Goal: Transaction & Acquisition: Purchase product/service

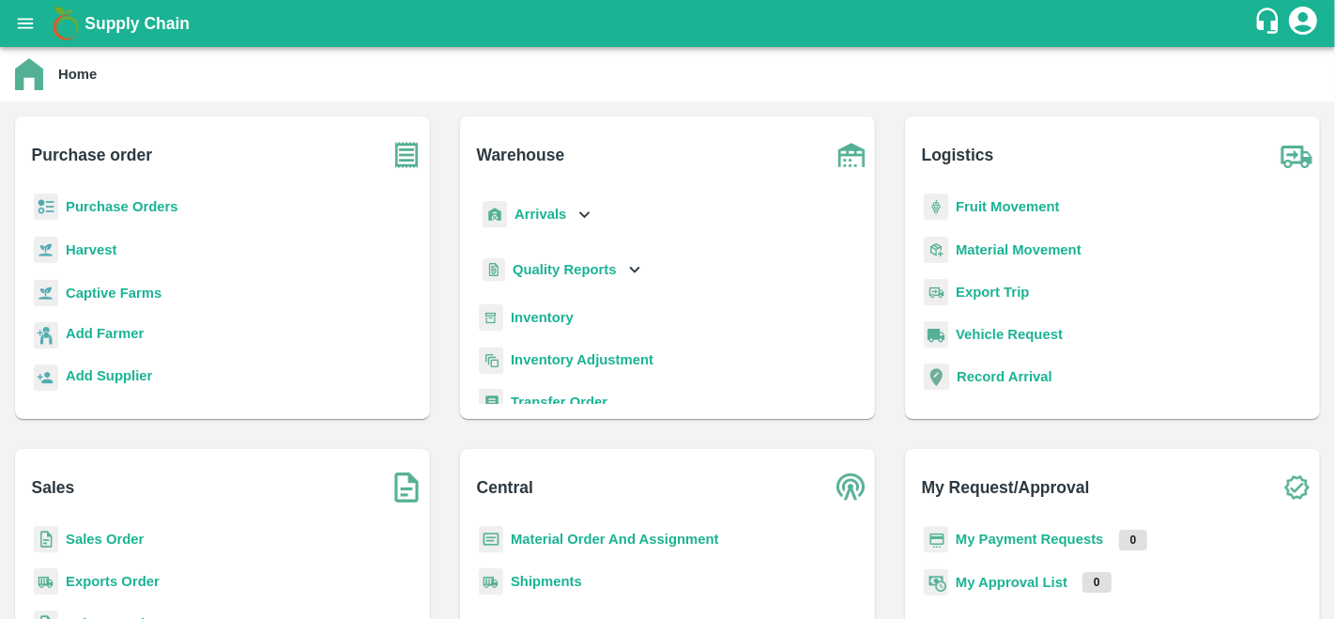
scroll to position [10, 0]
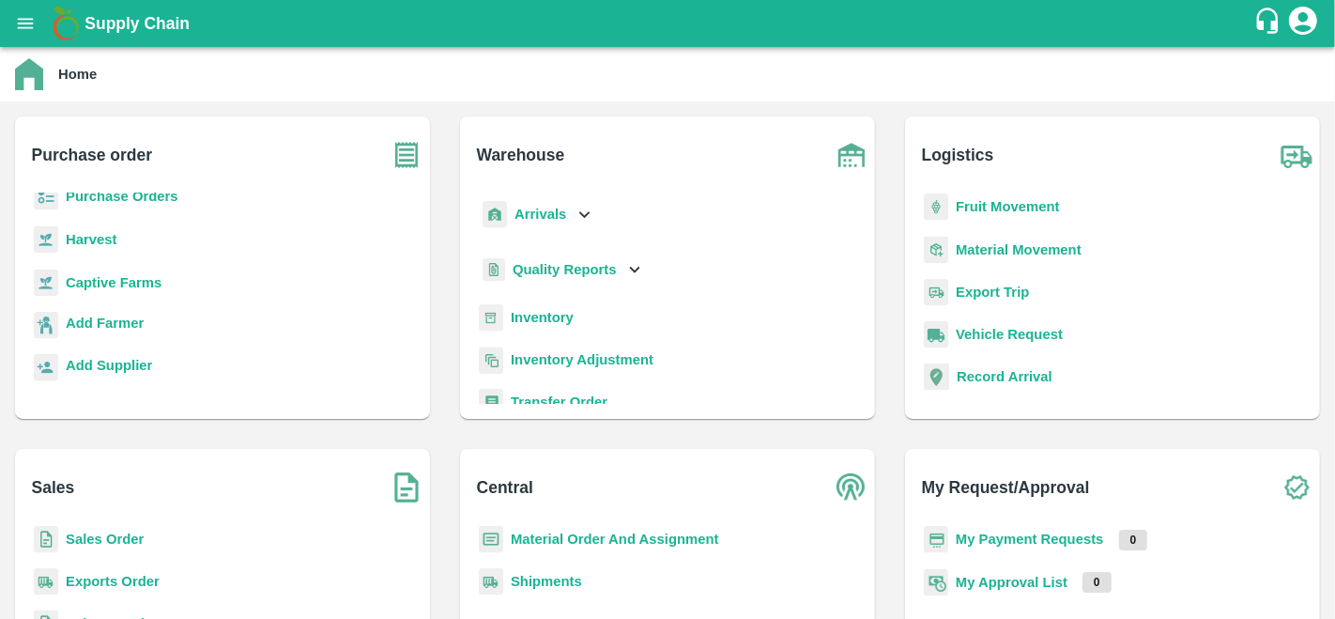
click at [991, 536] on b "My Payment Requests" at bounding box center [1030, 539] width 148 height 15
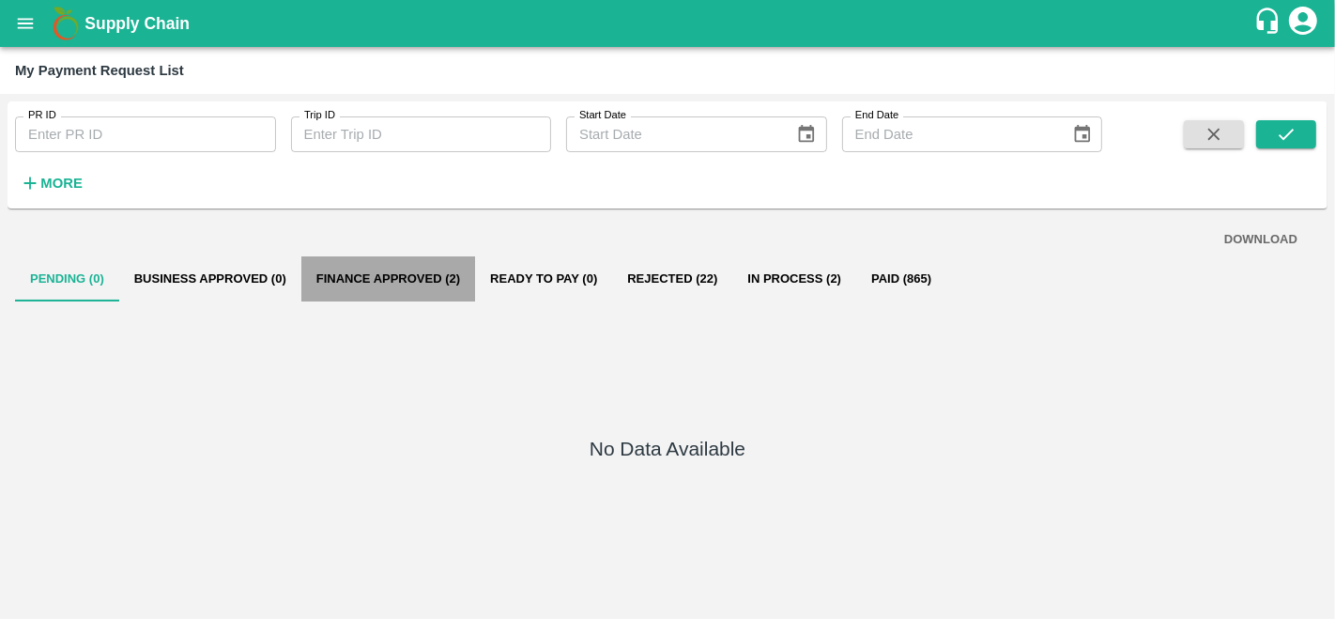
click at [388, 277] on button "Finance Approved (2)" at bounding box center [388, 278] width 174 height 45
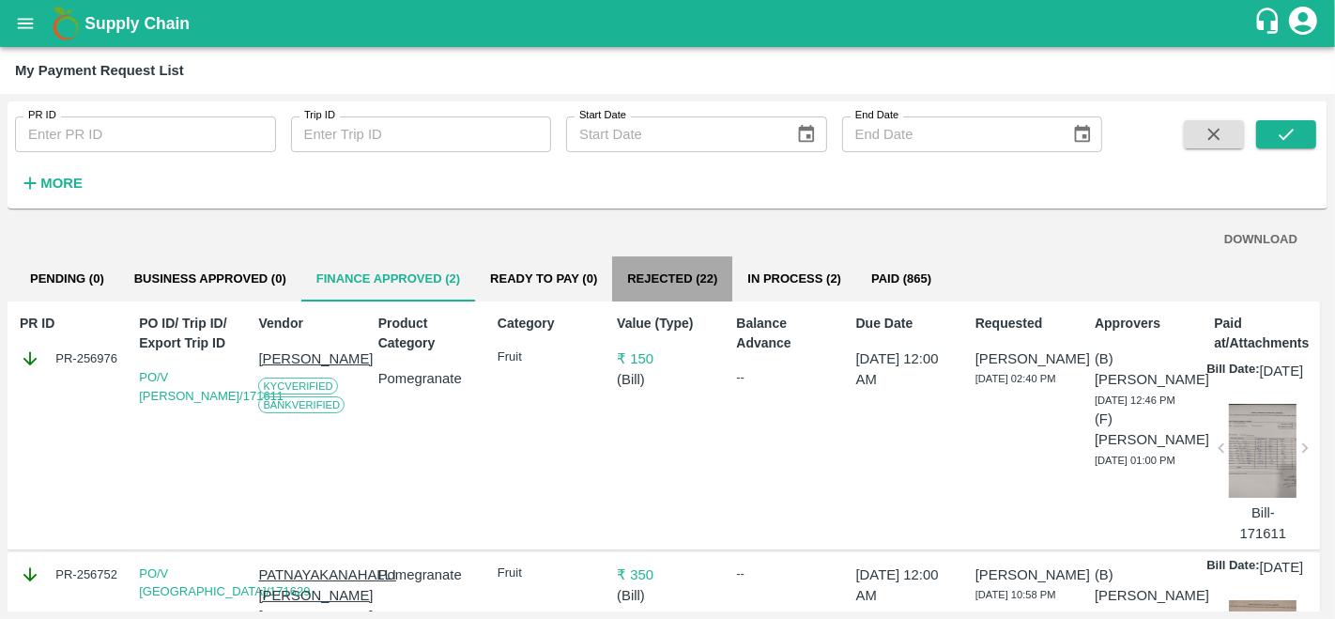
click at [641, 271] on button "Rejected (22)" at bounding box center [672, 278] width 120 height 45
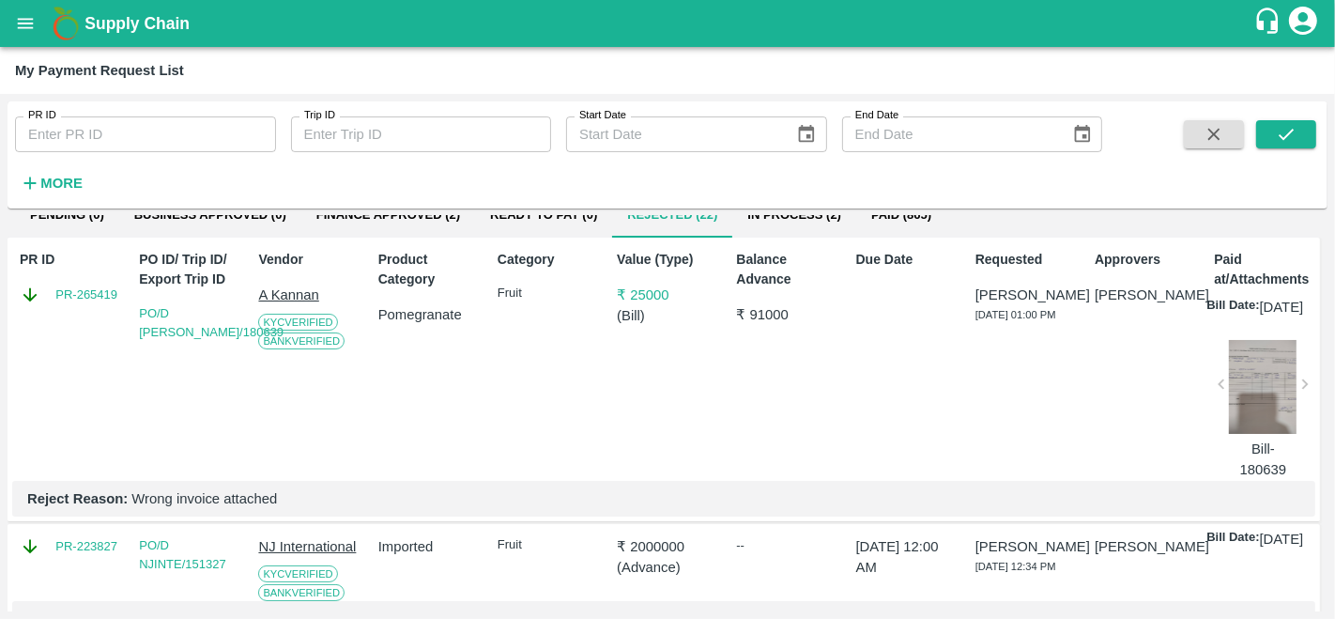
scroll to position [72, 0]
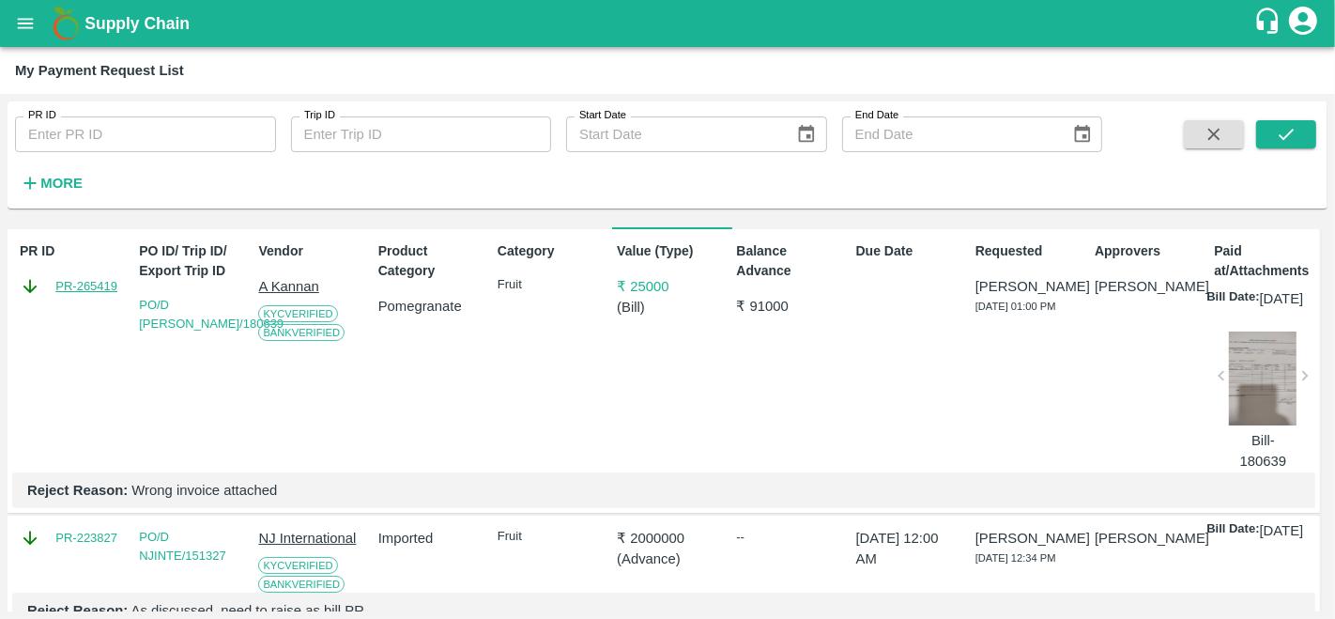
click at [100, 277] on link "PR-265419" at bounding box center [86, 286] width 62 height 19
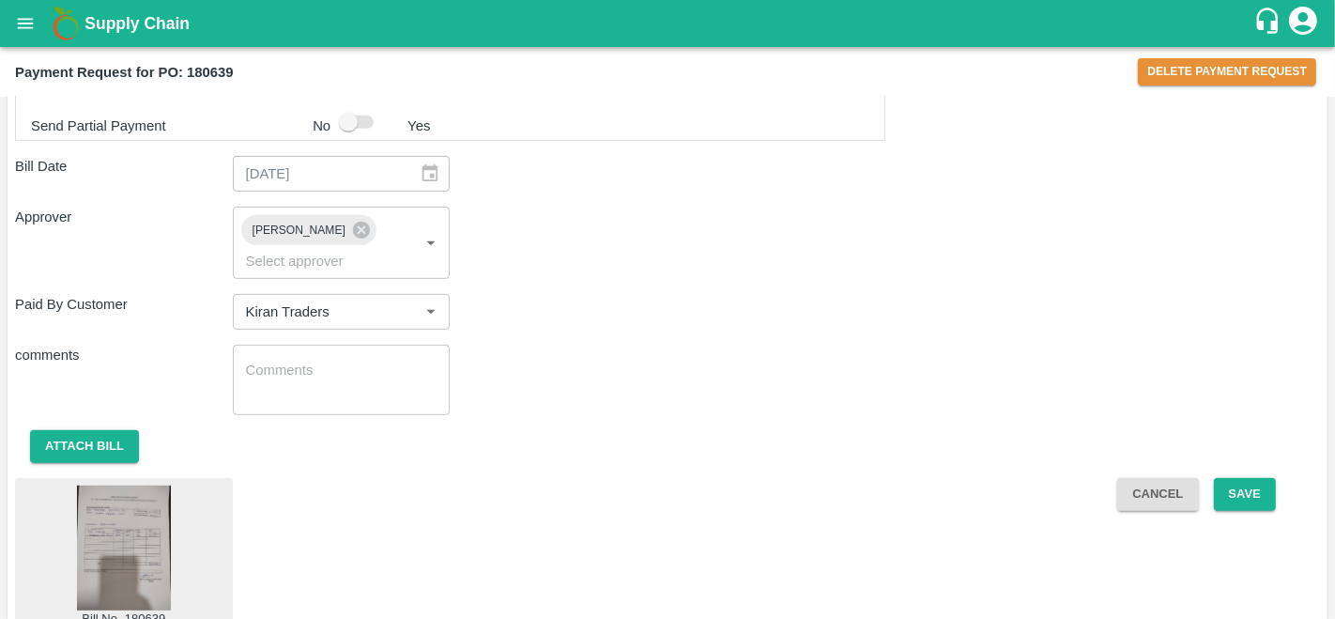
scroll to position [793, 0]
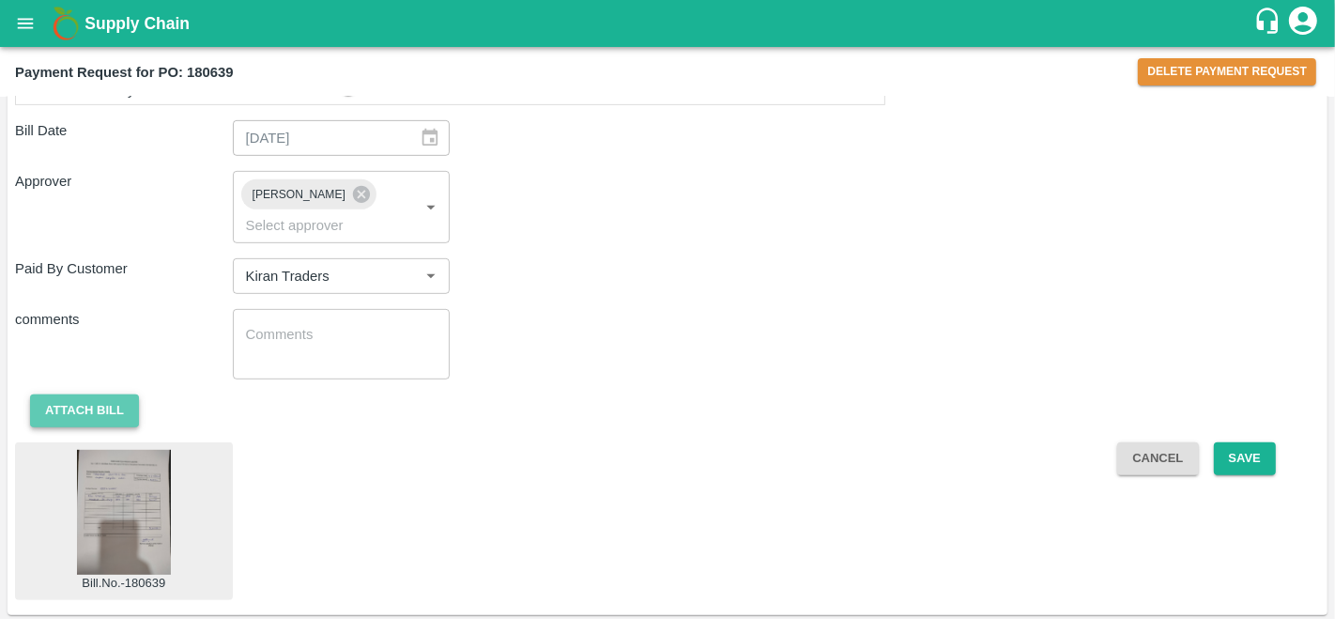
click at [98, 401] on button "Attach bill" at bounding box center [84, 410] width 109 height 33
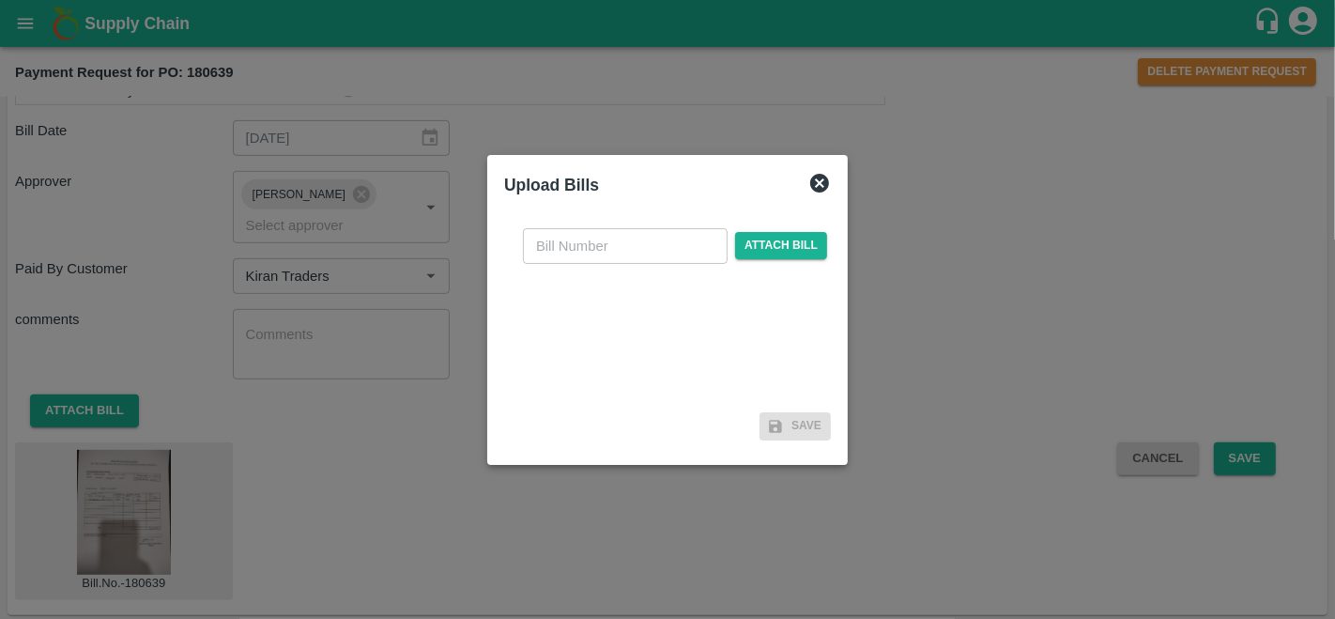
click at [579, 245] on input "text" at bounding box center [625, 246] width 205 height 36
type input "180639"
click at [805, 245] on span "Attach bill" at bounding box center [781, 245] width 92 height 27
click at [0, 0] on input "Attach bill" at bounding box center [0, 0] width 0 height 0
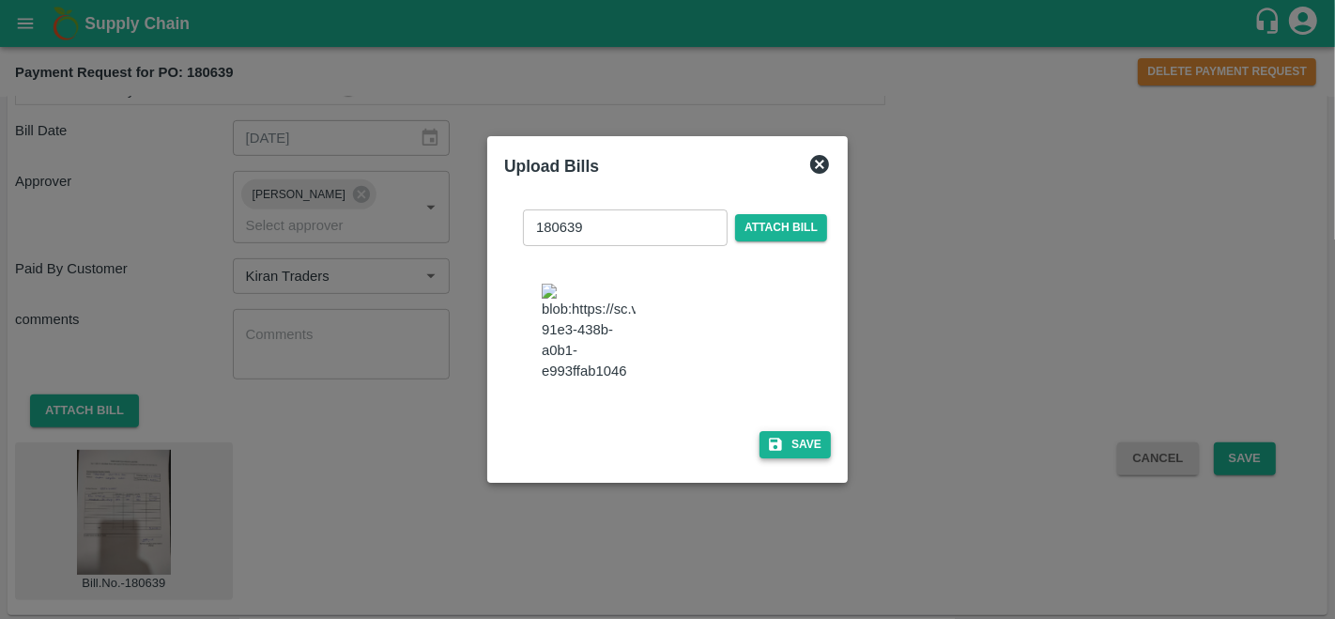
click at [812, 455] on button "Save" at bounding box center [795, 444] width 71 height 27
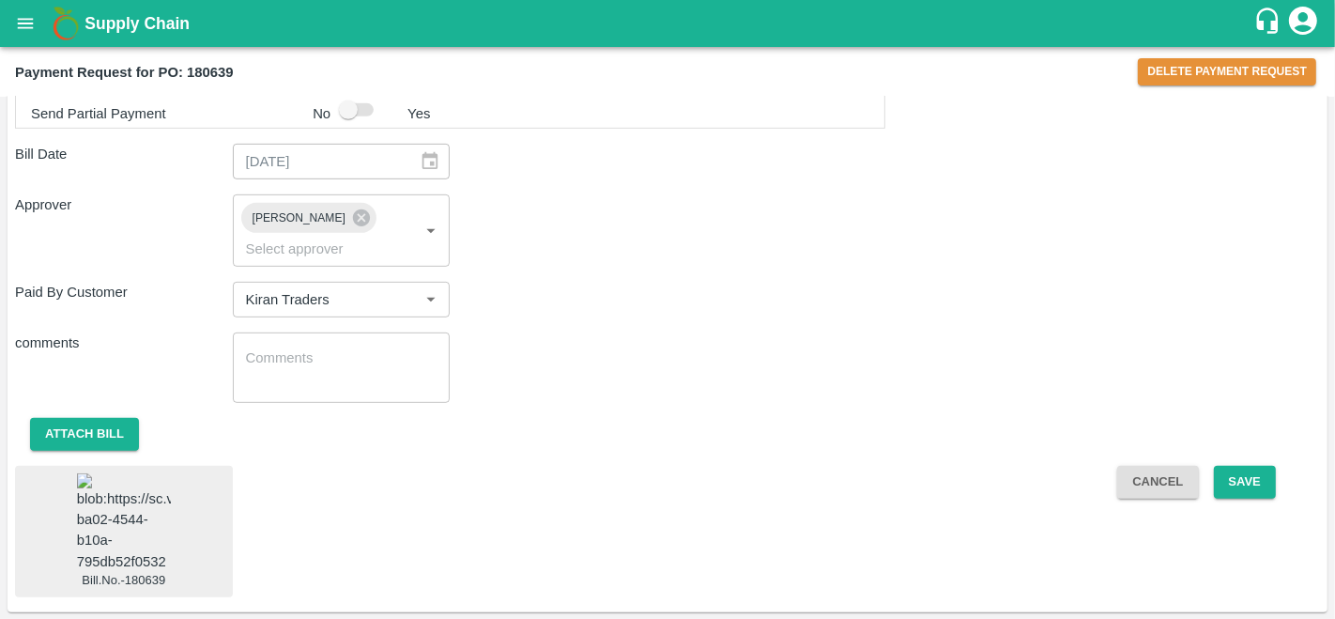
scroll to position [799, 0]
click at [1247, 466] on button "Save" at bounding box center [1245, 482] width 62 height 33
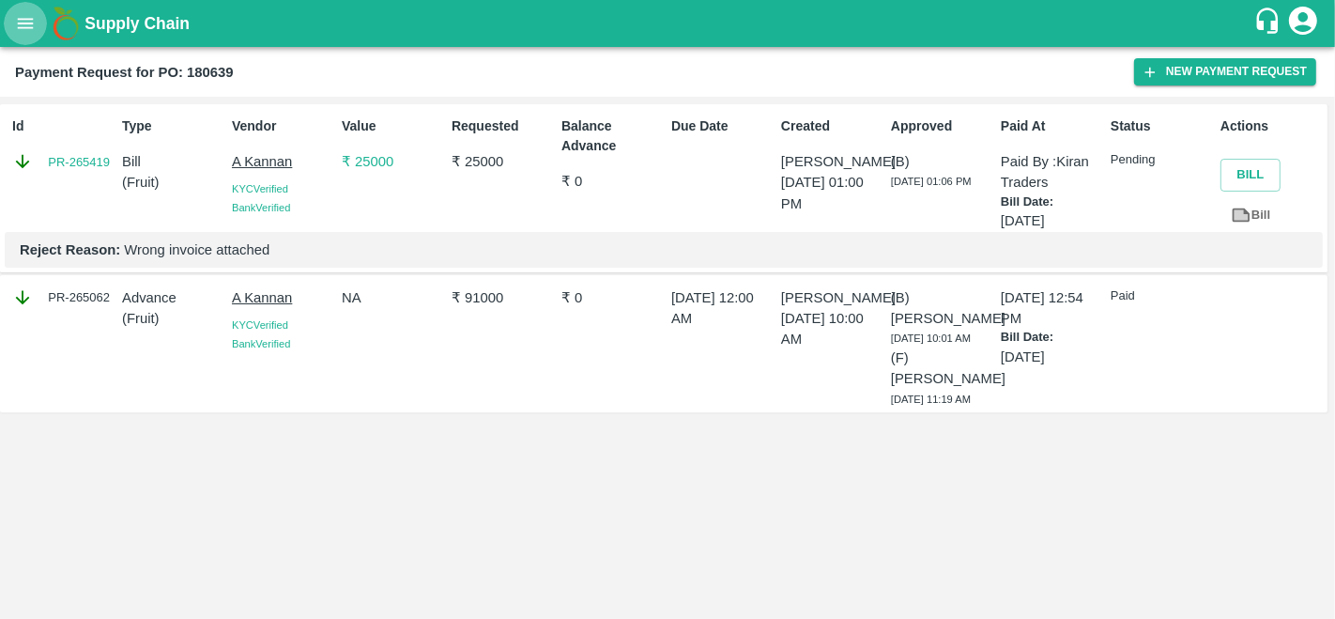
click at [16, 18] on icon "open drawer" at bounding box center [25, 23] width 21 height 21
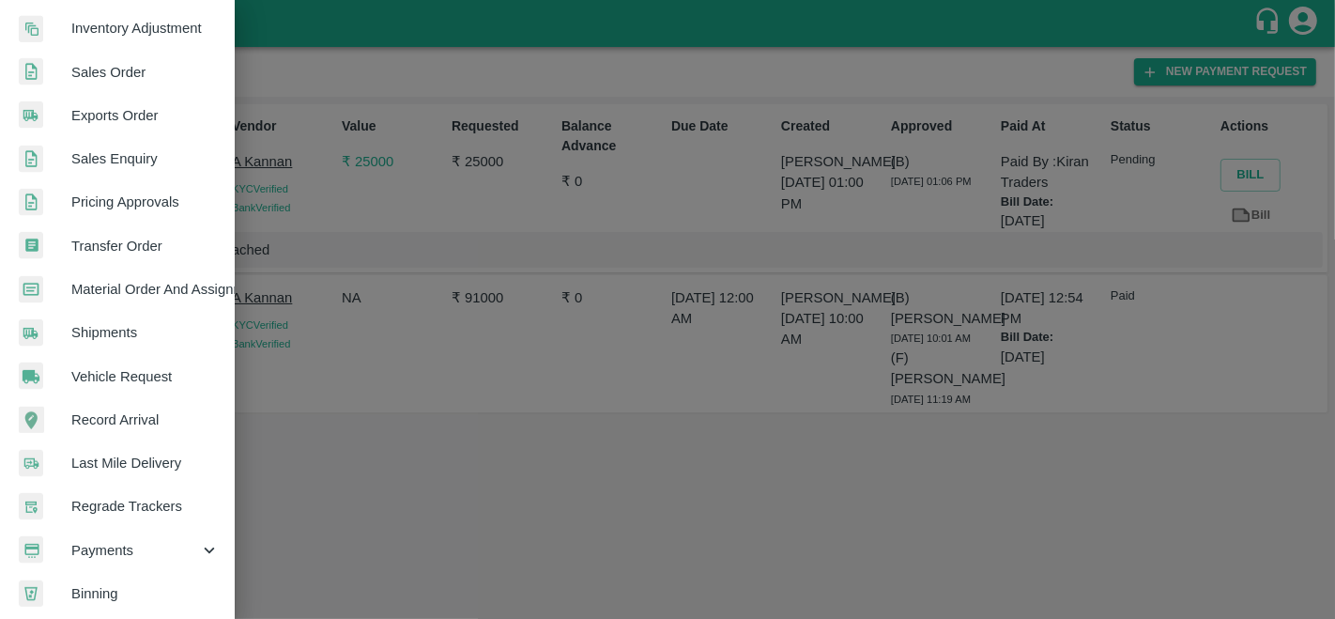
scroll to position [450, 0]
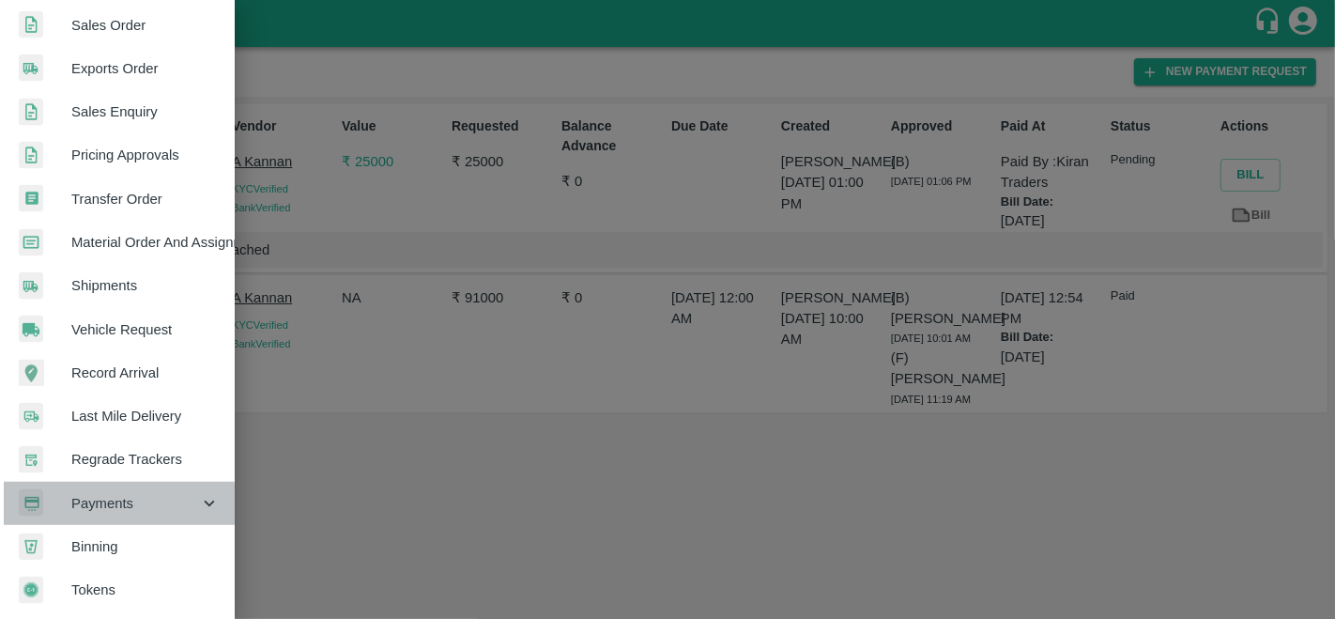
click at [118, 498] on span "Payments" at bounding box center [135, 503] width 128 height 21
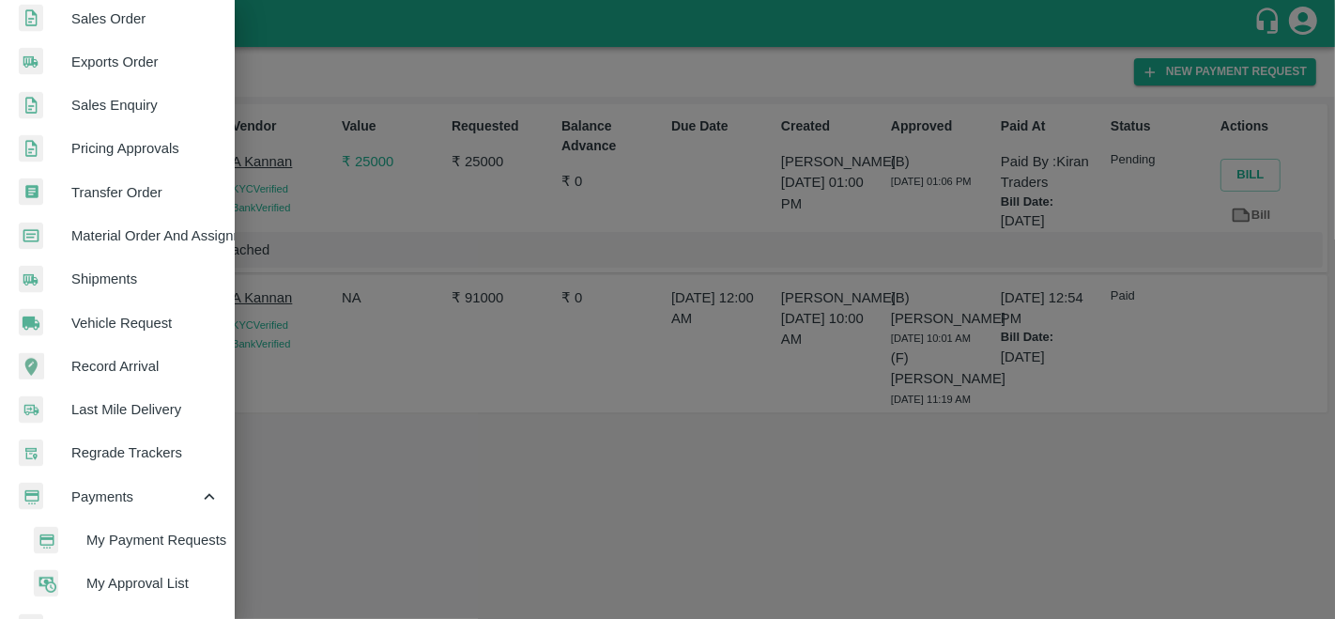
click at [145, 527] on li "My Payment Requests" at bounding box center [125, 539] width 220 height 43
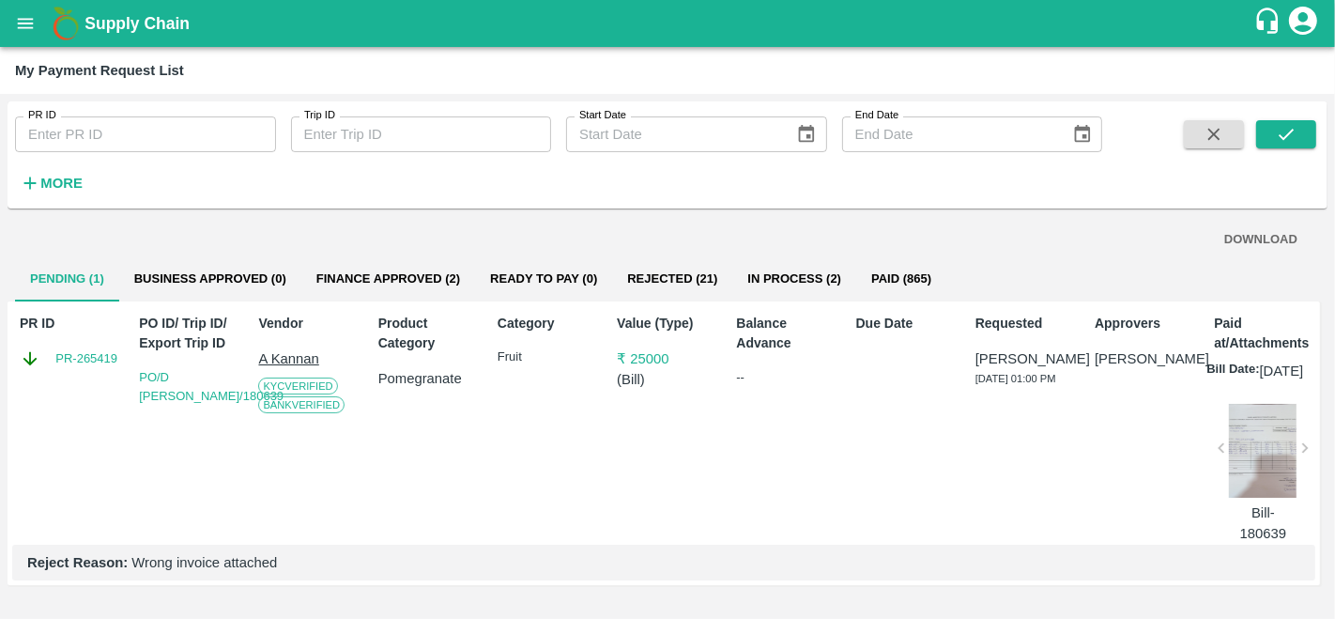
click at [33, 25] on icon "open drawer" at bounding box center [25, 23] width 21 height 21
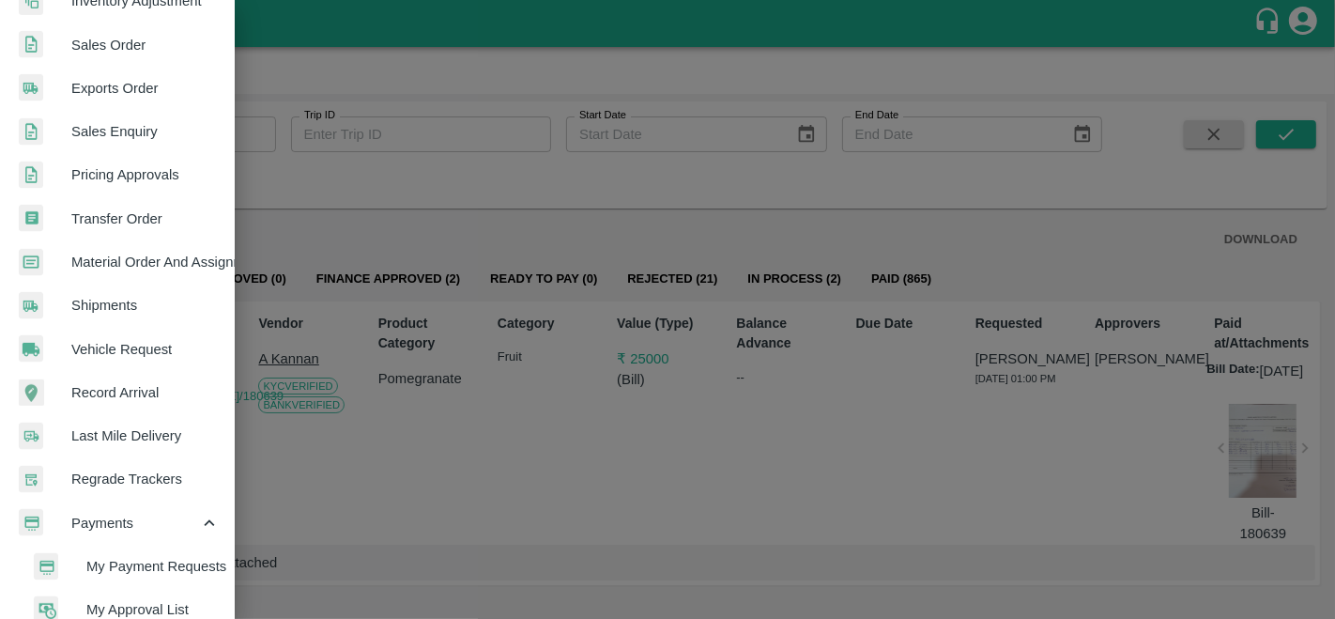
scroll to position [424, 0]
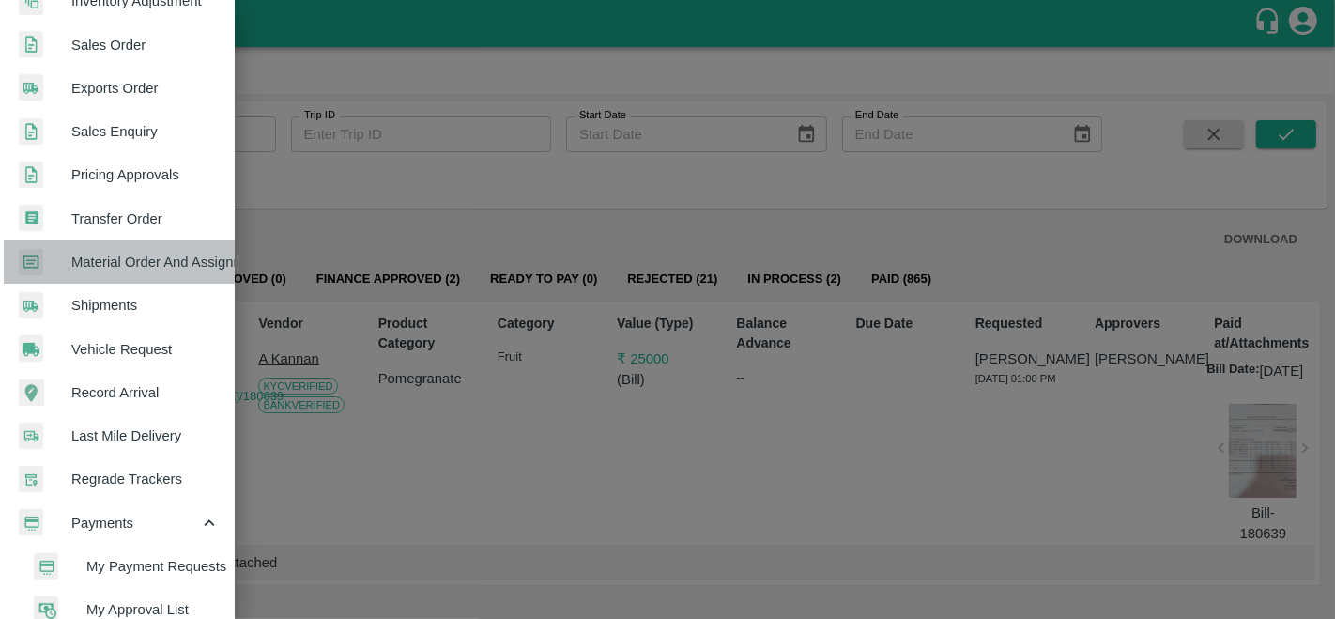
click at [136, 258] on span "Material Order And Assignment" at bounding box center [145, 262] width 148 height 21
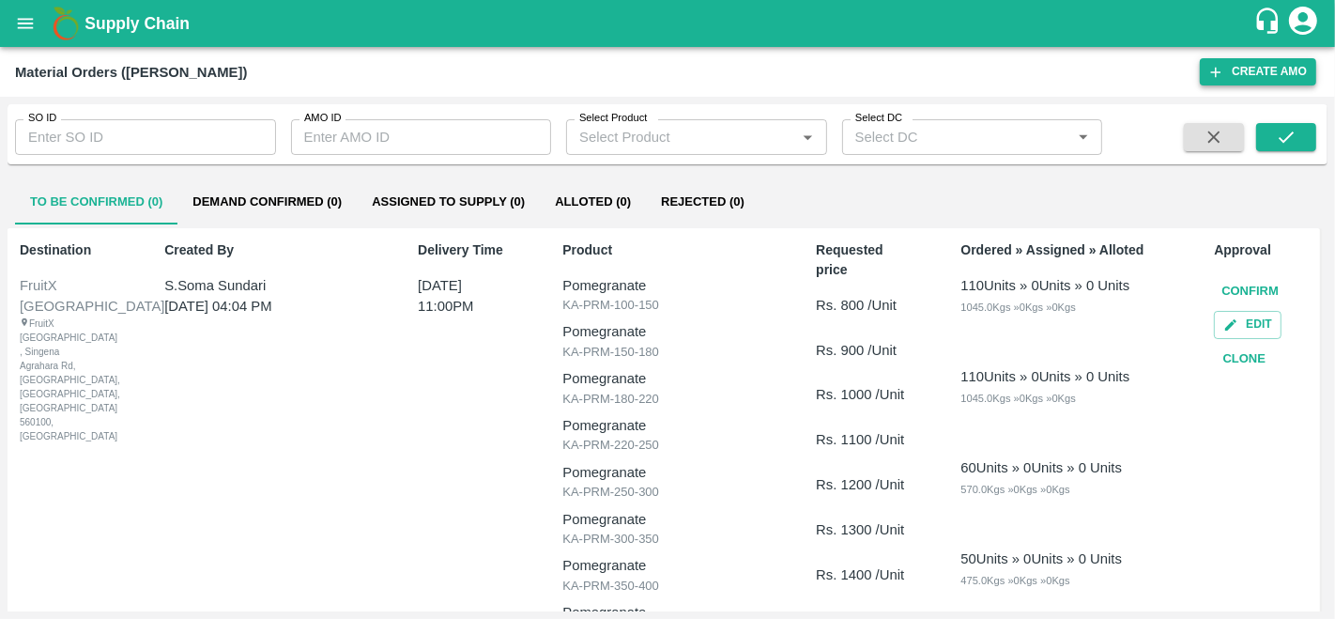
click at [1228, 68] on button "Create AMO" at bounding box center [1258, 71] width 116 height 27
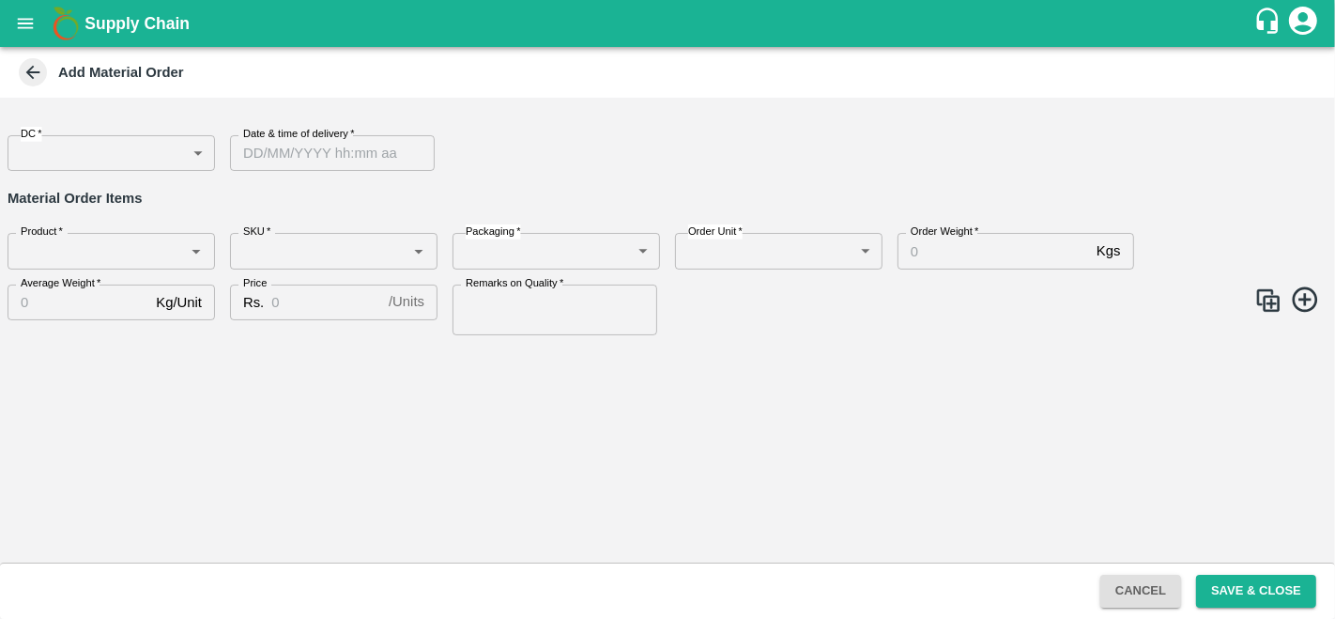
click at [145, 142] on body "Supply Chain Add Material Order DC   * ​ DC Date & time of delivery   * Date & …" at bounding box center [667, 309] width 1335 height 619
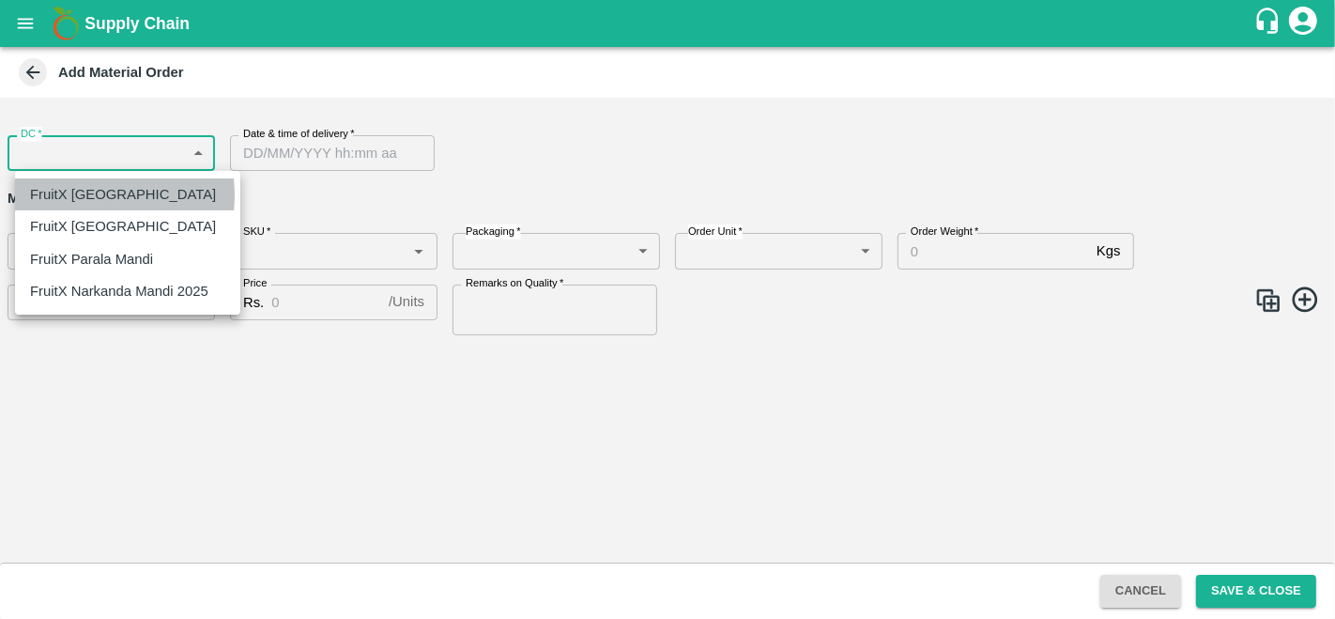
click at [84, 195] on p "FruitX [GEOGRAPHIC_DATA]" at bounding box center [123, 194] width 186 height 21
type input "147"
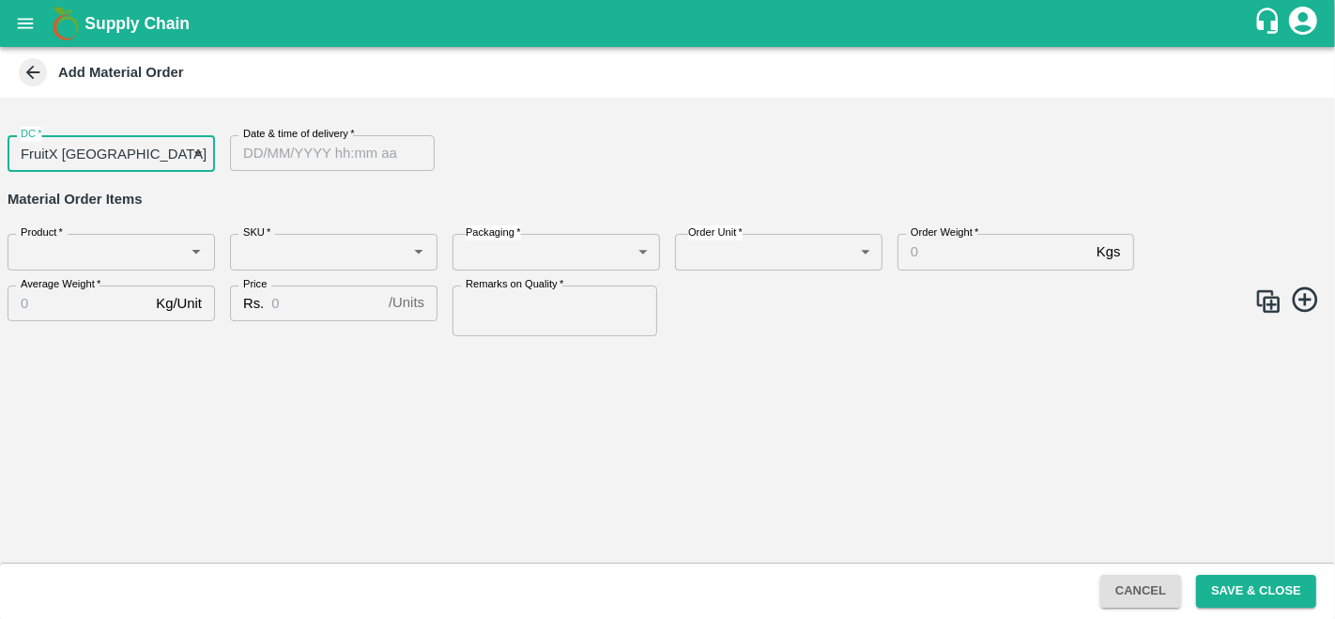
type input "DD/MM/YYYY hh:mm aa"
click at [311, 162] on input "DD/MM/YYYY hh:mm aa" at bounding box center [326, 153] width 192 height 36
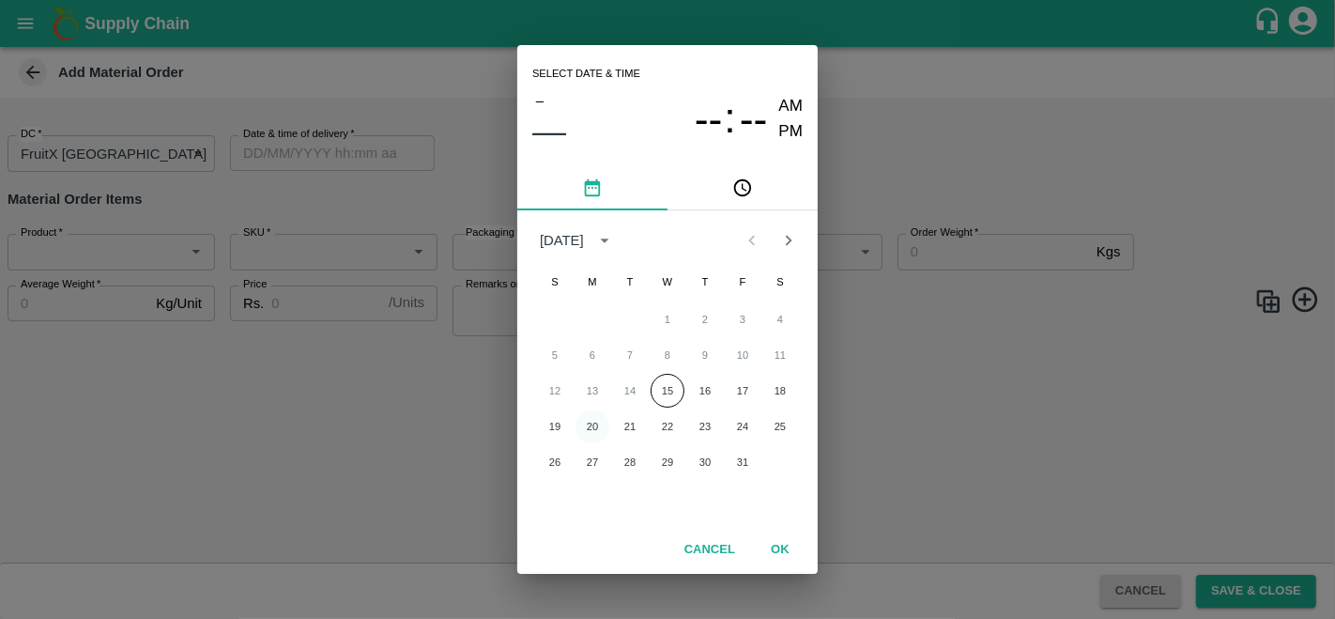
click at [594, 425] on button "20" at bounding box center [593, 426] width 34 height 34
type input "20/10/2025 12:00 AM"
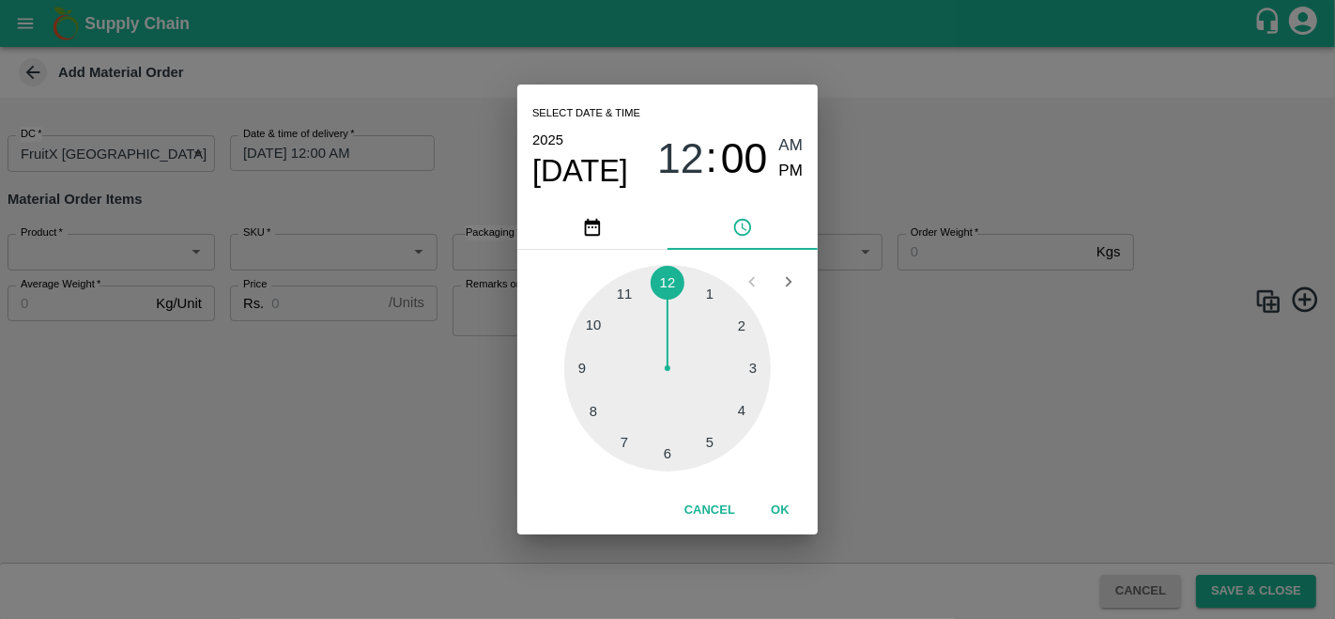
click at [772, 511] on button "OK" at bounding box center [780, 510] width 60 height 33
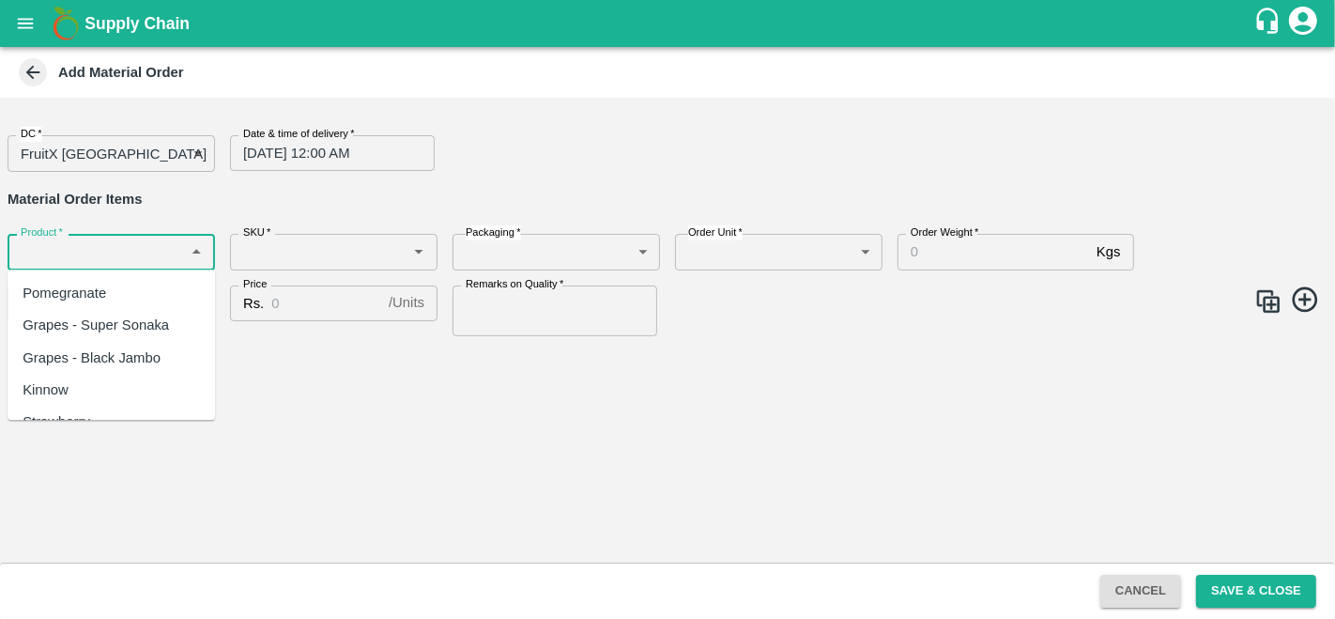
click at [144, 264] on input "Product   *" at bounding box center [95, 251] width 165 height 24
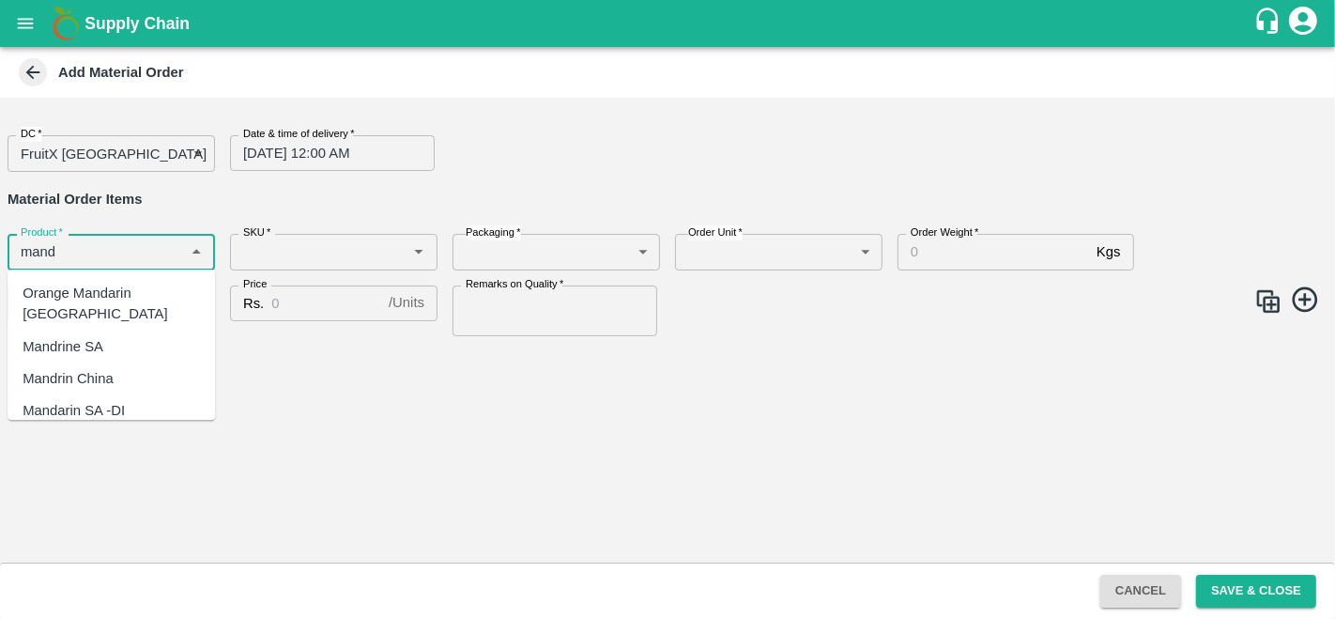
click at [113, 331] on div "Mandrine SA" at bounding box center [112, 347] width 208 height 32
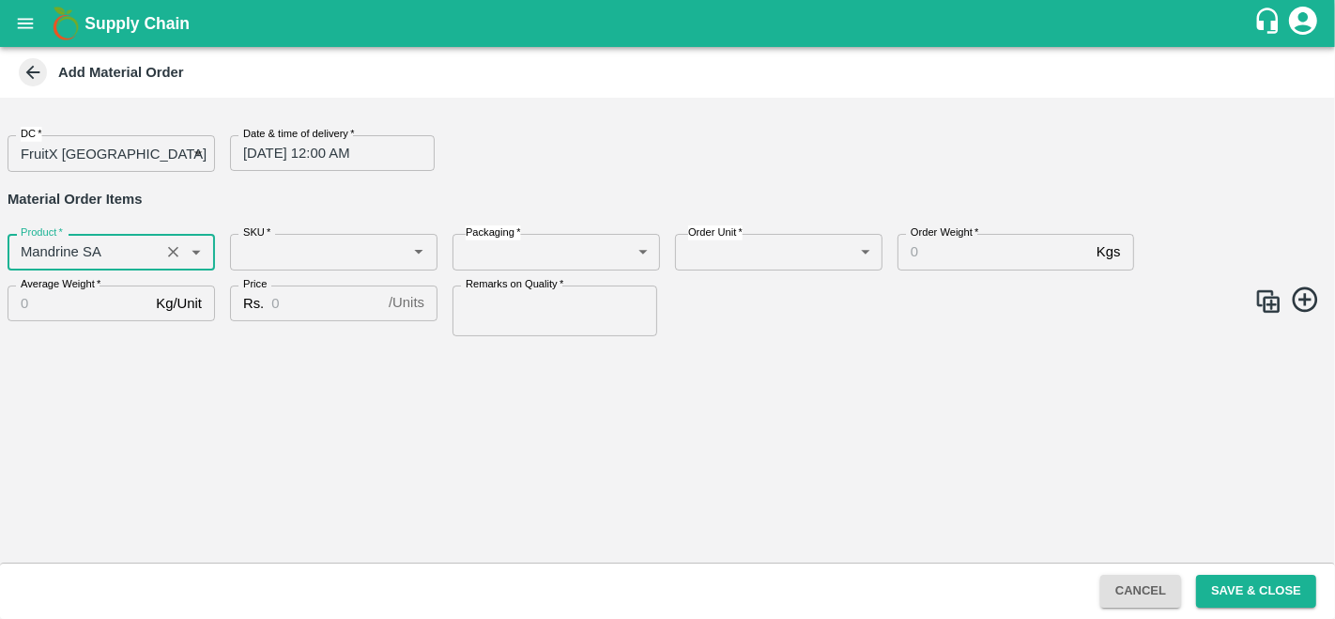
click at [340, 239] on div "SKU   *" at bounding box center [334, 252] width 208 height 36
type input "Mandrine SA"
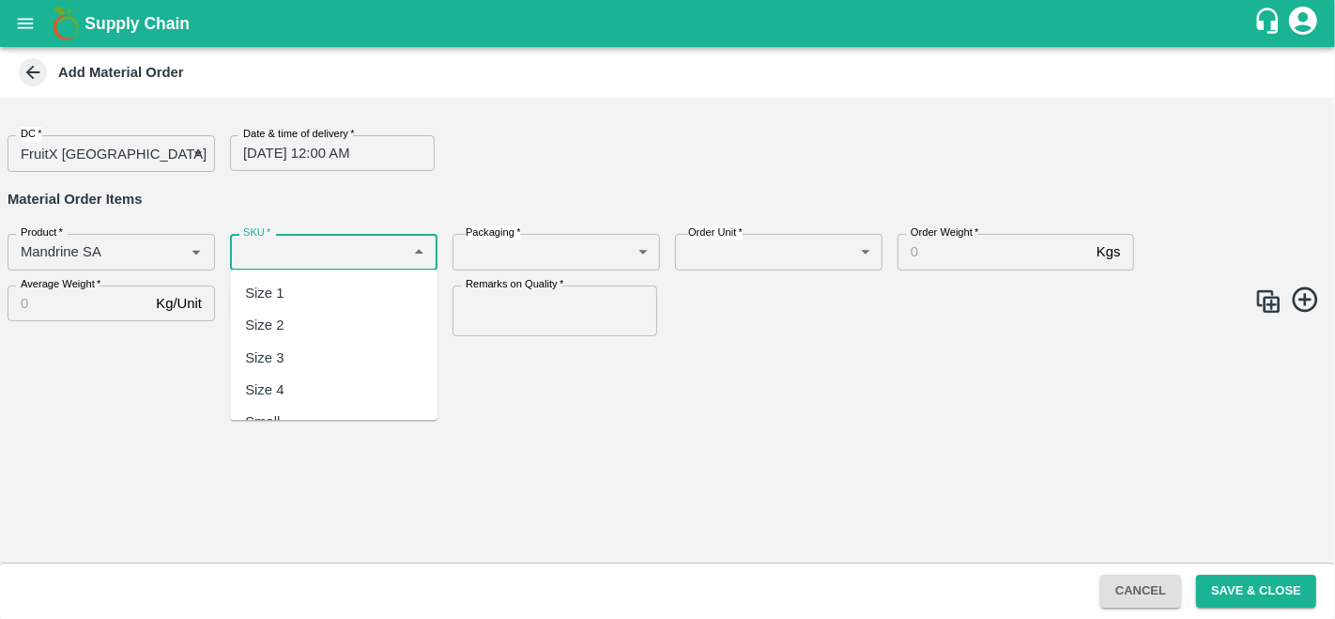
click at [300, 327] on div "Size 2" at bounding box center [334, 326] width 208 height 32
type input "Size 2"
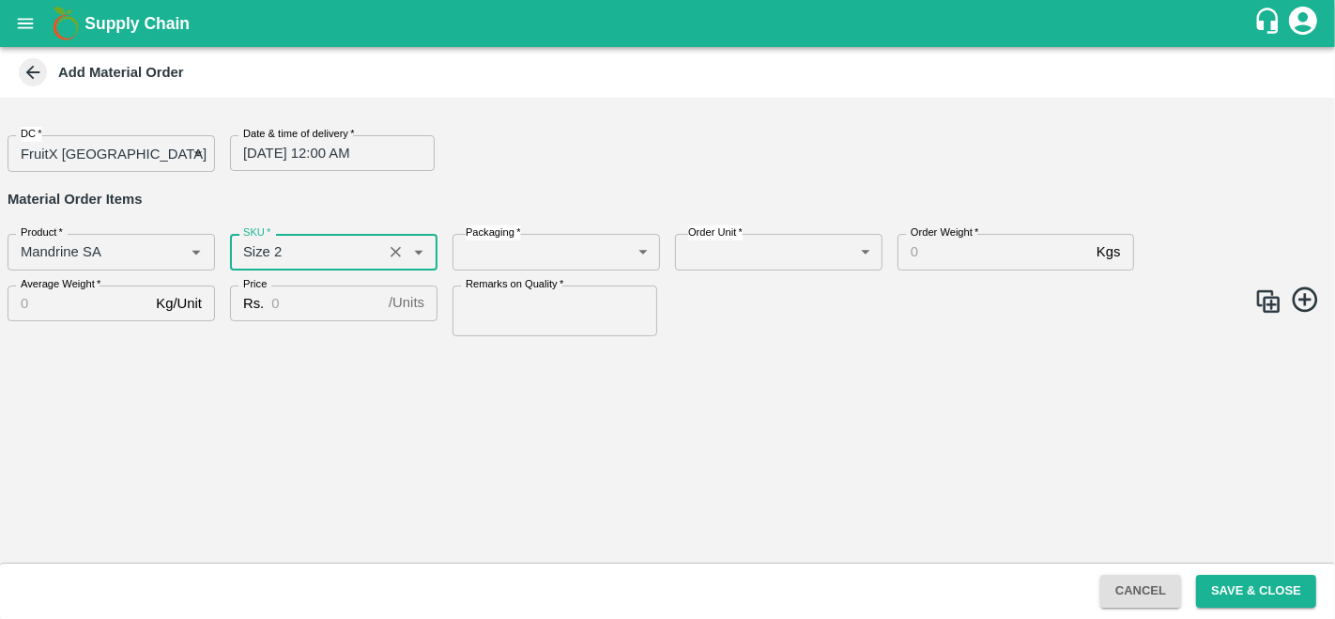
click at [541, 258] on body "Supply Chain Add Material Order DC   * FruitX Bangalore 147 DC Date & time of d…" at bounding box center [667, 309] width 1335 height 619
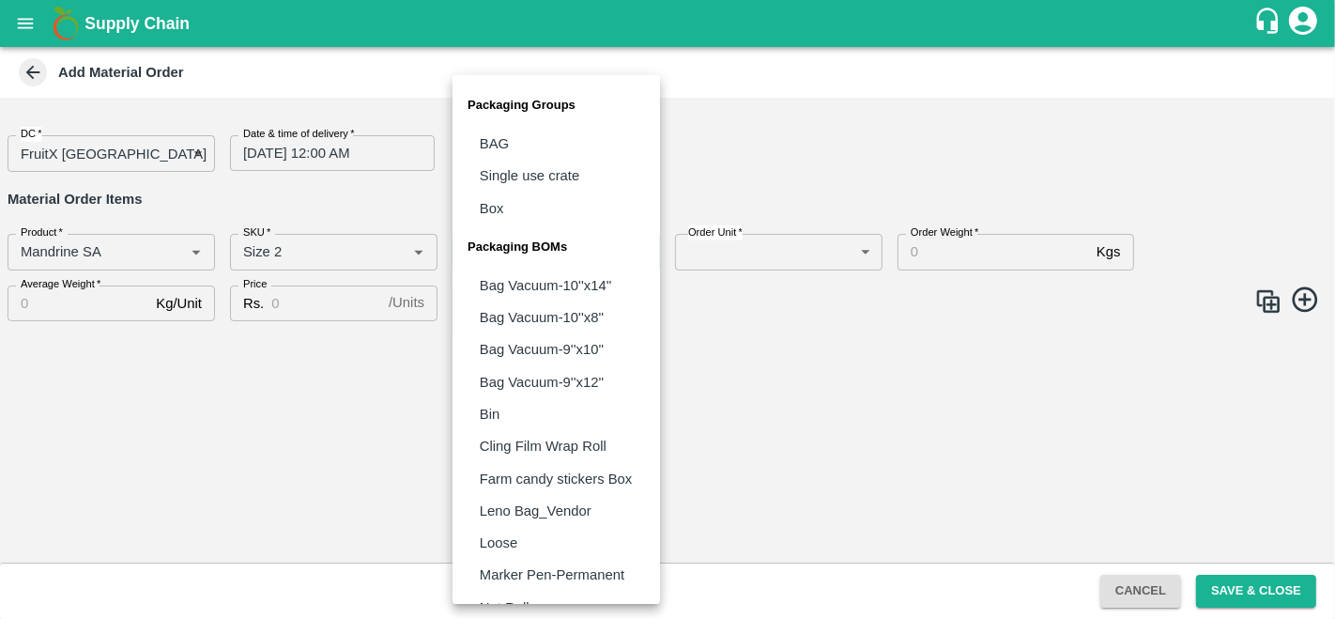
scroll to position [91, 0]
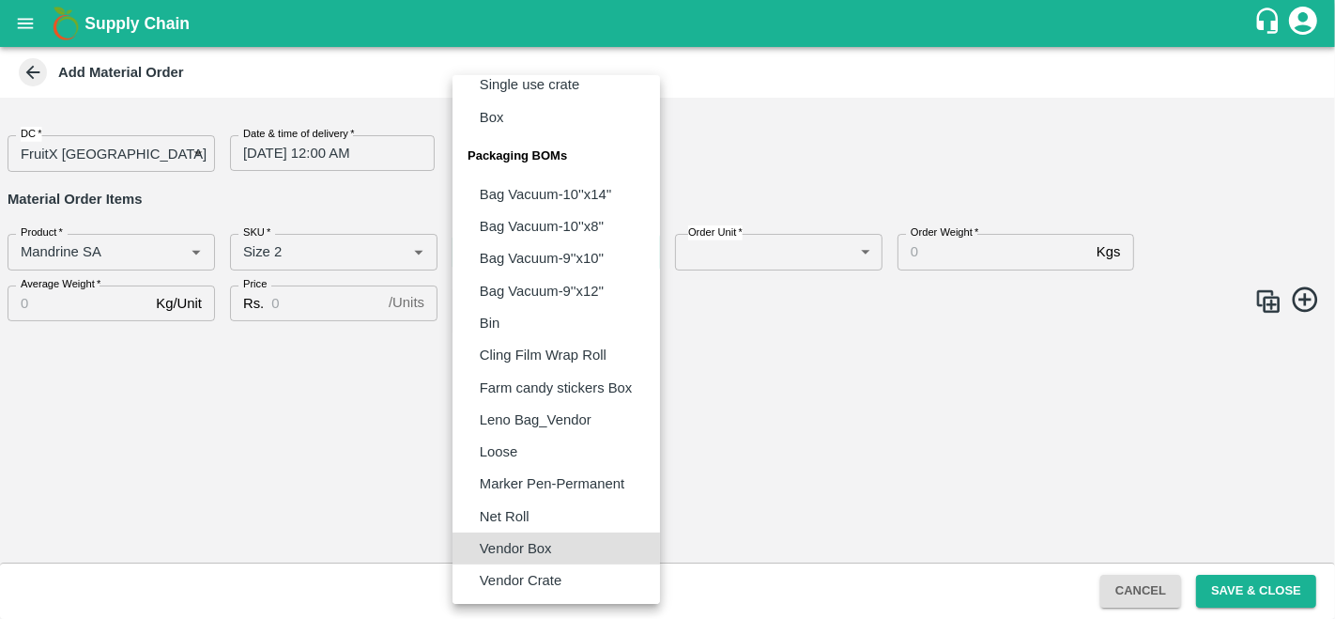
type input "BOM/276"
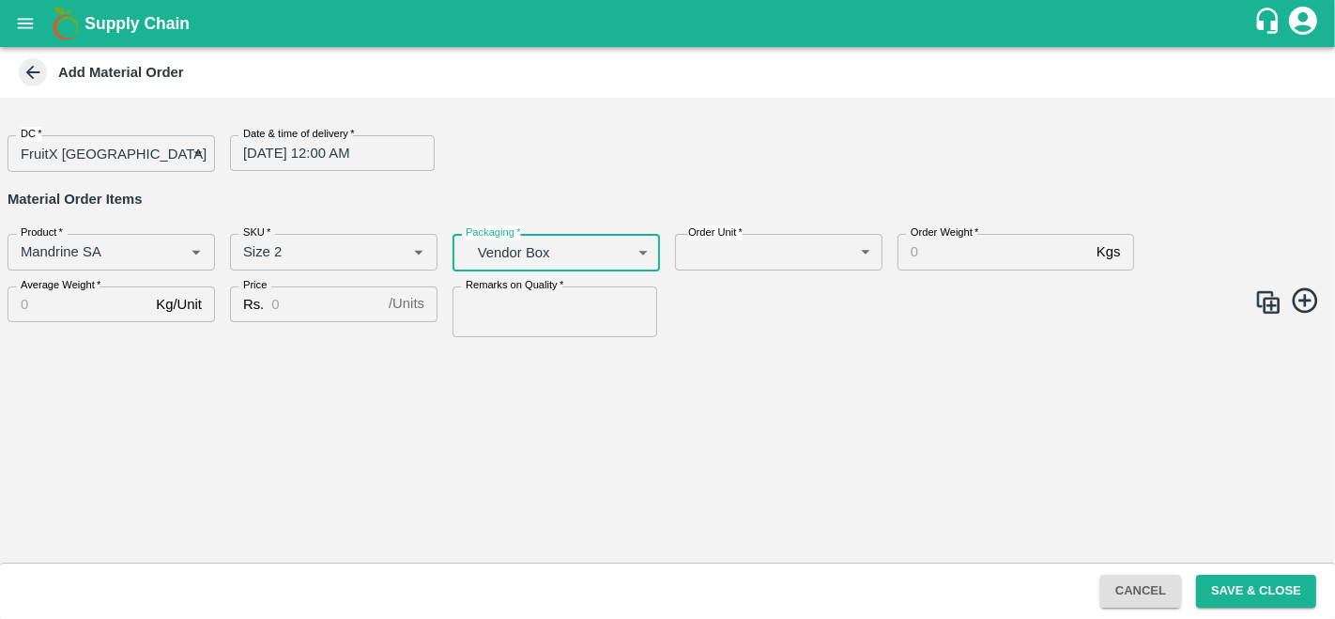
click at [818, 260] on body "Supply Chain Add Material Order DC   * FruitX Bangalore 147 DC Date & time of d…" at bounding box center [667, 309] width 1335 height 619
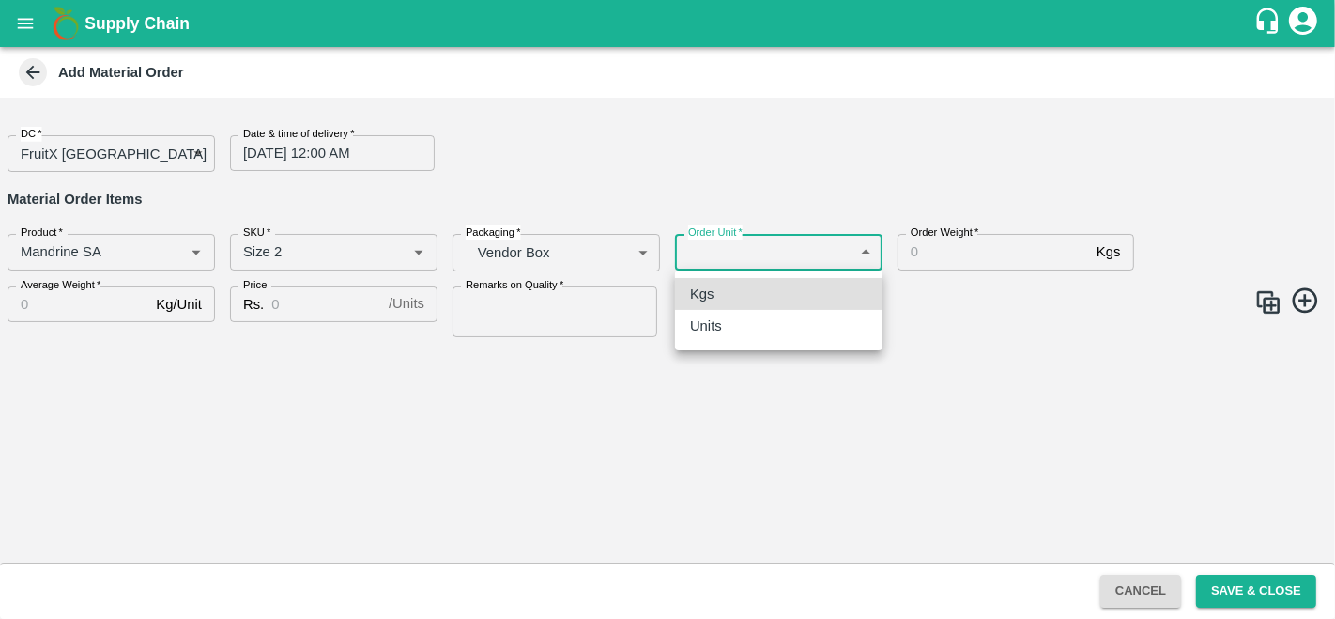
click at [749, 317] on div "Units" at bounding box center [779, 326] width 178 height 21
type input "2"
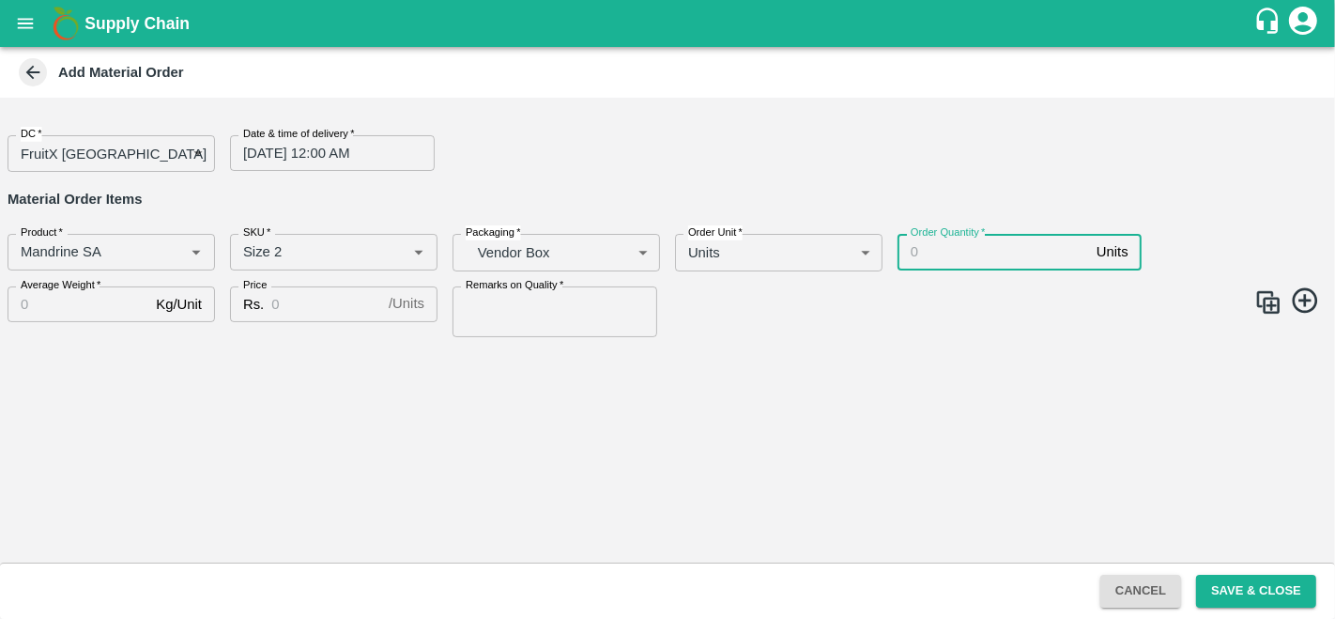
click at [936, 255] on input "Order Quantity   *" at bounding box center [994, 252] width 192 height 36
type input "350"
click at [92, 307] on input "Average Weight   *" at bounding box center [78, 304] width 141 height 36
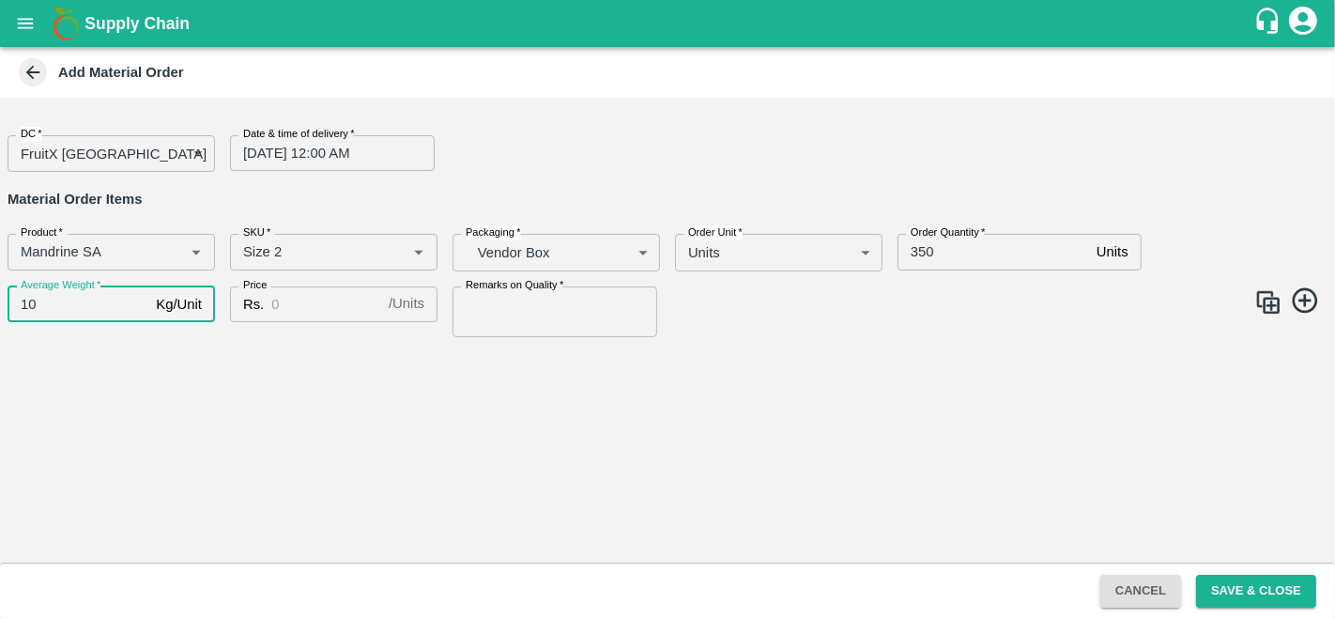
type input "10"
click at [297, 301] on input "Price" at bounding box center [326, 304] width 110 height 36
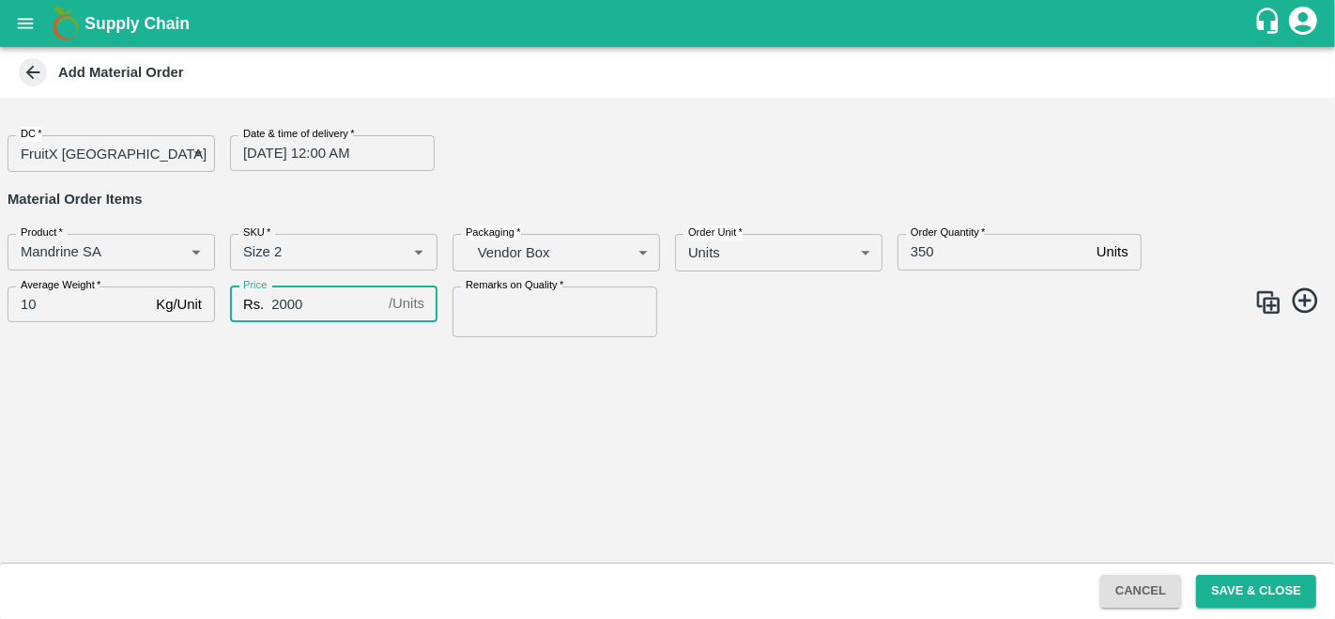
type input "2000"
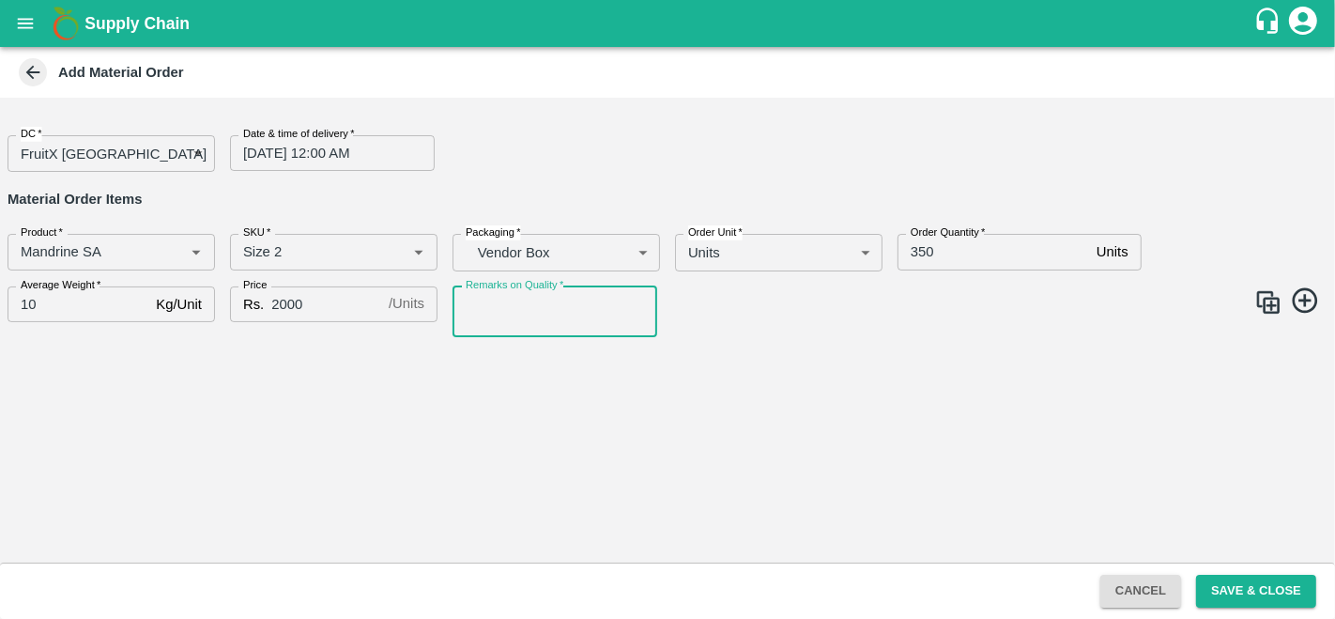
click at [506, 320] on input "Remarks on Quality   *" at bounding box center [555, 311] width 205 height 51
type input "GOOD QUALITY"
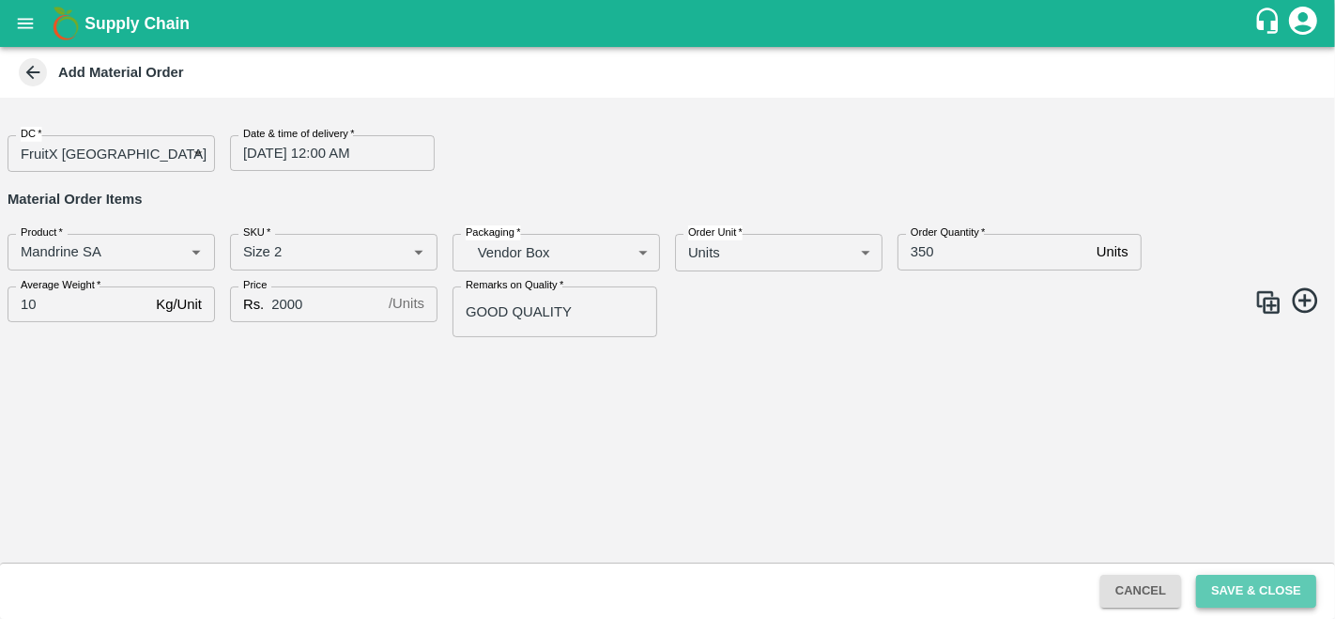
click at [1243, 586] on button "Save & Close" at bounding box center [1256, 591] width 120 height 33
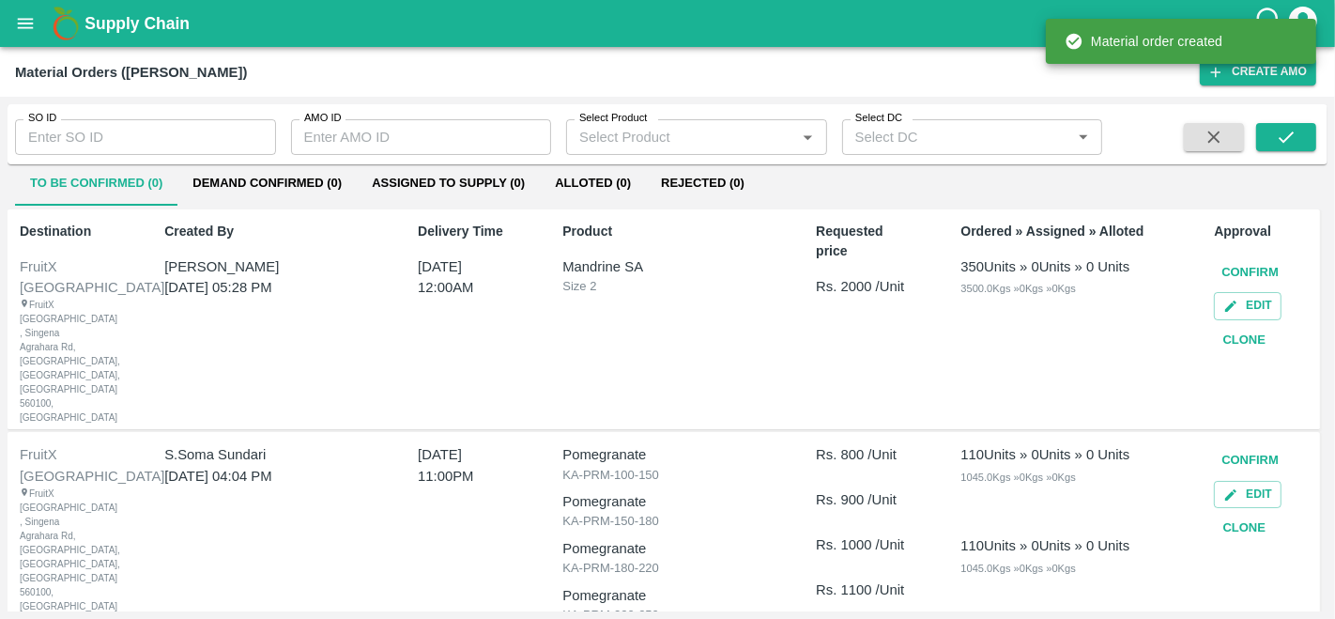
scroll to position [19, 0]
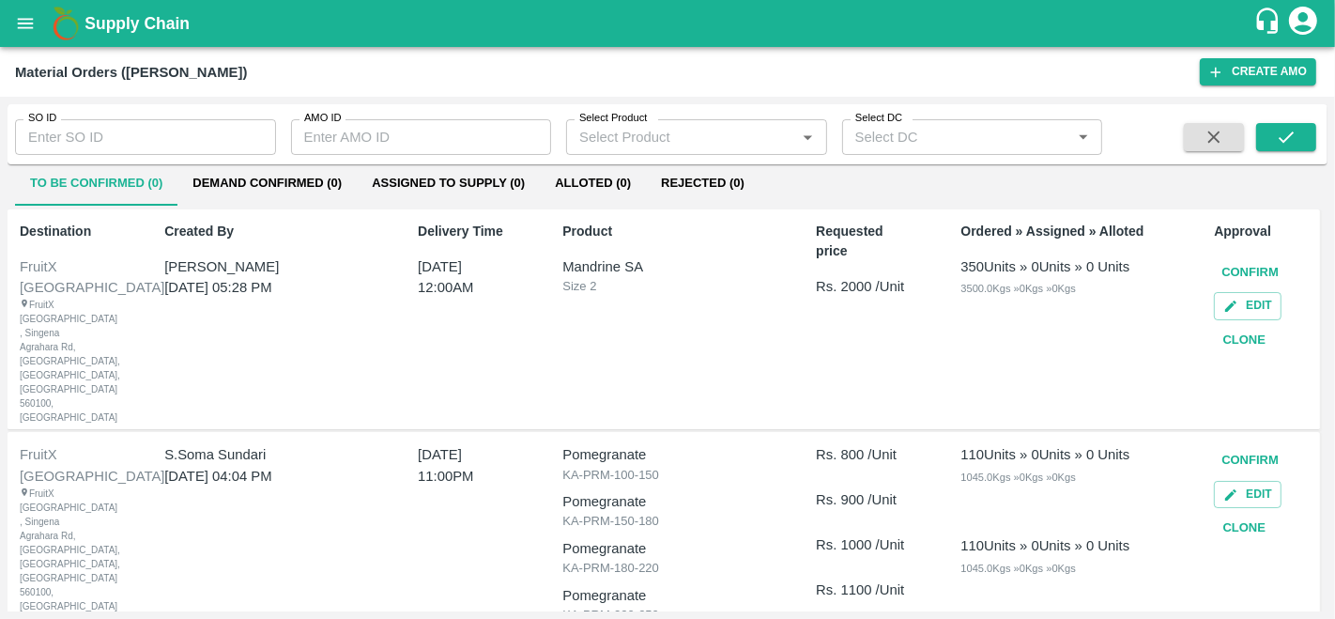
click at [1237, 272] on button "Confirm" at bounding box center [1250, 272] width 72 height 33
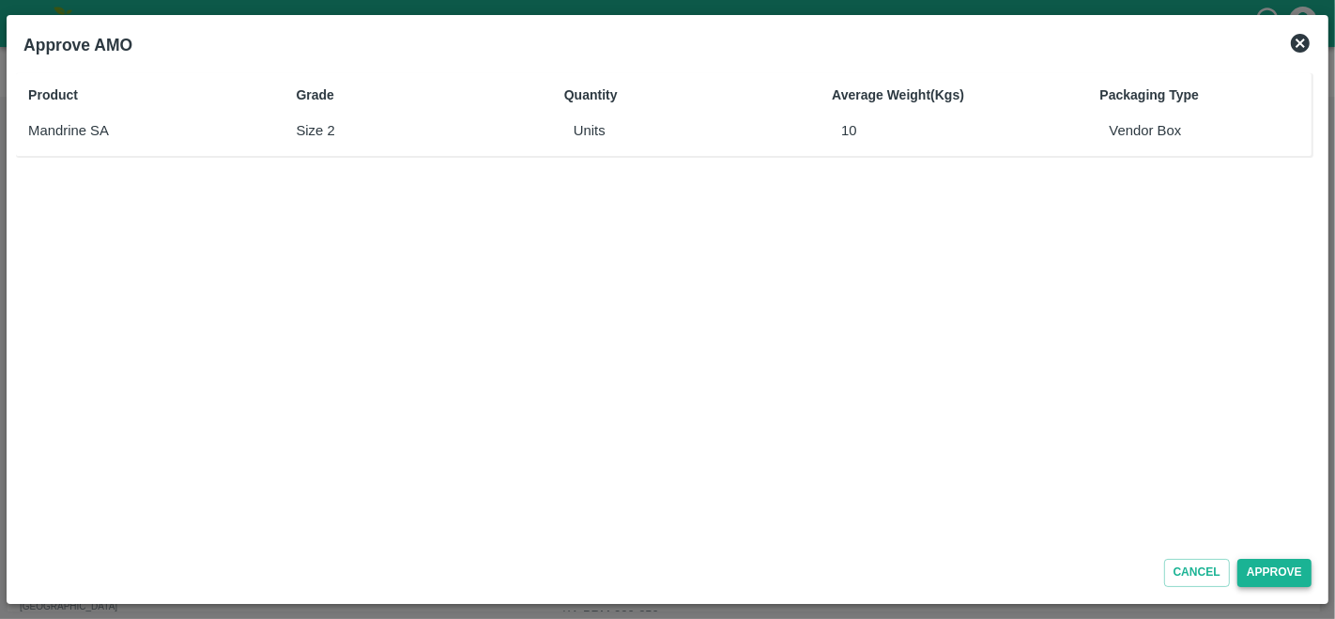
click at [1263, 578] on button "Approve" at bounding box center [1275, 572] width 74 height 27
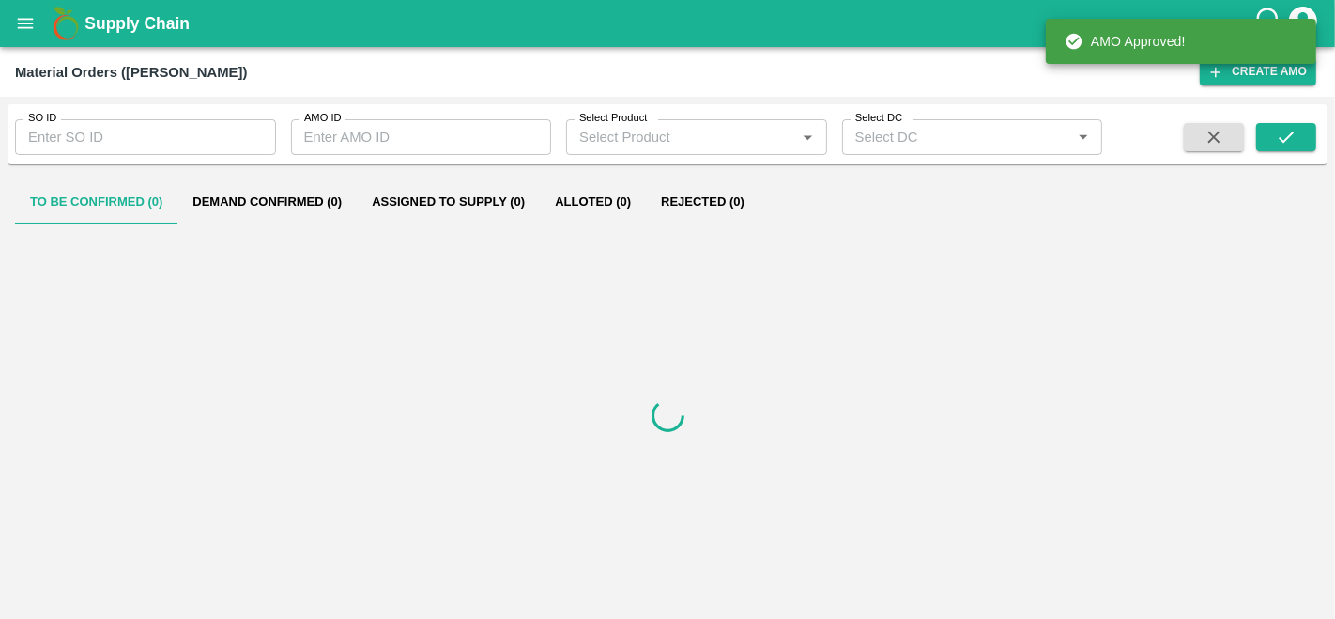
scroll to position [0, 0]
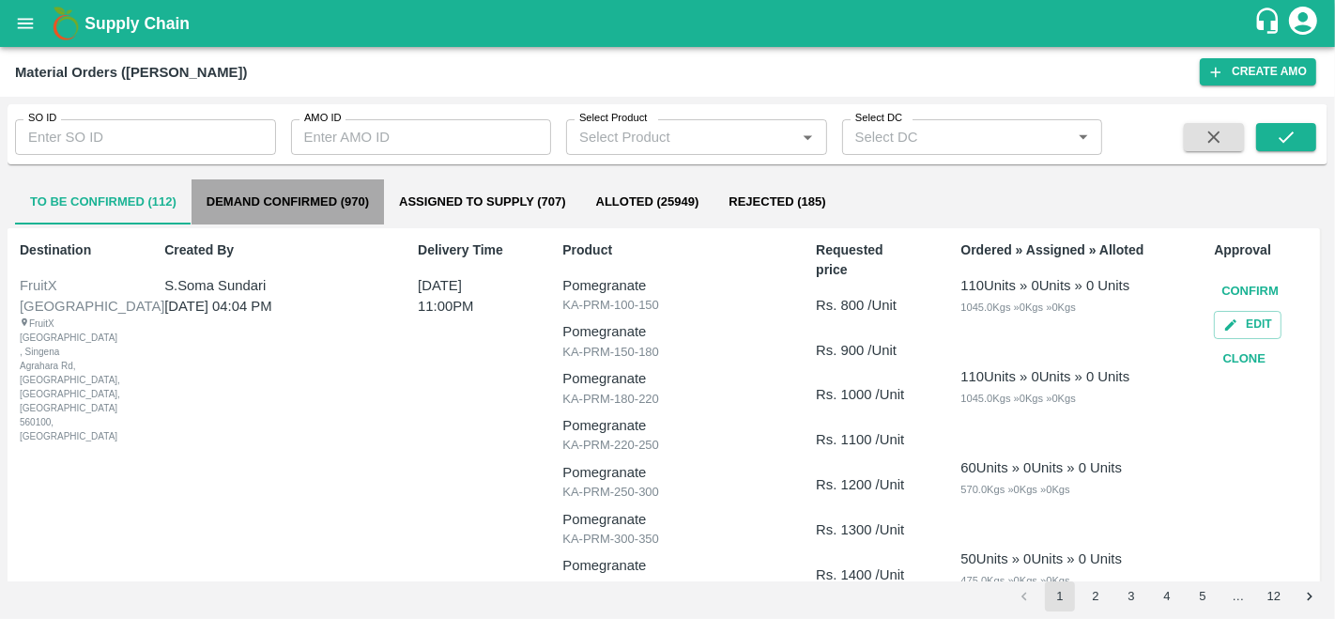
click at [233, 194] on button "Demand Confirmed (970)" at bounding box center [288, 201] width 193 height 45
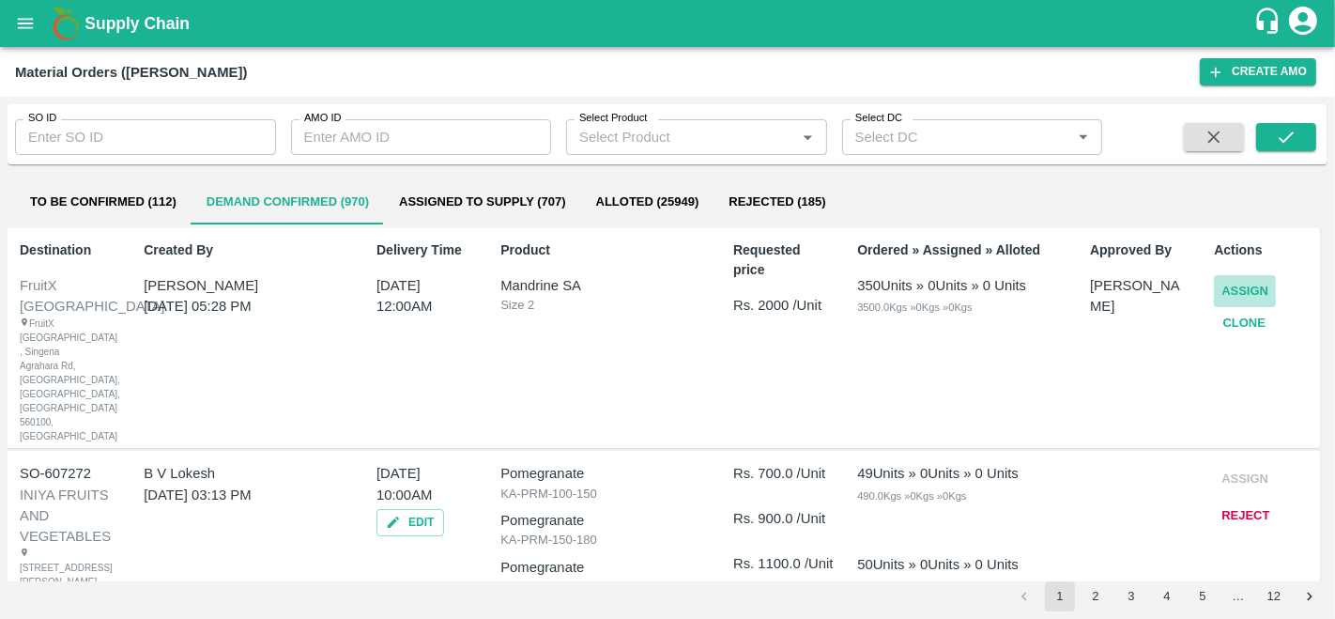
click at [1244, 290] on button "Assign" at bounding box center [1245, 291] width 62 height 33
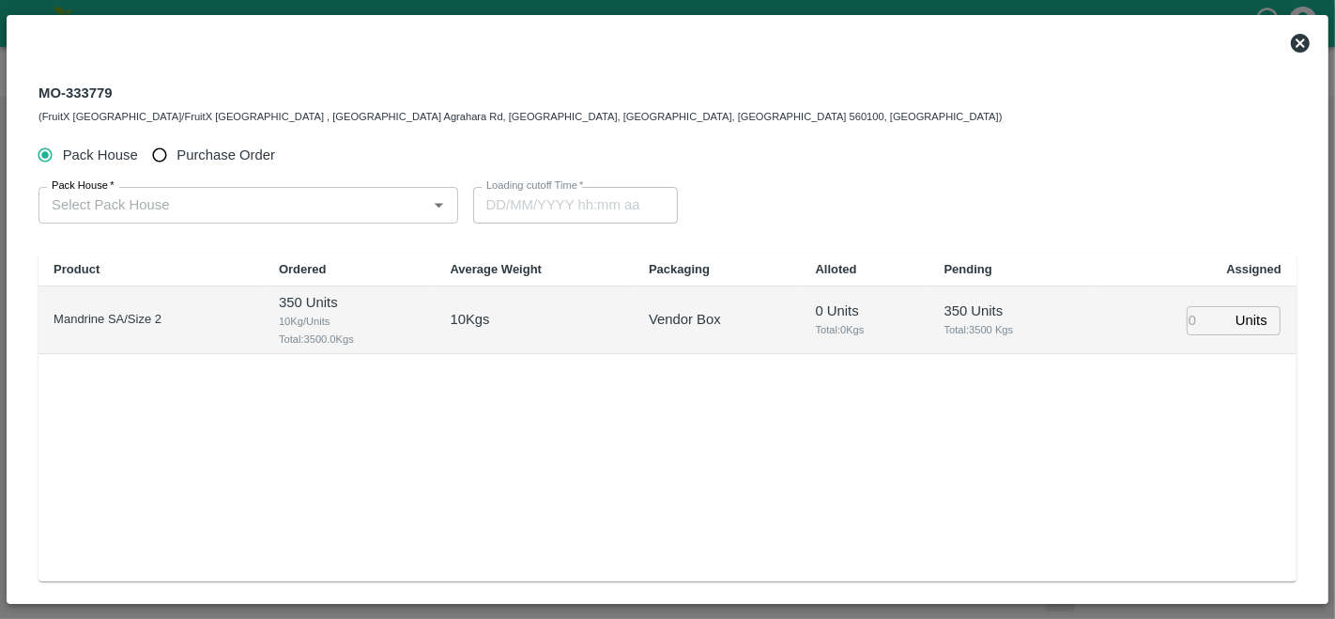
click at [184, 150] on span "Purchase Order" at bounding box center [226, 155] width 99 height 21
click at [178, 150] on input "Purchase Order" at bounding box center [160, 155] width 35 height 35
radio input "true"
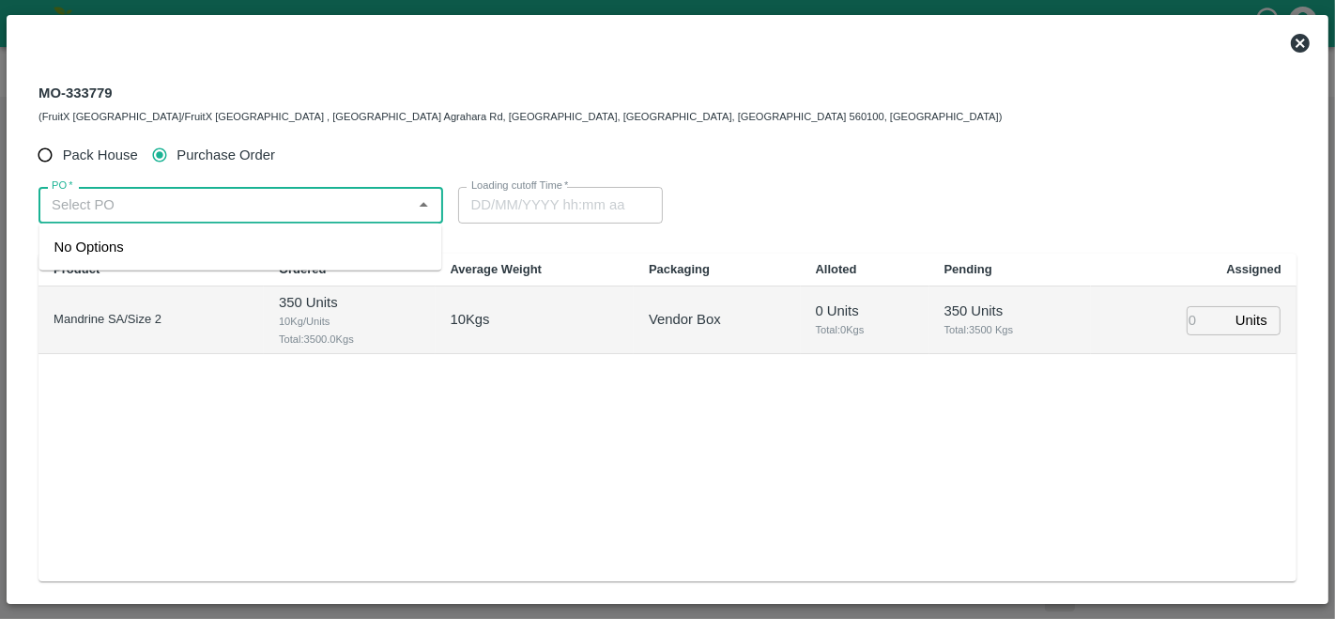
click at [161, 209] on input "PO   *" at bounding box center [225, 205] width 363 height 24
click at [177, 256] on div "PO-180904(FRESH FRUIT ANYTIME-9916804555)" at bounding box center [213, 247] width 319 height 21
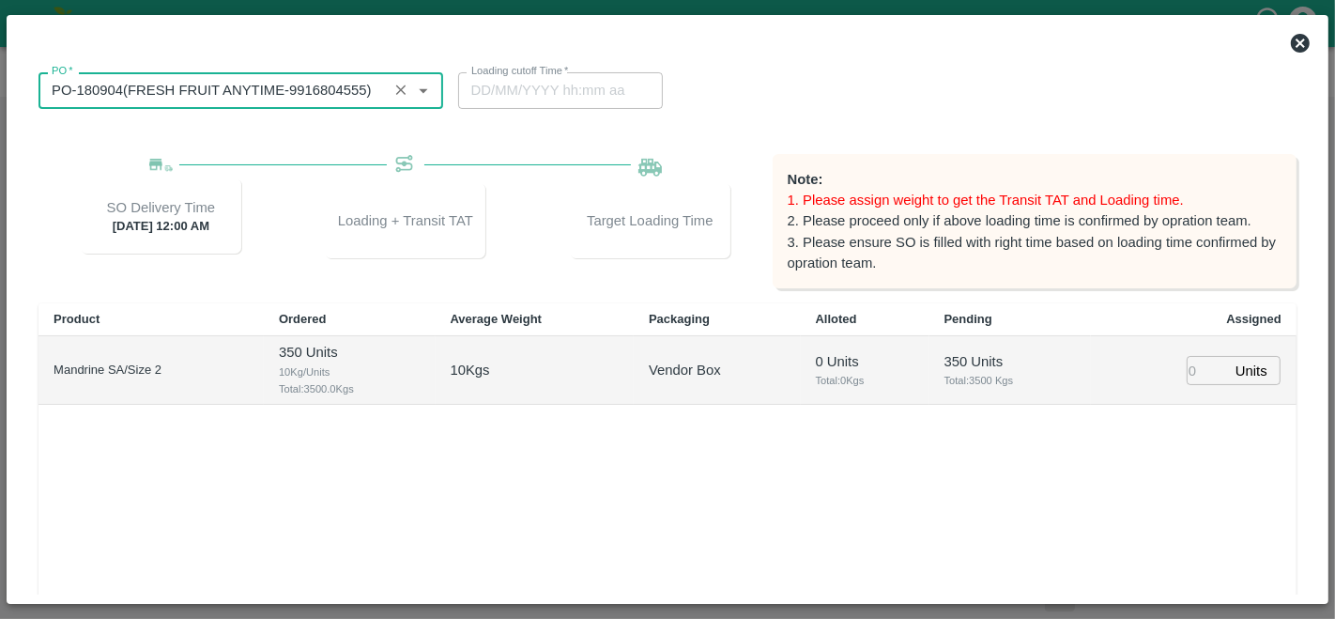
scroll to position [110, 0]
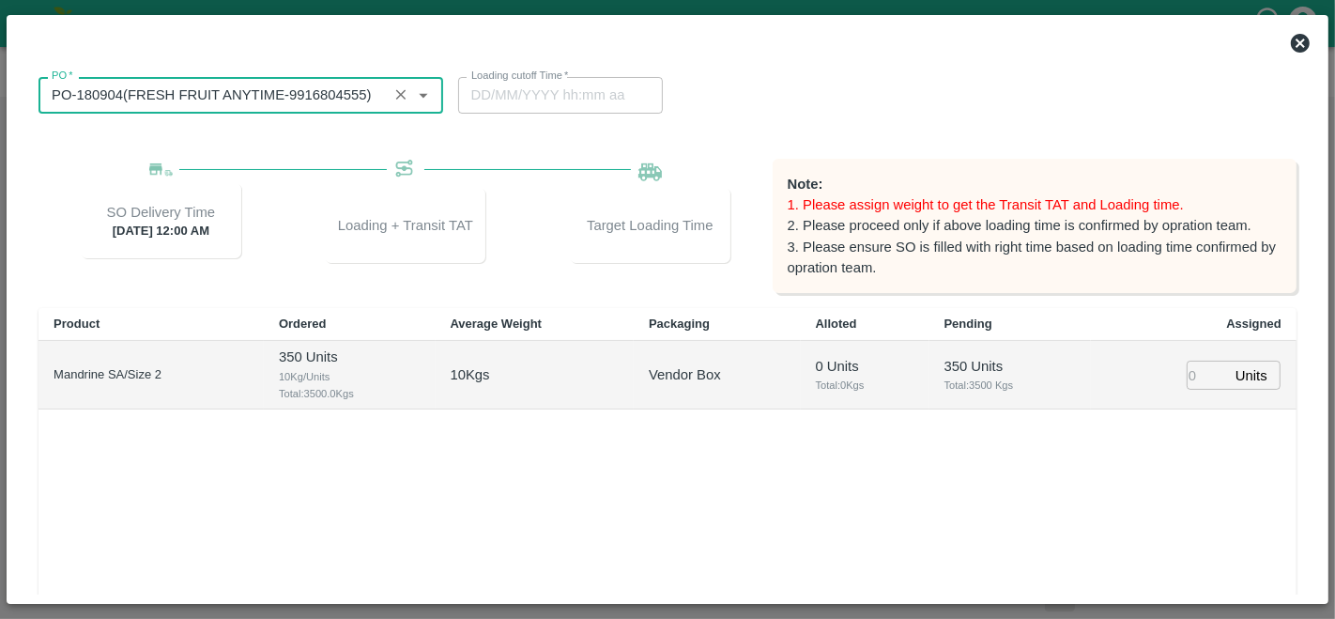
type input "PO-180904(FRESH FRUIT ANYTIME-9916804555)"
click at [1197, 374] on input "number" at bounding box center [1207, 375] width 41 height 29
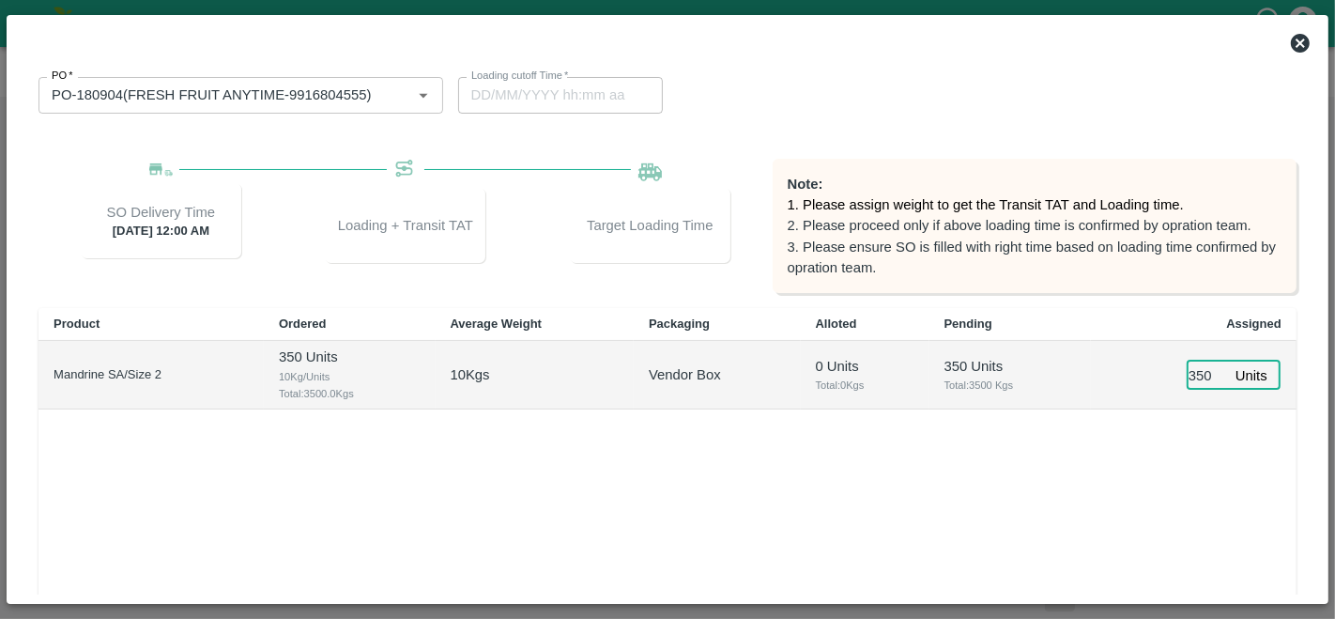
type input "350"
click at [1156, 465] on div "Product Ordered Average Weight Packaging Alloted Pending Assigned Mandrine SA/S…" at bounding box center [668, 472] width 1258 height 328
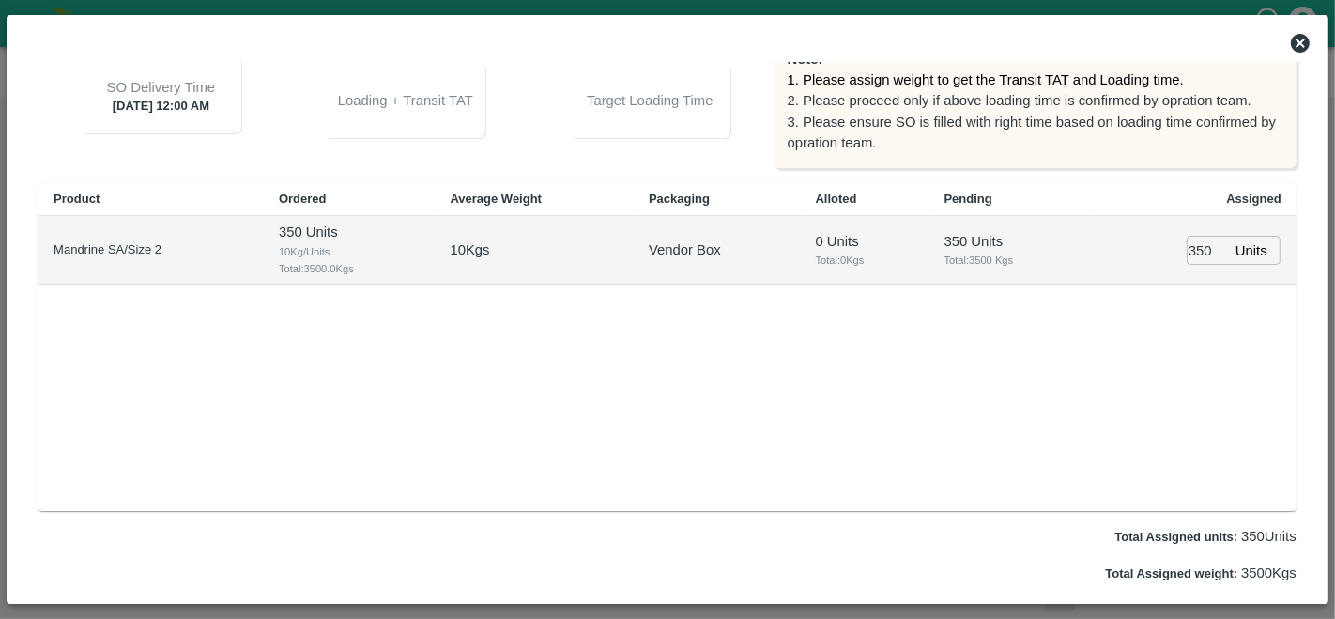
scroll to position [270, 0]
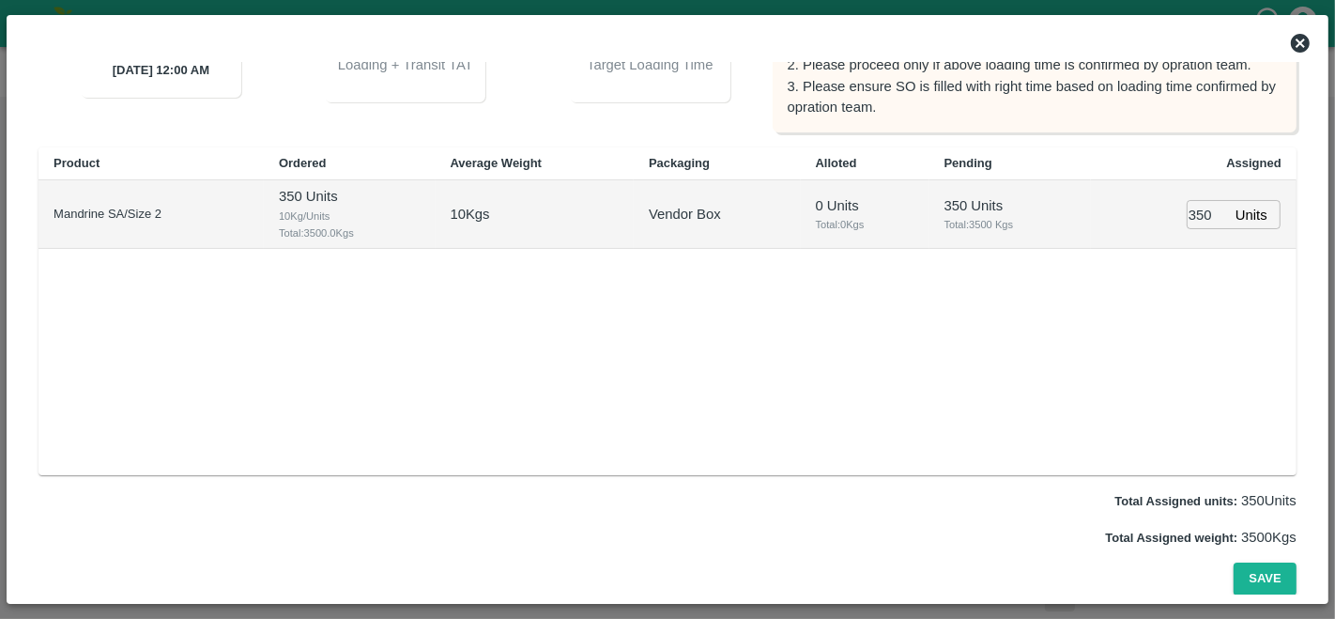
type input "19/10/2025 09:00 PM"
click at [1250, 570] on button "Save" at bounding box center [1265, 579] width 62 height 33
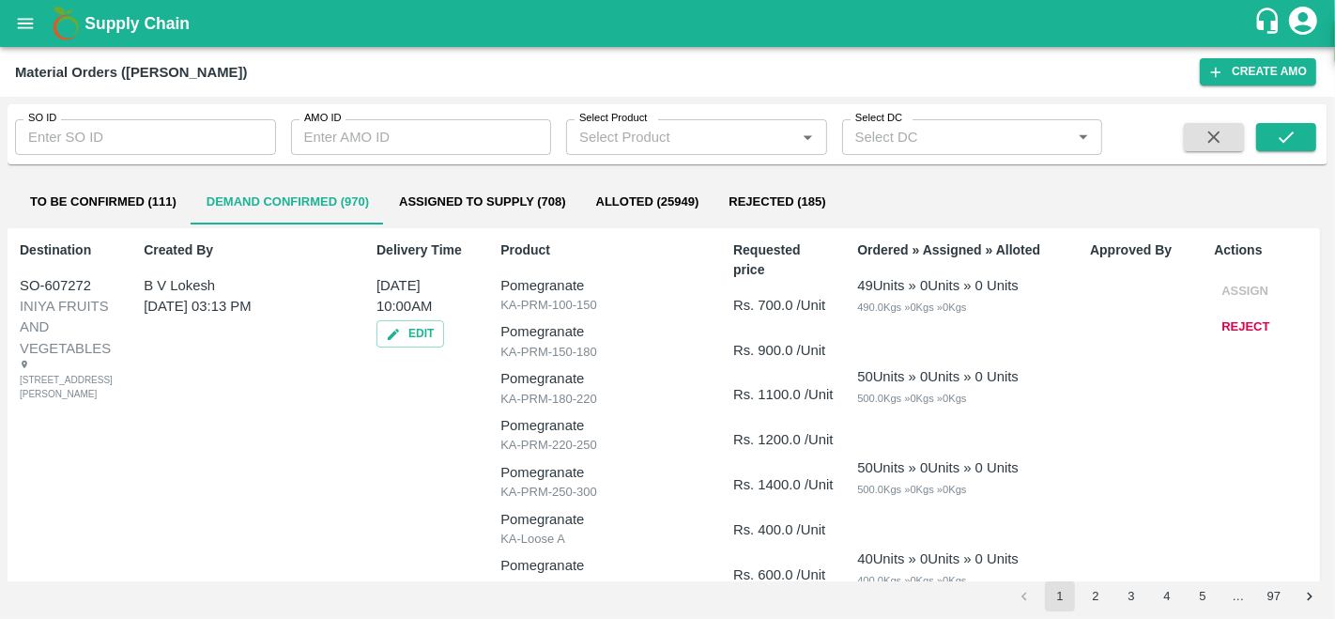
click at [0, 8] on div "Supply Chain" at bounding box center [667, 23] width 1335 height 47
click at [5, 13] on button "open drawer" at bounding box center [25, 23] width 43 height 43
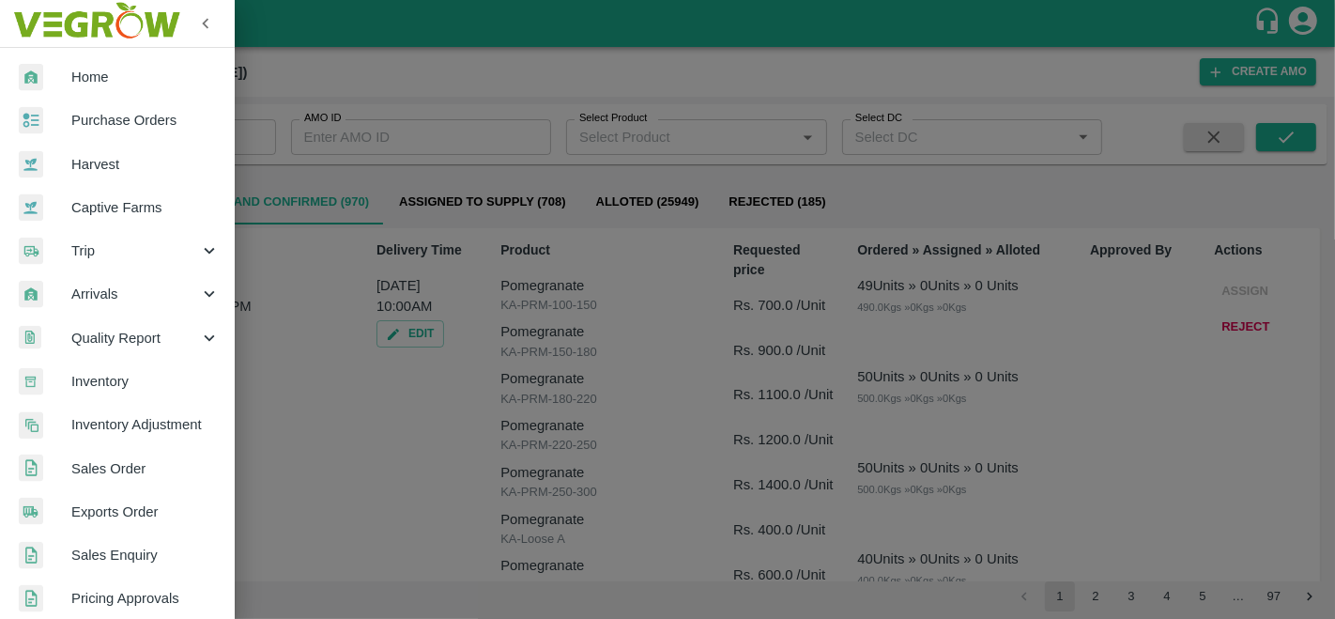
click at [92, 119] on span "Purchase Orders" at bounding box center [145, 120] width 148 height 21
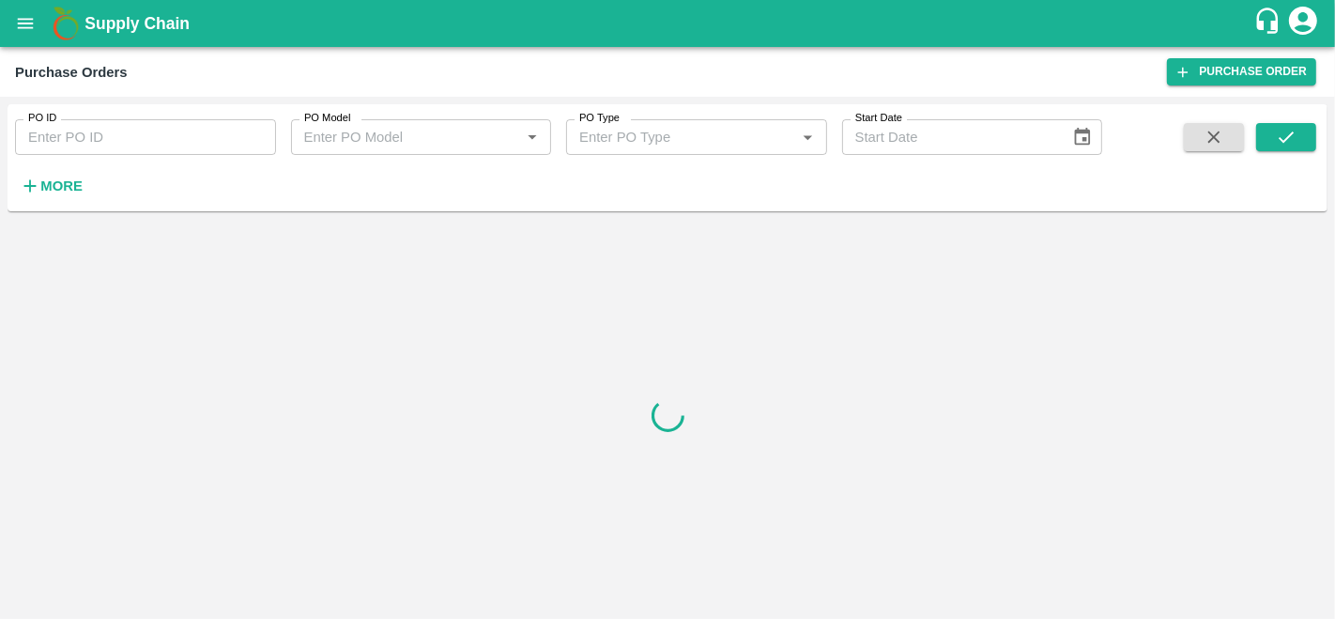
click at [35, 13] on icon "open drawer" at bounding box center [25, 23] width 21 height 21
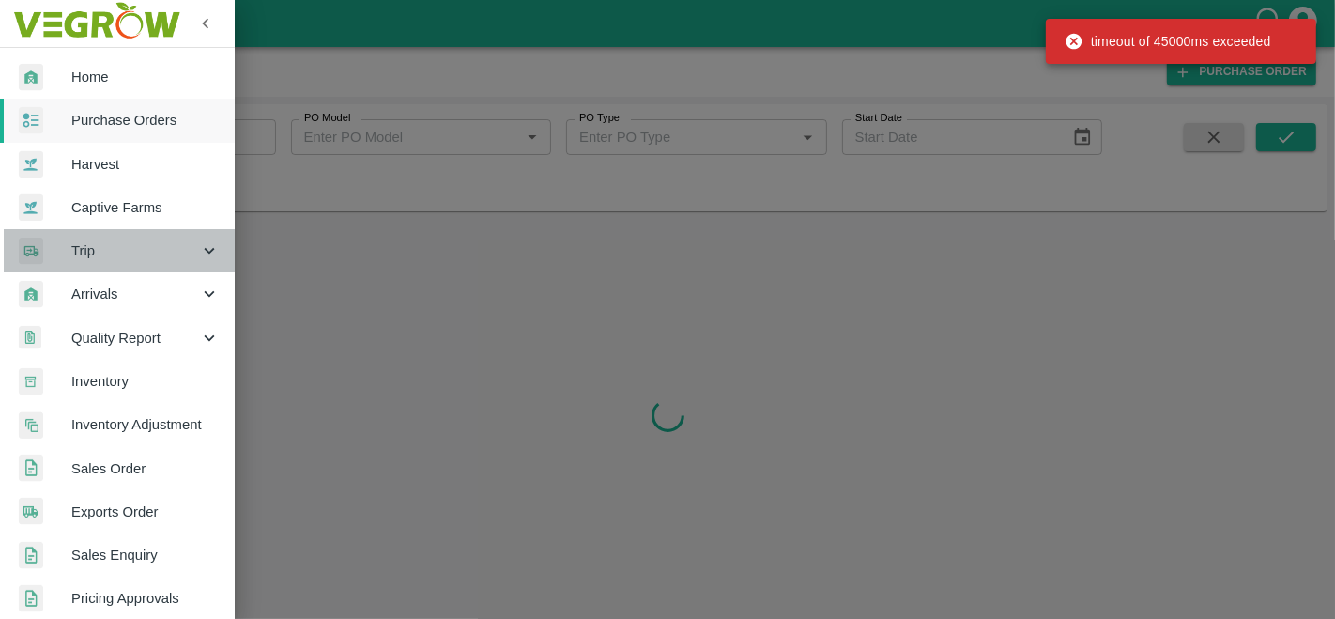
click at [141, 253] on span "Trip" at bounding box center [135, 250] width 128 height 21
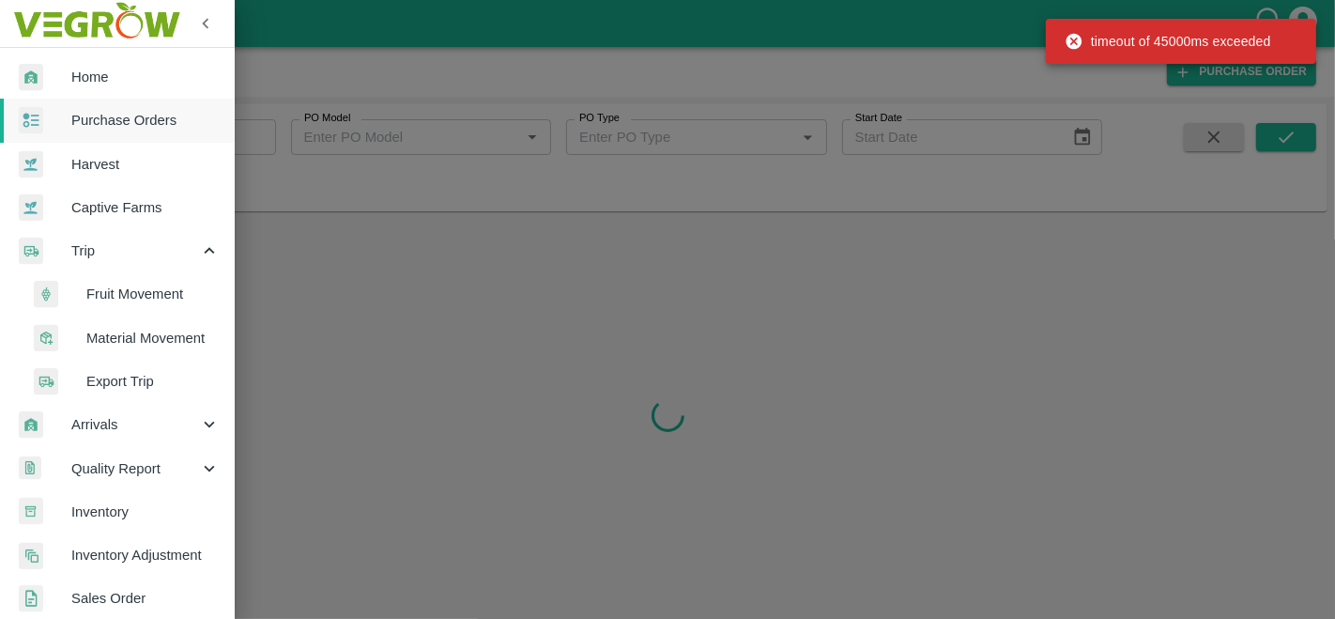
click at [147, 292] on span "Fruit Movement" at bounding box center [152, 294] width 133 height 21
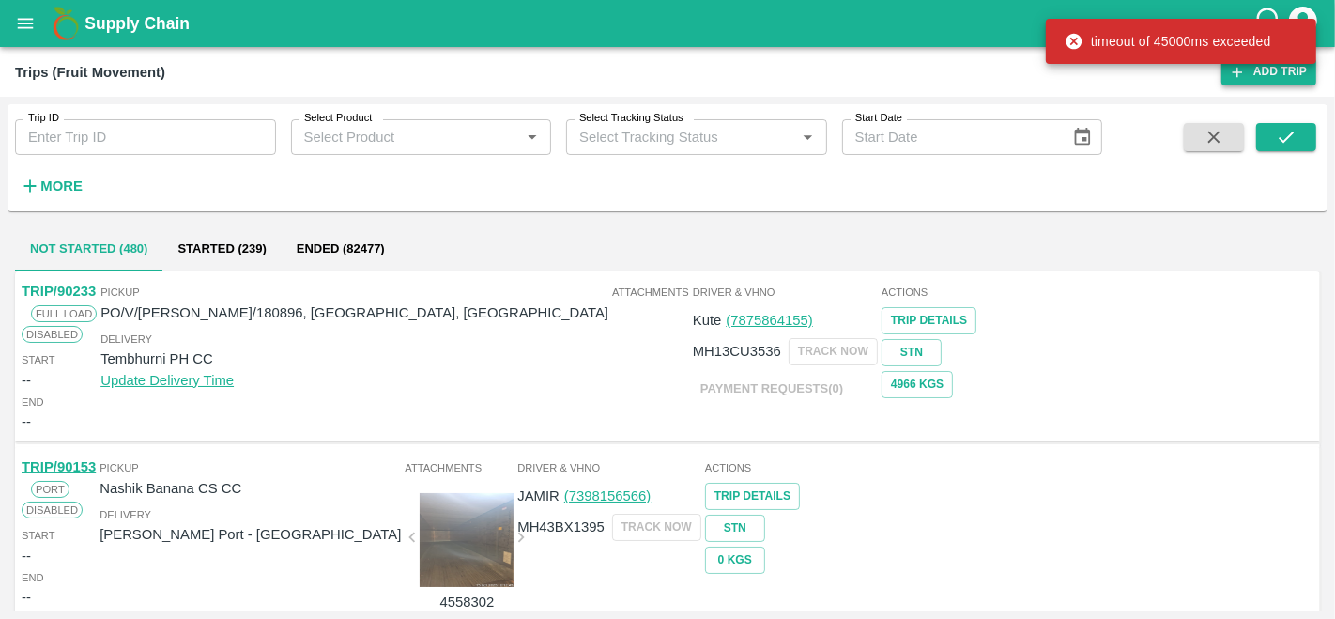
click at [1274, 70] on link "Add Trip" at bounding box center [1269, 71] width 95 height 27
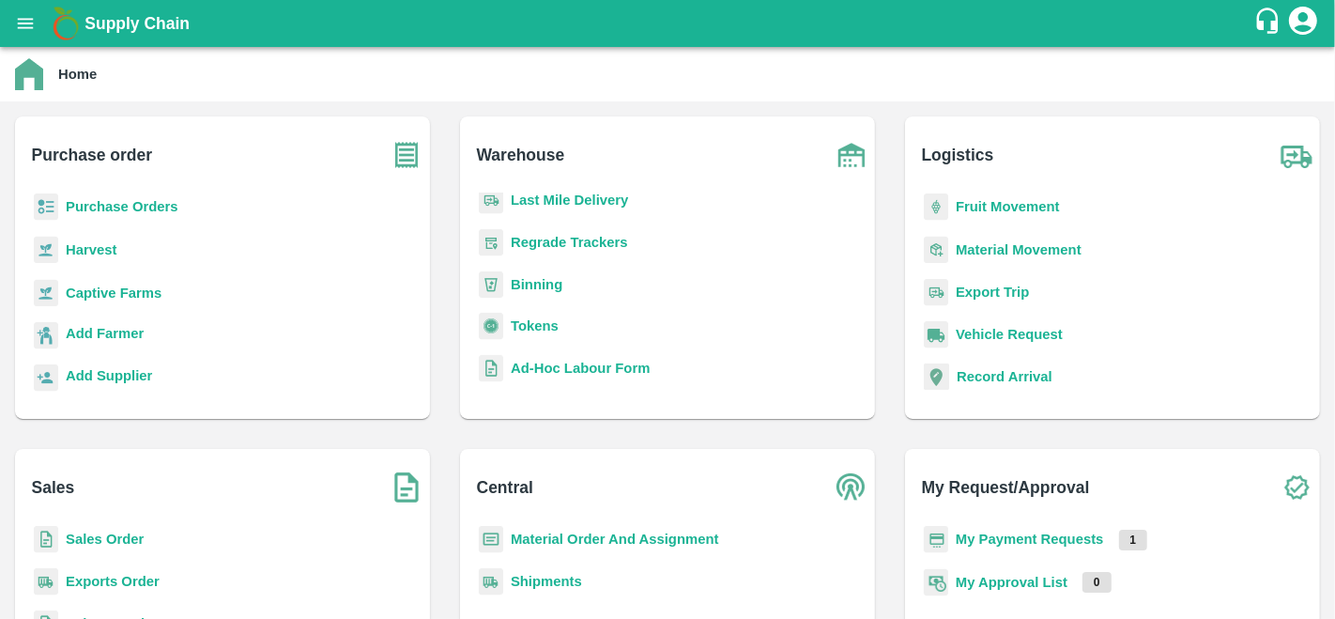
click at [122, 212] on b "Purchase Orders" at bounding box center [122, 206] width 113 height 15
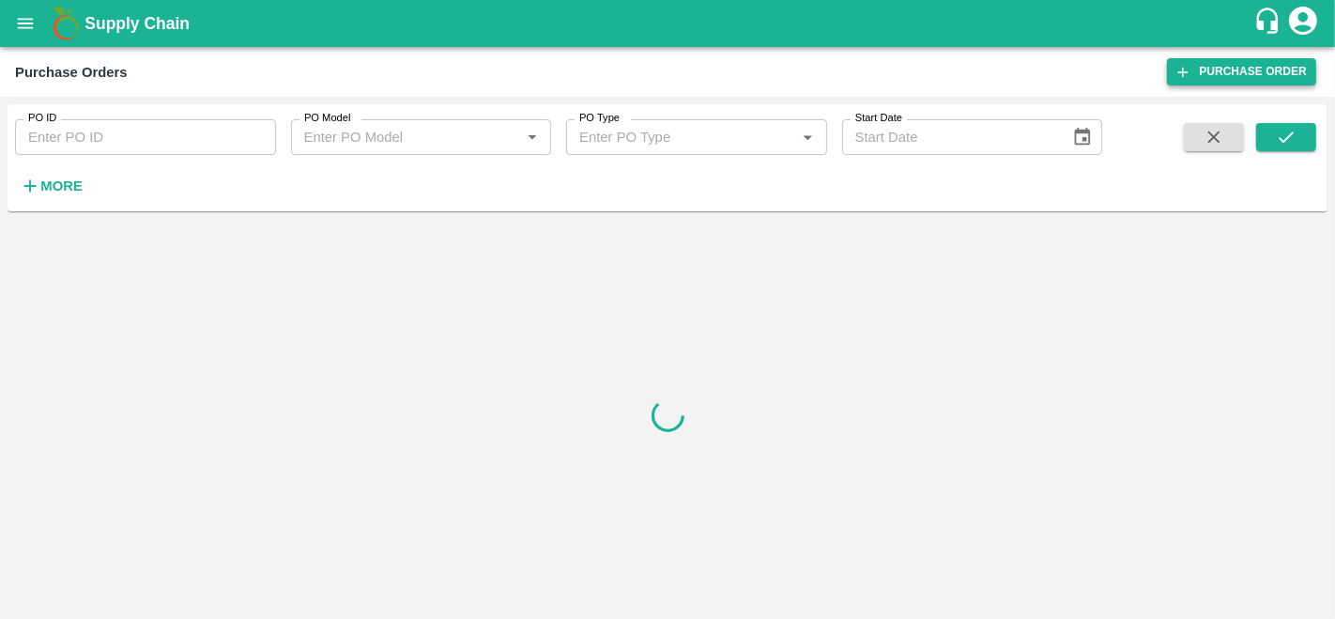
click at [1259, 74] on link "Purchase Order" at bounding box center [1241, 71] width 149 height 27
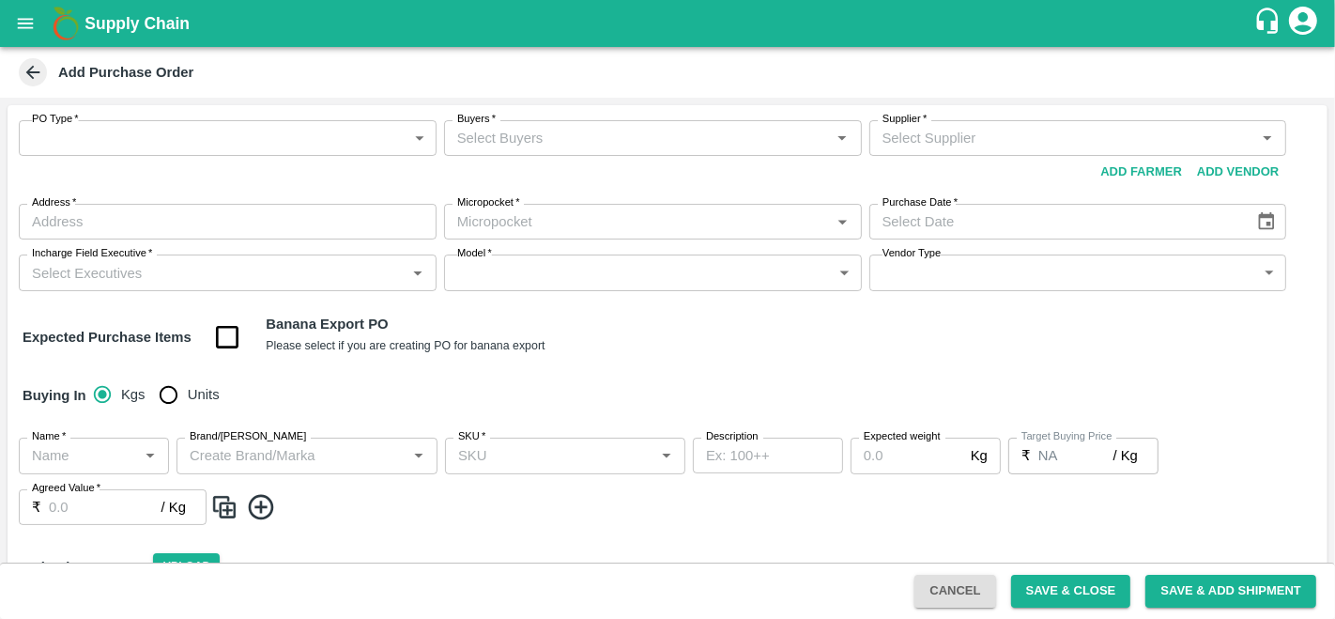
click at [955, 151] on div "Supplier   *" at bounding box center [1079, 138] width 418 height 36
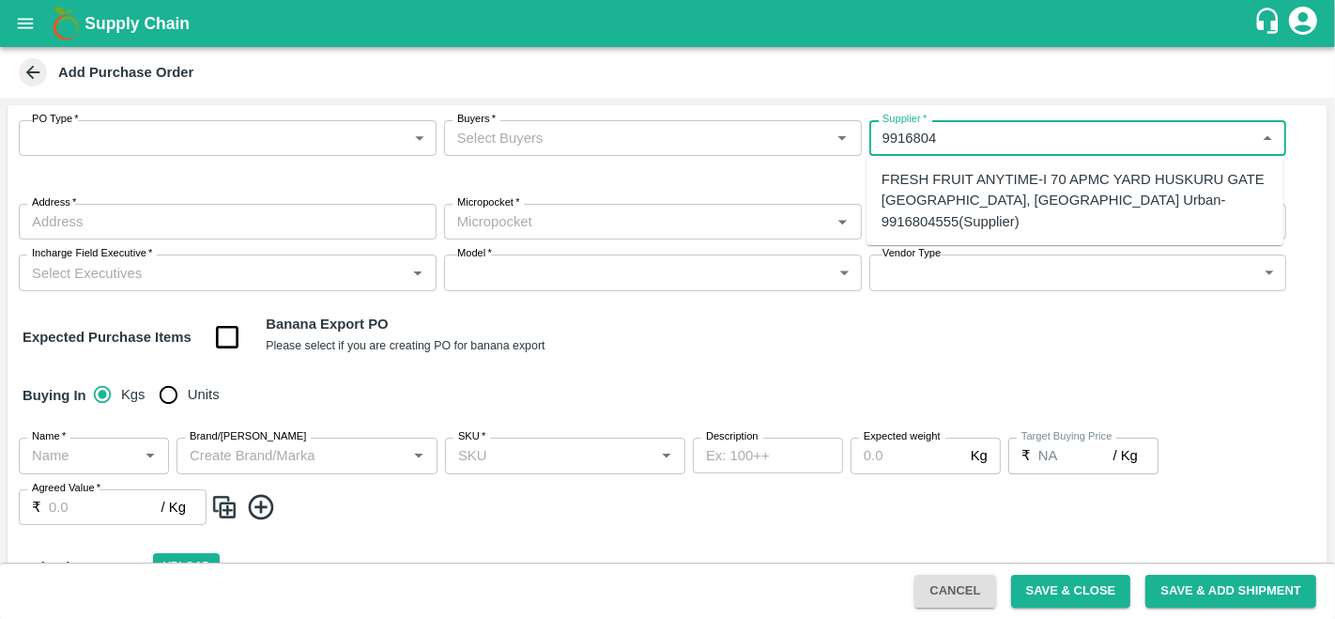
click at [980, 185] on div "FRESH FRUIT ANYTIME-I 70 APMC YARD HUSKURU GATE SINGENA AGRAHARA BANGALORE 5600…" at bounding box center [1075, 200] width 387 height 63
type input "FRESH FRUIT ANYTIME-I 70 APMC YARD HUSKURU GATE SINGENA AGRAHARA BANGALORE 5600…"
type input "I 70 APMC YARD HUSKURU GATE SINGENA AGRAHARA BANGALORE 560099, Bangalore Urban,…"
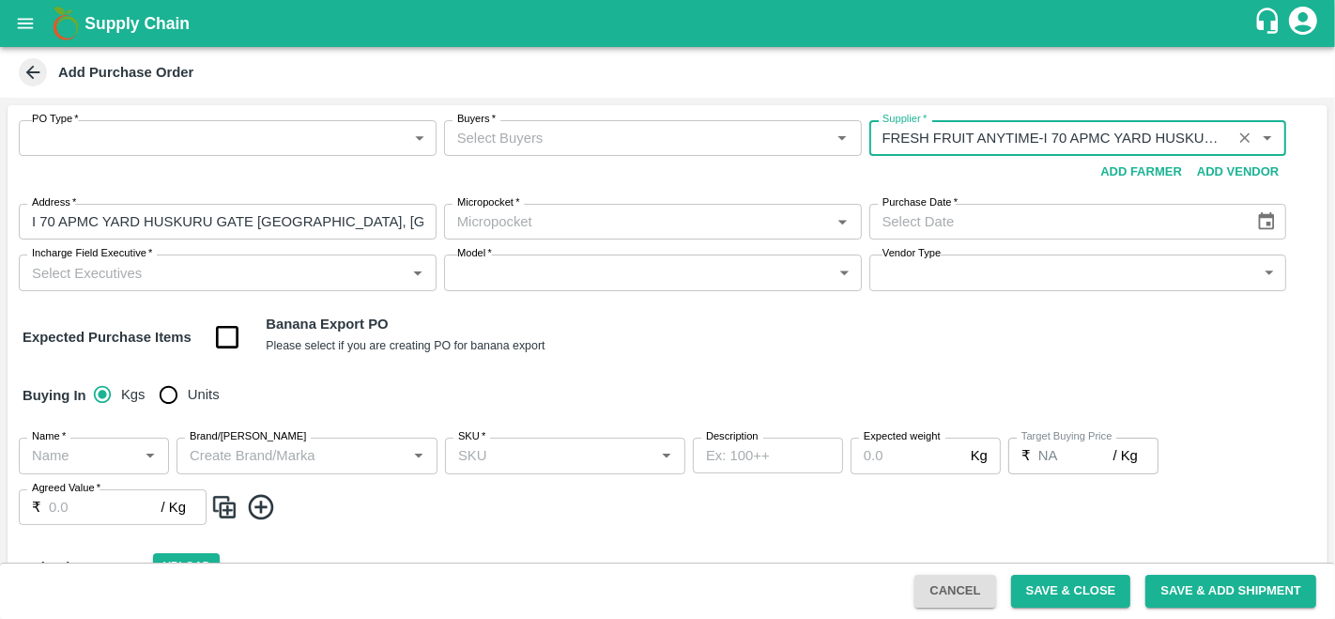
type input "FRESH FRUIT ANYTIME-I 70 APMC YARD HUSKURU GATE SINGENA AGRAHARA BANGALORE 5600…"
click at [520, 136] on input "Buyers   *" at bounding box center [638, 138] width 376 height 24
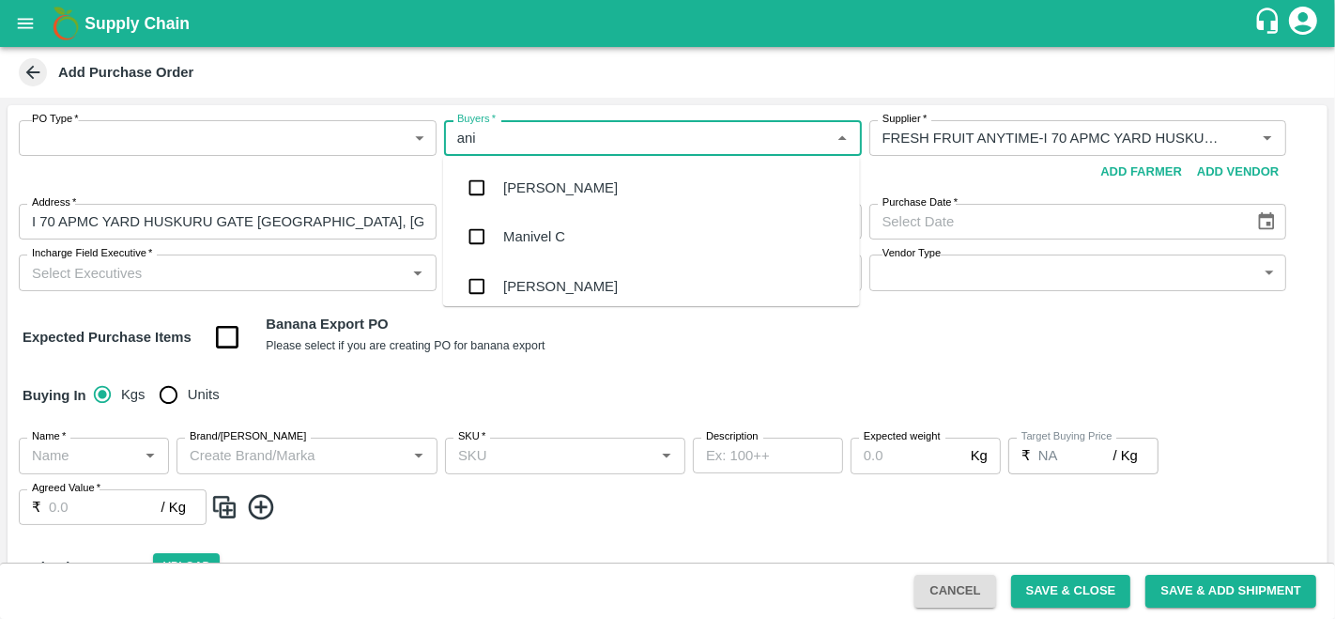
type input "anil"
click at [536, 190] on div "[PERSON_NAME]" at bounding box center [560, 188] width 115 height 21
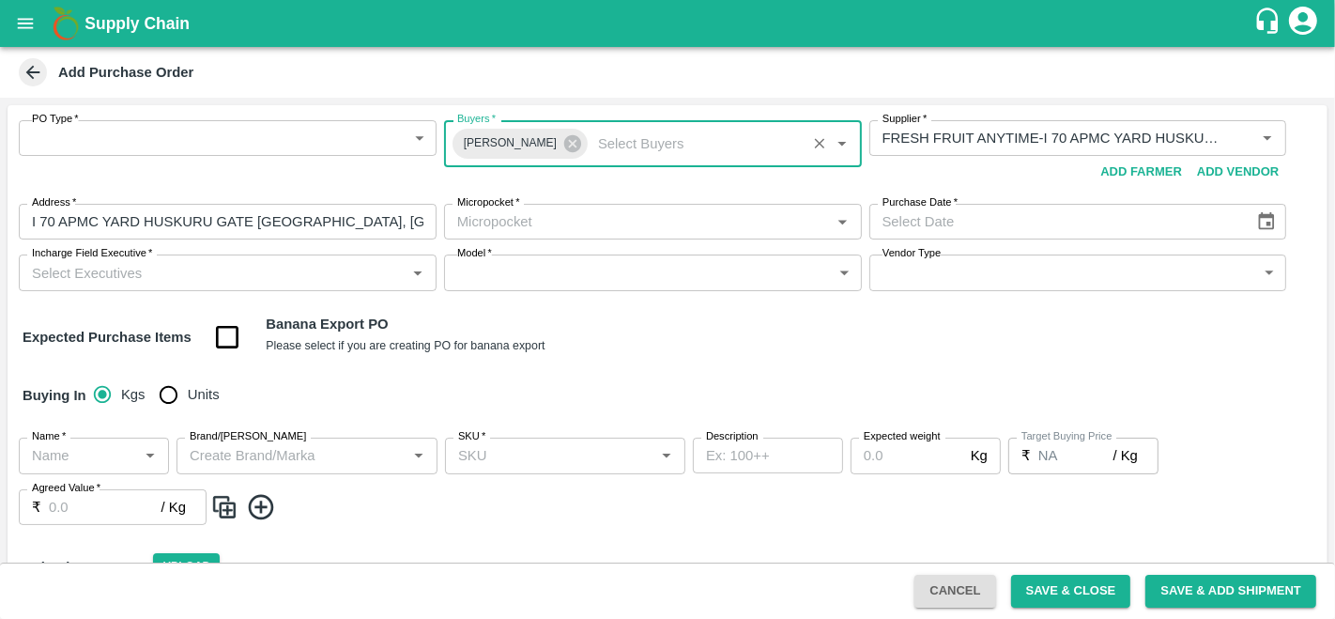
click at [255, 139] on body "Supply Chain Add Purchase Order PO Type   * ​ PO Type Buyers   * Anil Kumar Buy…" at bounding box center [667, 309] width 1335 height 619
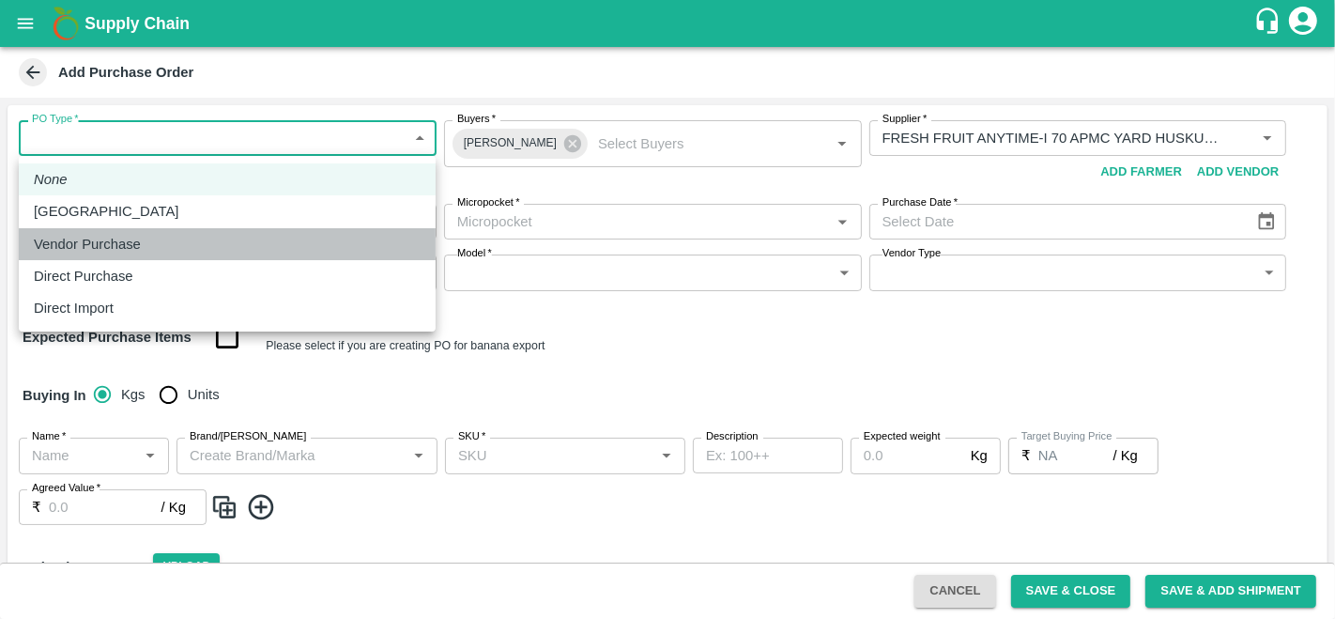
click at [104, 247] on p "Vendor Purchase" at bounding box center [87, 244] width 107 height 21
type input "2"
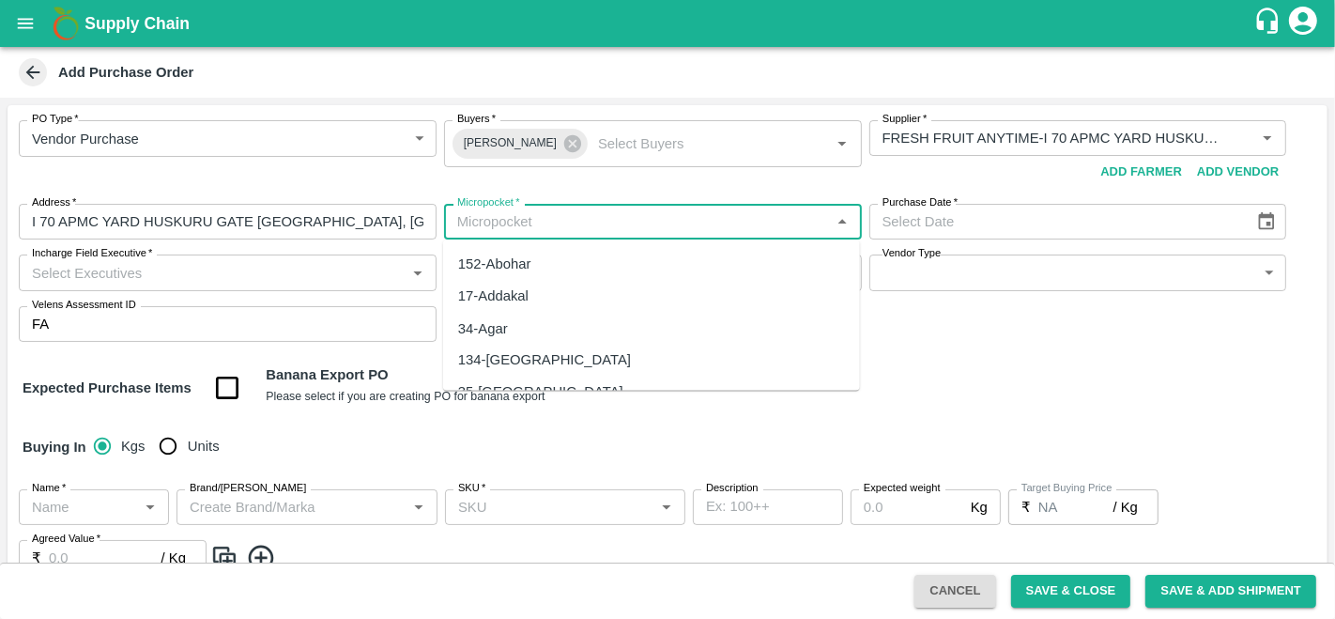
click at [593, 226] on input "Micropocket   *" at bounding box center [638, 221] width 376 height 24
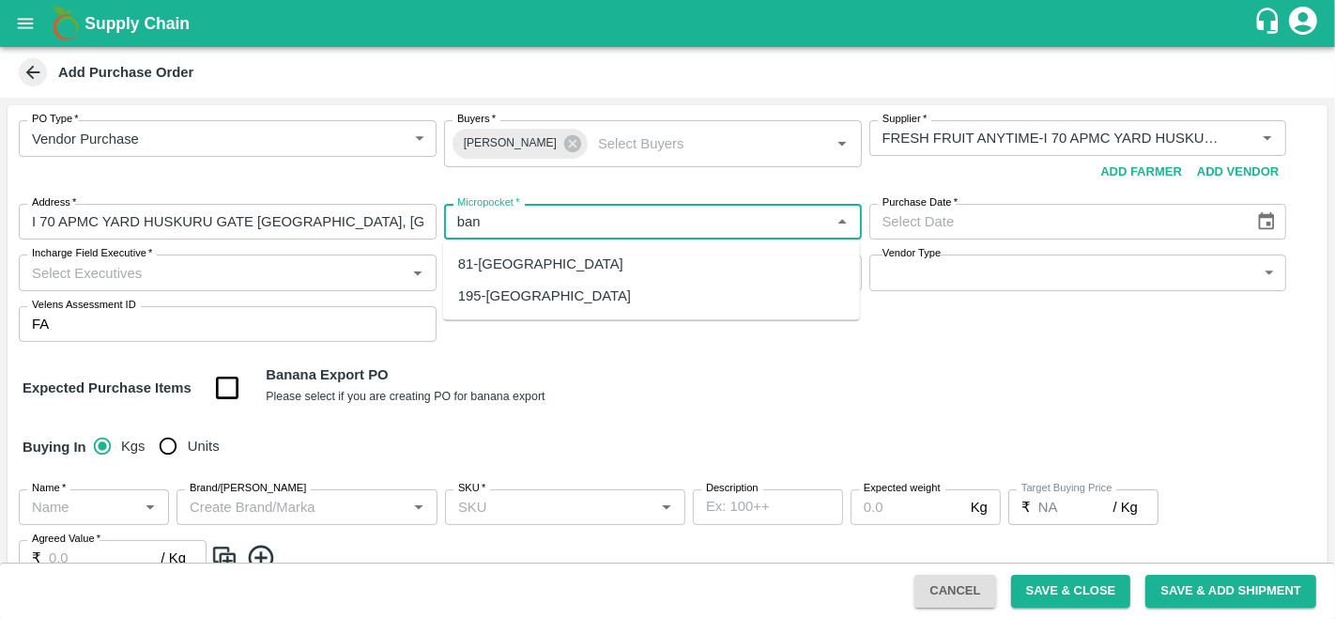
click at [509, 258] on div "81-Bangalore" at bounding box center [540, 264] width 165 height 21
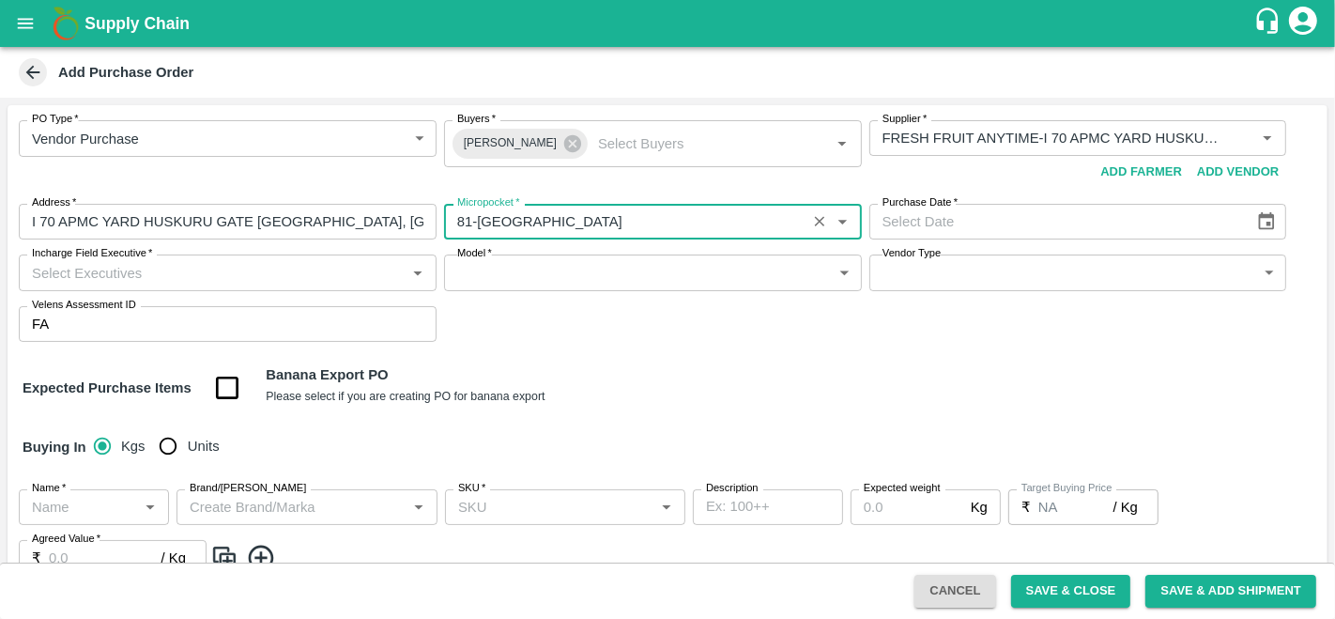
type input "81-Bangalore"
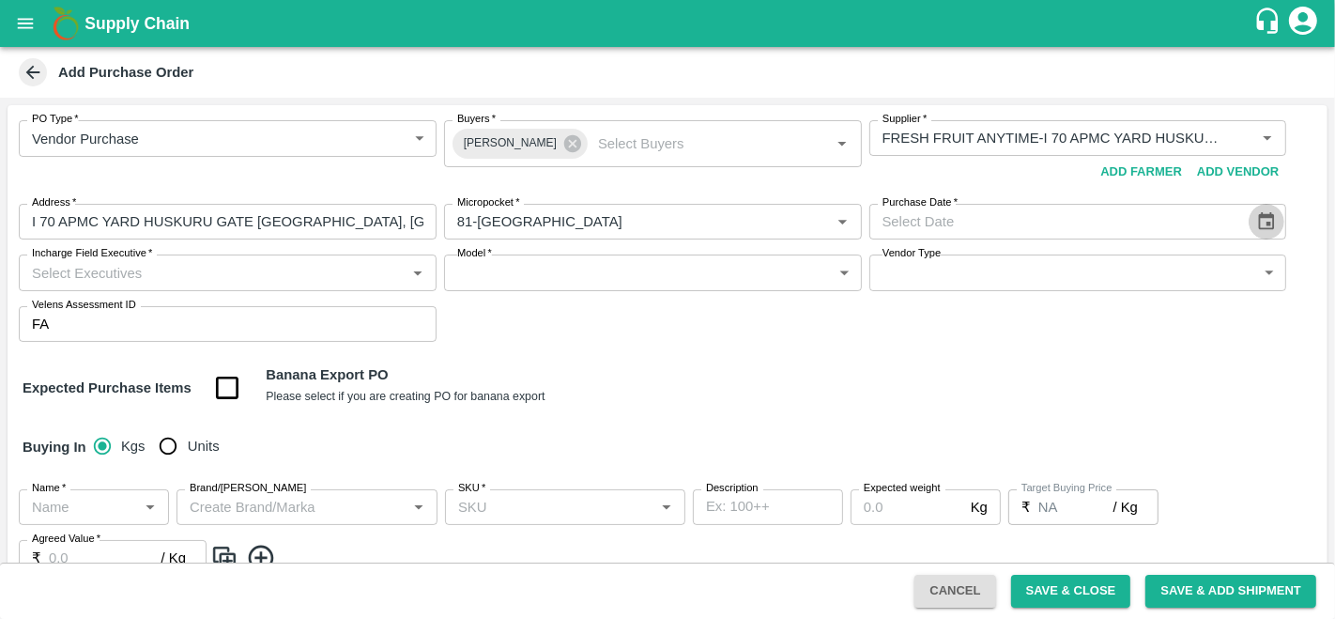
click at [1262, 229] on icon "Choose date" at bounding box center [1267, 221] width 16 height 18
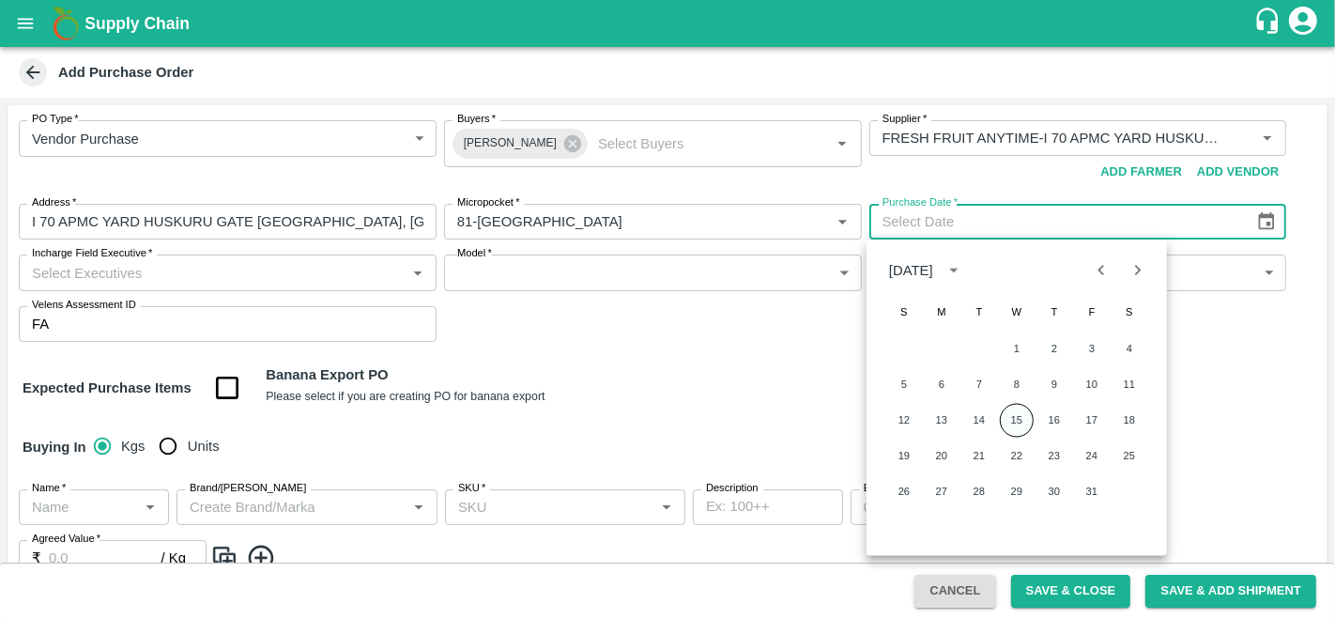
click at [1022, 427] on button "15" at bounding box center [1017, 421] width 34 height 34
type input "15/10/2025"
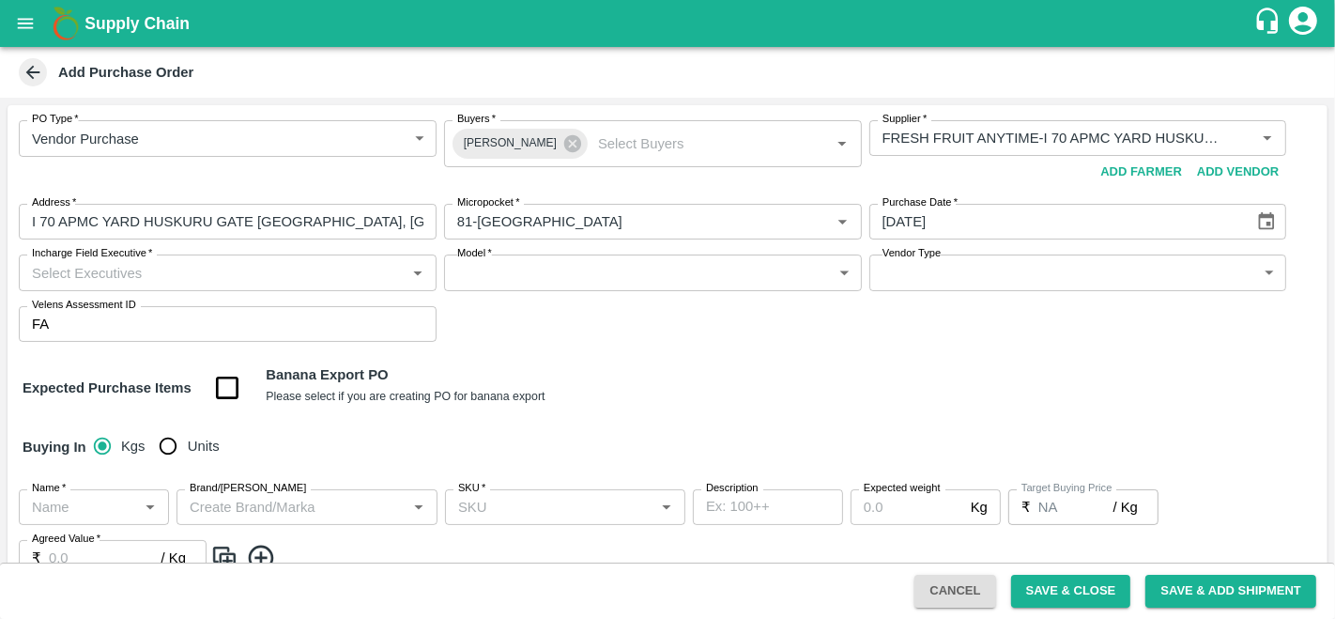
click at [811, 430] on div "Buying In Kgs Units" at bounding box center [668, 447] width 1320 height 54
click at [199, 274] on input "Incharge Field Executive   *" at bounding box center [212, 272] width 376 height 24
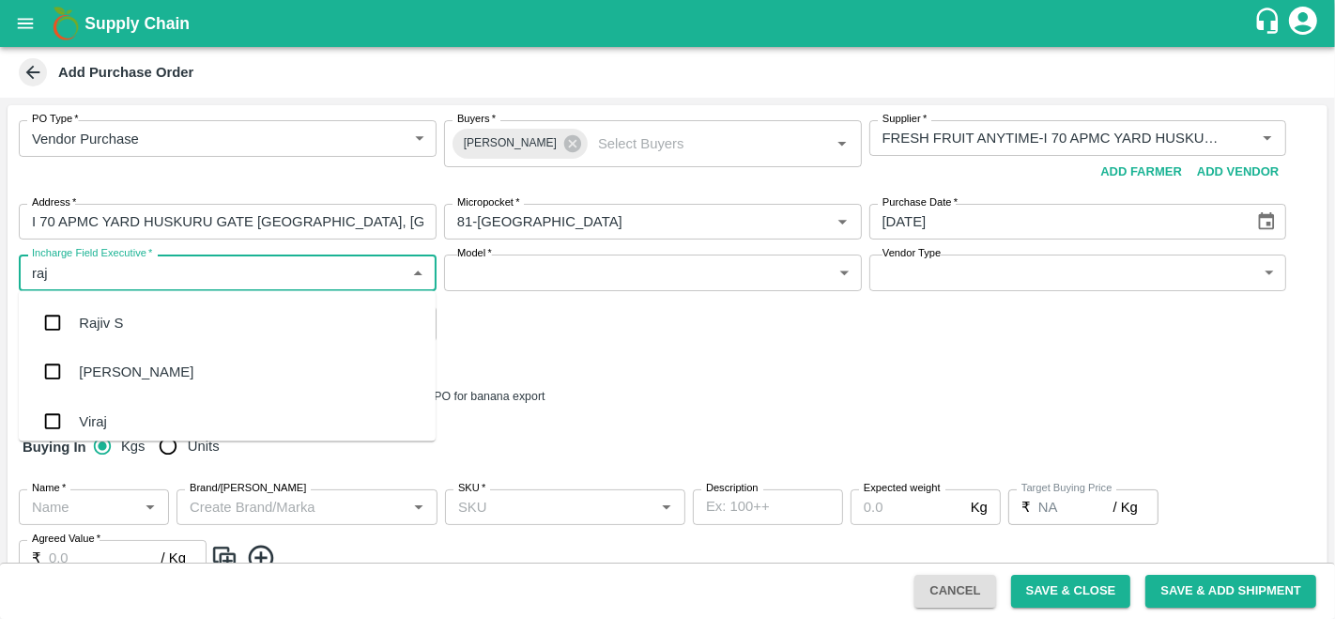
type input "raju"
click at [128, 369] on div "Raju KR" at bounding box center [105, 372] width 52 height 21
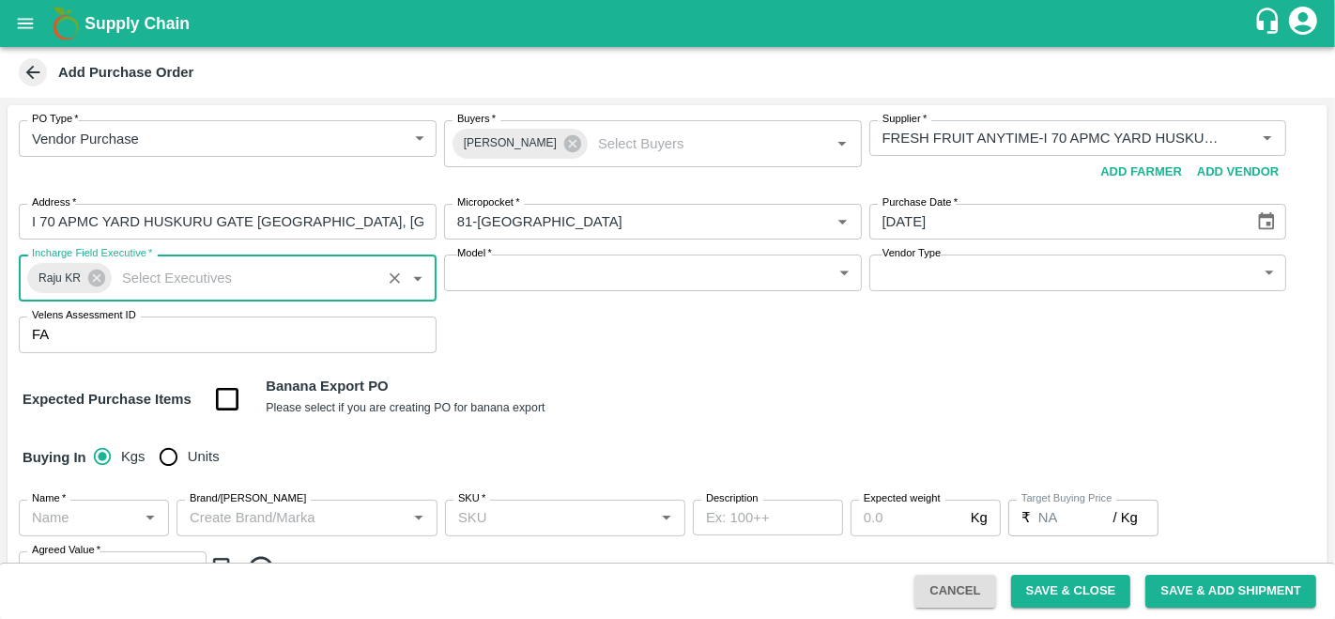
click at [575, 264] on body "Supply Chain Add Purchase Order PO Type   * Vendor Purchase 2 PO Type Buyers   …" at bounding box center [667, 309] width 1335 height 619
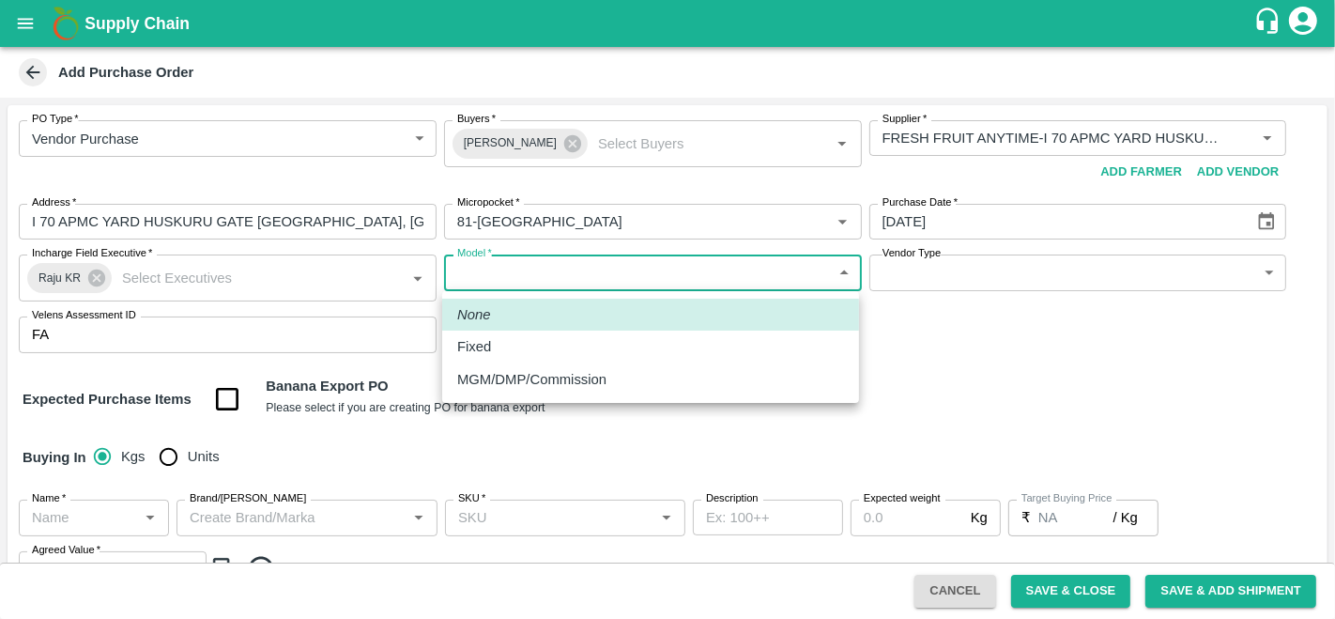
click at [502, 351] on div "Fixed" at bounding box center [650, 346] width 387 height 21
type input "Fixed"
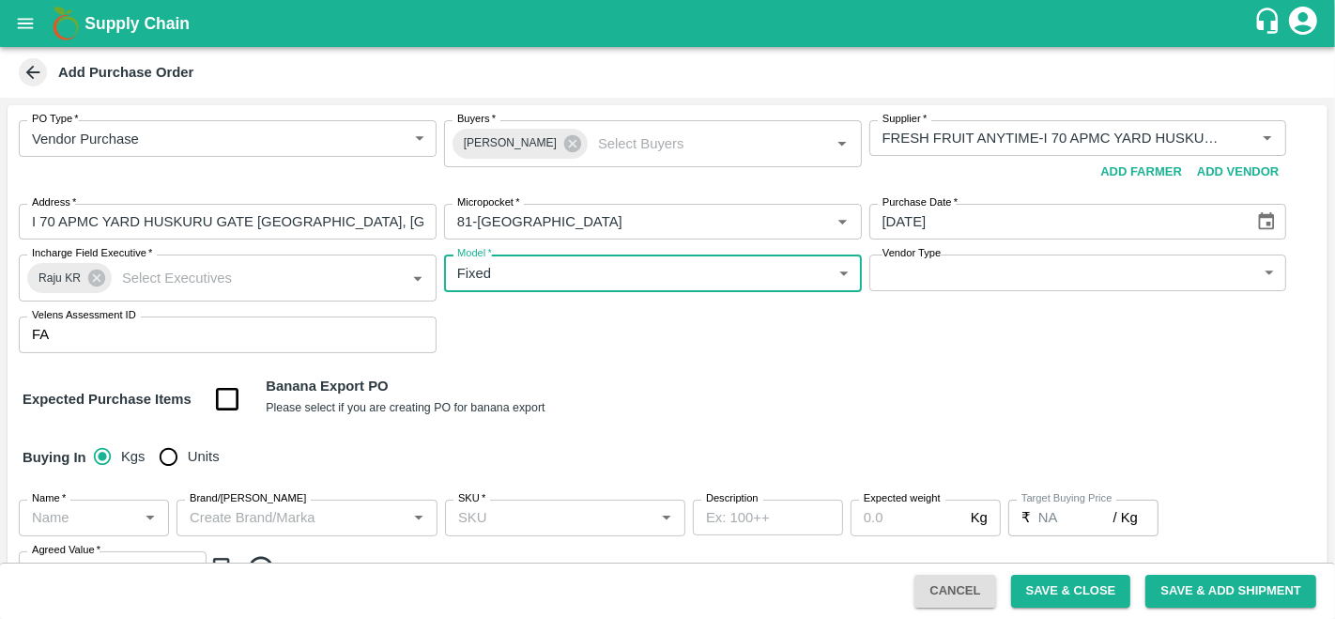
click at [934, 271] on body "Supply Chain Add Purchase Order PO Type   * Vendor Purchase 2 PO Type Buyers   …" at bounding box center [667, 309] width 1335 height 619
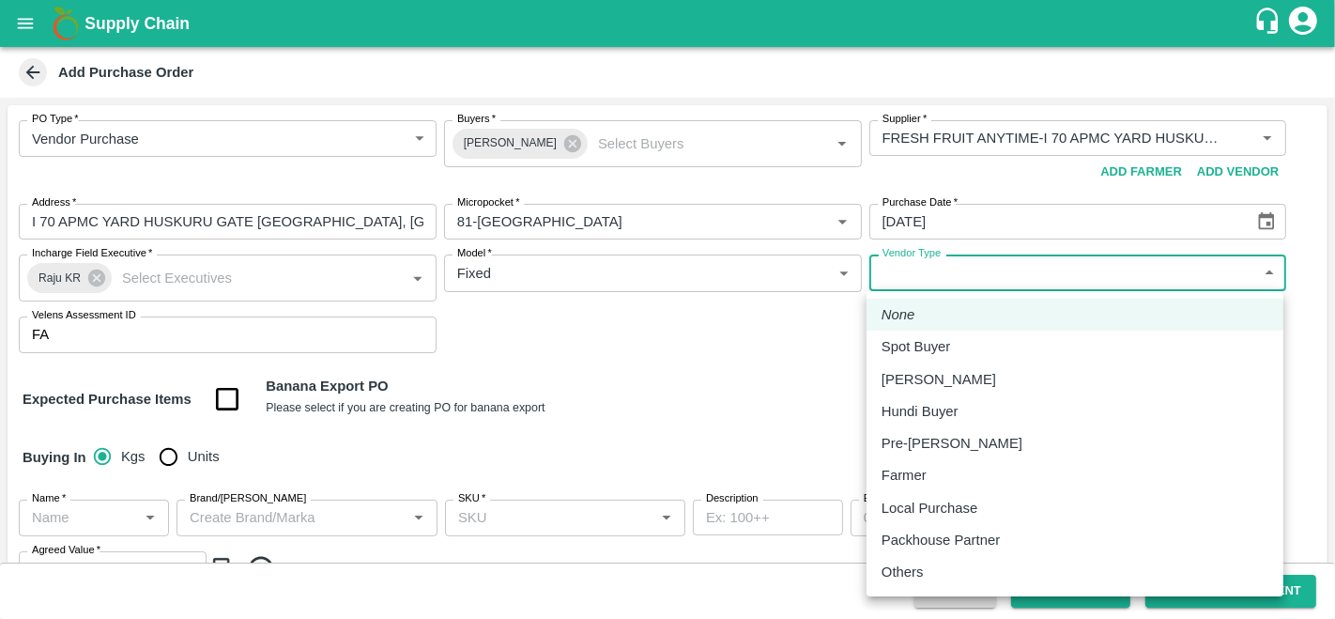
click at [934, 506] on p "Local Purchase" at bounding box center [930, 508] width 96 height 21
type input "LOCAL_PURCHASE"
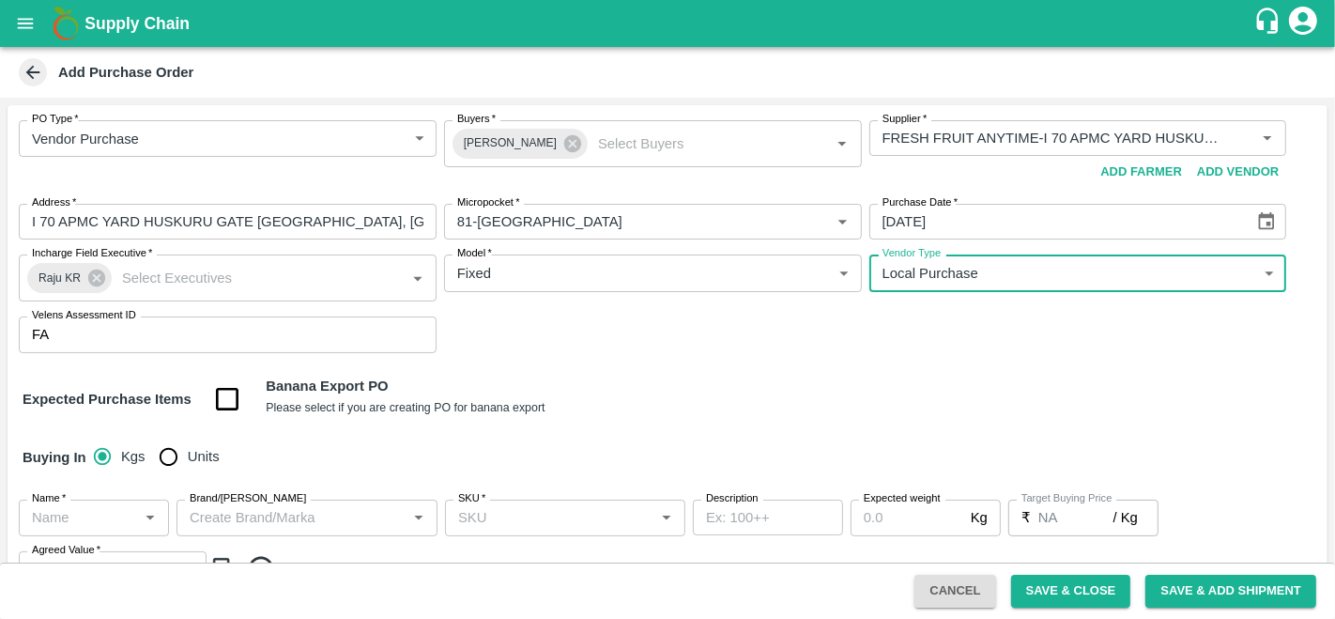
click at [169, 455] on input "Units" at bounding box center [168, 457] width 38 height 38
radio input "true"
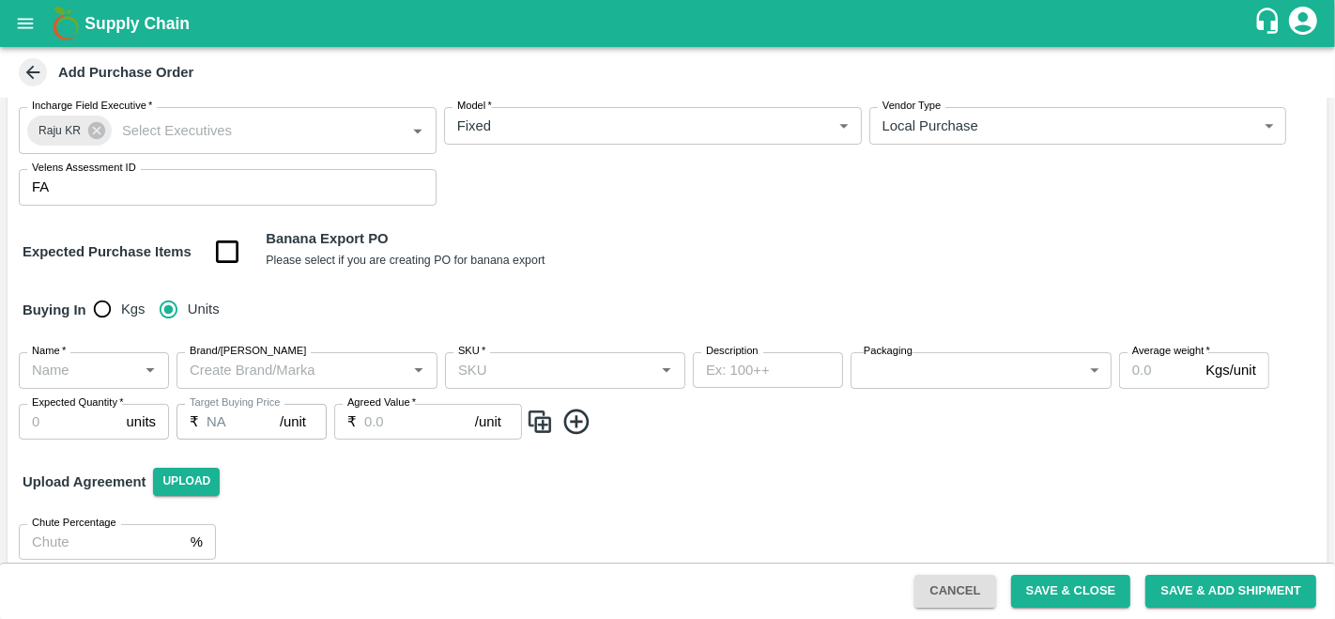
scroll to position [147, 0]
click at [61, 371] on input "Name   *" at bounding box center [78, 370] width 108 height 24
click at [84, 406] on div "Mandrine SA" at bounding box center [74, 411] width 81 height 21
type input "Mandrine SA"
click at [253, 362] on input "Brand/Marka" at bounding box center [291, 370] width 219 height 24
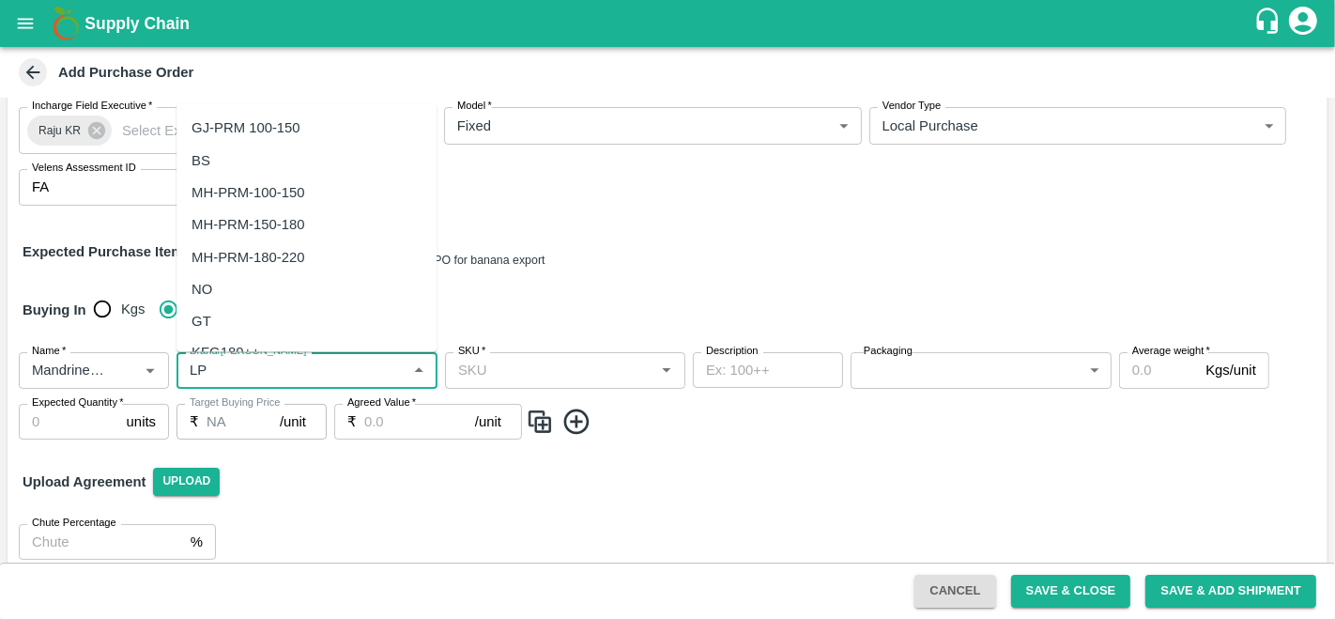
scroll to position [0, 0]
click at [229, 125] on div "LP" at bounding box center [307, 128] width 260 height 32
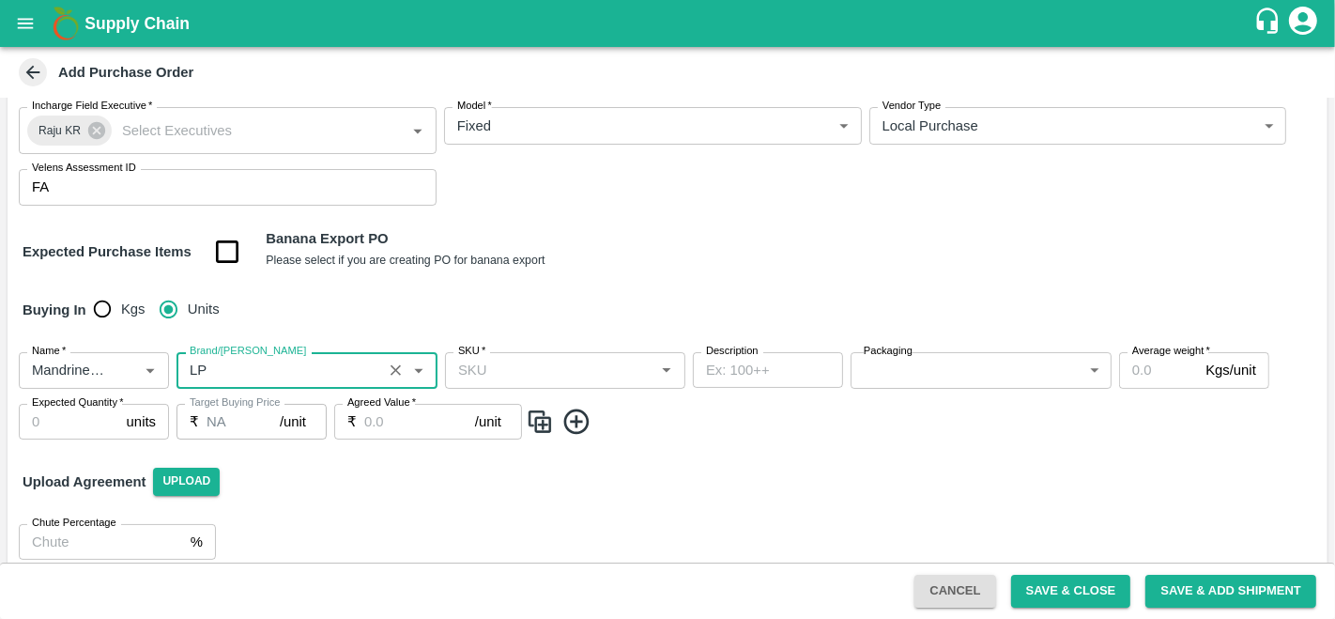
type input "LP"
click at [499, 388] on div "Name   * Name   * Brand/Marka Brand/Marka SKU   * SKU   * Description x Descrip…" at bounding box center [668, 395] width 1320 height 117
click at [498, 373] on input "SKU   *" at bounding box center [550, 370] width 198 height 24
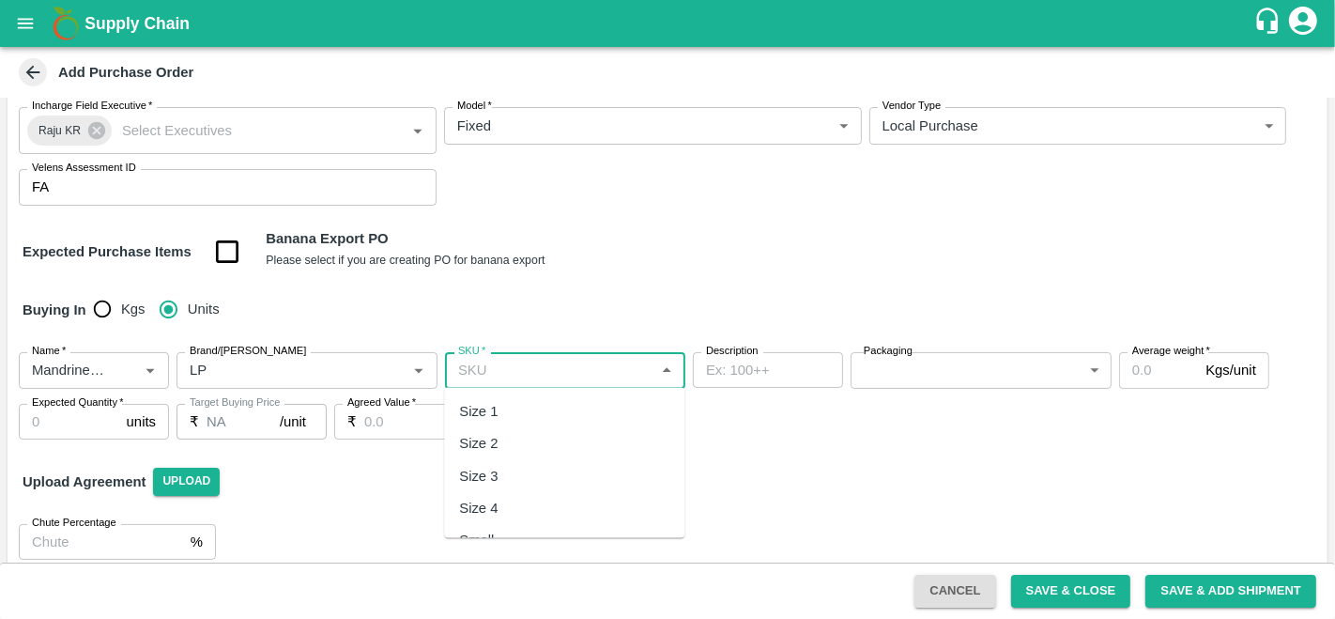
click at [499, 442] on div "Size 2" at bounding box center [564, 443] width 240 height 32
type input "Size 2"
click at [898, 371] on body "Supply Chain Add Purchase Order PO Type   * Vendor Purchase 2 PO Type Buyers   …" at bounding box center [667, 309] width 1335 height 619
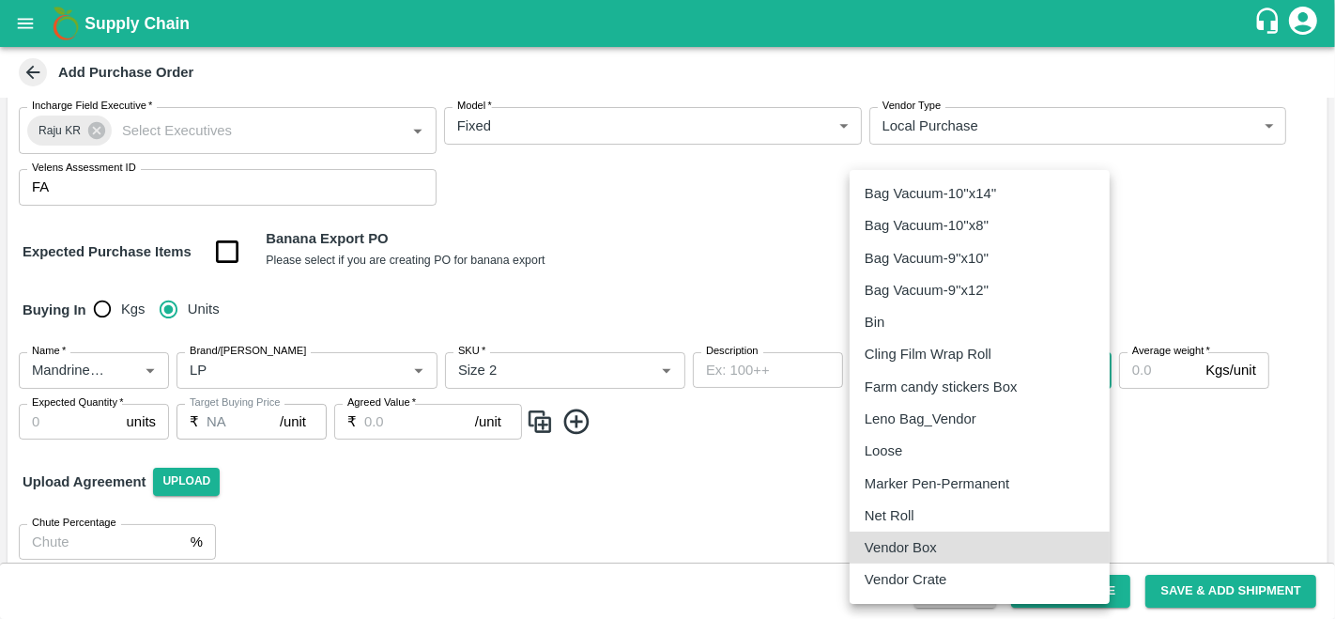
type input "276"
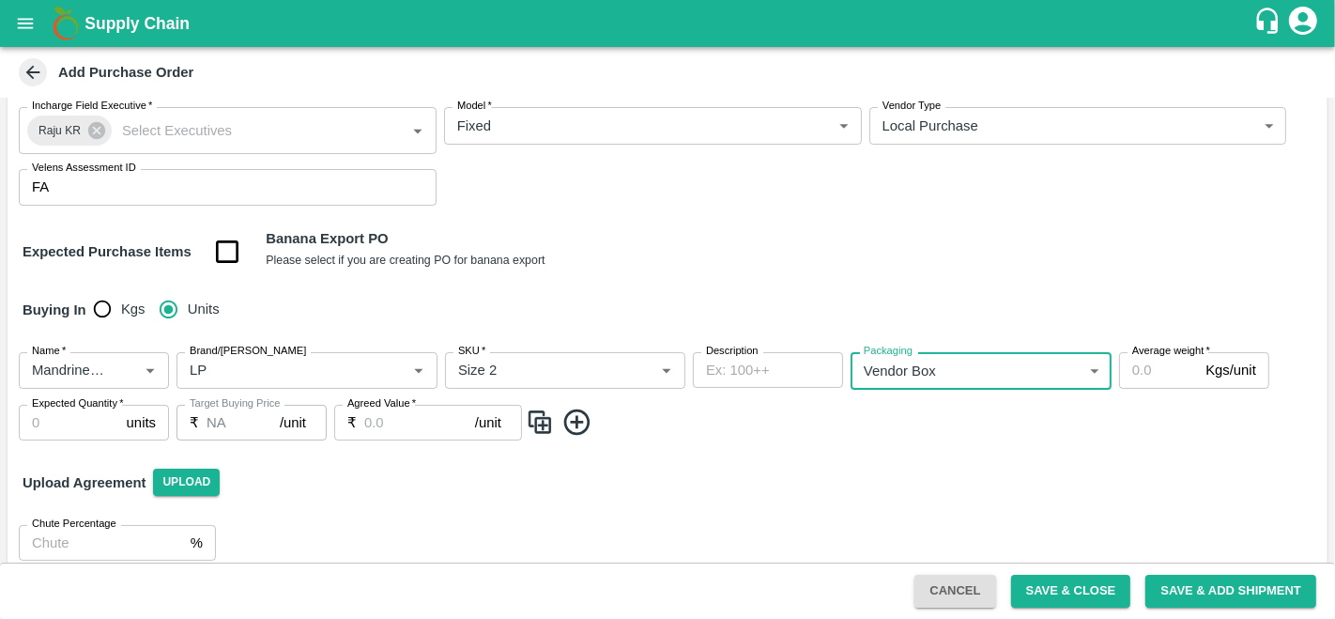
click at [1145, 372] on input "Average weight   *" at bounding box center [1158, 370] width 79 height 36
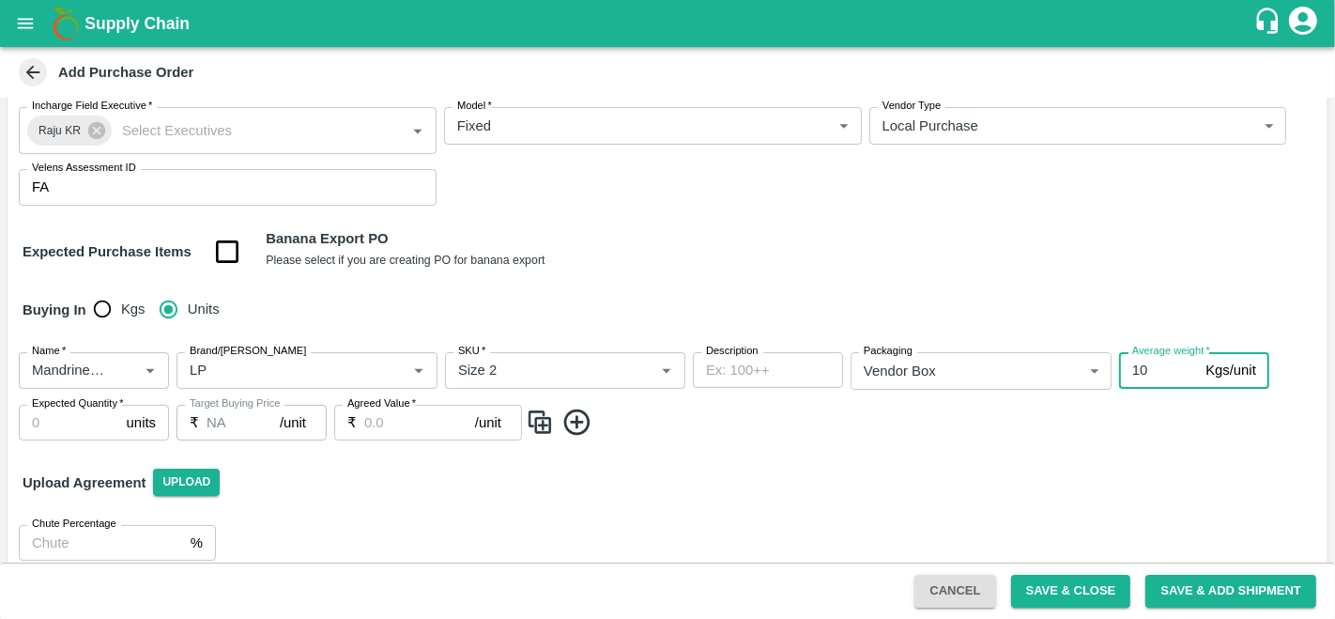
type input "10"
click at [54, 417] on input "Expected Quantity   *" at bounding box center [69, 423] width 100 height 36
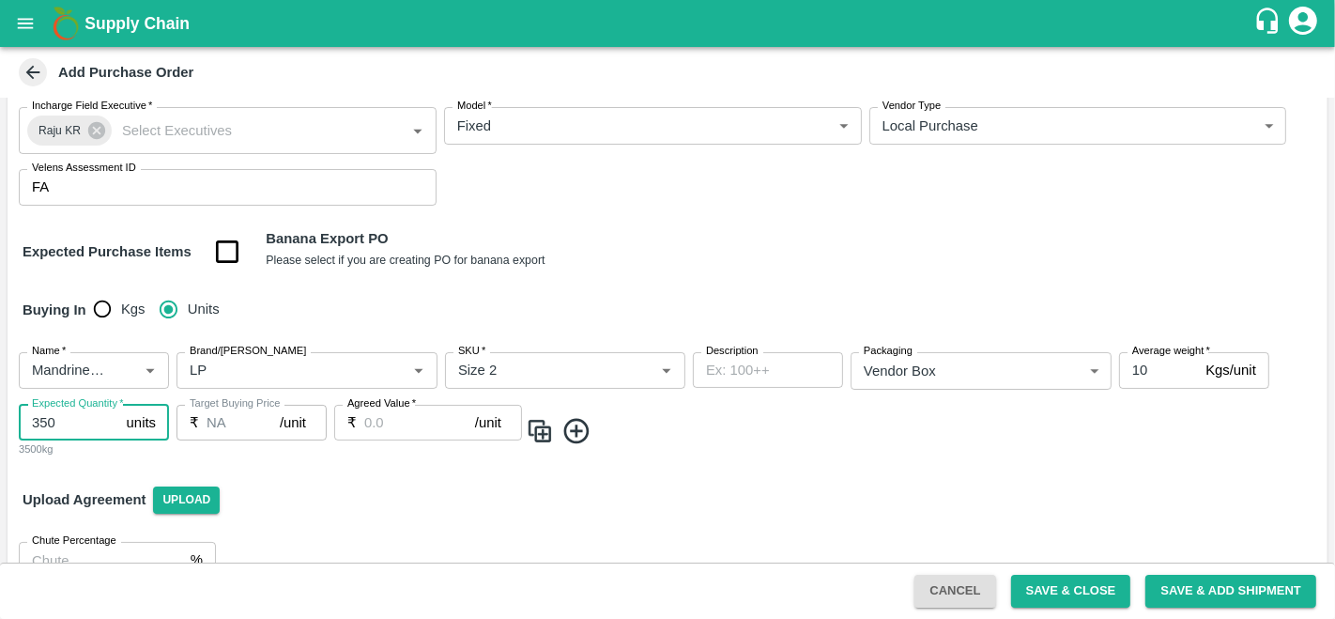
type input "350"
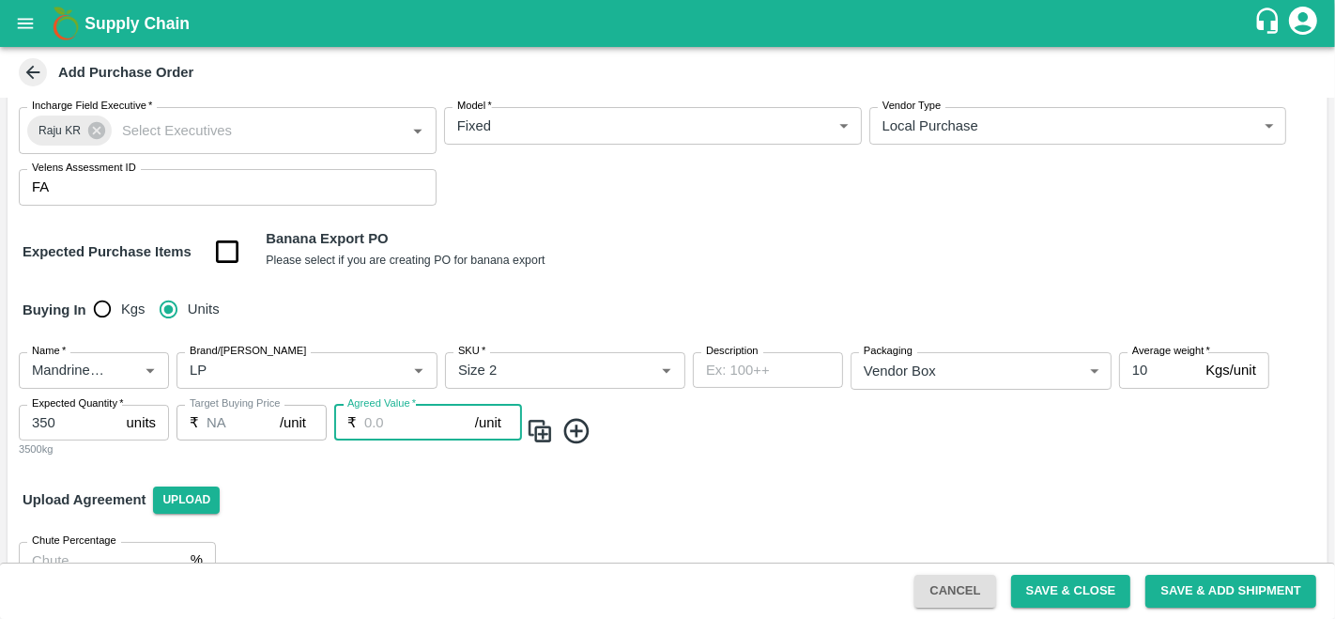
click at [401, 419] on input "Agreed Value   *" at bounding box center [419, 423] width 111 height 36
type input "2000"
click at [1084, 599] on button "Save & Close" at bounding box center [1071, 591] width 120 height 33
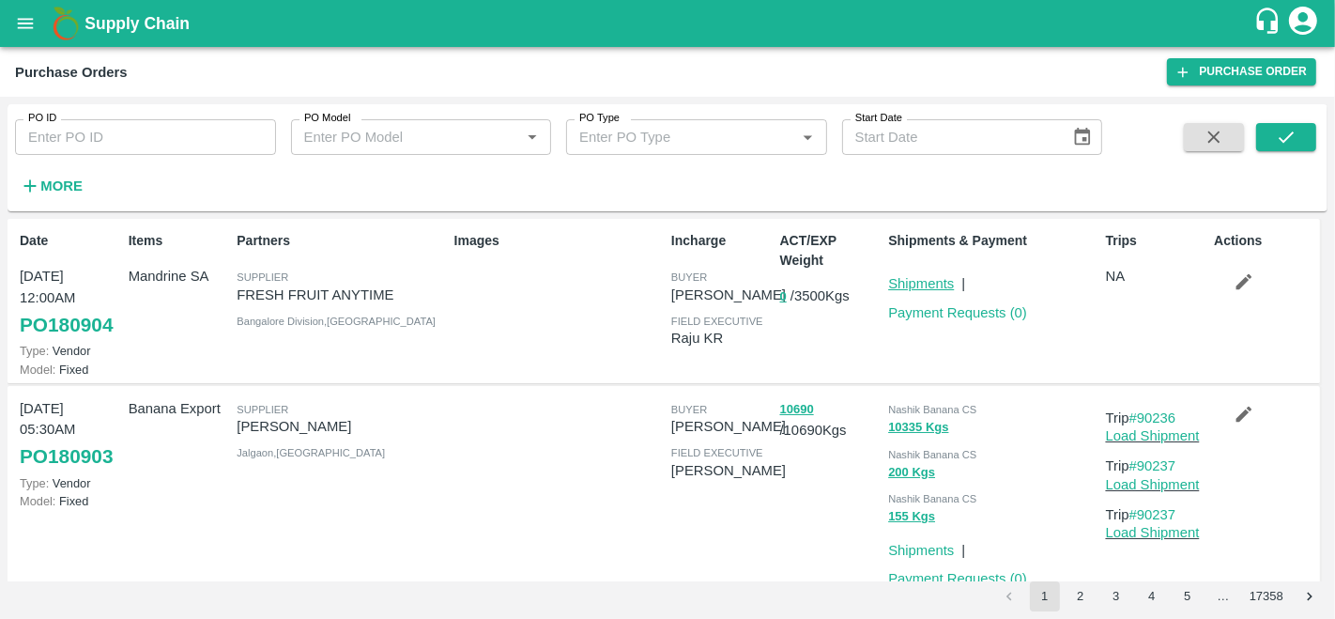
click at [909, 283] on link "Shipments" at bounding box center [921, 283] width 66 height 15
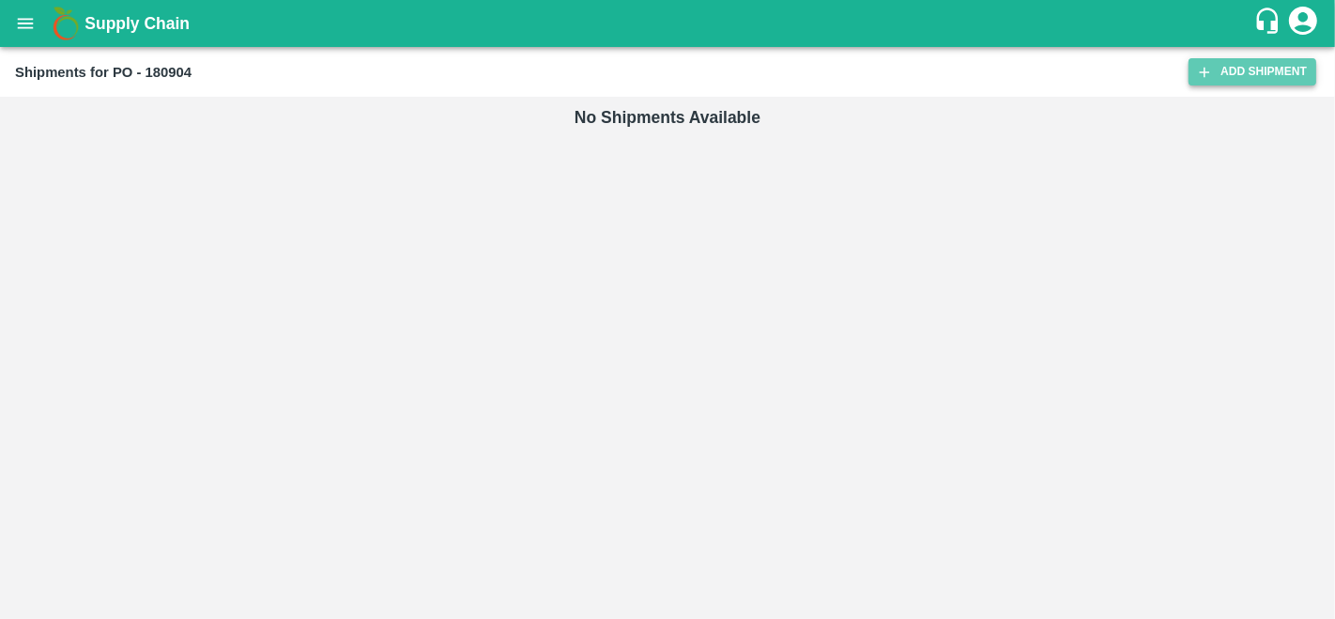
click at [1245, 80] on link "Add Shipment" at bounding box center [1253, 71] width 128 height 27
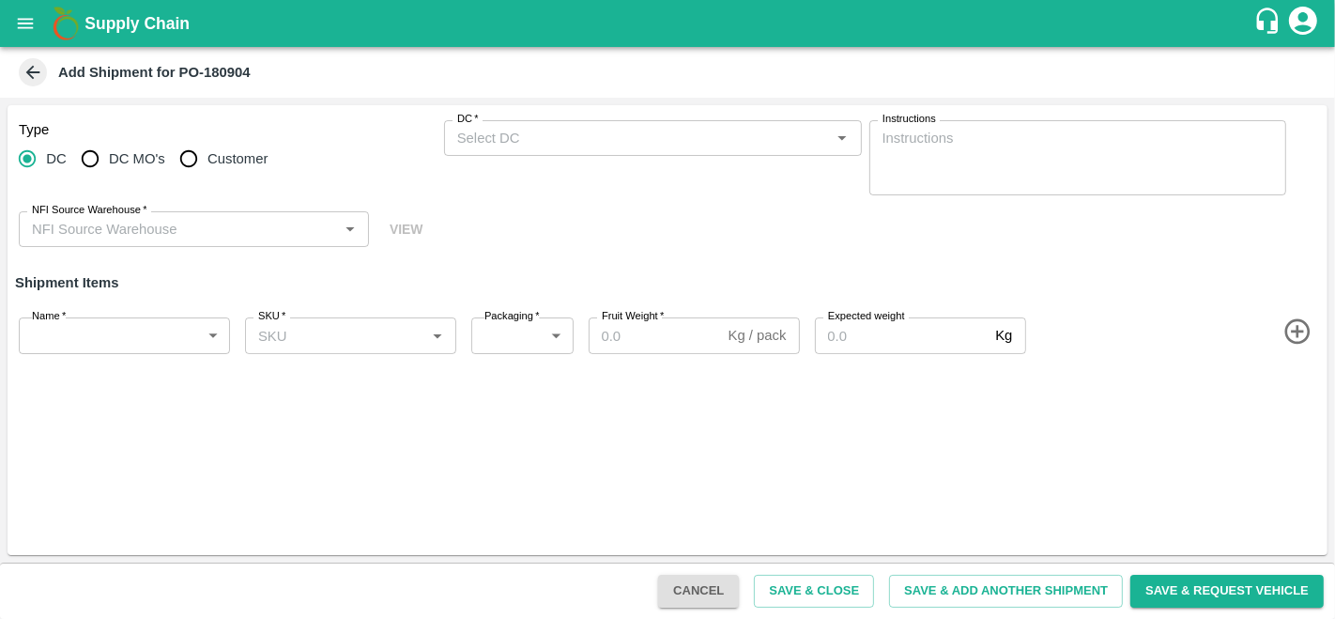
click at [193, 162] on input "Customer" at bounding box center [189, 159] width 38 height 38
radio input "true"
click at [90, 163] on input "DC MO's" at bounding box center [90, 159] width 38 height 38
radio input "true"
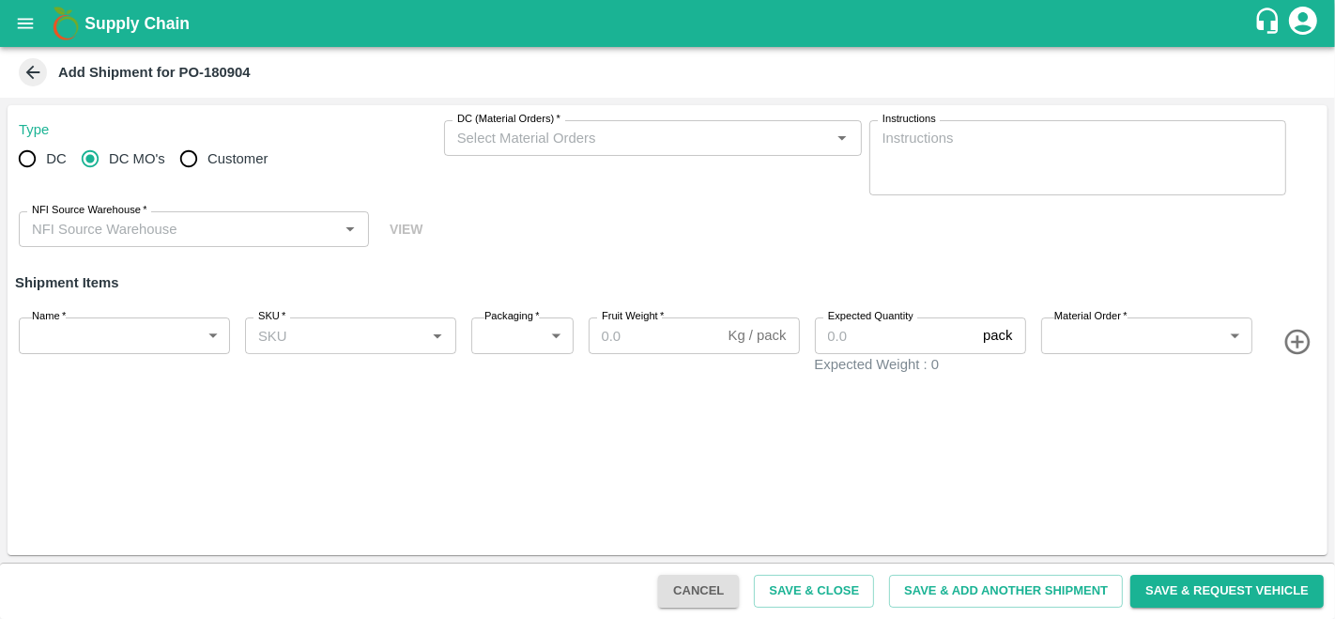
click at [496, 138] on input "DC (Material Orders)   *" at bounding box center [638, 138] width 376 height 24
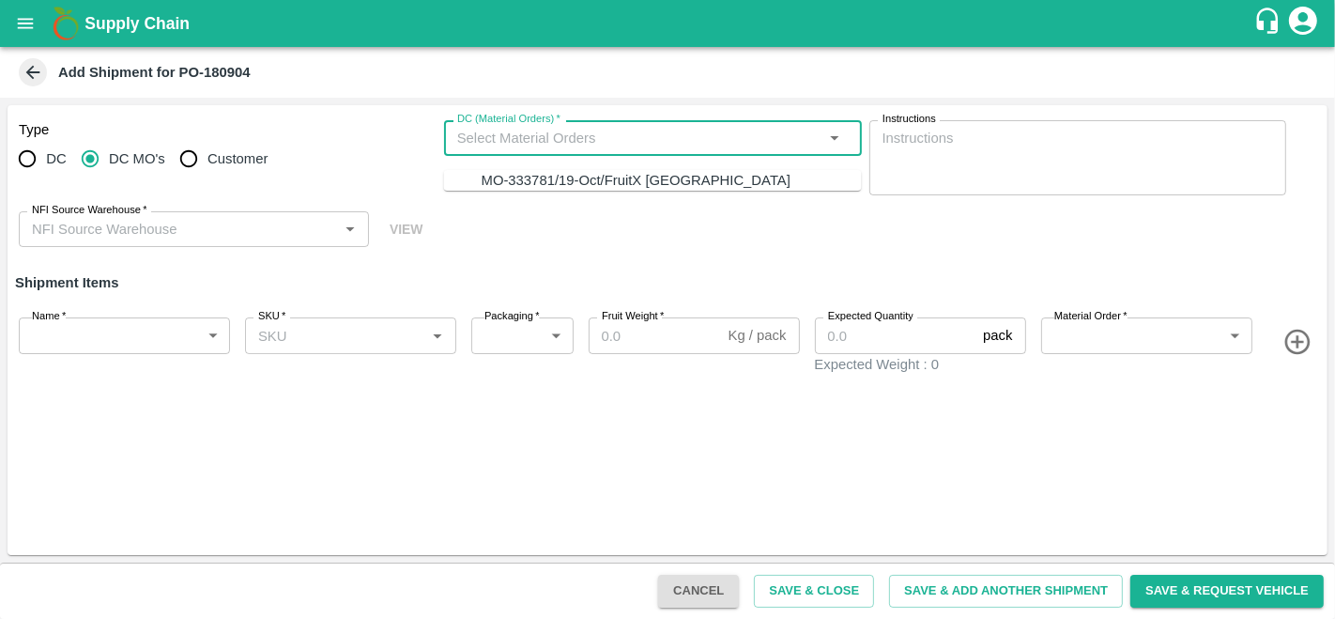
click at [504, 176] on div "MO-333781/19-Oct/FruitX Bangalore" at bounding box center [636, 180] width 309 height 21
type input "MO-333781/19-Oct/FruitX Bangalore"
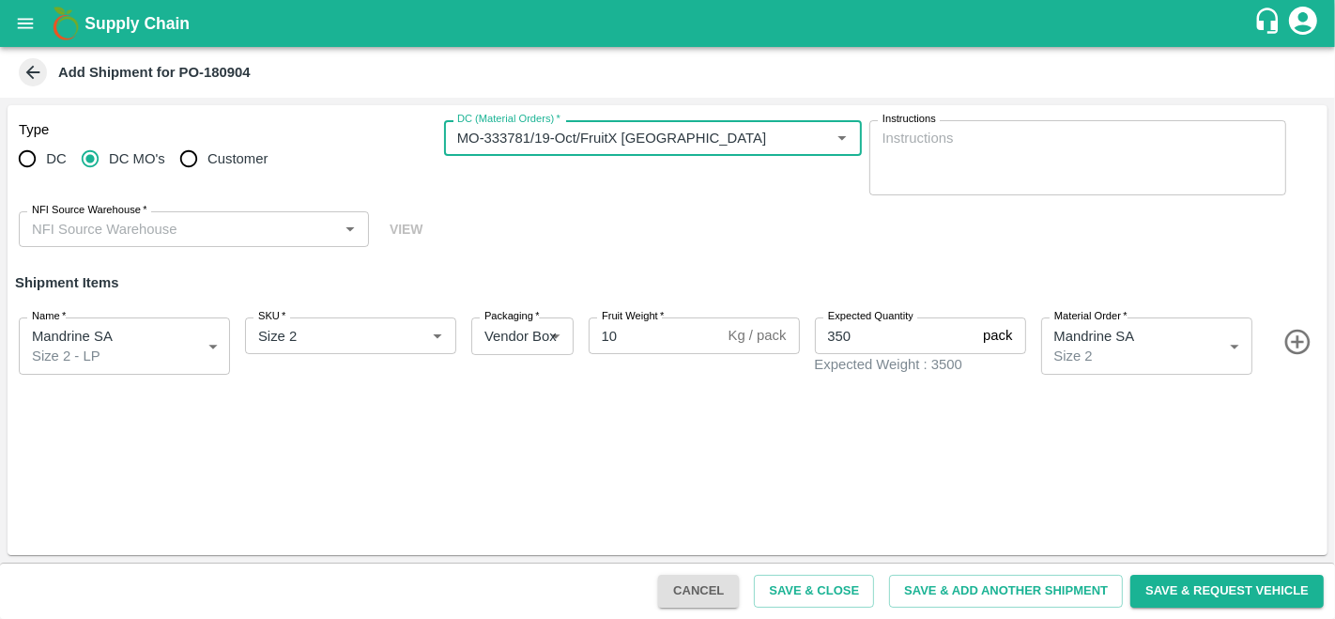
click at [123, 227] on input "NFI Source Warehouse   *" at bounding box center [178, 229] width 308 height 24
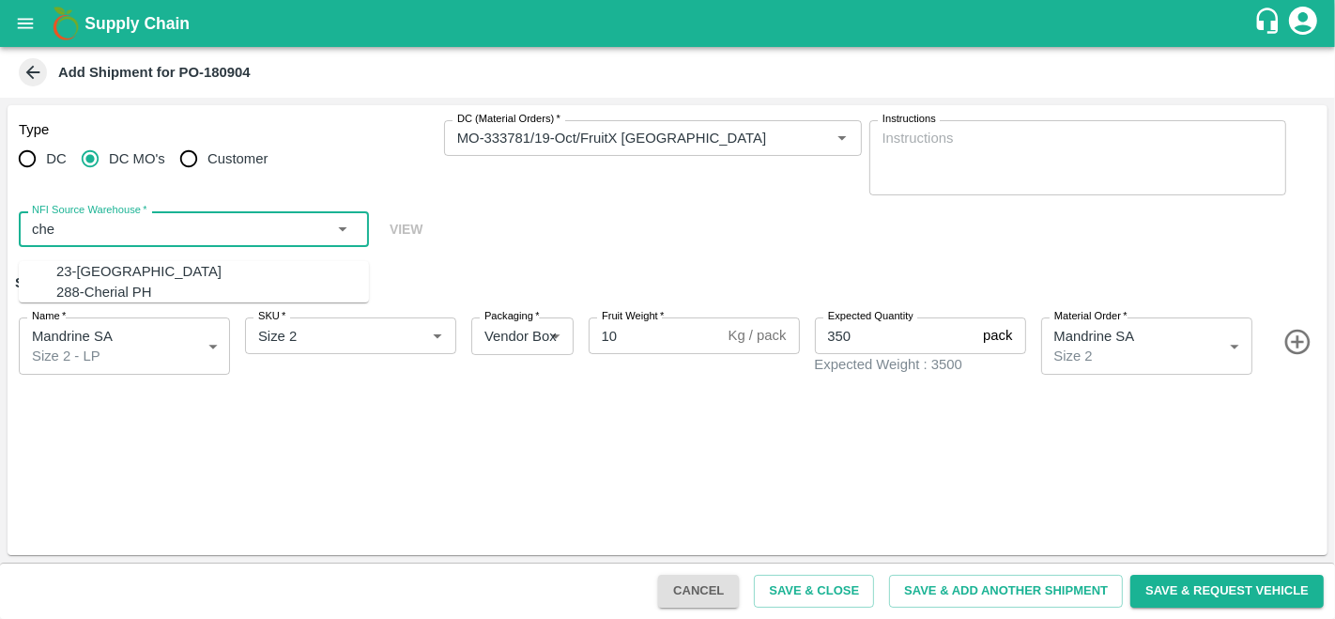
click at [147, 274] on div "23-Chennai DC" at bounding box center [212, 271] width 313 height 21
type input "23-Chennai DC"
click at [839, 587] on button "Save & Close" at bounding box center [814, 591] width 120 height 33
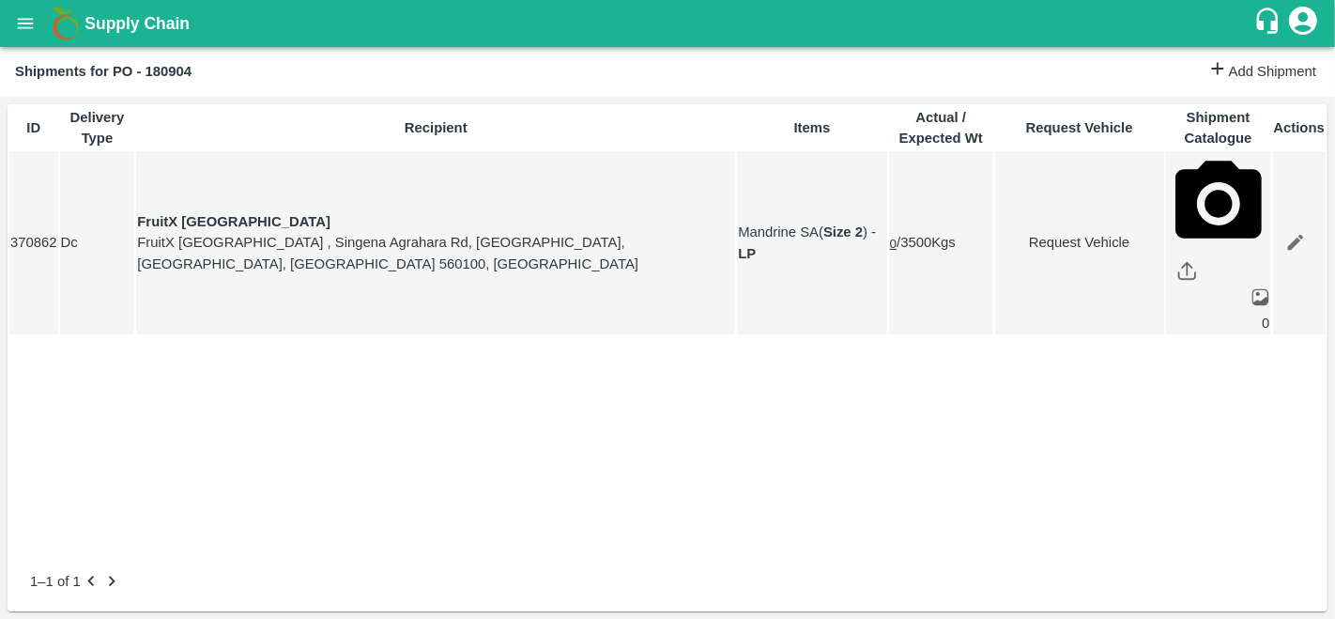
click at [179, 70] on b "Shipments for PO - 180904" at bounding box center [103, 71] width 177 height 15
copy b "180904"
click at [34, 15] on icon "open drawer" at bounding box center [25, 23] width 21 height 21
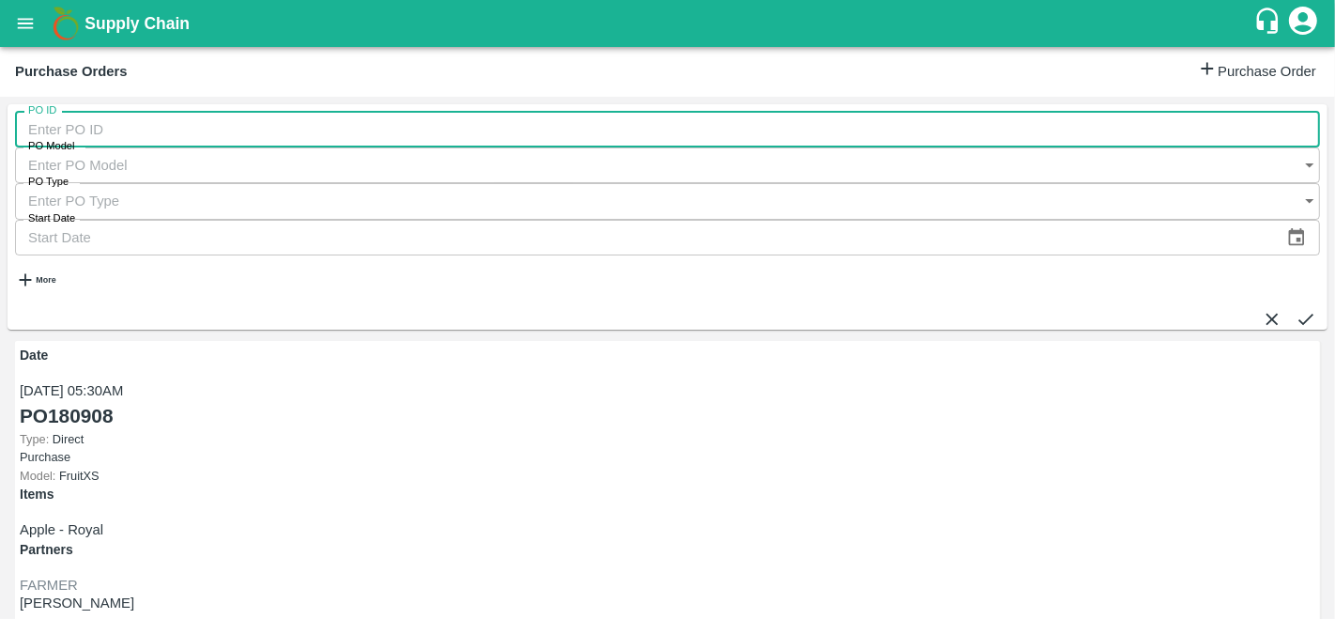
click at [91, 145] on input "PO ID" at bounding box center [667, 130] width 1305 height 36
paste input "180904"
type input "180904"
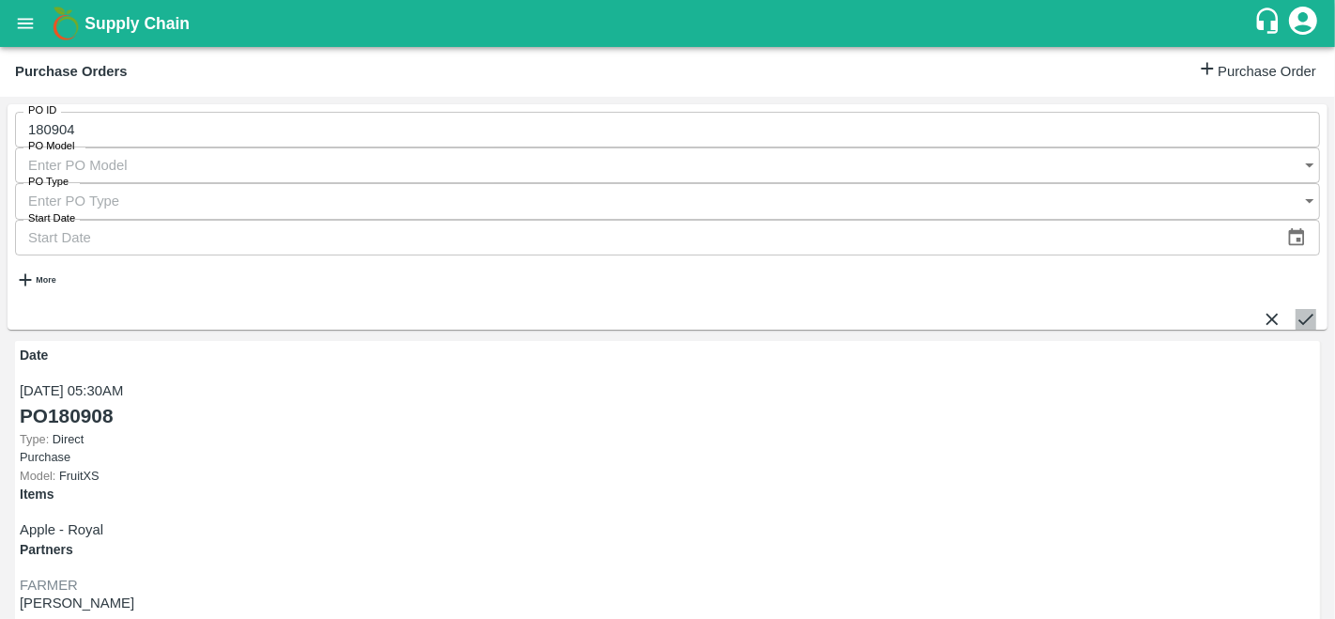
click at [1296, 309] on icon "submit" at bounding box center [1306, 319] width 21 height 21
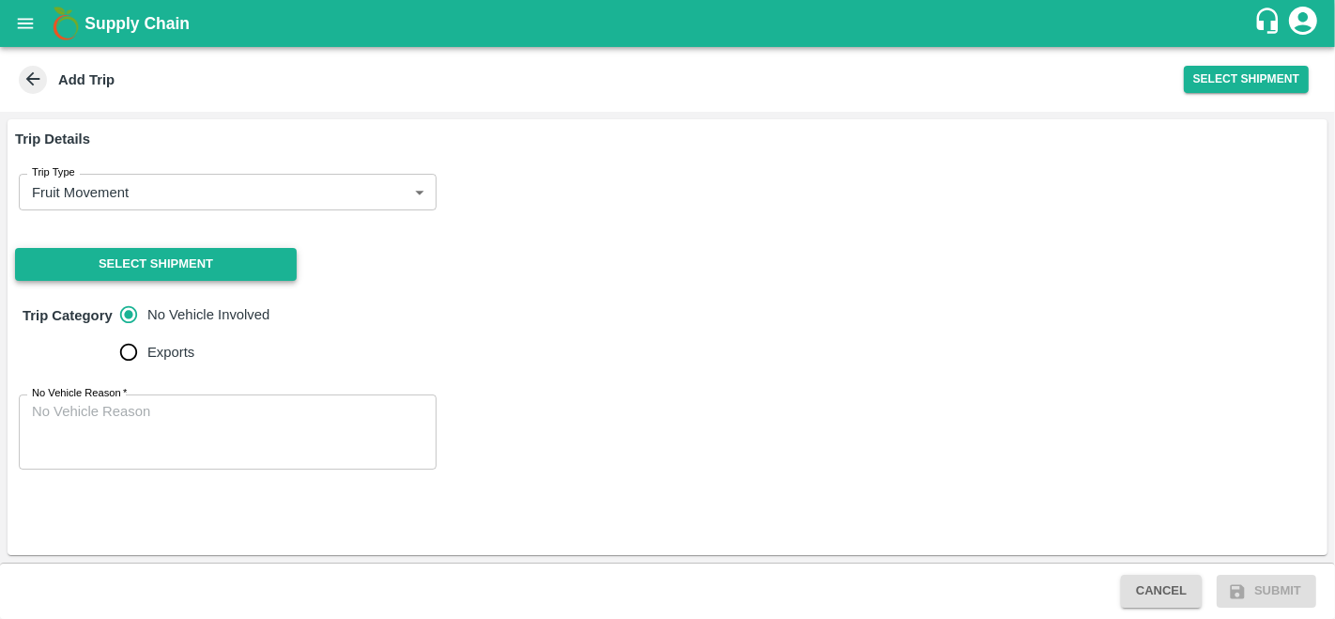
click at [241, 263] on button "Select Shipment" at bounding box center [156, 264] width 282 height 33
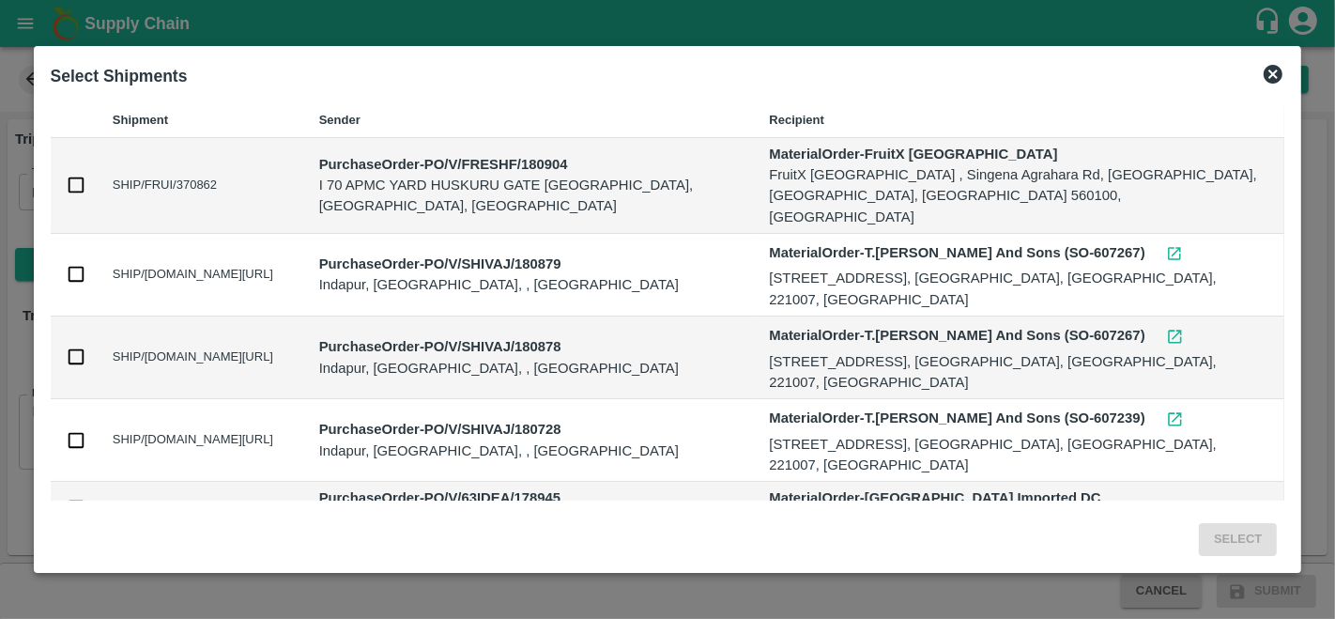
click at [73, 179] on input "checkbox" at bounding box center [76, 185] width 21 height 21
checkbox input "true"
click at [1235, 546] on button "Select" at bounding box center [1238, 539] width 78 height 33
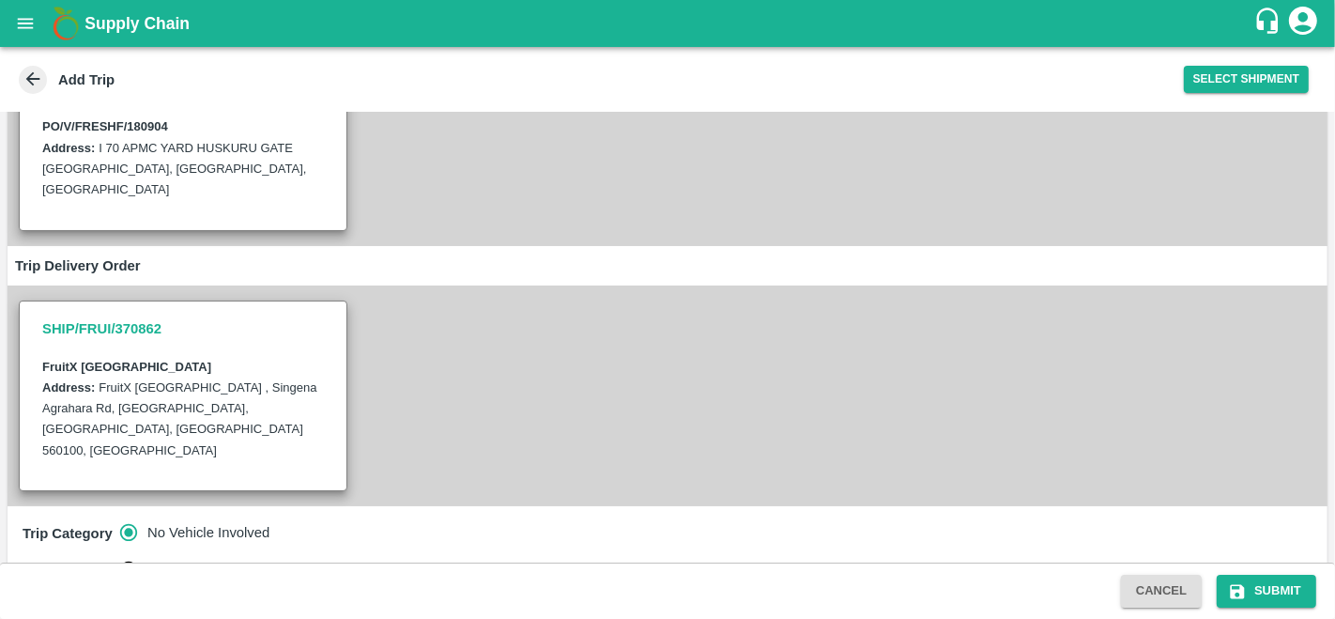
scroll to position [376, 0]
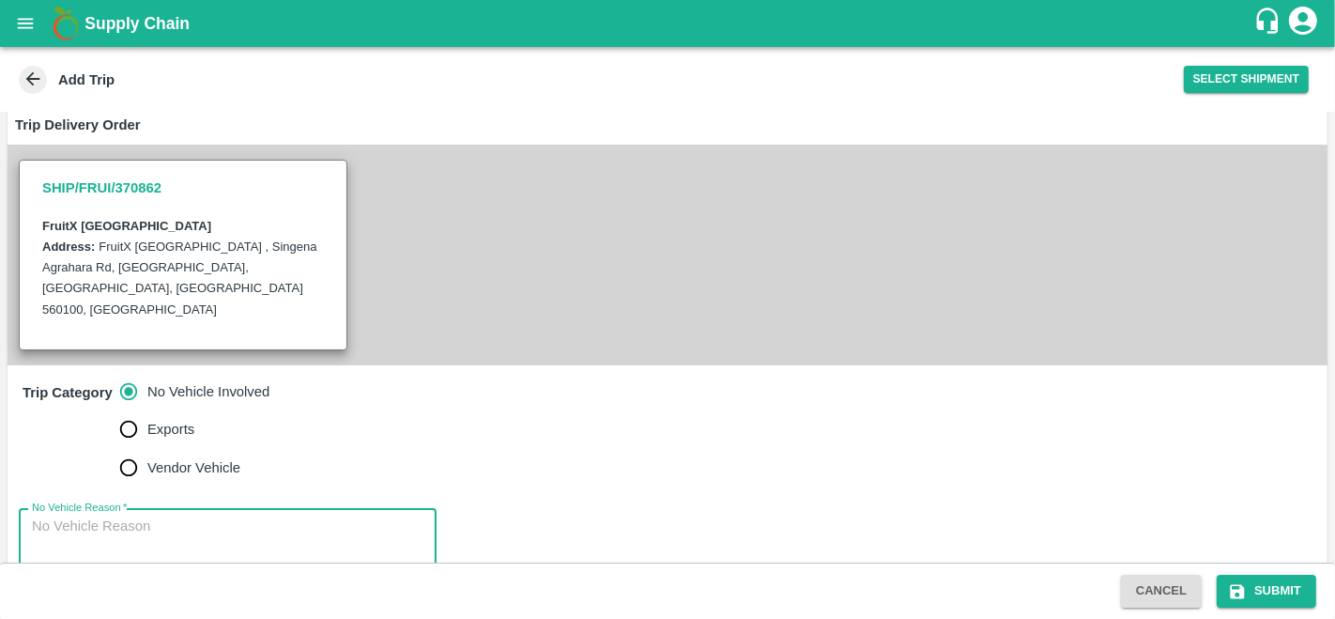
click at [177, 517] on textarea "No Vehicle Reason   *" at bounding box center [228, 546] width 392 height 59
type textarea "customer vehicle"
click at [1245, 592] on icon "submit" at bounding box center [1237, 591] width 19 height 19
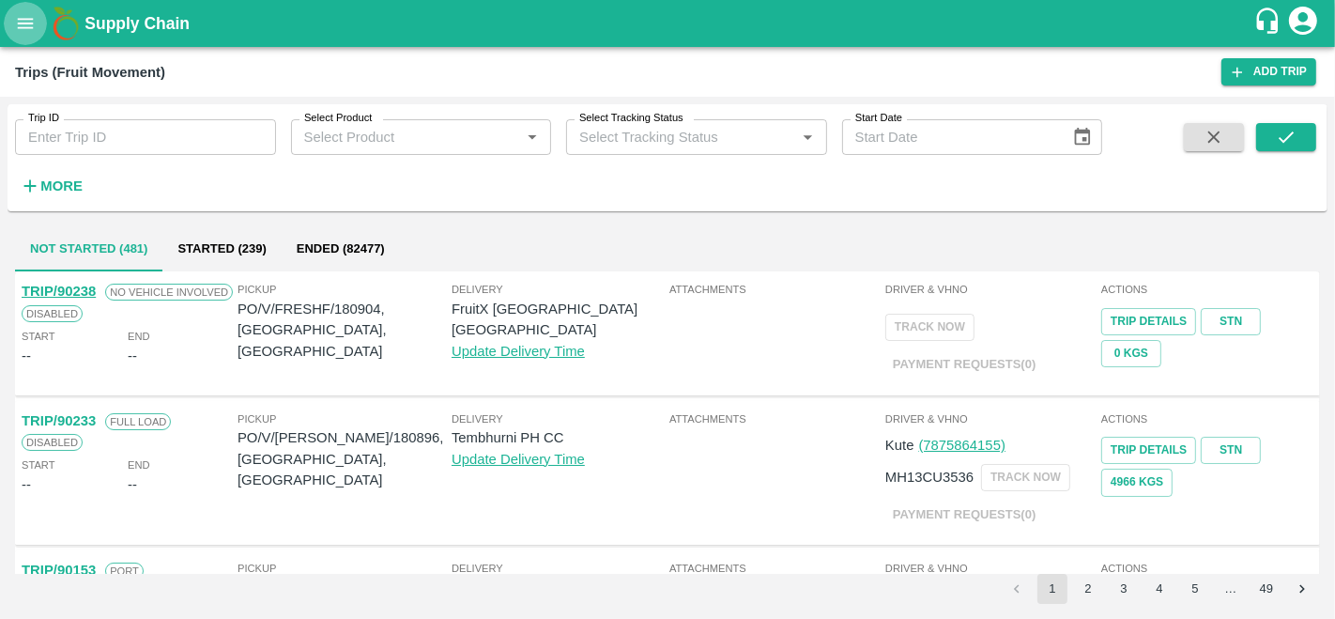
click at [33, 30] on icon "open drawer" at bounding box center [25, 23] width 21 height 21
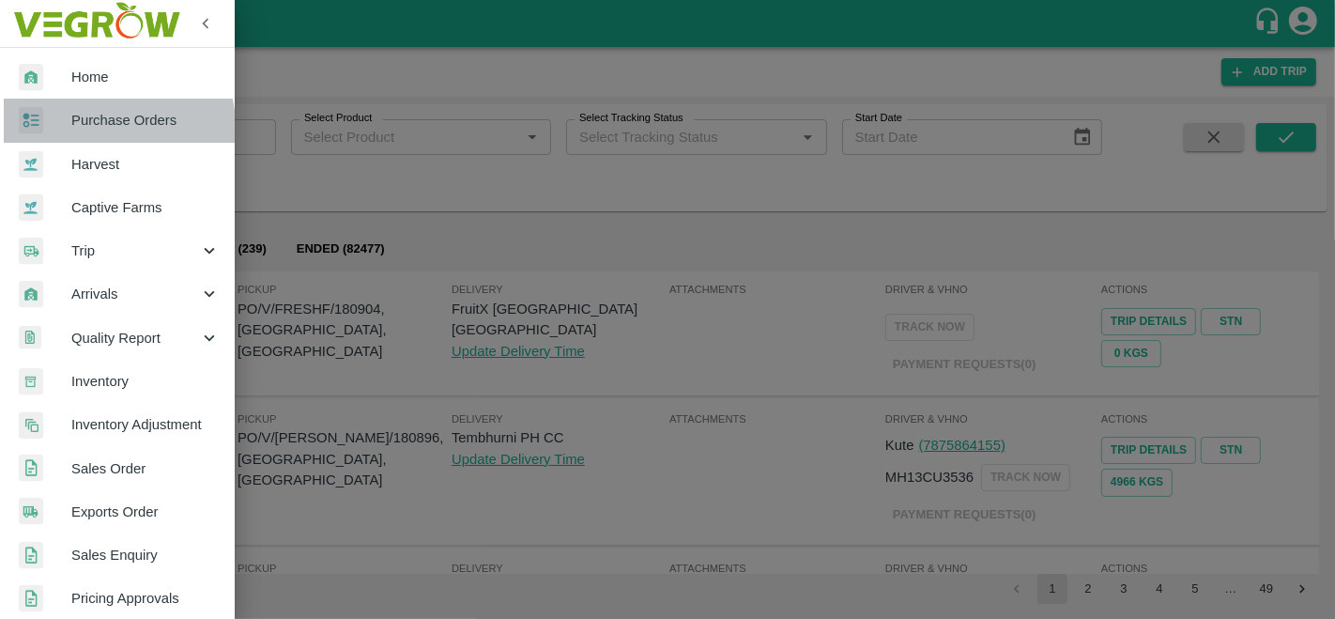
click at [113, 126] on span "Purchase Orders" at bounding box center [145, 120] width 148 height 21
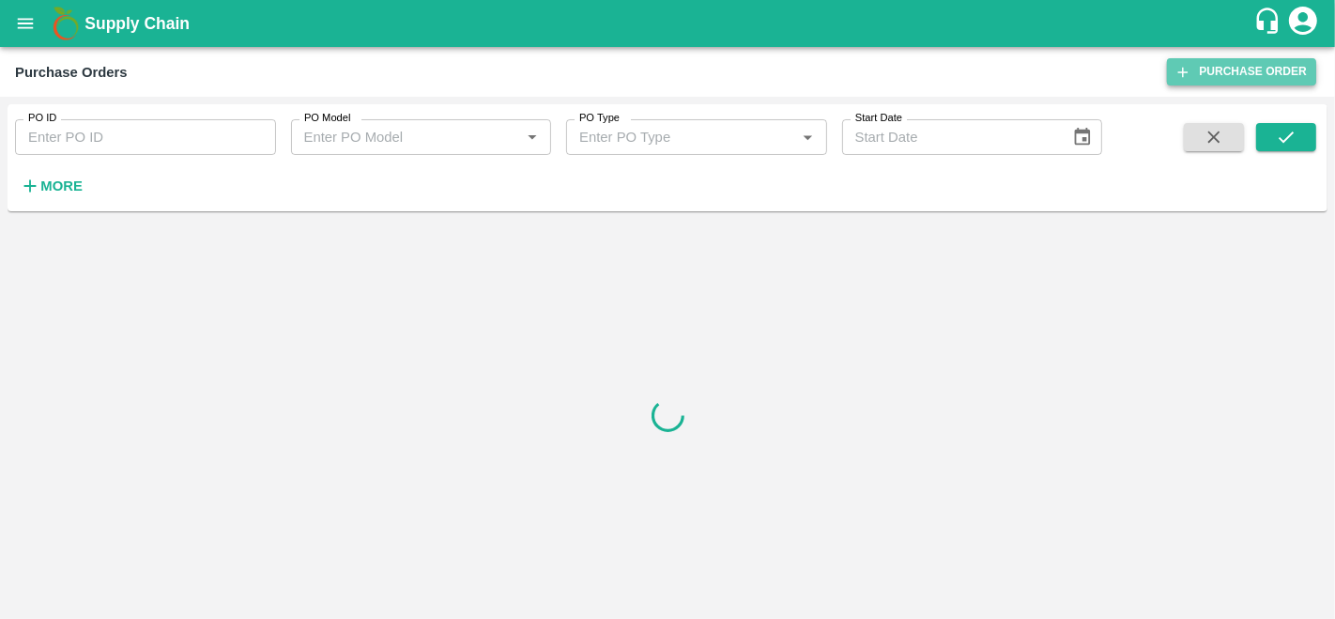
click at [1267, 70] on link "Purchase Order" at bounding box center [1241, 71] width 149 height 27
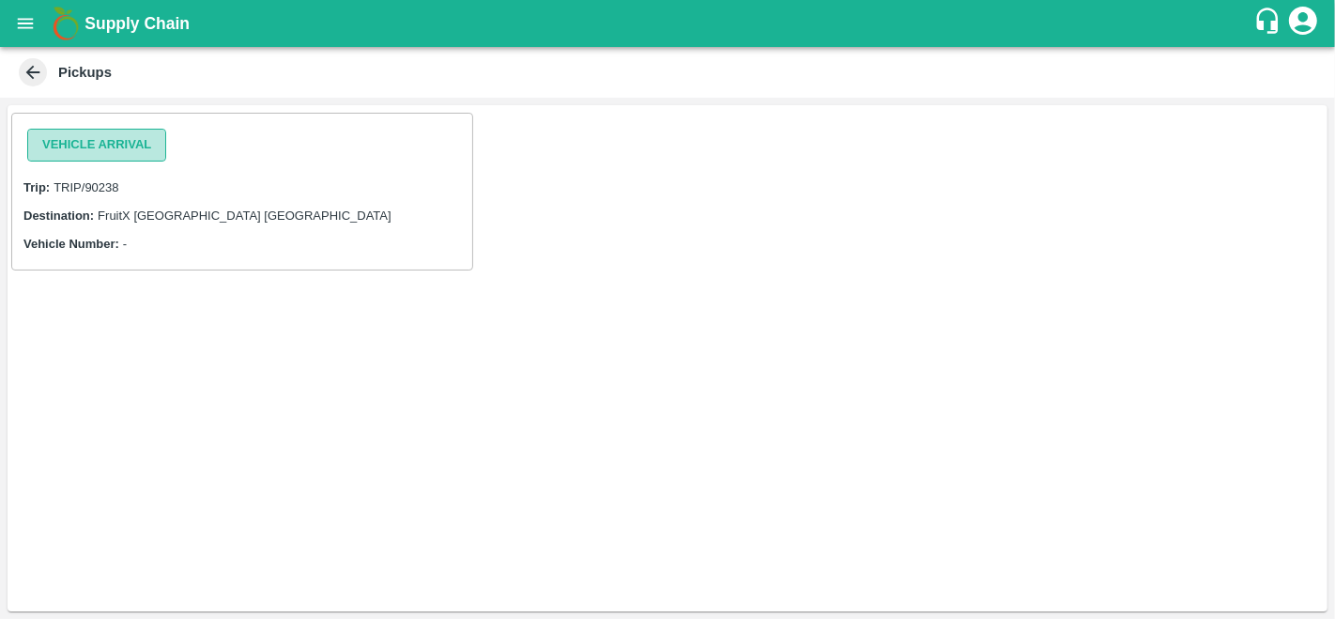
click at [124, 142] on button "Vehicle Arrival" at bounding box center [96, 145] width 139 height 33
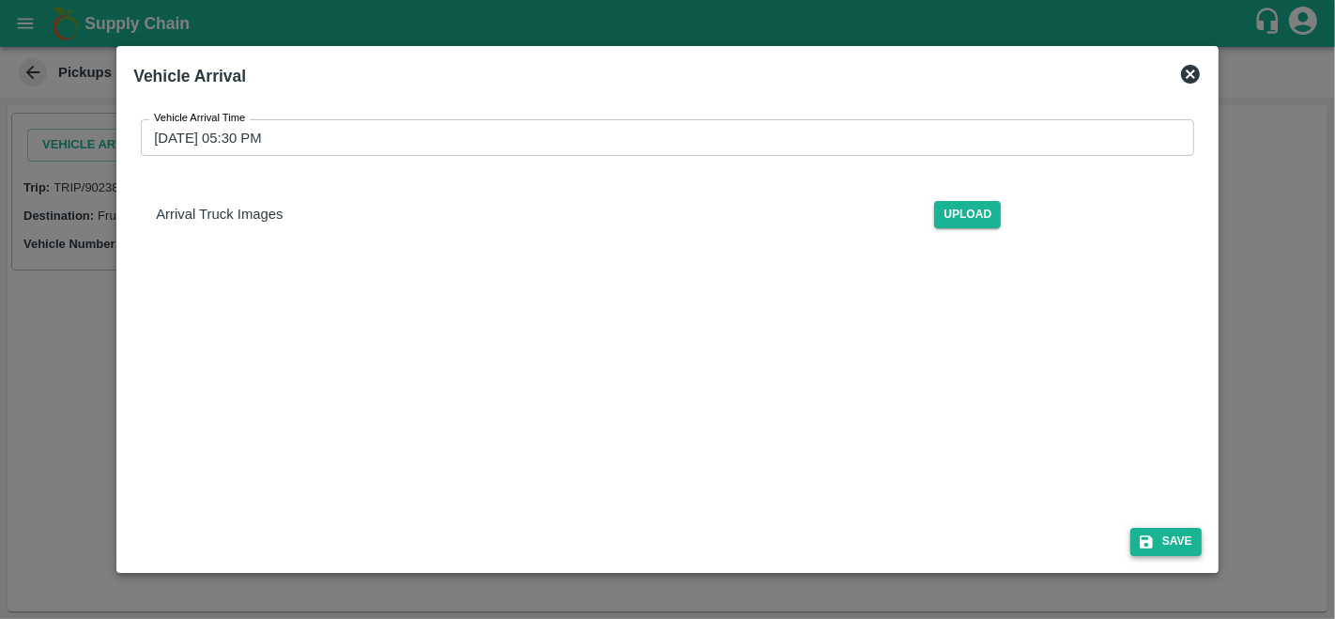
click at [1189, 539] on button "Save" at bounding box center [1166, 541] width 71 height 27
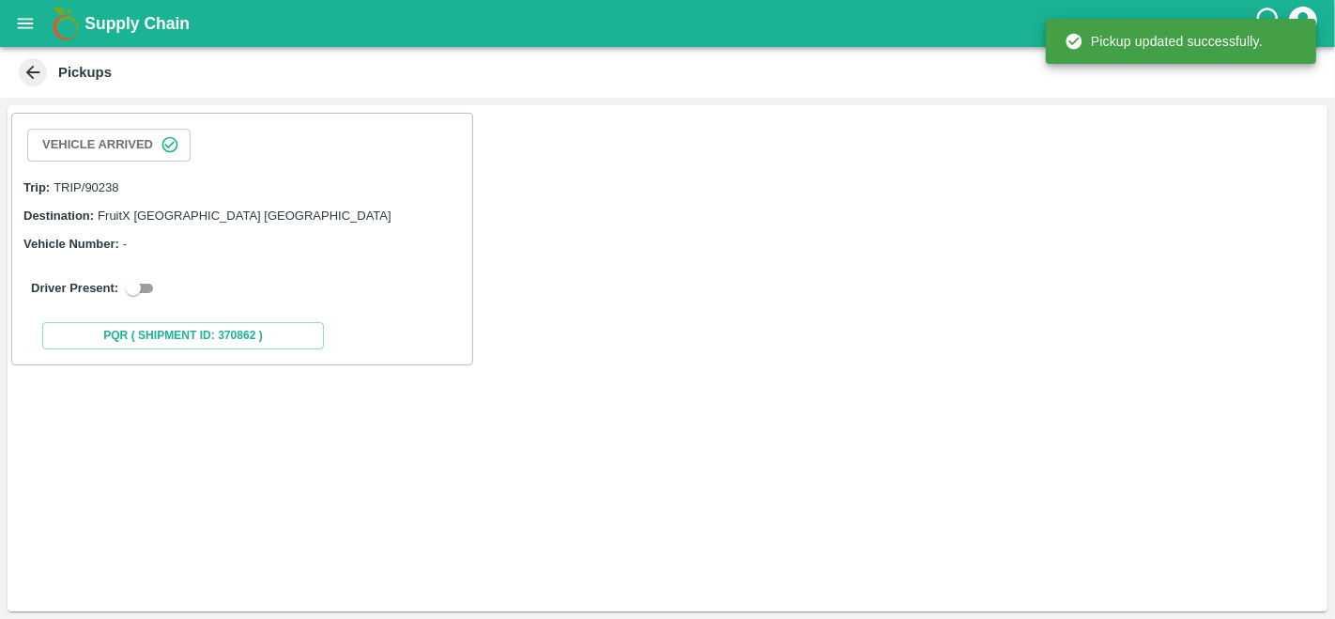
click at [135, 299] on div "Driver Present:" at bounding box center [242, 288] width 445 height 53
click at [147, 277] on input "checkbox" at bounding box center [134, 288] width 68 height 23
checkbox input "true"
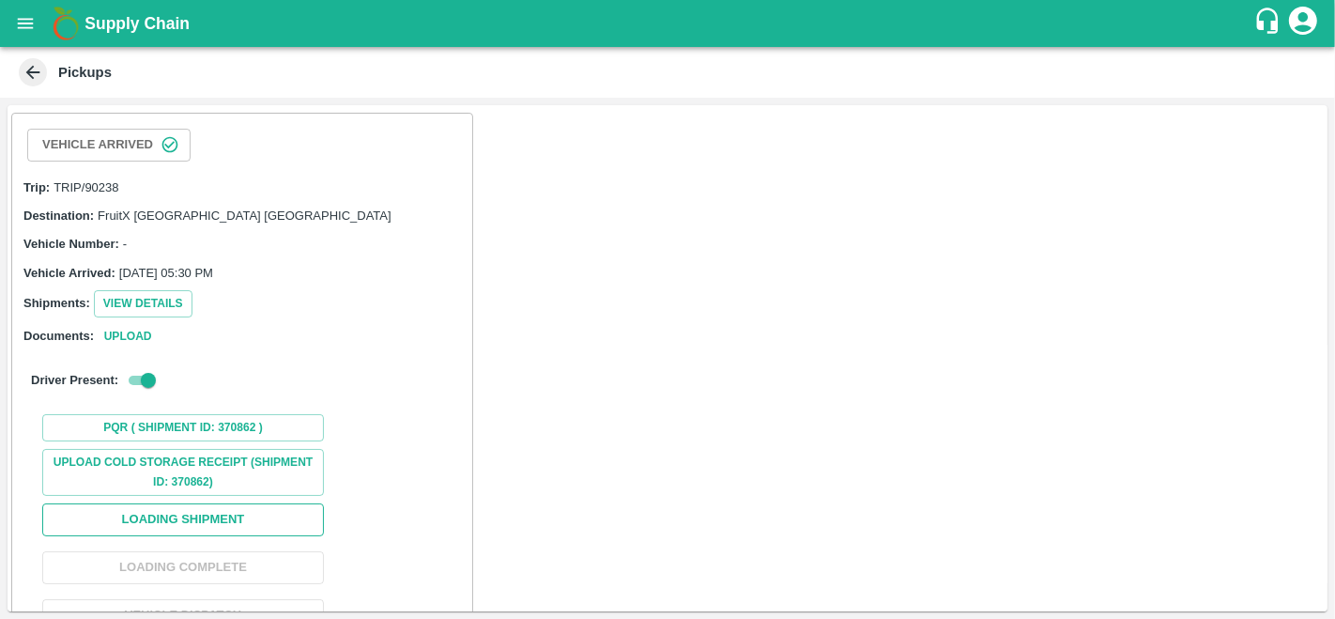
scroll to position [86, 0]
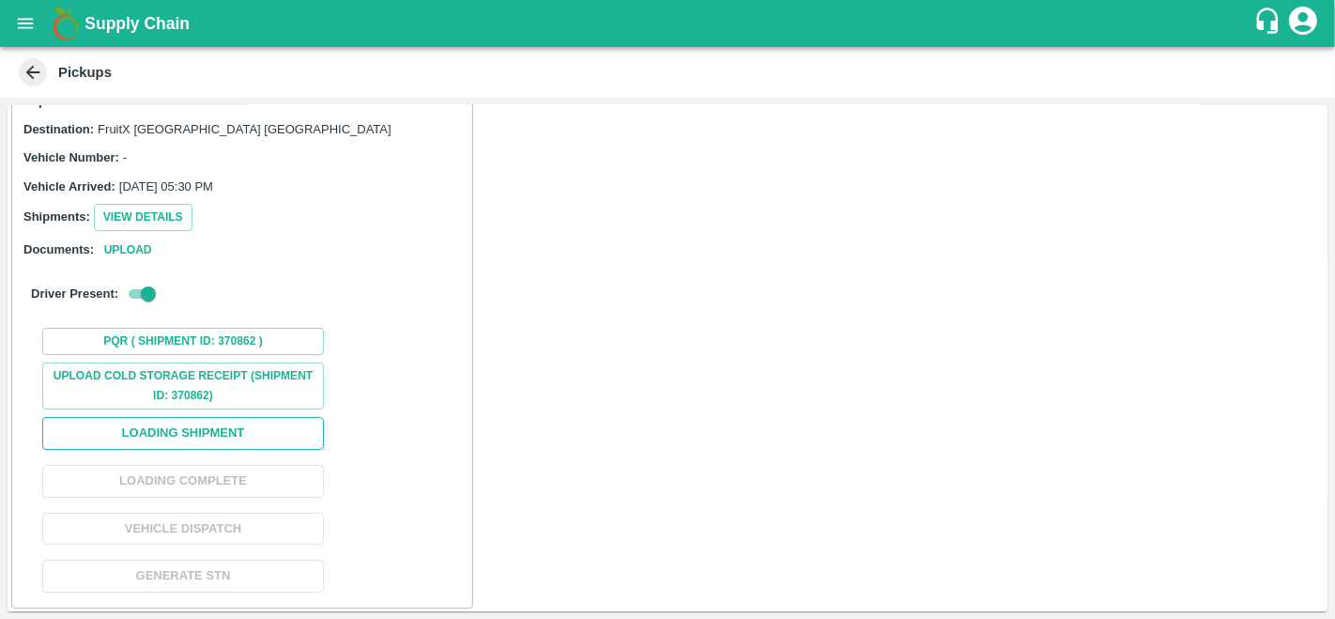
click at [189, 436] on button "Loading Shipment" at bounding box center [183, 433] width 282 height 33
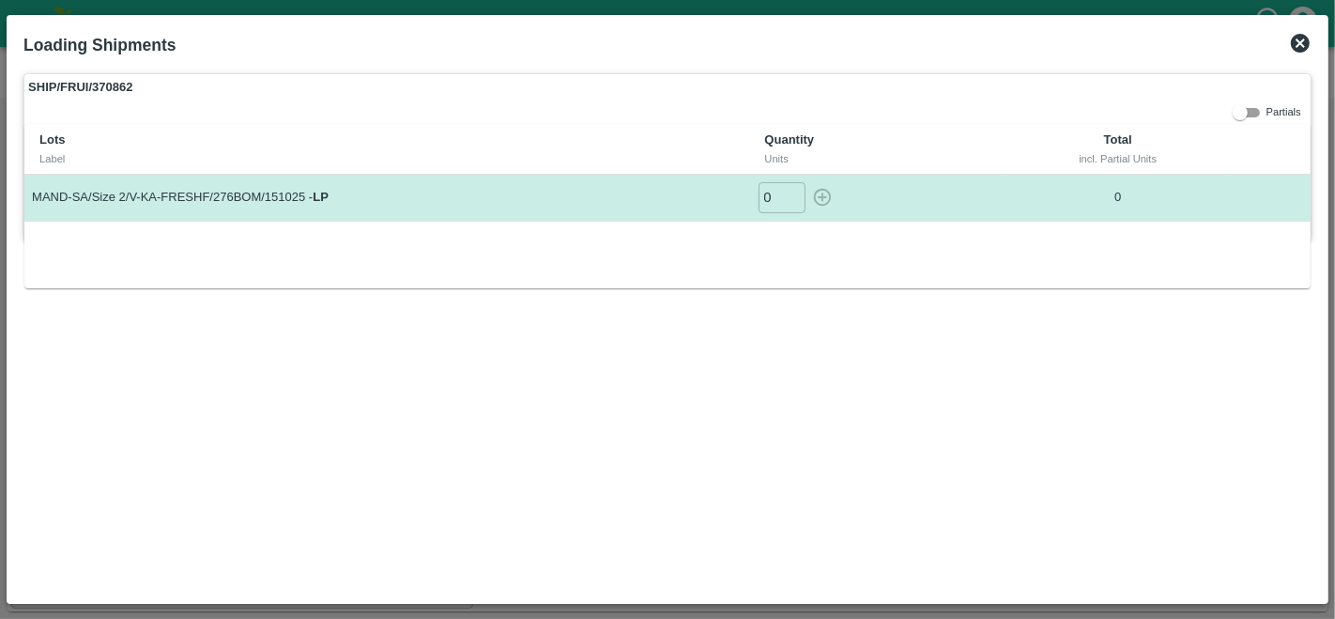
click at [778, 192] on input "0" at bounding box center [782, 197] width 47 height 31
click at [816, 192] on icon "button" at bounding box center [822, 198] width 18 height 18
type input "0"
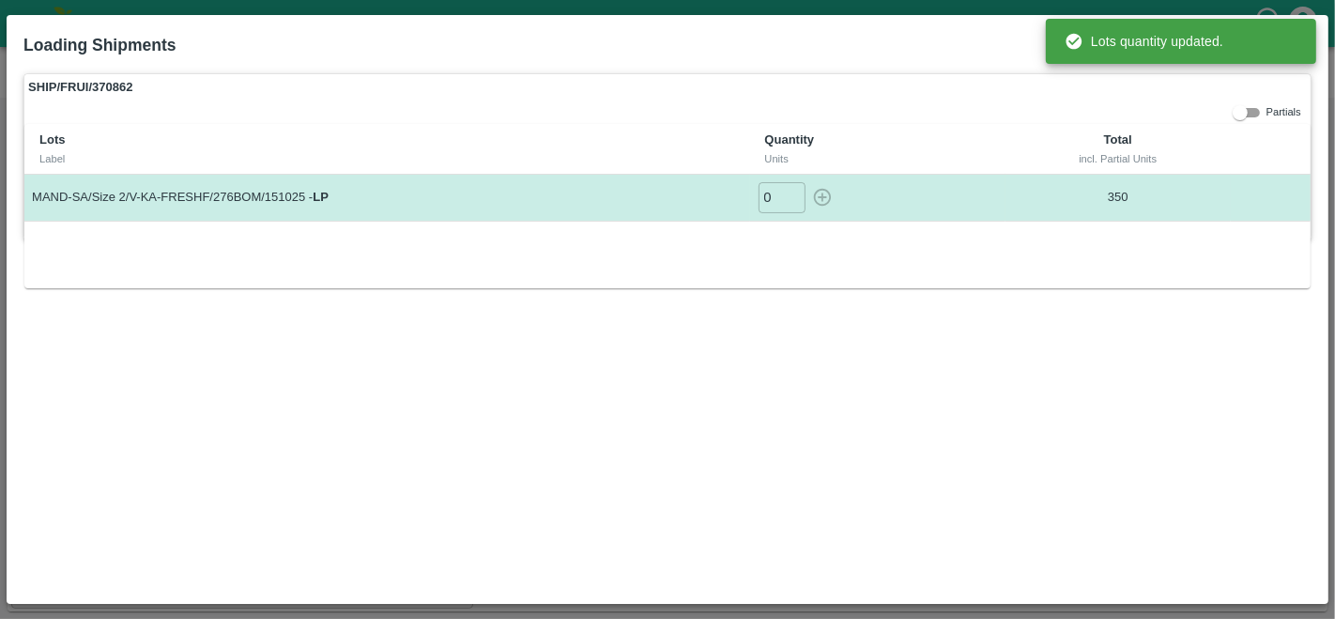
click at [987, 359] on div "SHIP/FRUI/370862 Partials Lots Label Quantity Units Total incl. Partial Units M…" at bounding box center [668, 330] width 1304 height 528
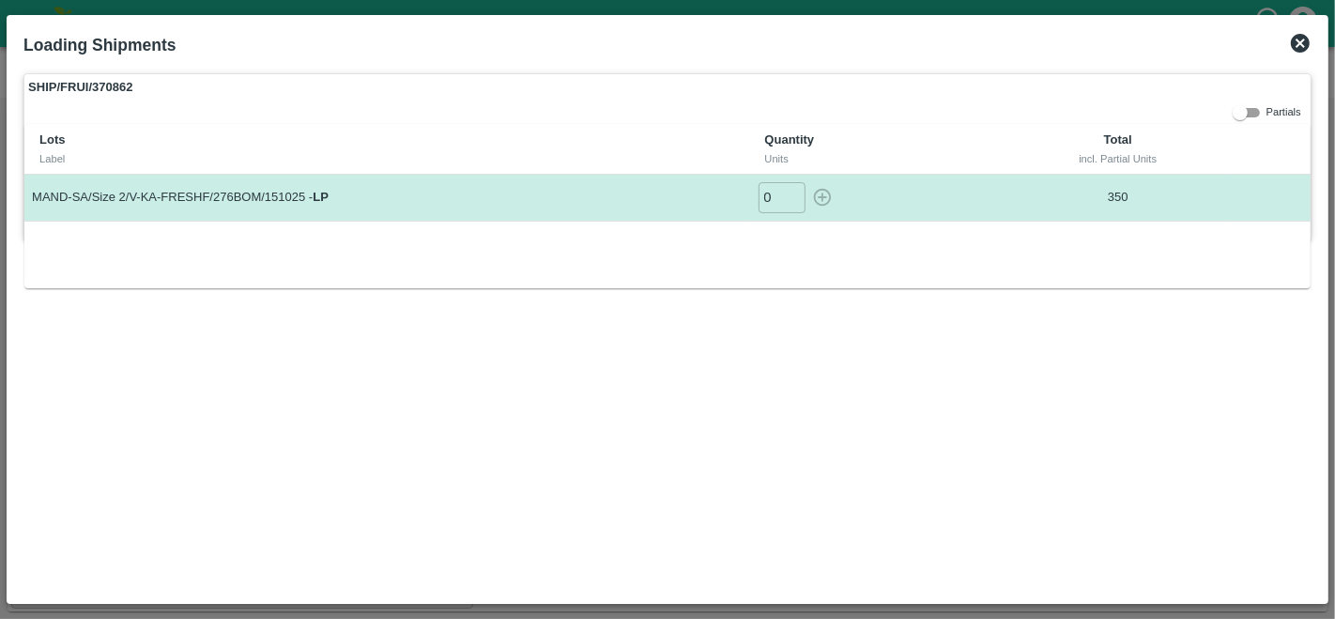
click at [1304, 42] on icon at bounding box center [1300, 43] width 19 height 19
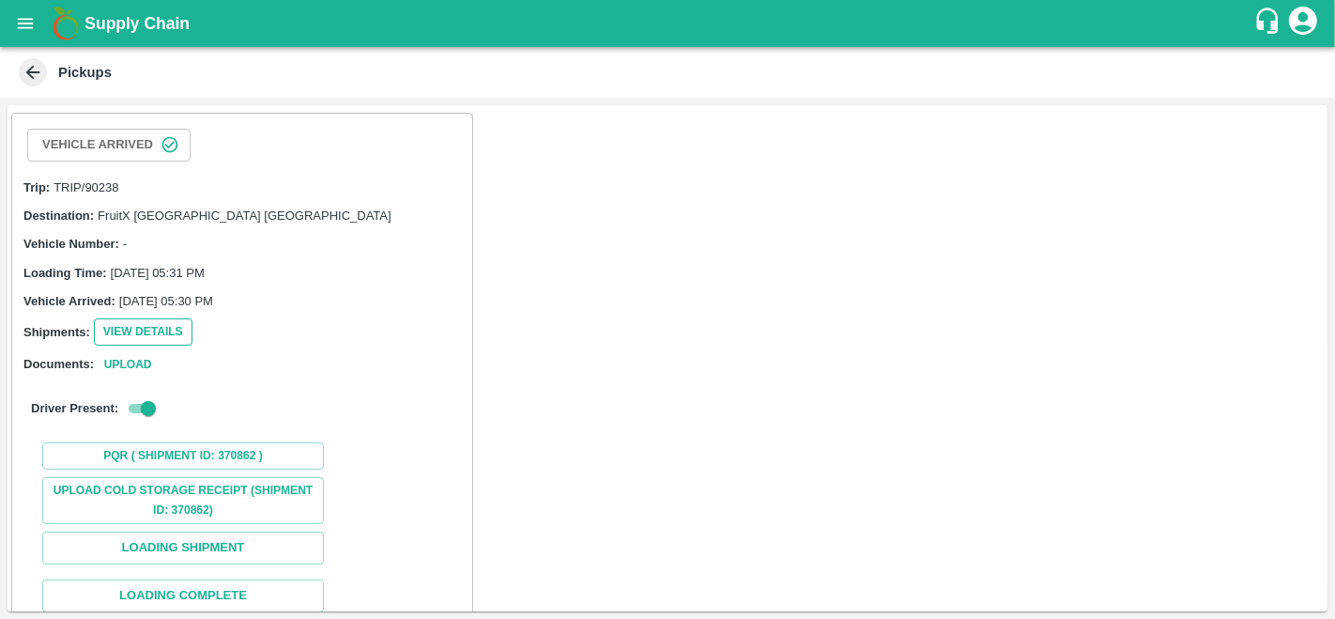
click at [146, 337] on button "View Details" at bounding box center [143, 331] width 99 height 27
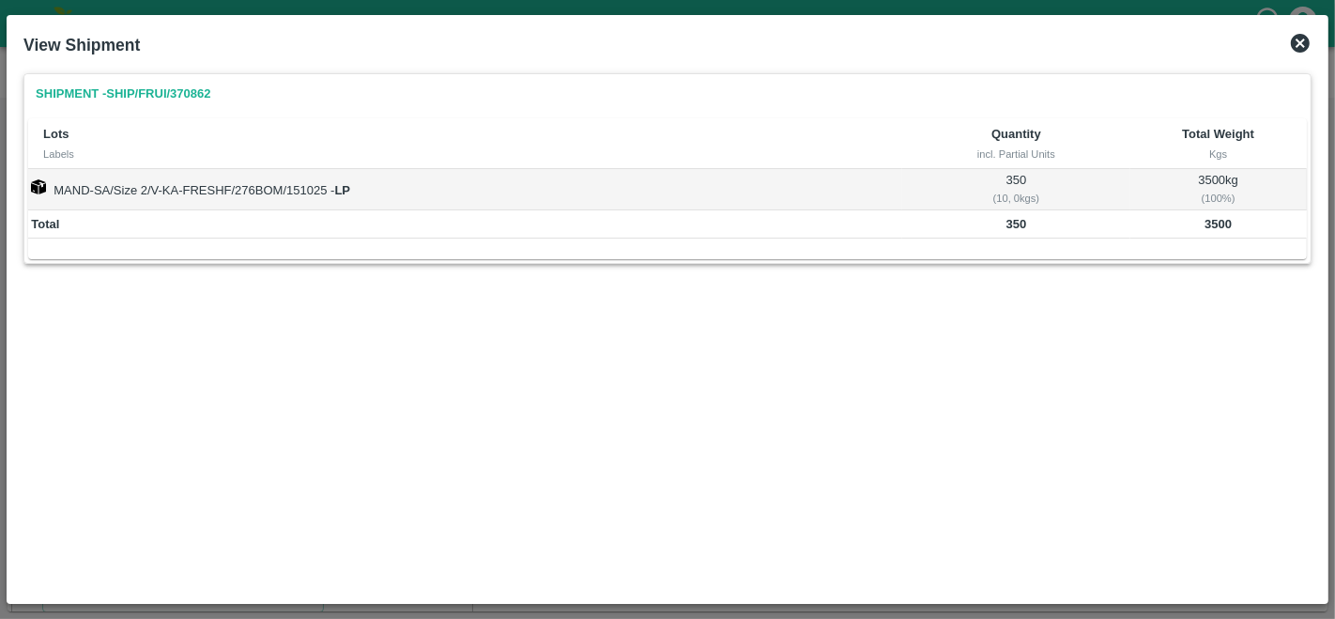
click at [1306, 47] on icon at bounding box center [1300, 43] width 19 height 19
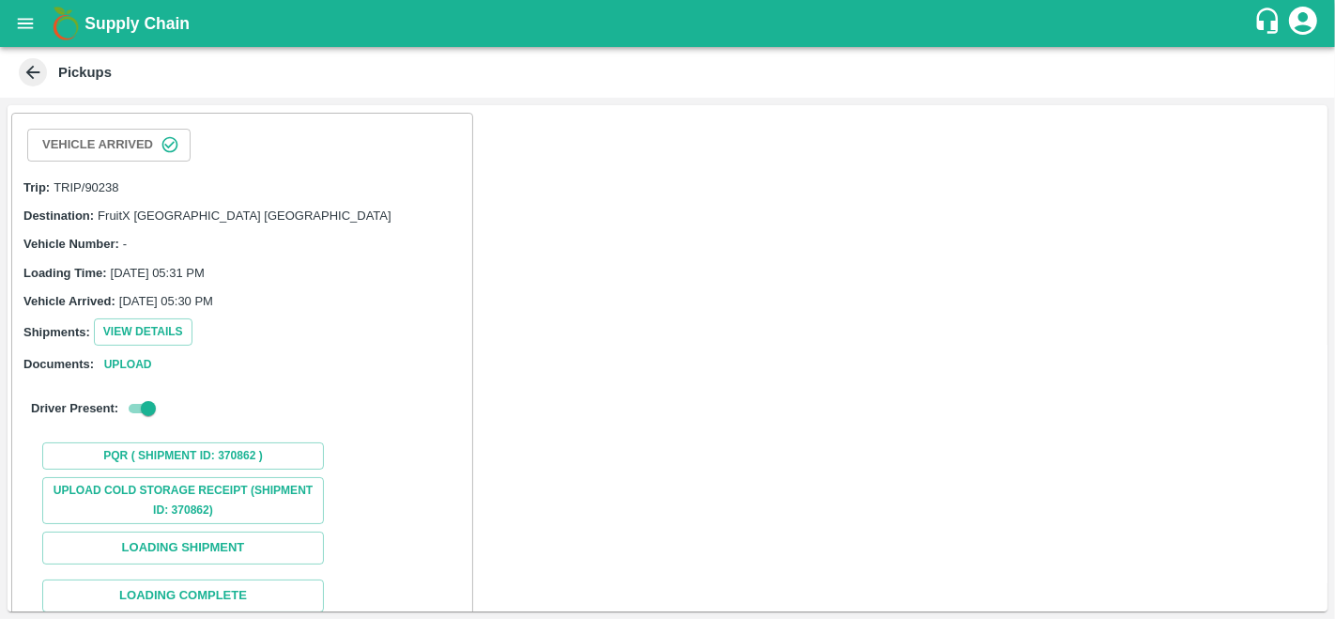
scroll to position [115, 0]
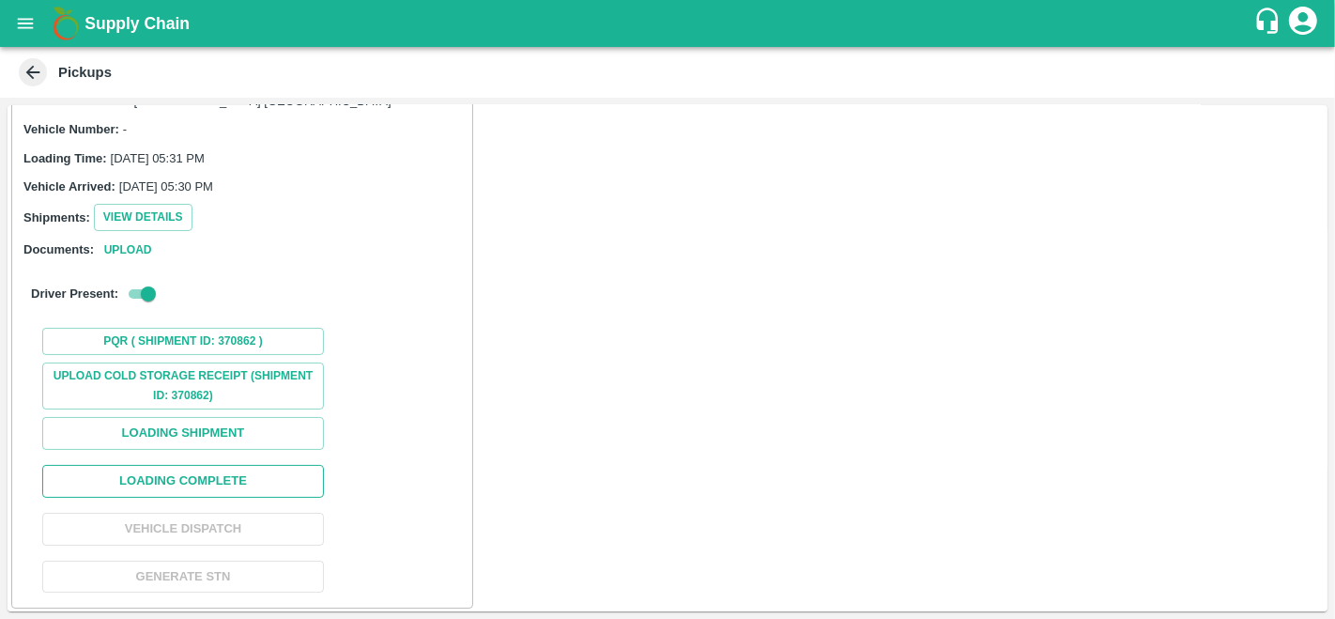
click at [219, 484] on button "Loading Complete" at bounding box center [183, 481] width 282 height 33
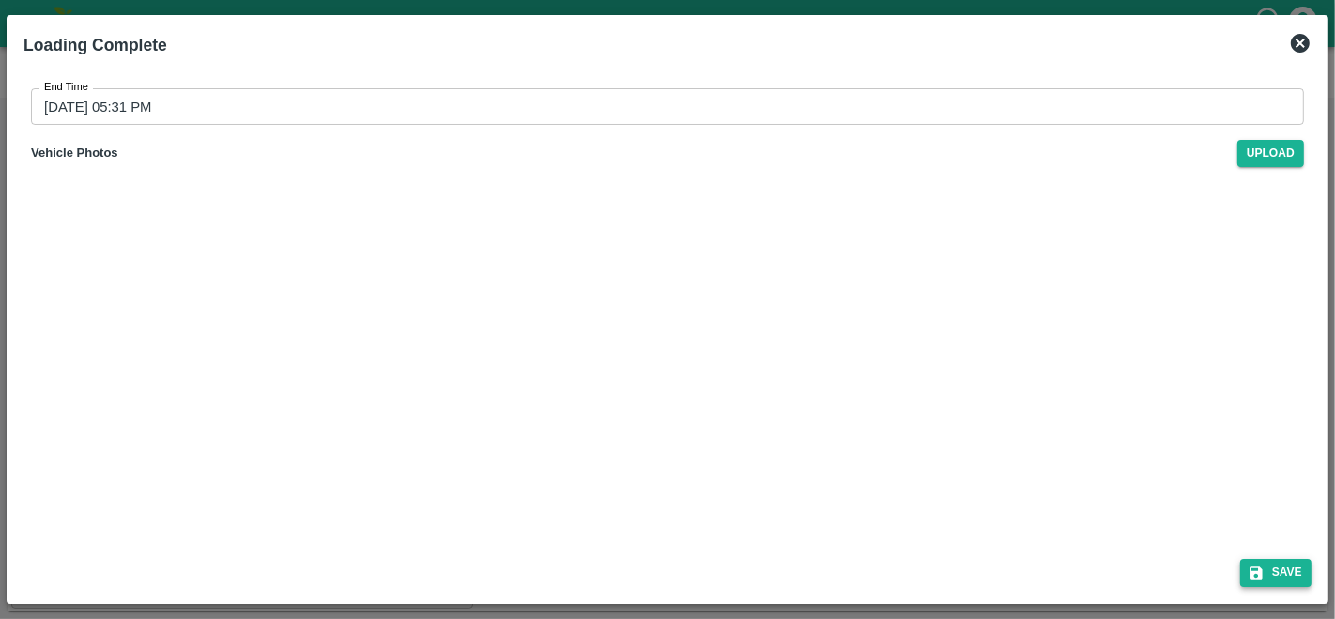
click at [1285, 575] on button "Save" at bounding box center [1276, 572] width 71 height 27
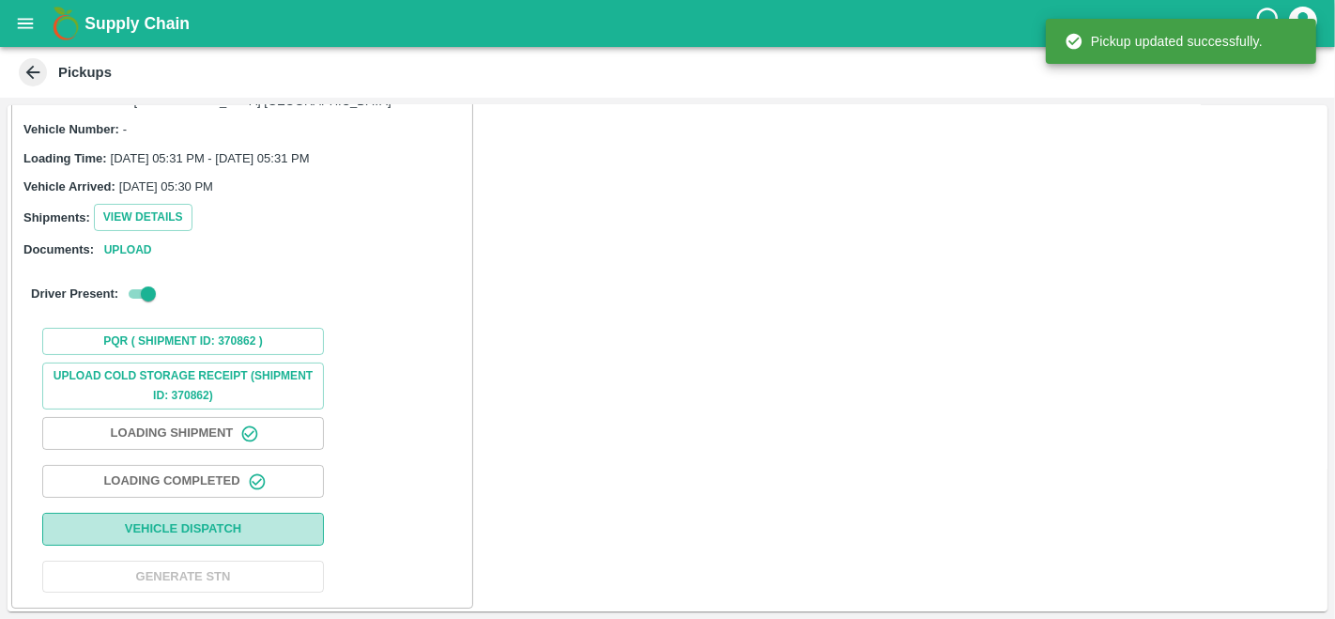
click at [223, 530] on button "Vehicle Dispatch" at bounding box center [183, 529] width 282 height 33
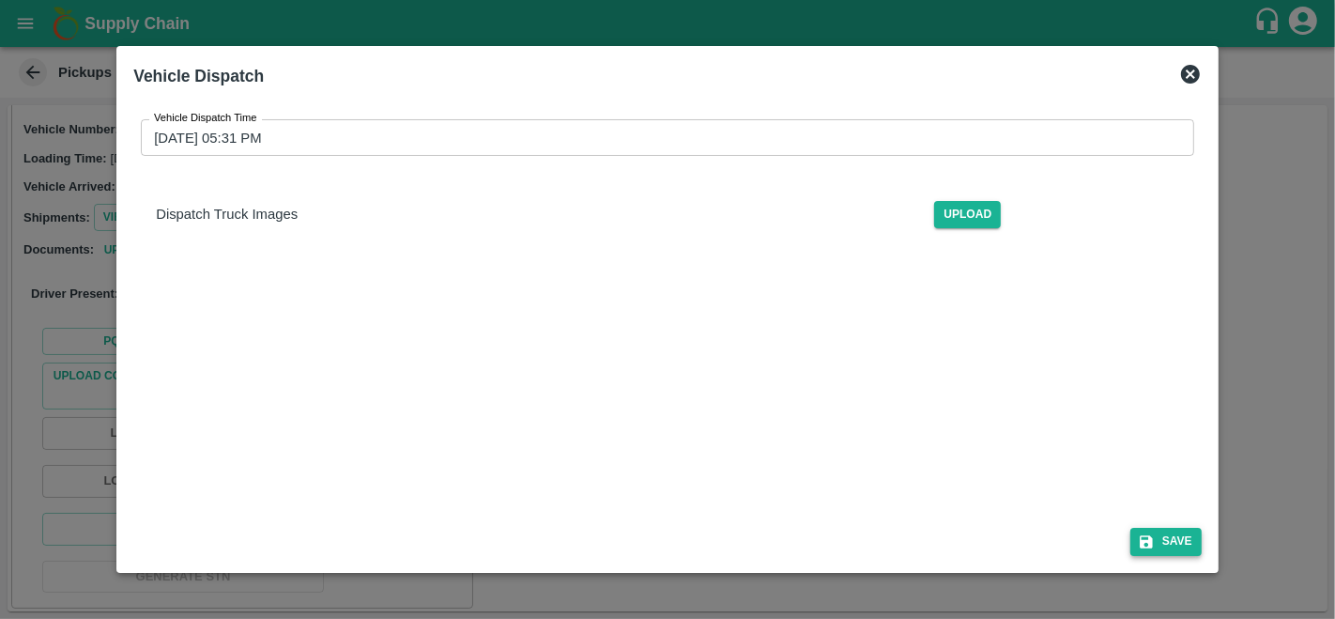
click at [1167, 549] on button "Save" at bounding box center [1166, 541] width 71 height 27
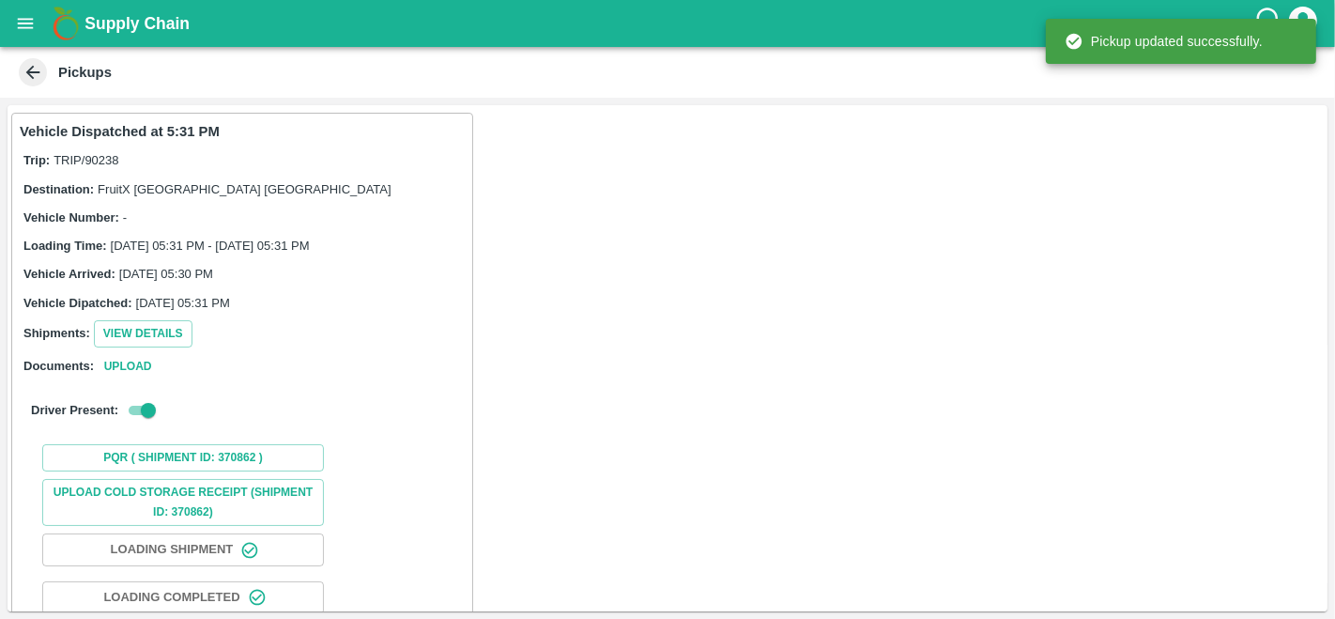
scroll to position [117, 0]
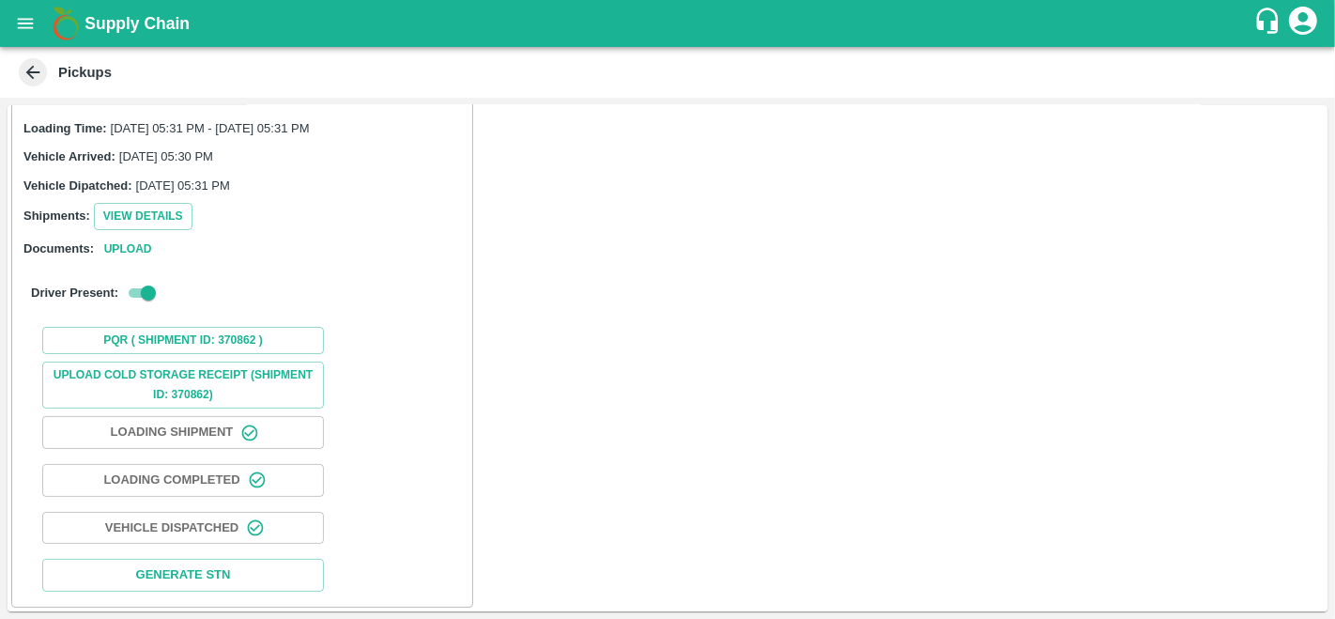
click at [24, 14] on icon "open drawer" at bounding box center [25, 23] width 21 height 21
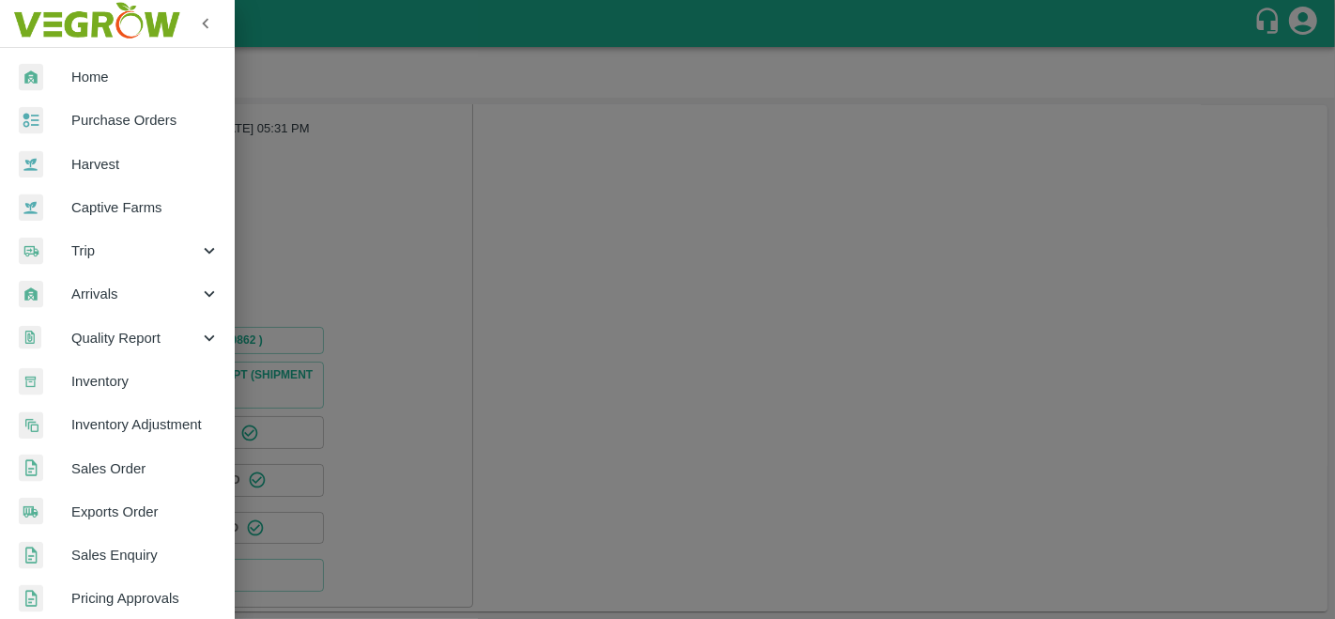
click at [131, 116] on span "Purchase Orders" at bounding box center [145, 120] width 148 height 21
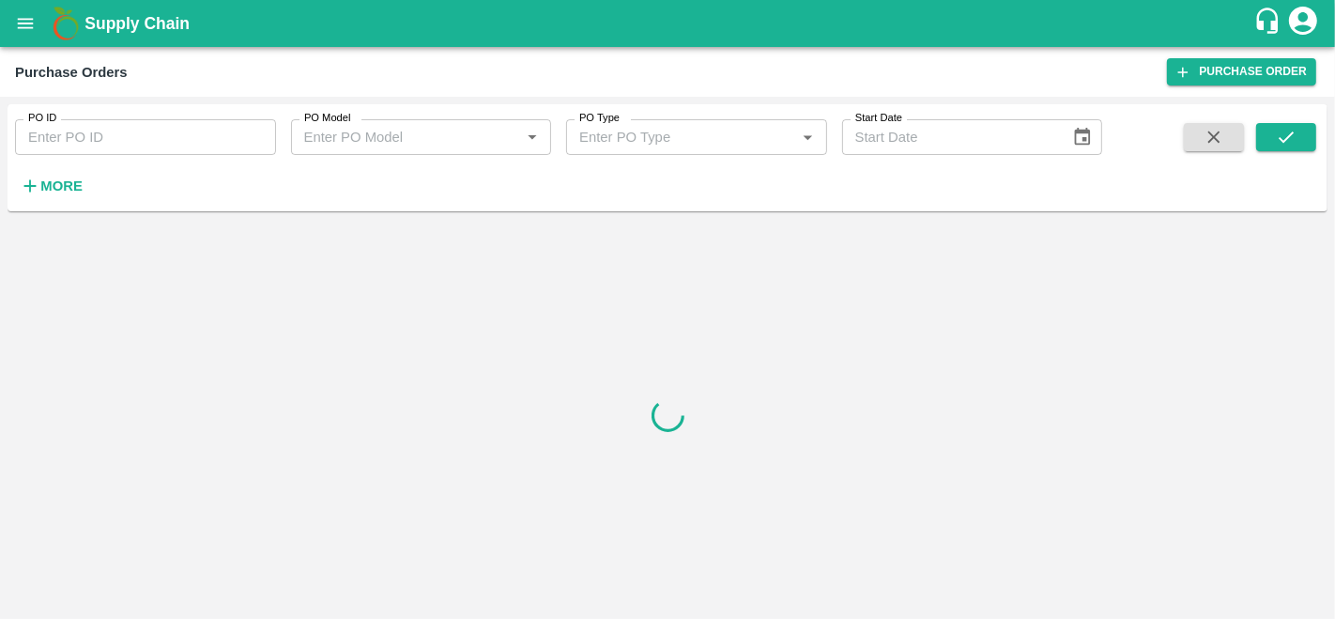
click at [134, 131] on input "PO ID" at bounding box center [145, 137] width 261 height 36
paste input "180904"
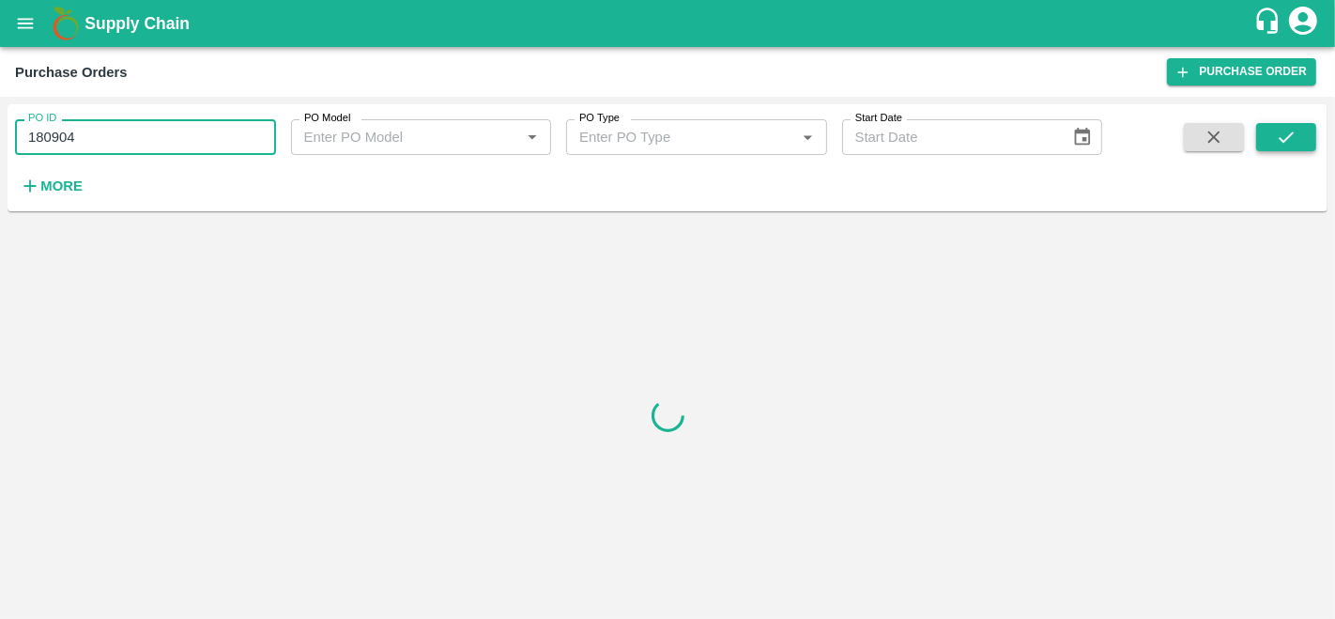
type input "180904"
click at [1279, 147] on icon "submit" at bounding box center [1286, 137] width 21 height 21
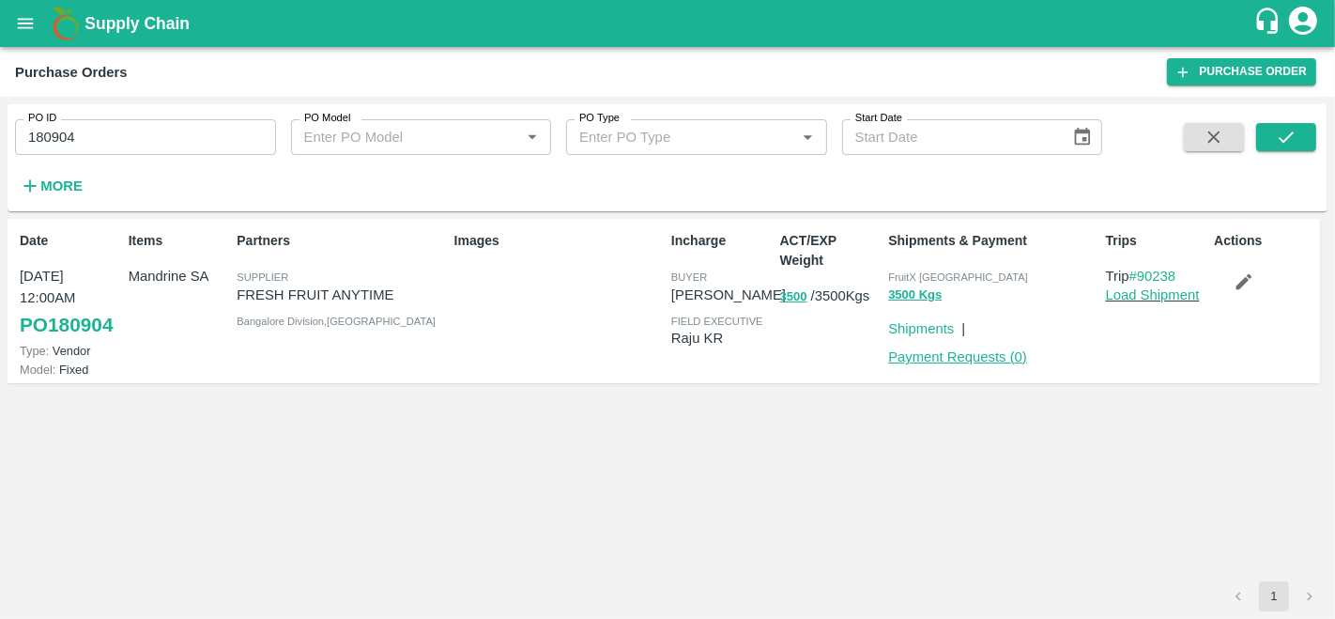
click at [910, 360] on link "Payment Requests ( 0 )" at bounding box center [957, 356] width 139 height 15
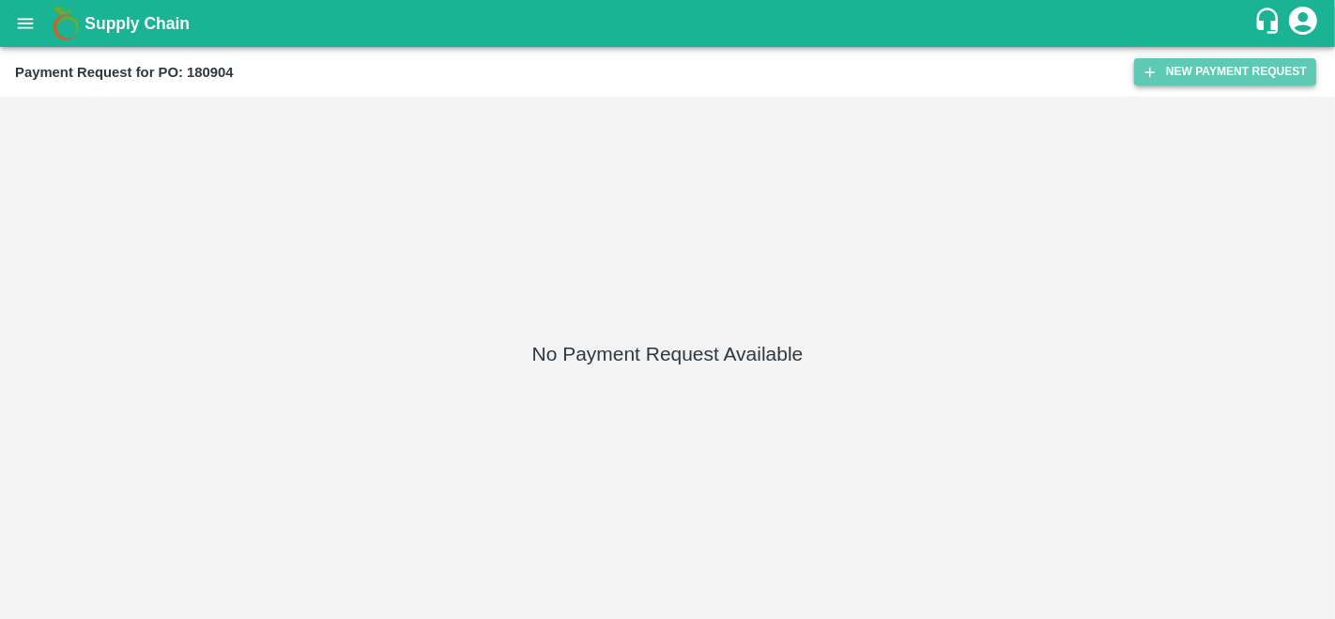
click at [1170, 73] on button "New Payment Request" at bounding box center [1226, 71] width 182 height 27
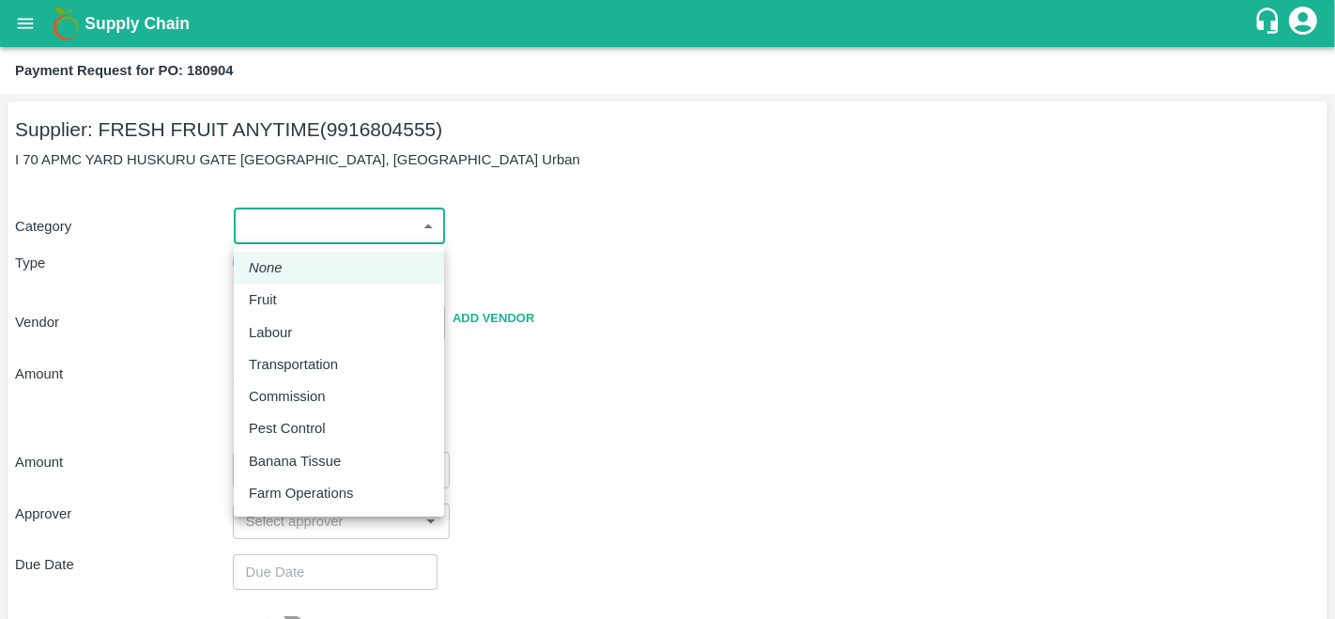
click at [267, 220] on body "Supply Chain Payment Request for PO: 180904 Supplier: FRESH FRUIT ANYTIME (9916…" at bounding box center [667, 309] width 1335 height 619
click at [275, 307] on p "Fruit" at bounding box center [263, 299] width 28 height 21
type input "1"
type input "FRESH FRUIT ANYTIME - 9916804555(Supplier)"
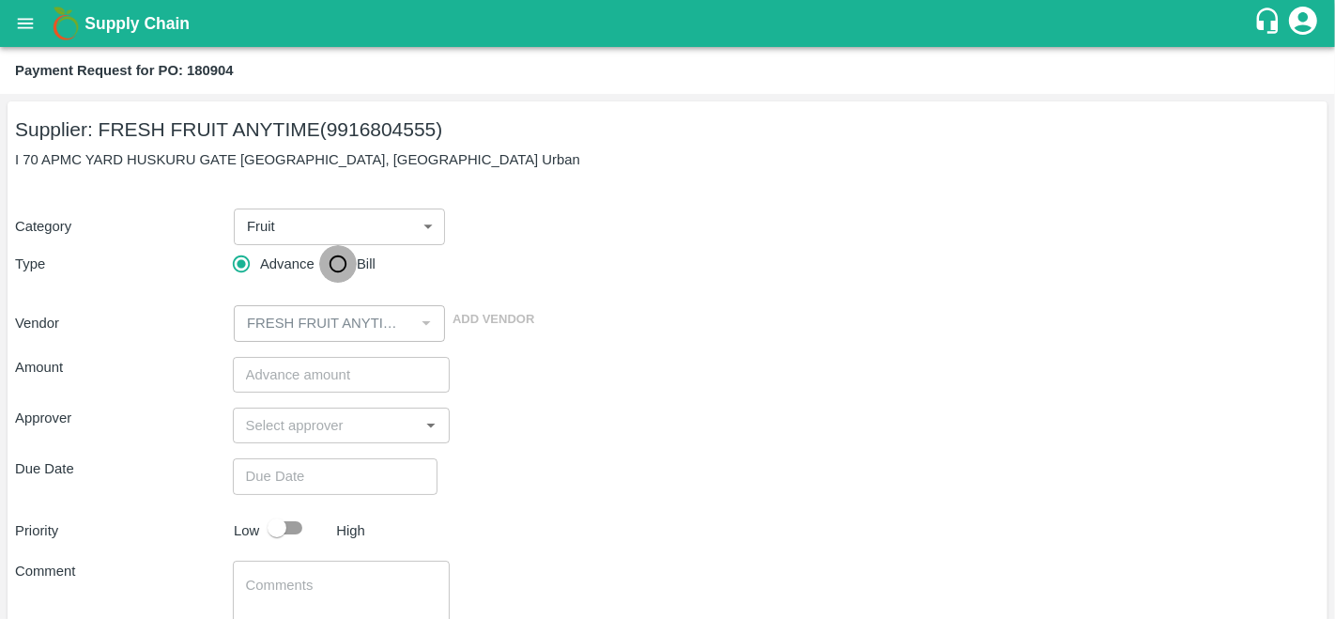
click at [336, 269] on input "Bill" at bounding box center [338, 264] width 38 height 38
radio input "true"
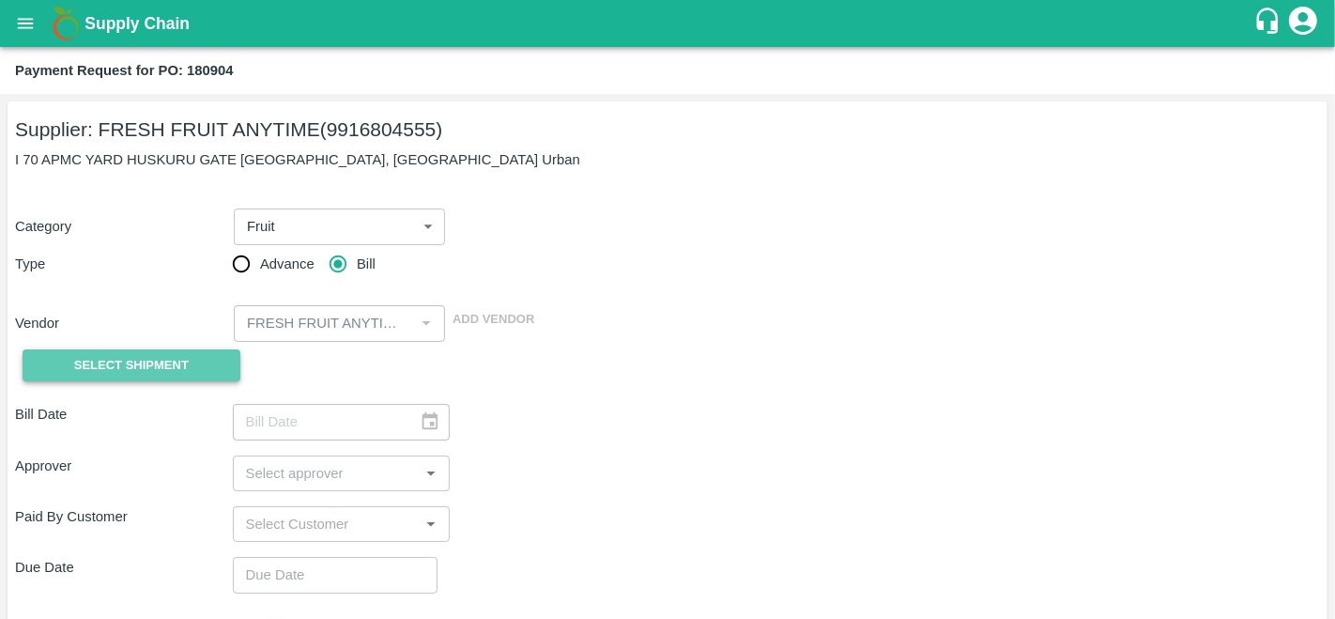
click at [148, 360] on span "Select Shipment" at bounding box center [131, 366] width 115 height 22
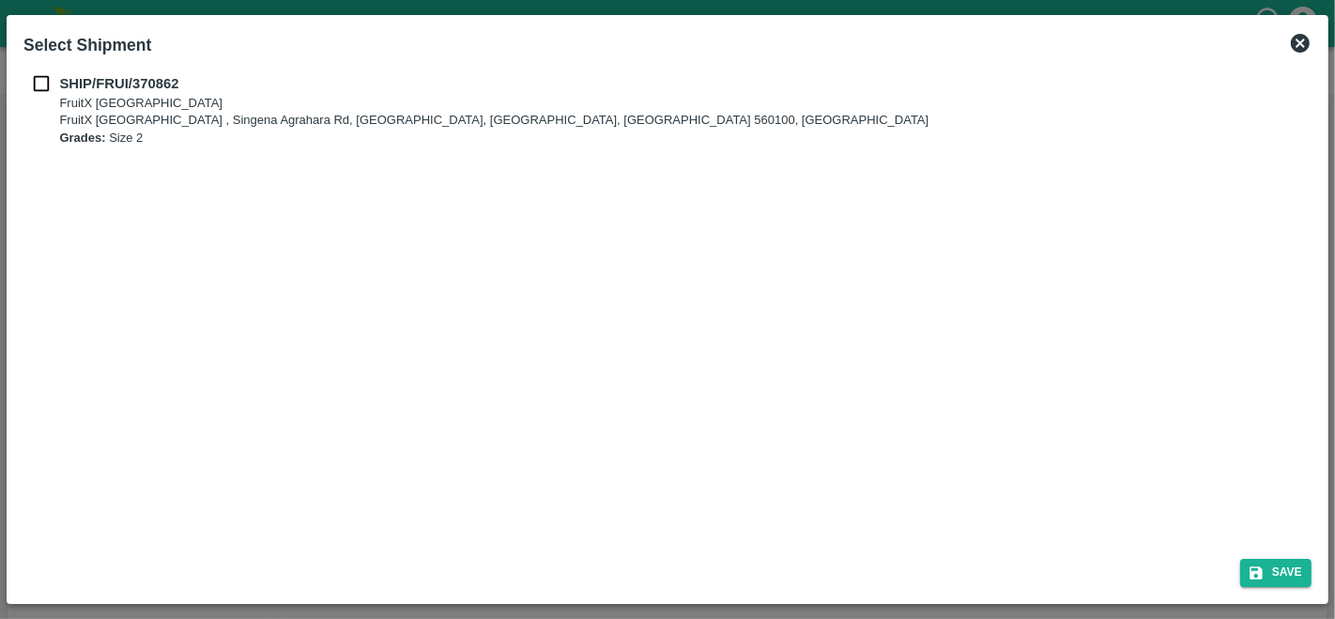
click at [45, 97] on div "SHIP/FRUI/370862 FruitX Bangalore FruitX Bangalore , Singena Agrahara Rd, Gulim…" at bounding box center [667, 109] width 1289 height 73
click at [39, 82] on input "checkbox" at bounding box center [41, 83] width 36 height 21
checkbox input "true"
click at [1287, 575] on button "Save" at bounding box center [1276, 572] width 71 height 27
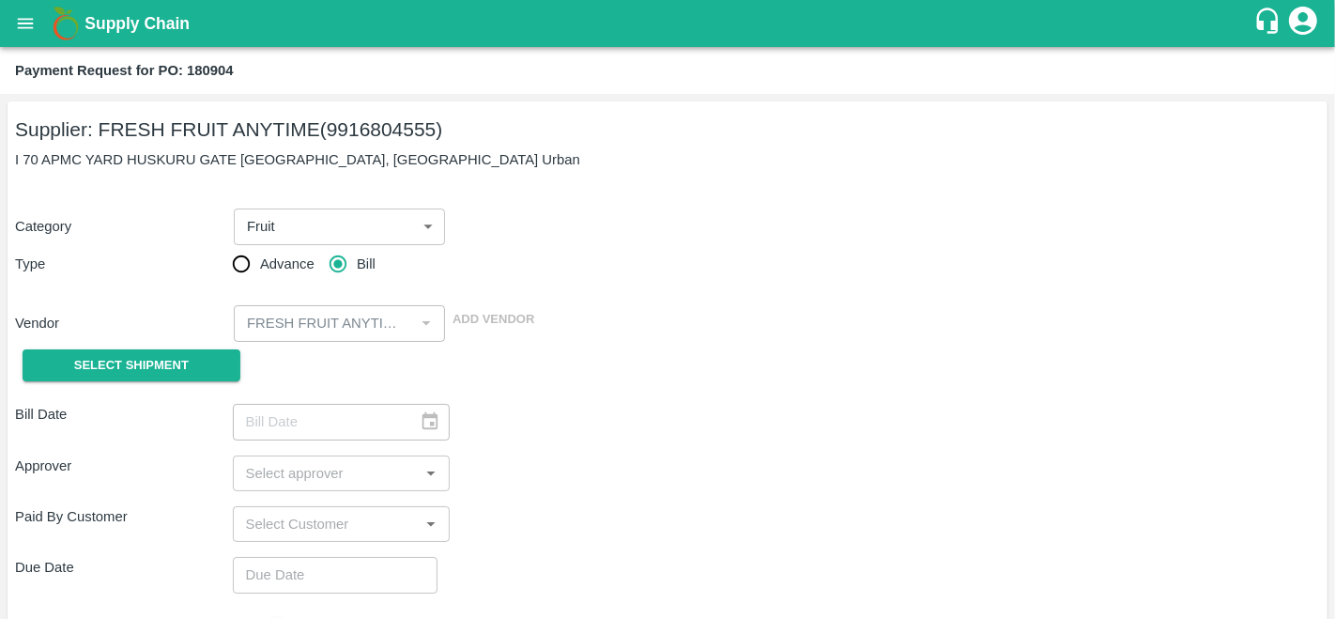
type input "15/10/2025"
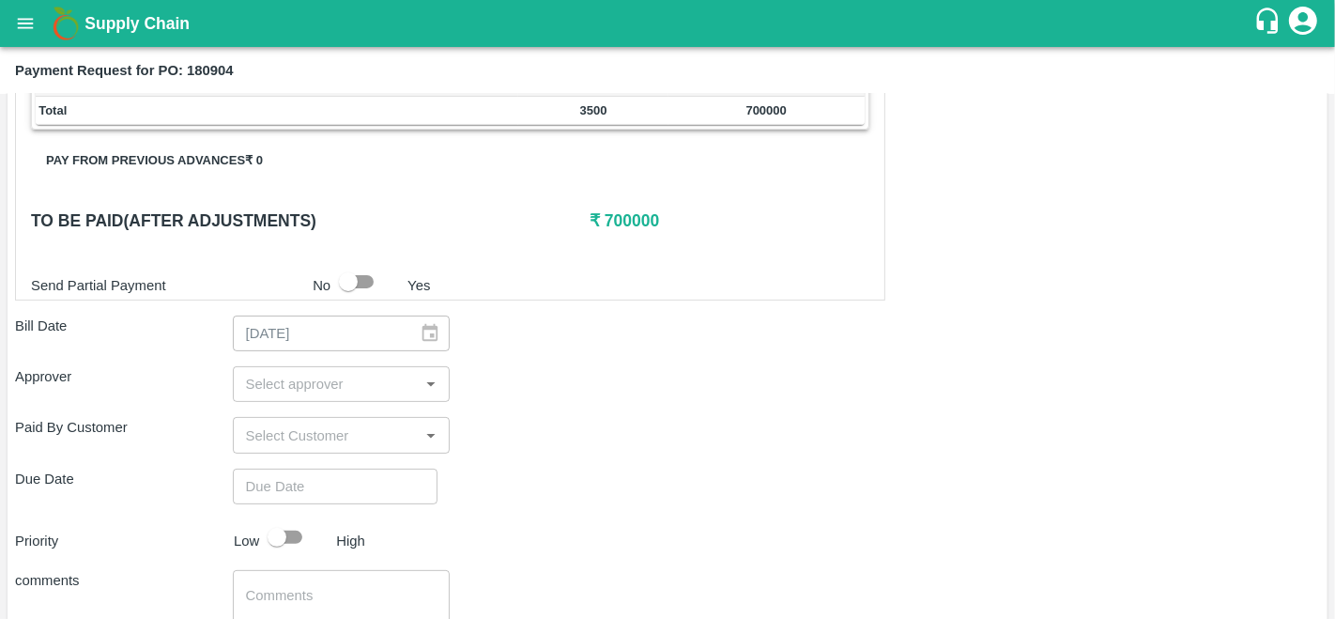
scroll to position [406, 0]
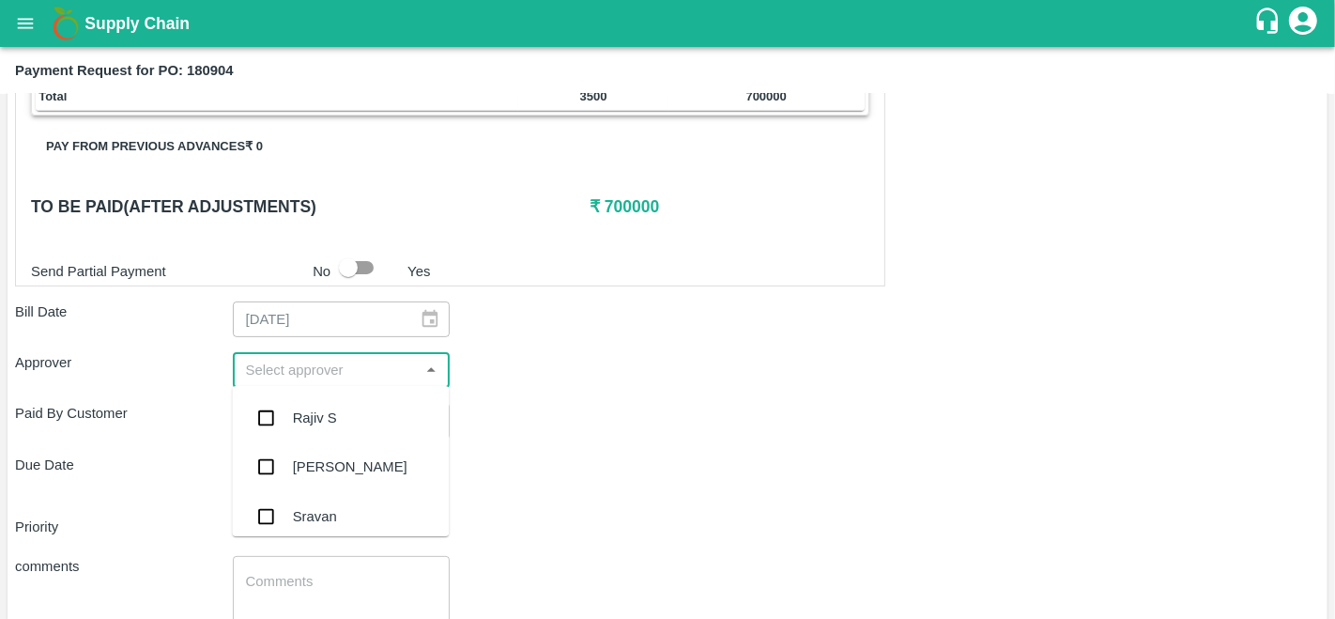
click at [261, 377] on input "input" at bounding box center [327, 370] width 176 height 24
type input "ara"
click at [298, 414] on div "Aravindha Raj R" at bounding box center [350, 418] width 115 height 21
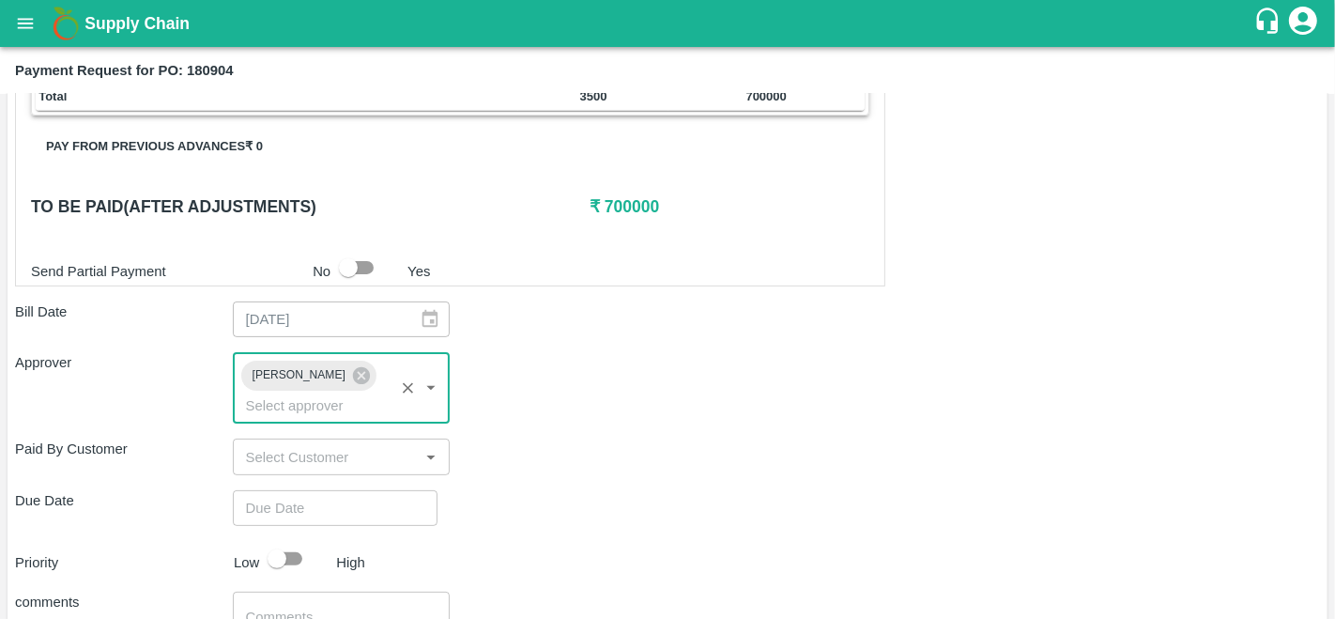
type input "DD/MM/YYYY hh:mm aa"
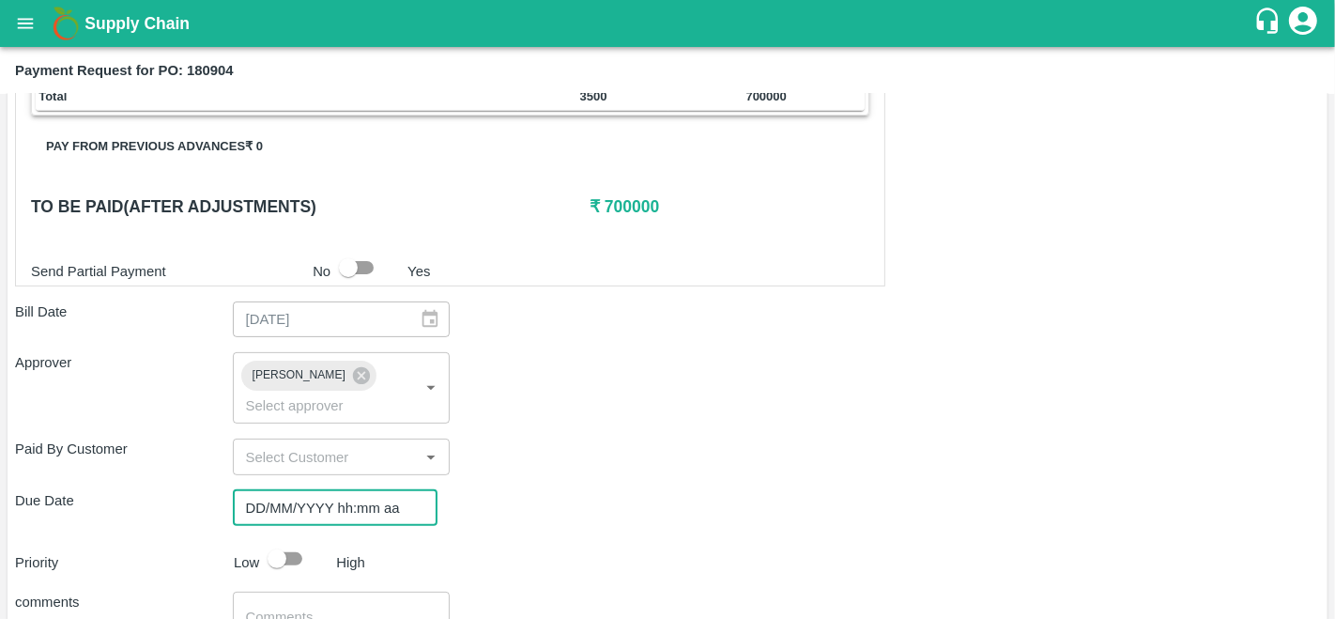
click at [286, 501] on input "DD/MM/YYYY hh:mm aa" at bounding box center [329, 508] width 192 height 36
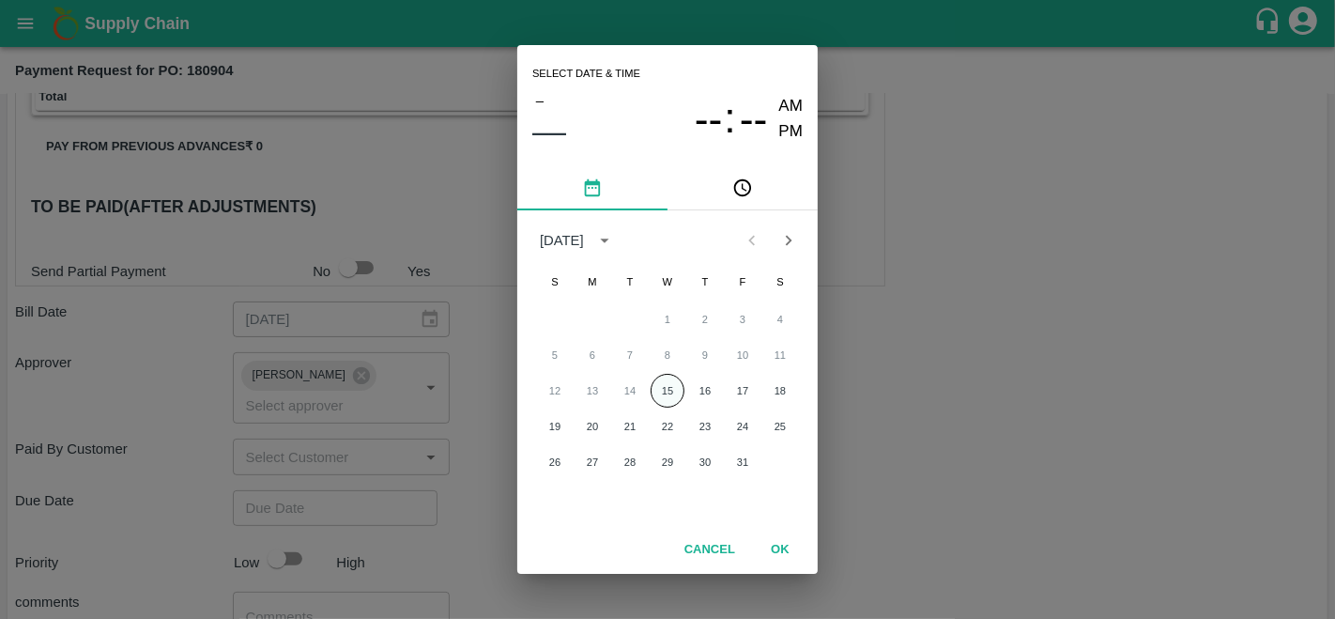
click at [660, 390] on button "15" at bounding box center [668, 391] width 34 height 34
type input "15/10/2025 12:00 AM"
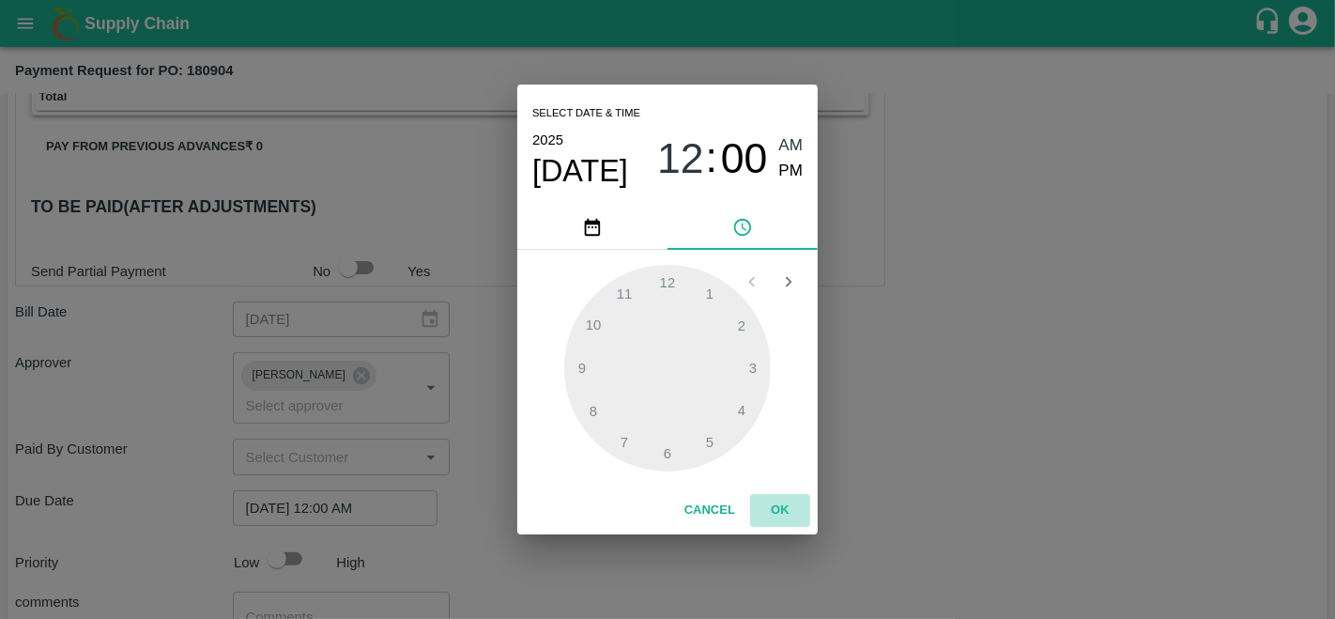
click at [780, 501] on button "OK" at bounding box center [780, 510] width 60 height 33
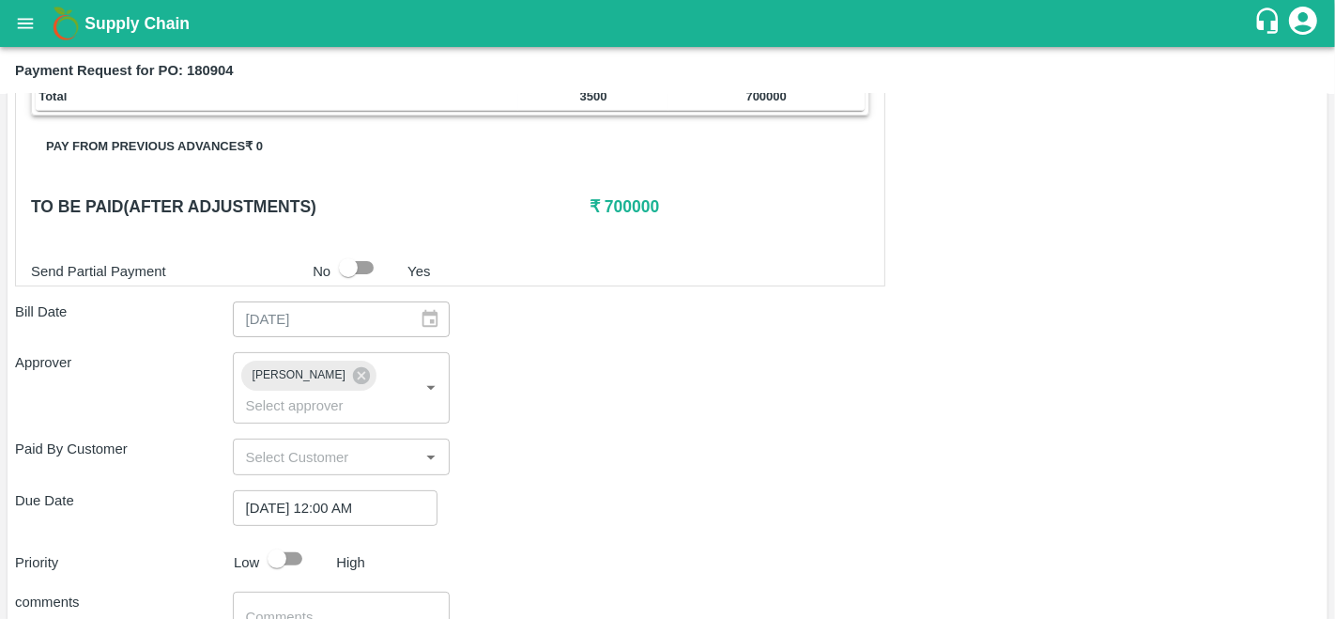
click at [883, 452] on div "Paid By Customer ​" at bounding box center [667, 457] width 1305 height 36
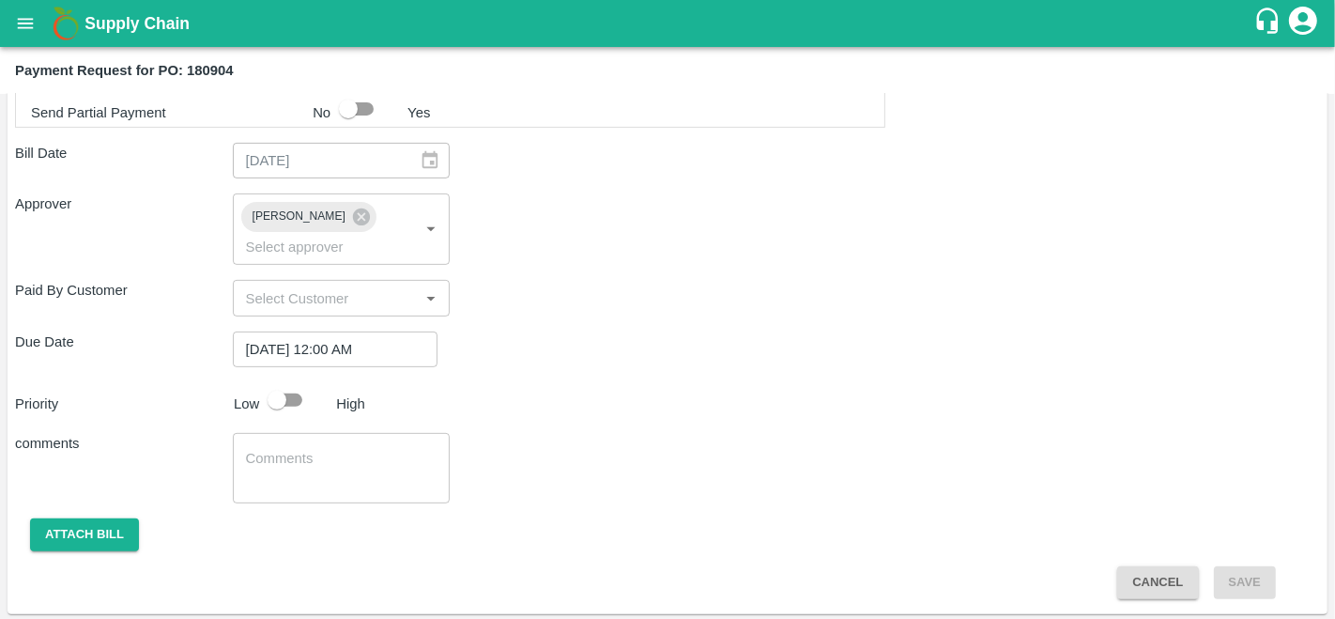
click at [279, 403] on input "checkbox" at bounding box center [277, 400] width 107 height 36
checkbox input "true"
click at [75, 541] on button "Attach bill" at bounding box center [84, 534] width 109 height 33
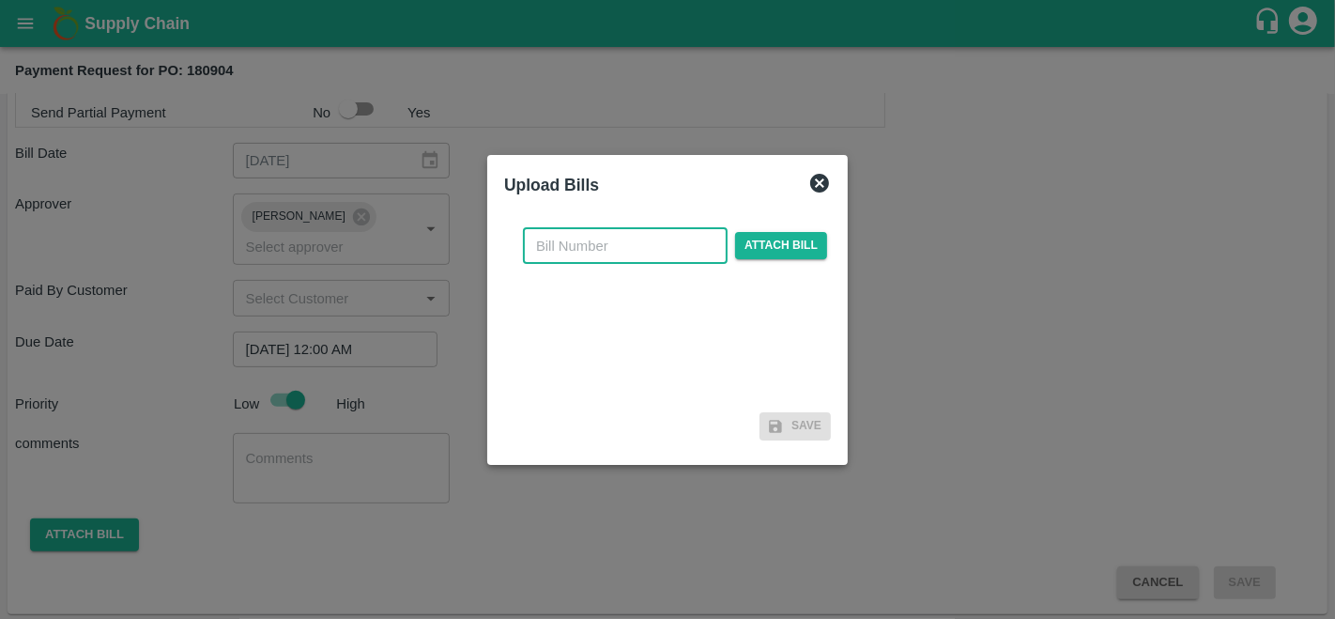
click at [634, 248] on input "text" at bounding box center [625, 246] width 205 height 36
type input "180904"
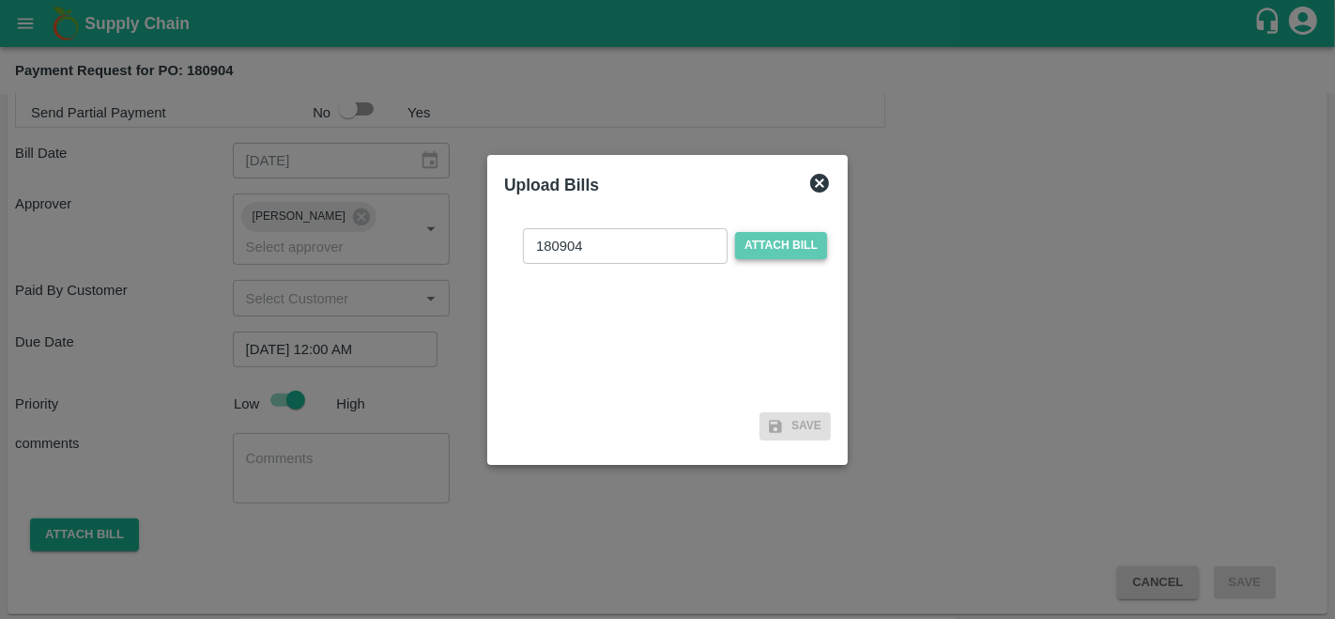
click at [788, 255] on span "Attach bill" at bounding box center [781, 245] width 92 height 27
click at [0, 0] on input "Attach bill" at bounding box center [0, 0] width 0 height 0
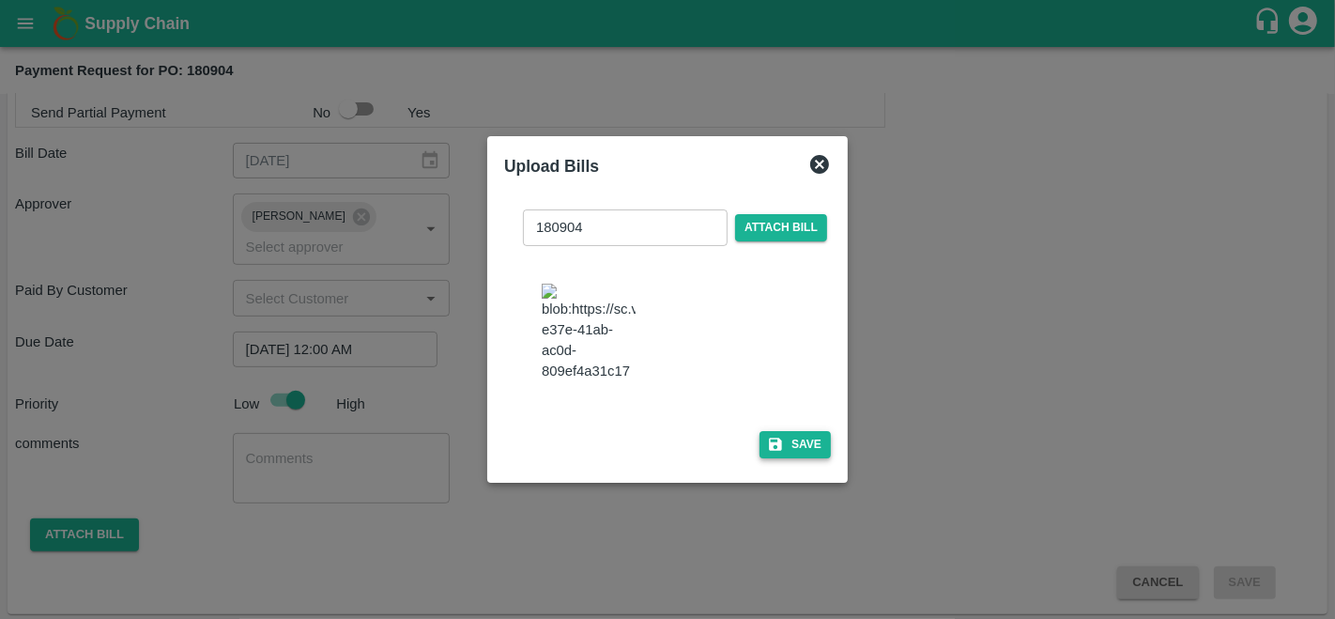
click at [786, 455] on button "Save" at bounding box center [795, 444] width 71 height 27
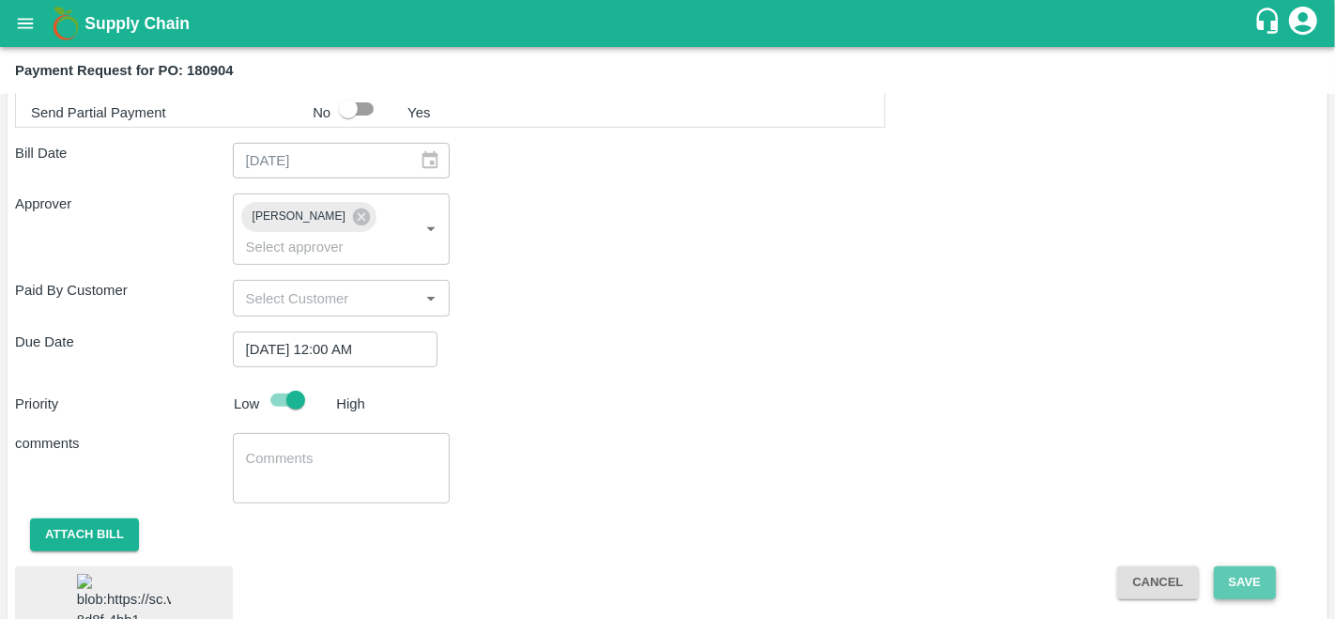
click at [1234, 581] on button "Save" at bounding box center [1245, 582] width 62 height 33
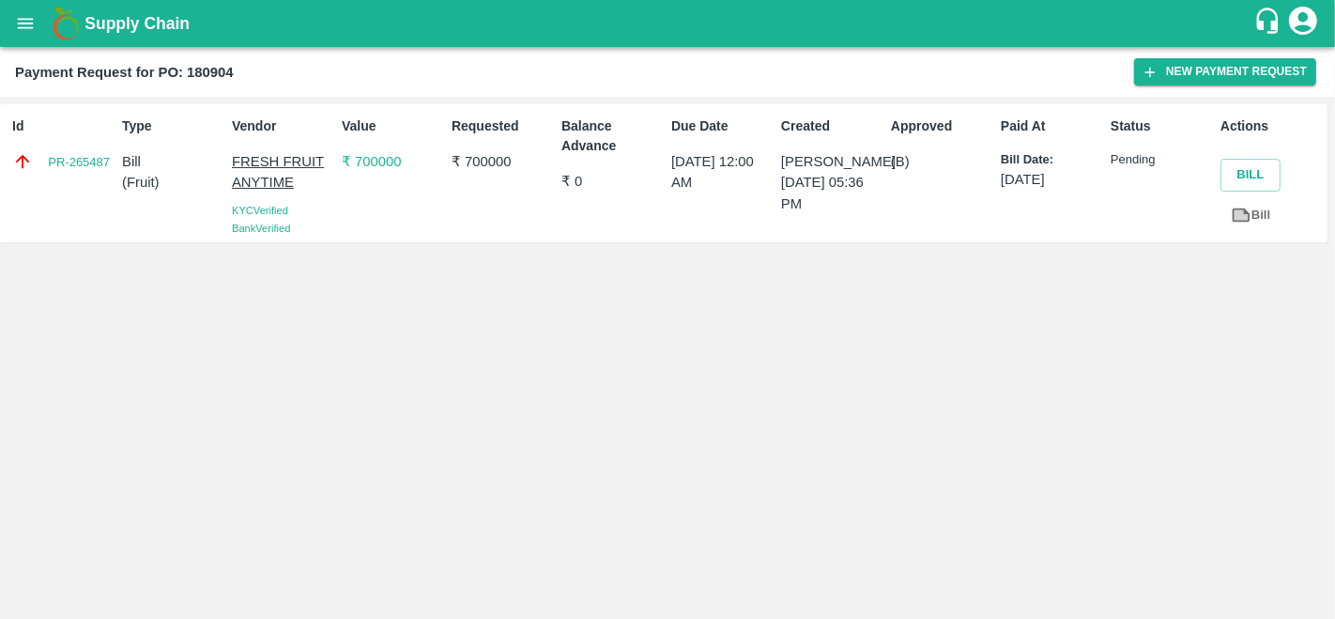
click at [25, 14] on icon "open drawer" at bounding box center [25, 23] width 21 height 21
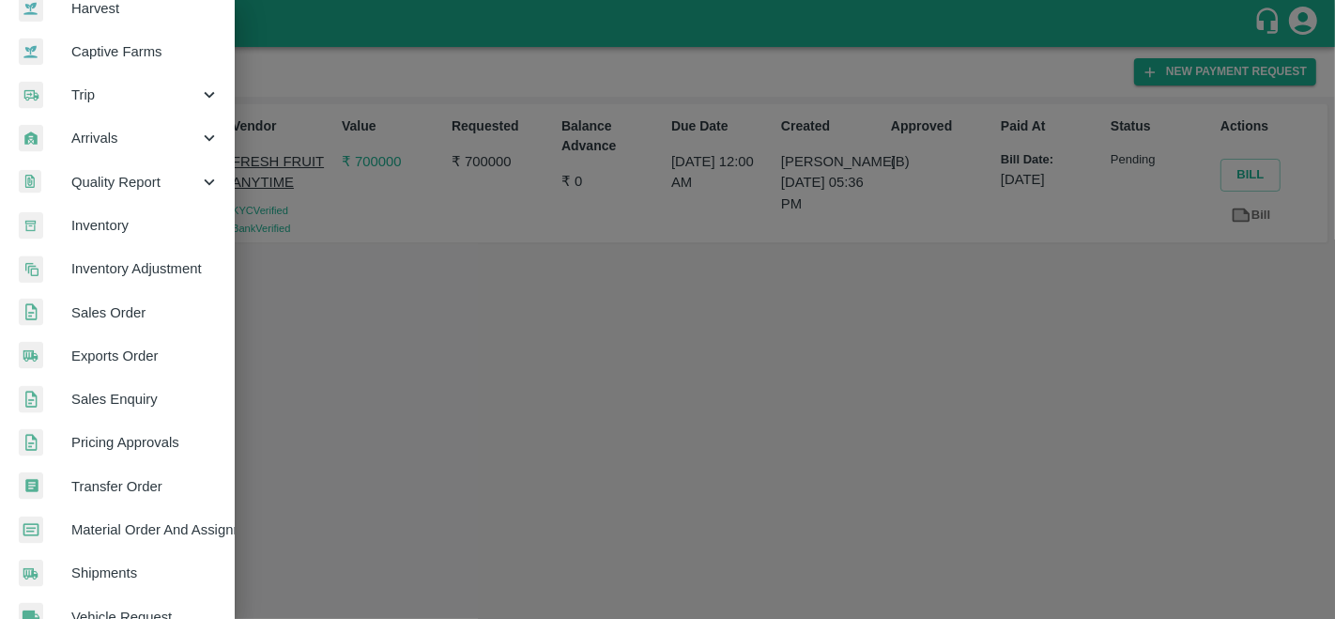
scroll to position [161, 0]
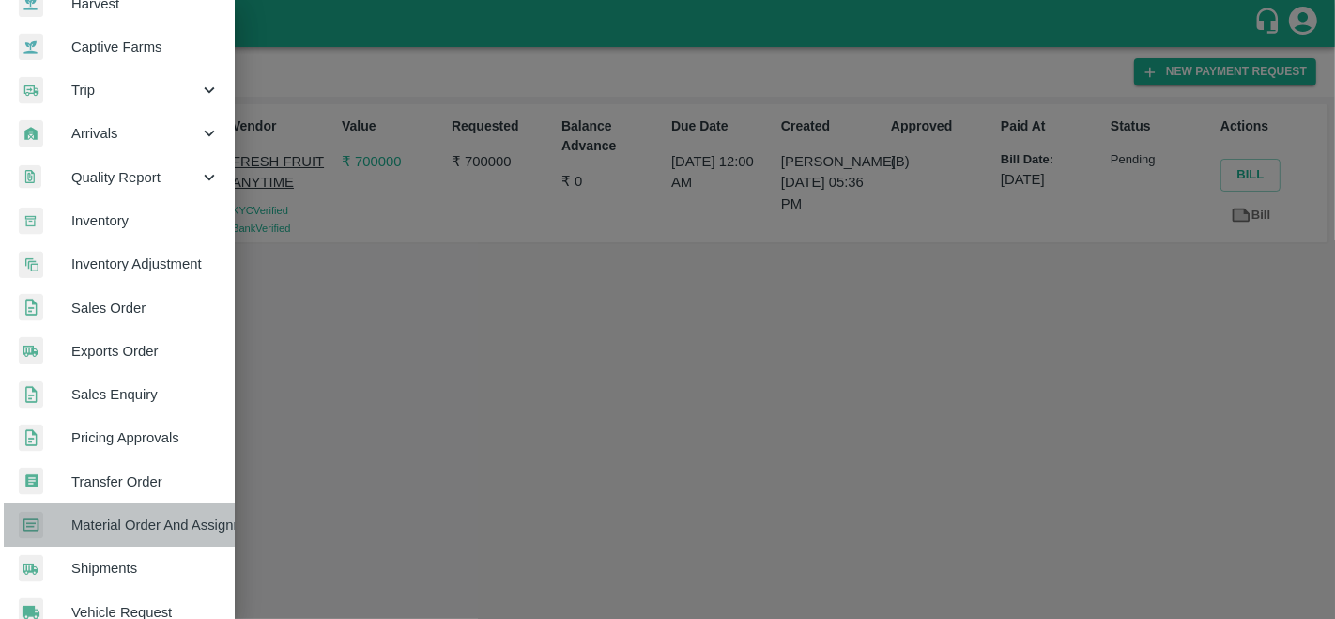
click at [130, 525] on span "Material Order And Assignment" at bounding box center [145, 525] width 148 height 21
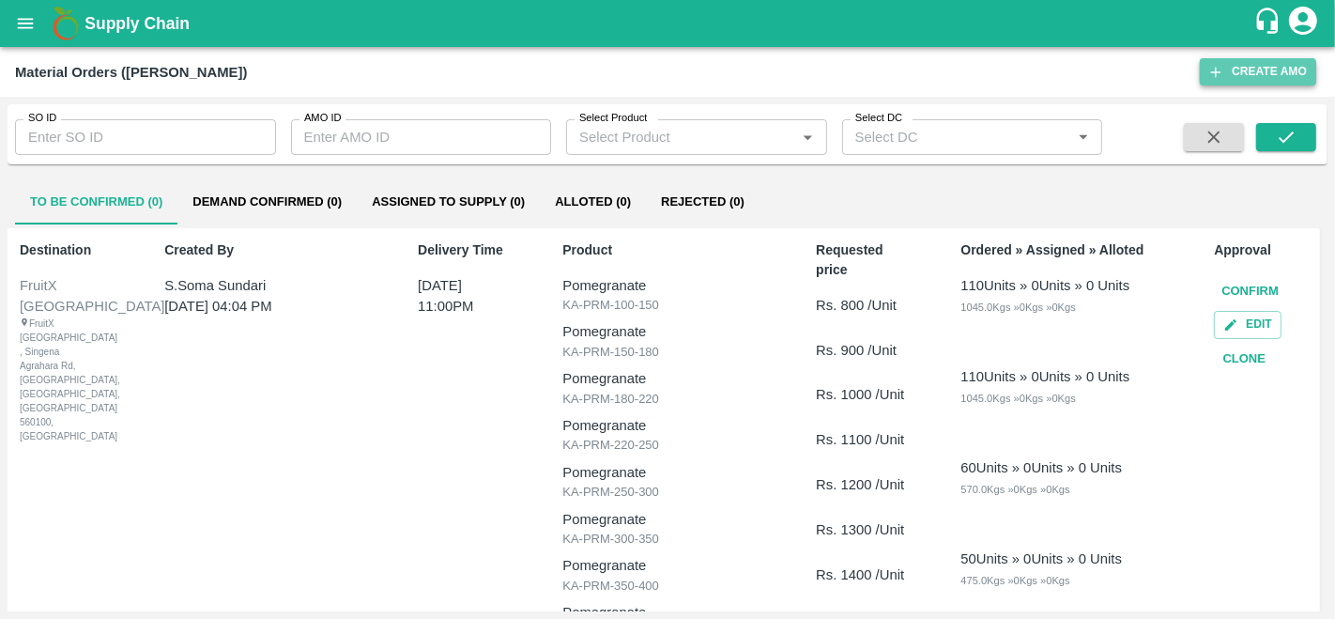
click at [1254, 85] on button "Create AMO" at bounding box center [1258, 71] width 116 height 27
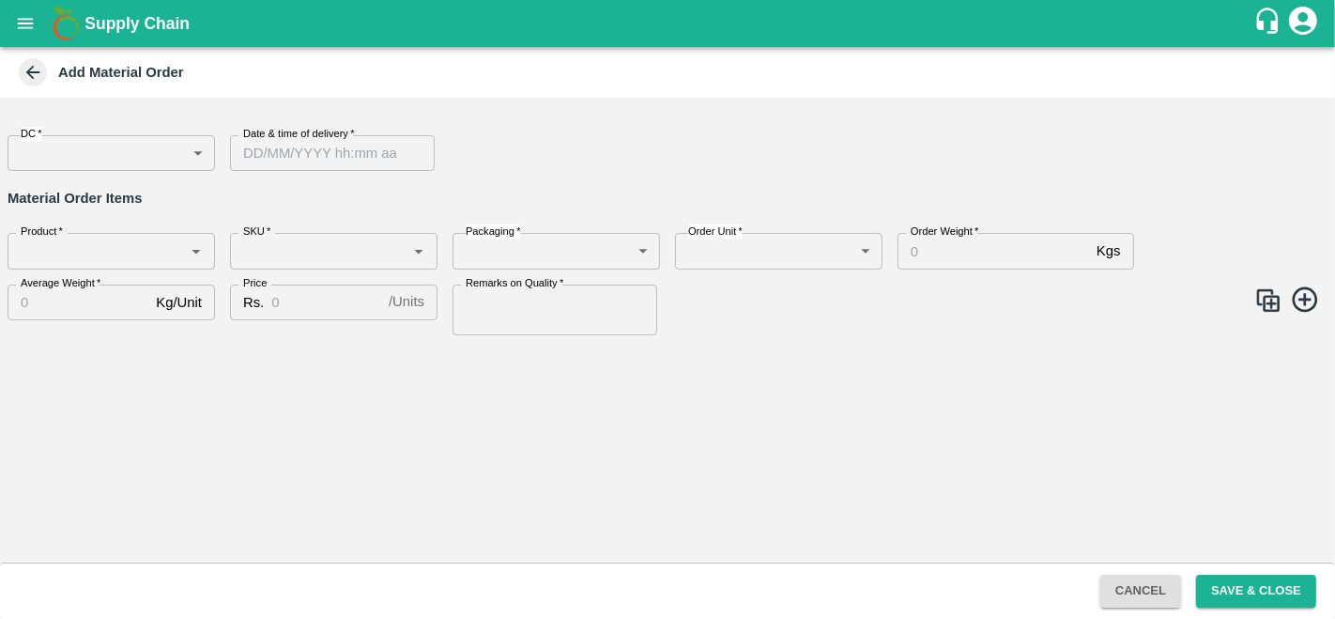
click at [45, 167] on body "Supply Chain Add Material Order DC   * ​ DC Date & time of delivery   * Date & …" at bounding box center [667, 309] width 1335 height 619
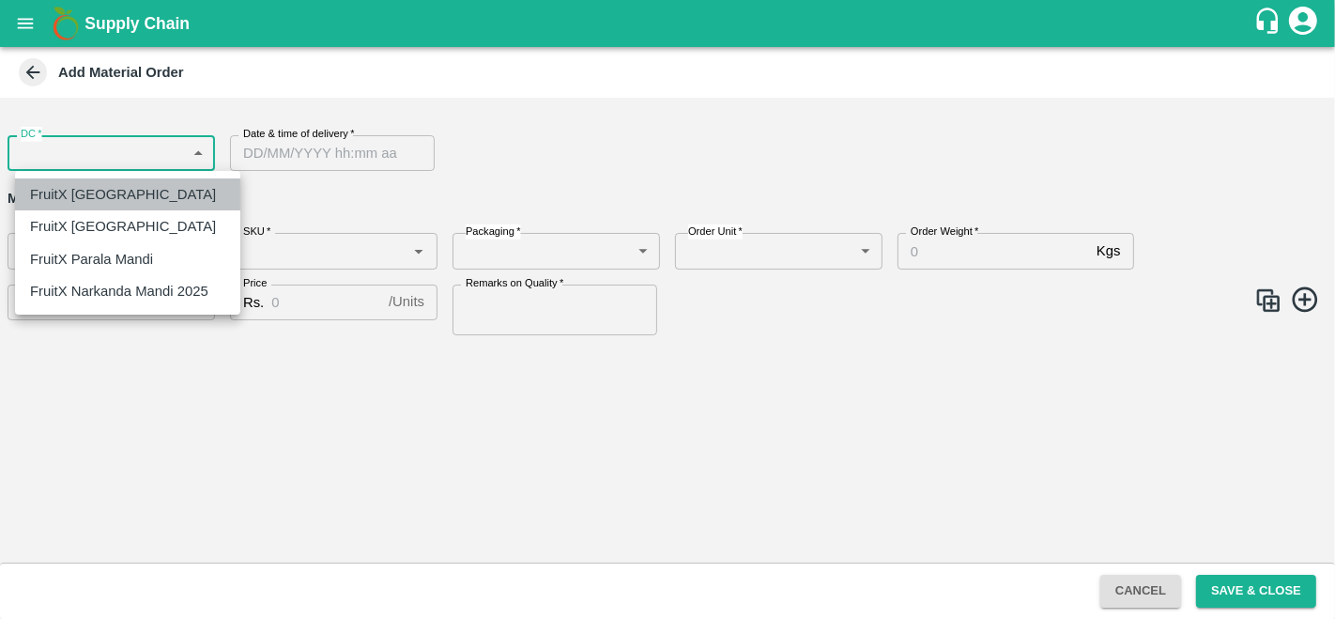
click at [129, 205] on p "FruitX [GEOGRAPHIC_DATA]" at bounding box center [123, 194] width 186 height 21
type input "147"
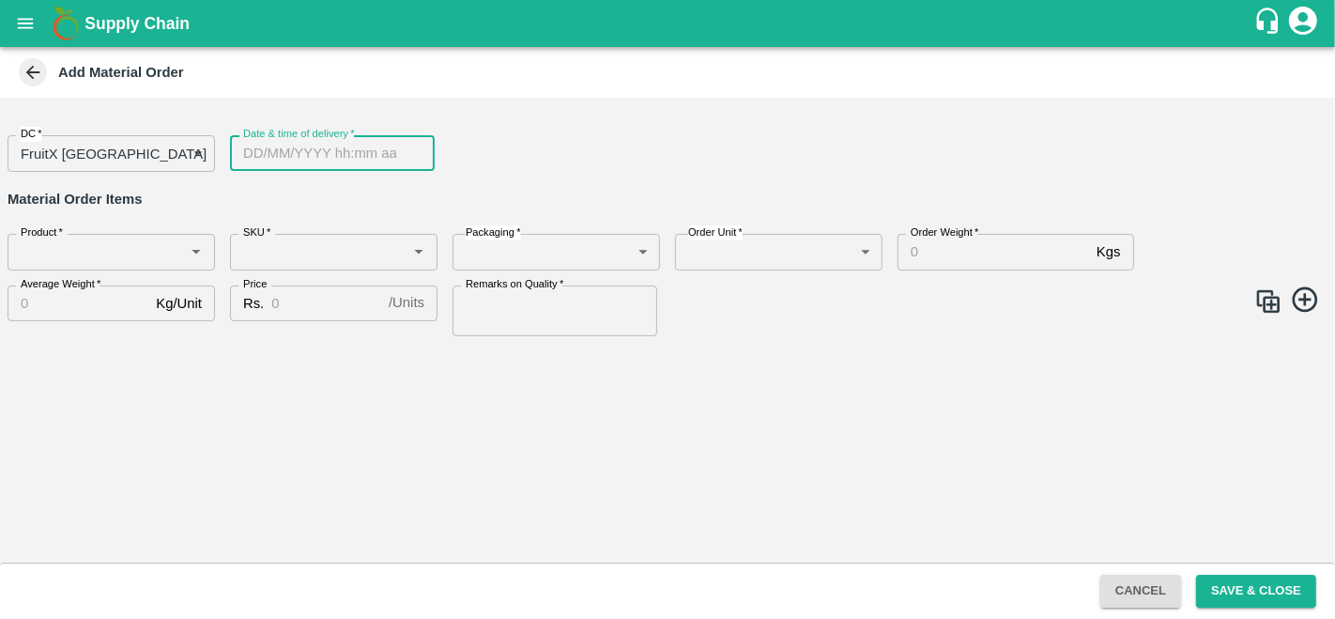
type input "DD/MM/YYYY hh:mm aa"
click at [304, 146] on input "DD/MM/YYYY hh:mm aa" at bounding box center [326, 153] width 192 height 36
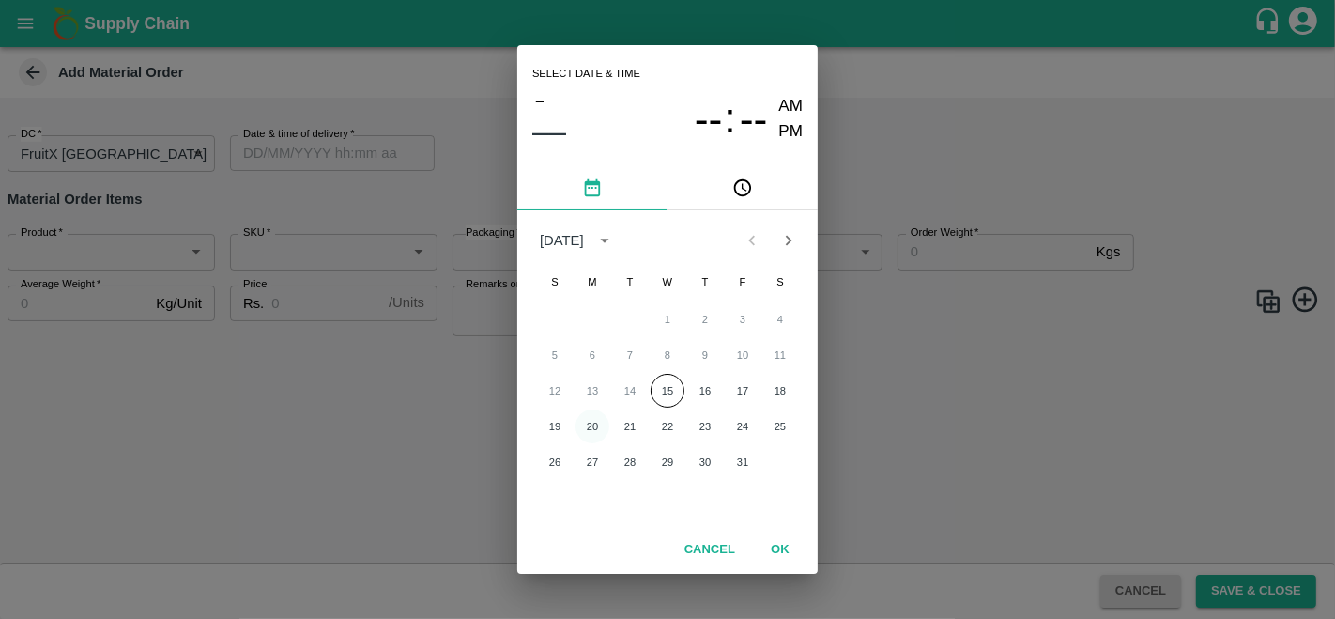
click at [608, 427] on button "20" at bounding box center [593, 426] width 34 height 34
type input "20/10/2025 12:00 AM"
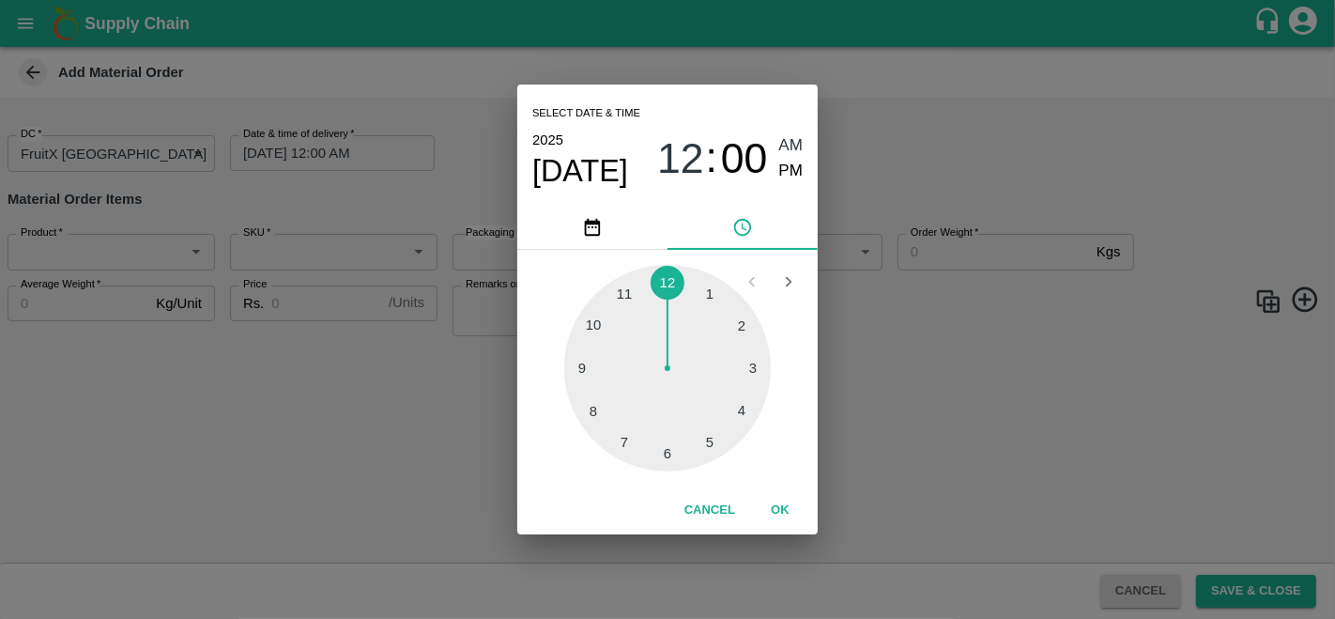
click at [772, 518] on button "OK" at bounding box center [780, 510] width 60 height 33
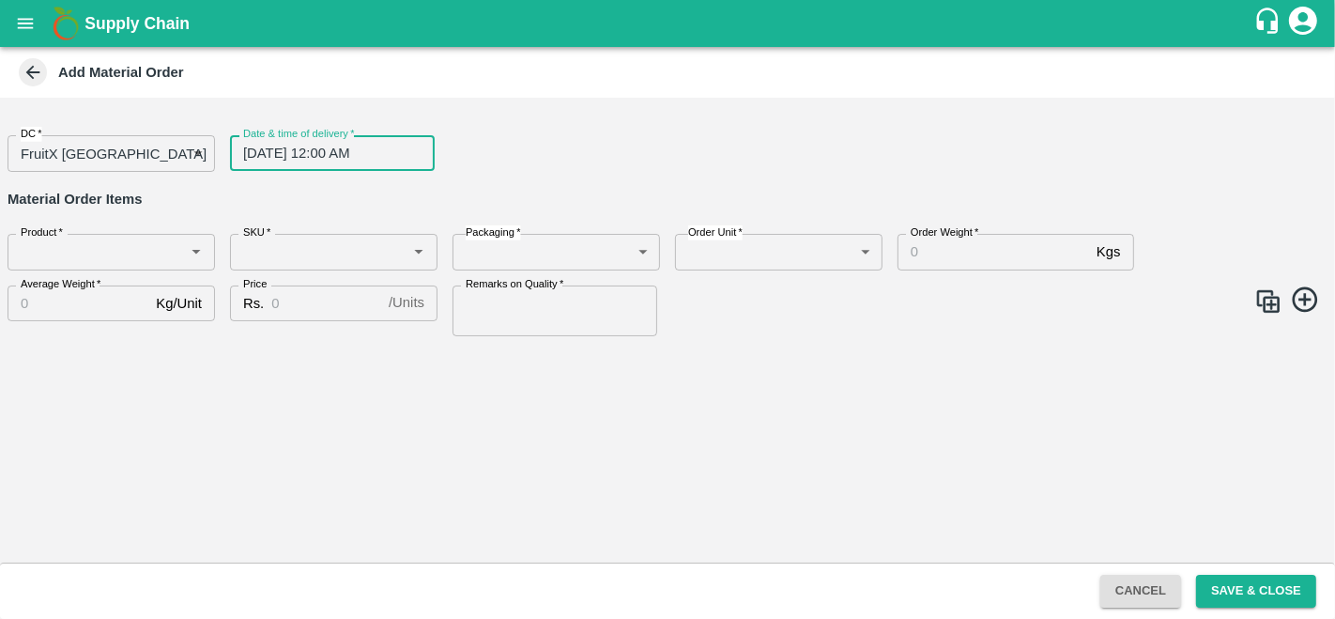
click at [116, 255] on input "Product   *" at bounding box center [95, 251] width 165 height 24
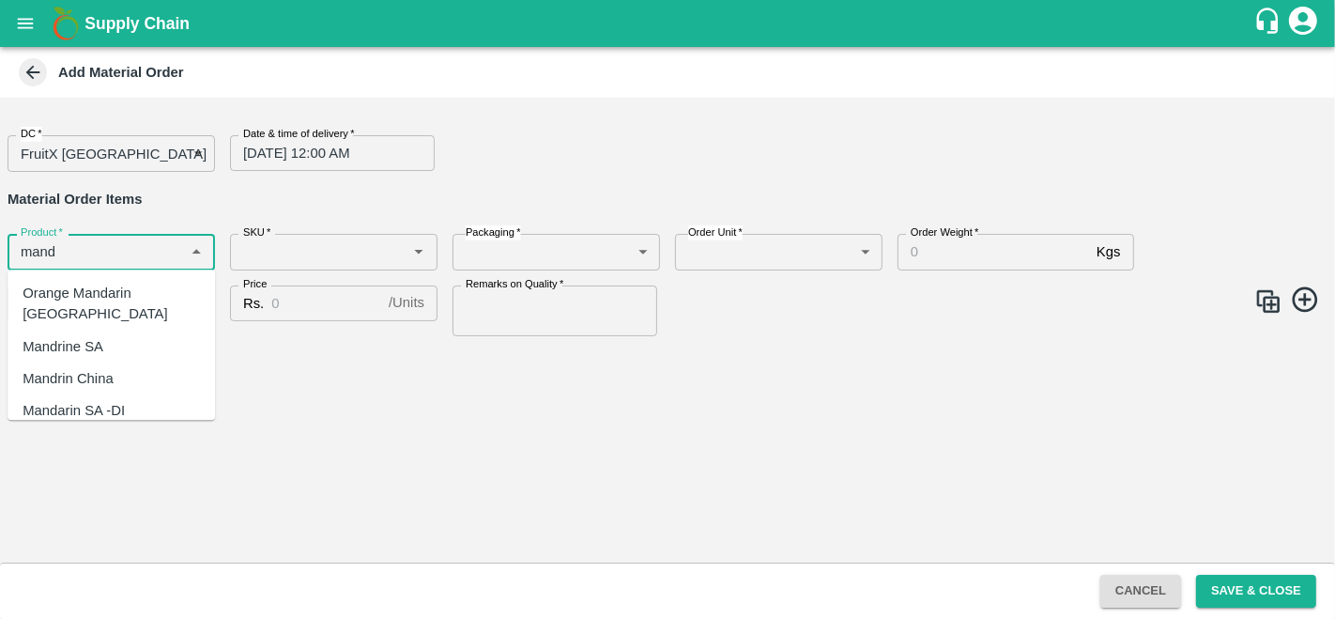
click at [110, 363] on div "Mandrin China" at bounding box center [112, 379] width 208 height 32
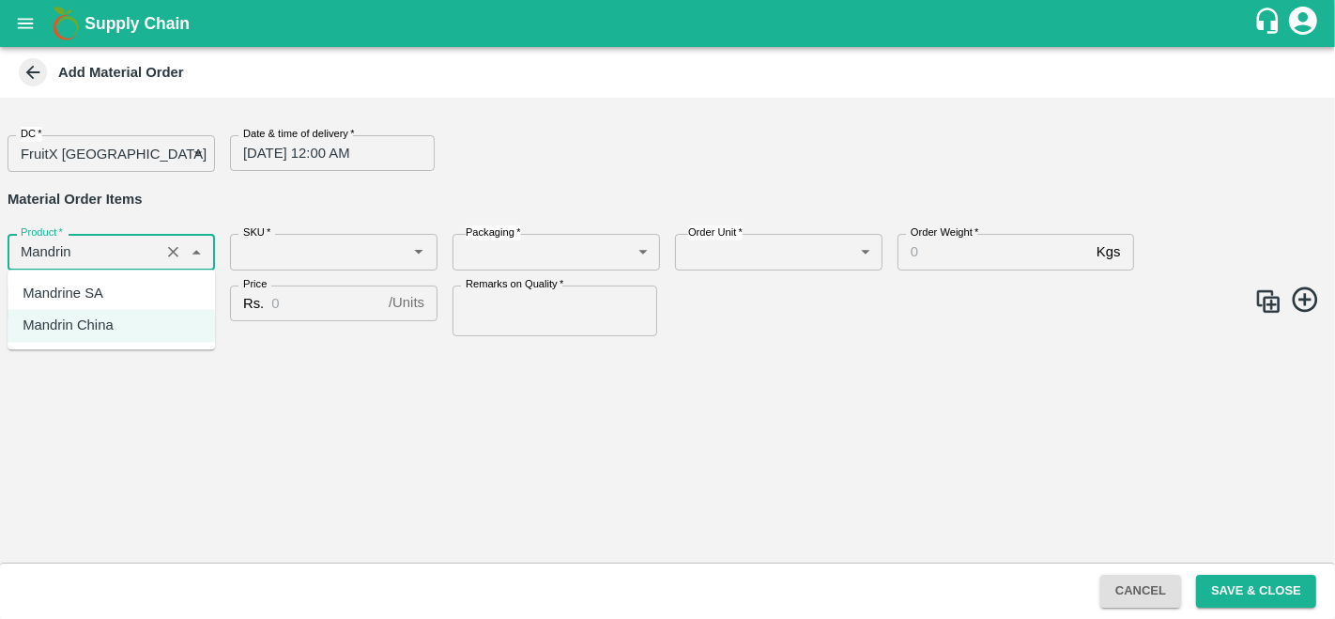
click at [131, 288] on div "Mandrine SA" at bounding box center [112, 293] width 208 height 32
type input "Mandrine SA"
click at [272, 255] on input "SKU   *" at bounding box center [318, 251] width 165 height 24
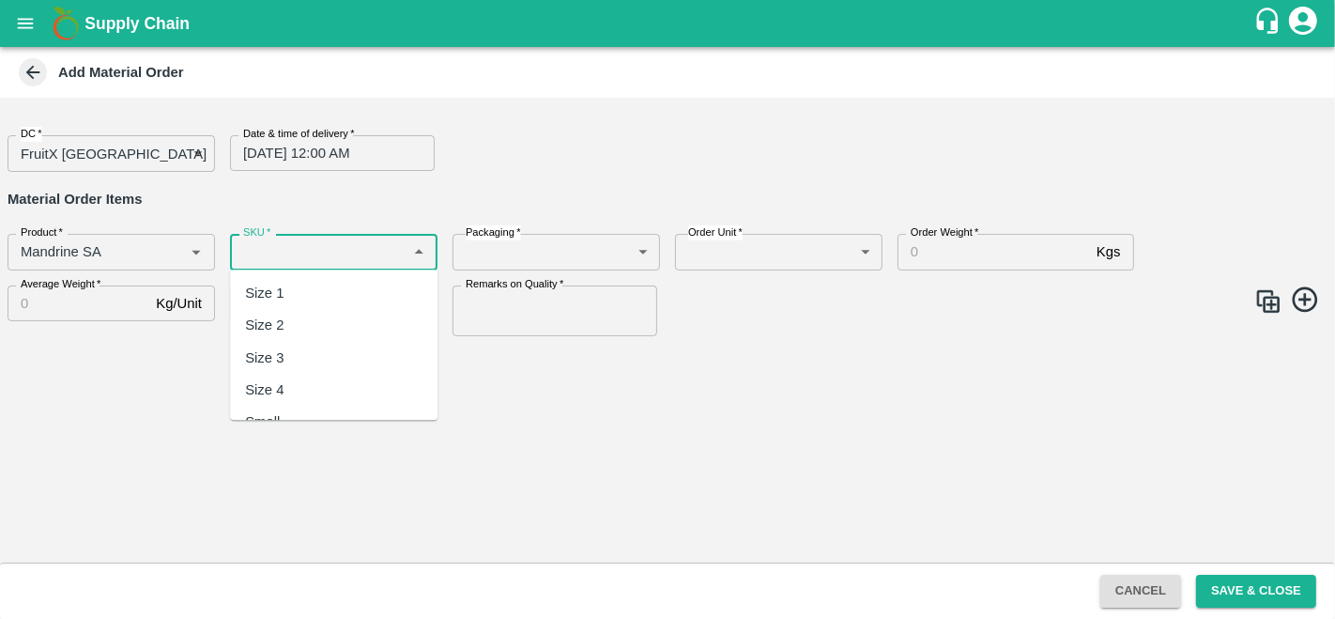
click at [286, 296] on div "Size 1" at bounding box center [334, 293] width 208 height 32
type input "Size 1"
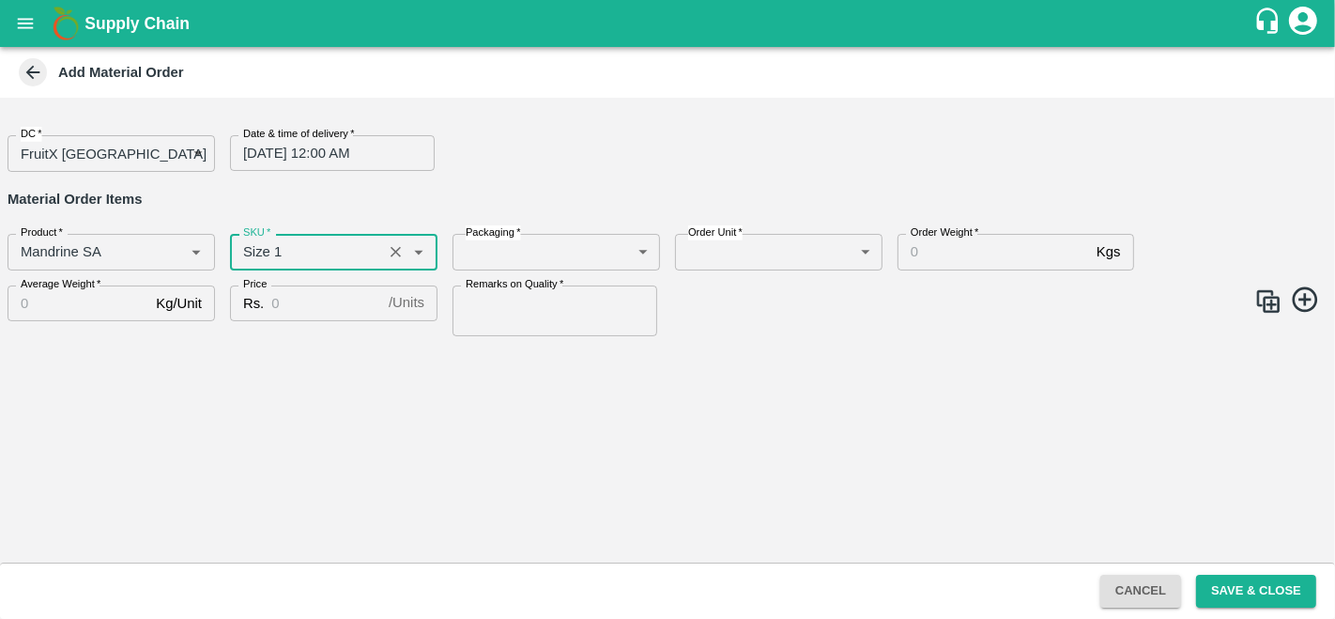
click at [549, 270] on div "Remarks on Quality   * Remarks on Quality" at bounding box center [549, 303] width 223 height 66
click at [570, 255] on body "Supply Chain Add Material Order DC   * FruitX Bangalore 147 DC Date & time of d…" at bounding box center [667, 309] width 1335 height 619
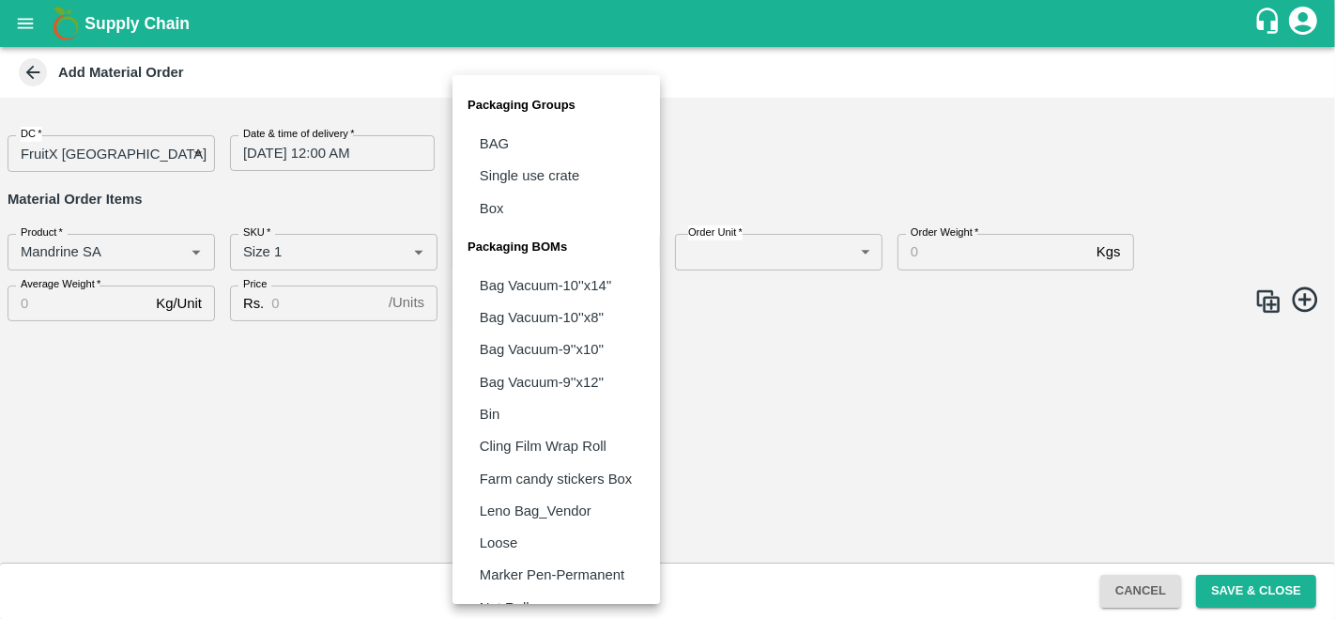
scroll to position [91, 0]
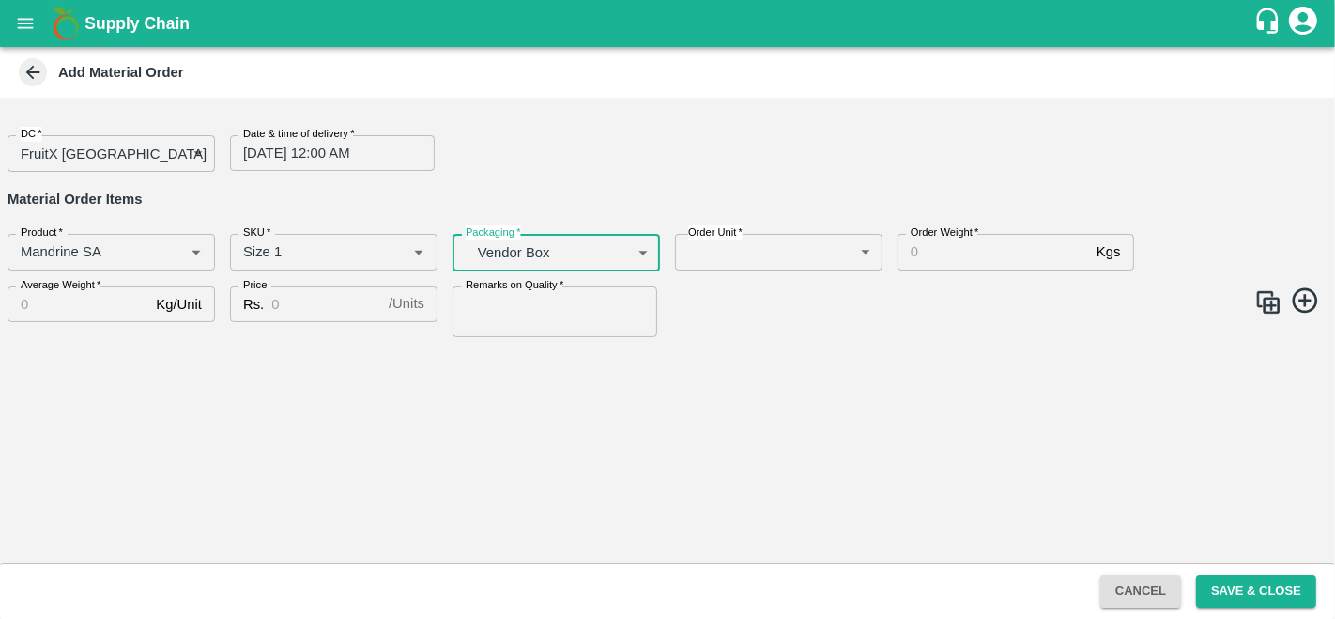
type input "BOM/276"
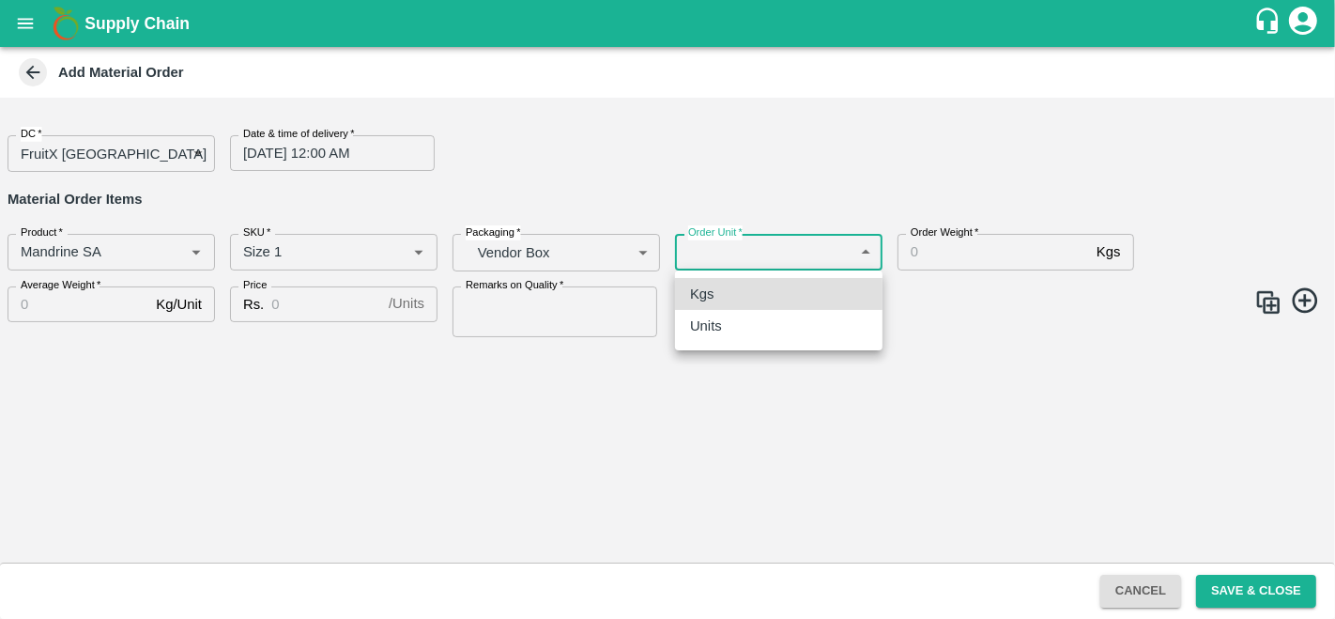
click at [749, 235] on body "Supply Chain Add Material Order DC   * FruitX Bangalore 147 DC Date & time of d…" at bounding box center [667, 309] width 1335 height 619
click at [749, 317] on div "Units" at bounding box center [779, 326] width 178 height 21
type input "2"
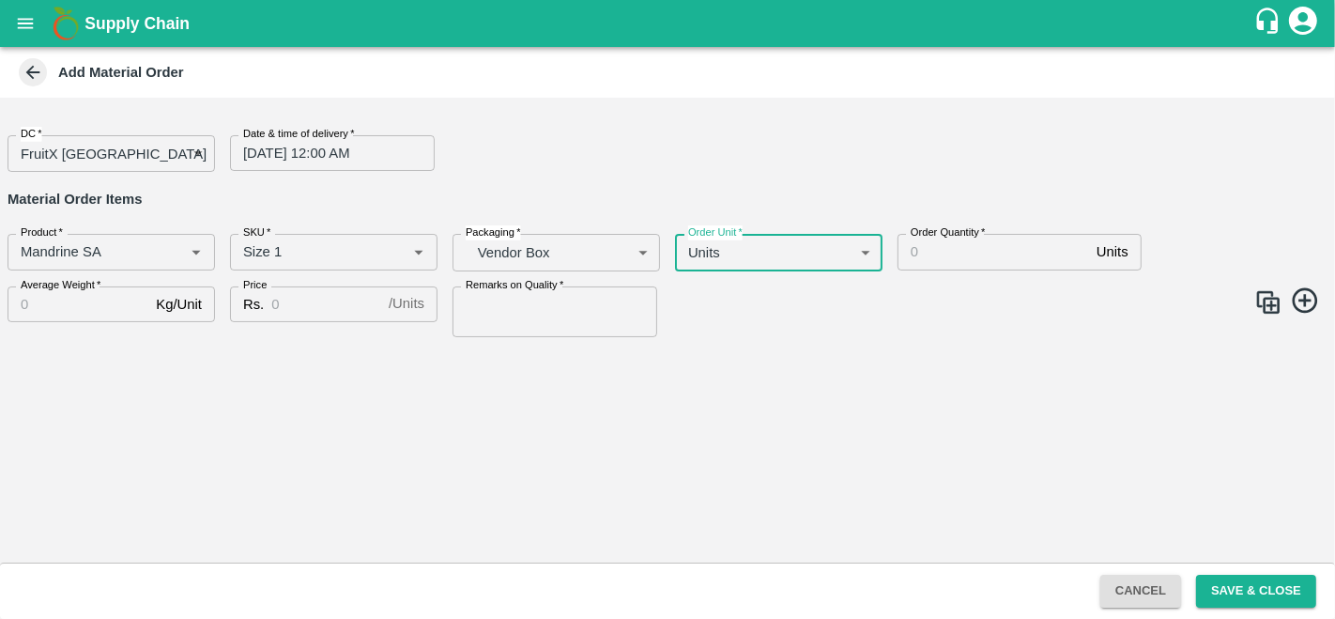
click at [896, 265] on div "Order Quantity   * Units Order Quantity" at bounding box center [1050, 245] width 334 height 52
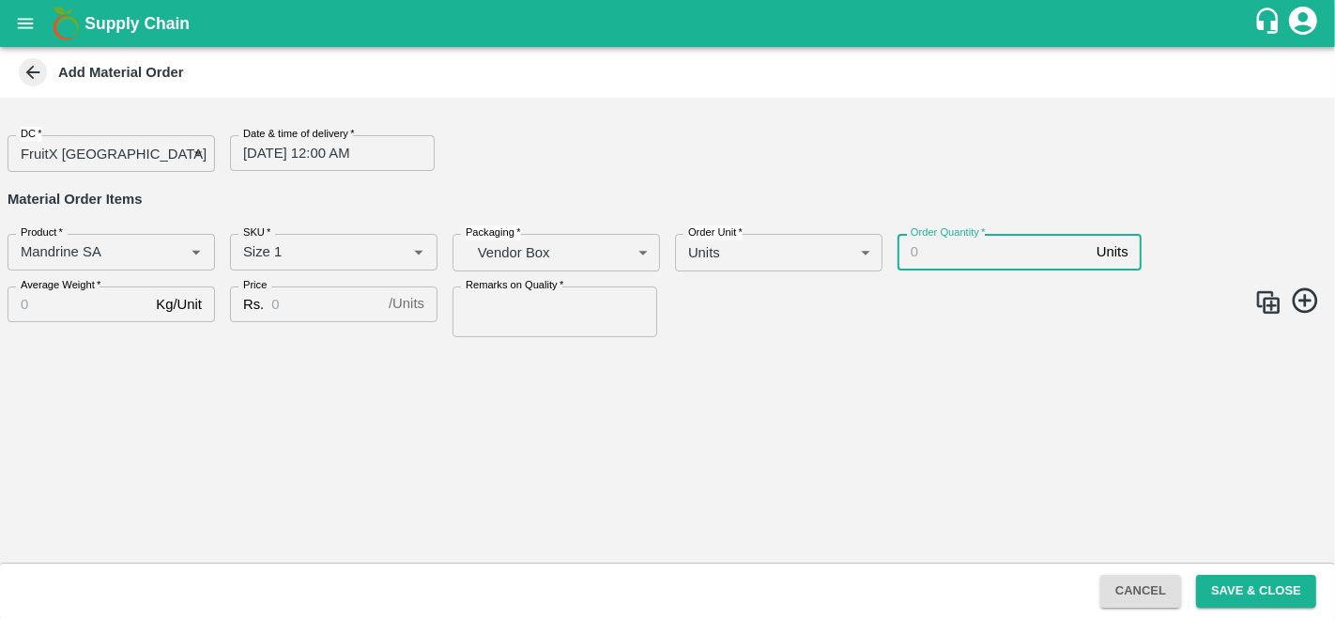
click at [922, 254] on input "Order Quantity   *" at bounding box center [994, 252] width 192 height 36
type input "390"
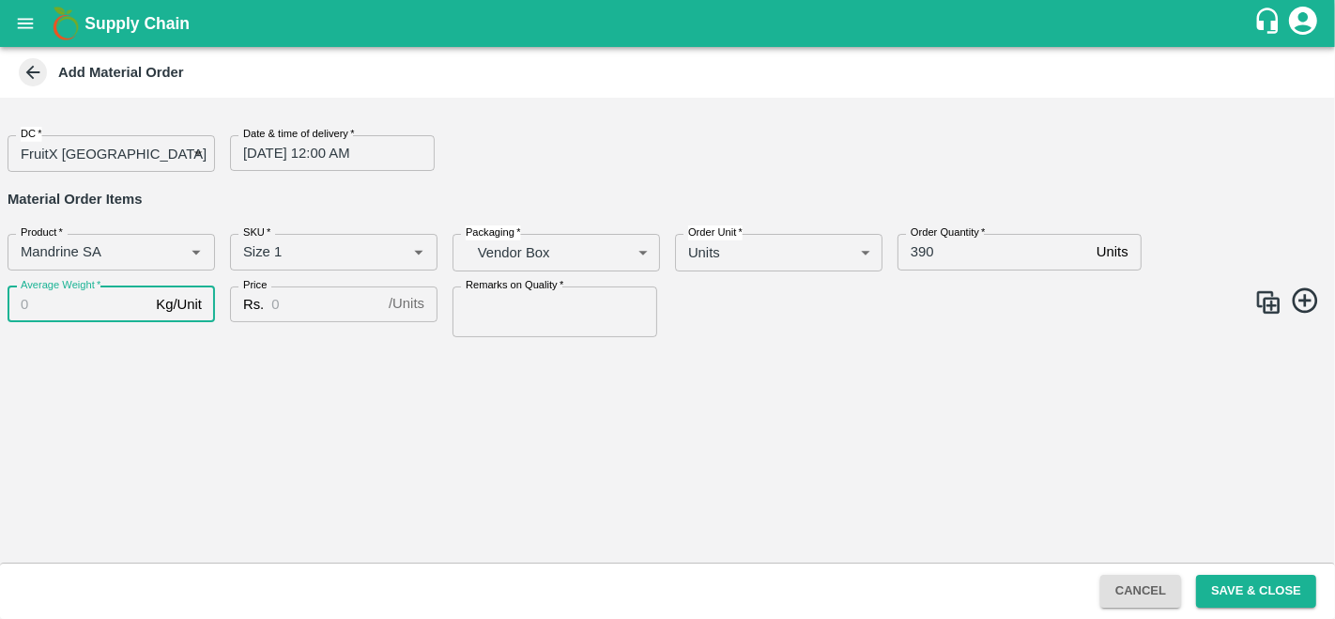
click at [72, 315] on input "Average Weight   *" at bounding box center [78, 304] width 141 height 36
type input "10"
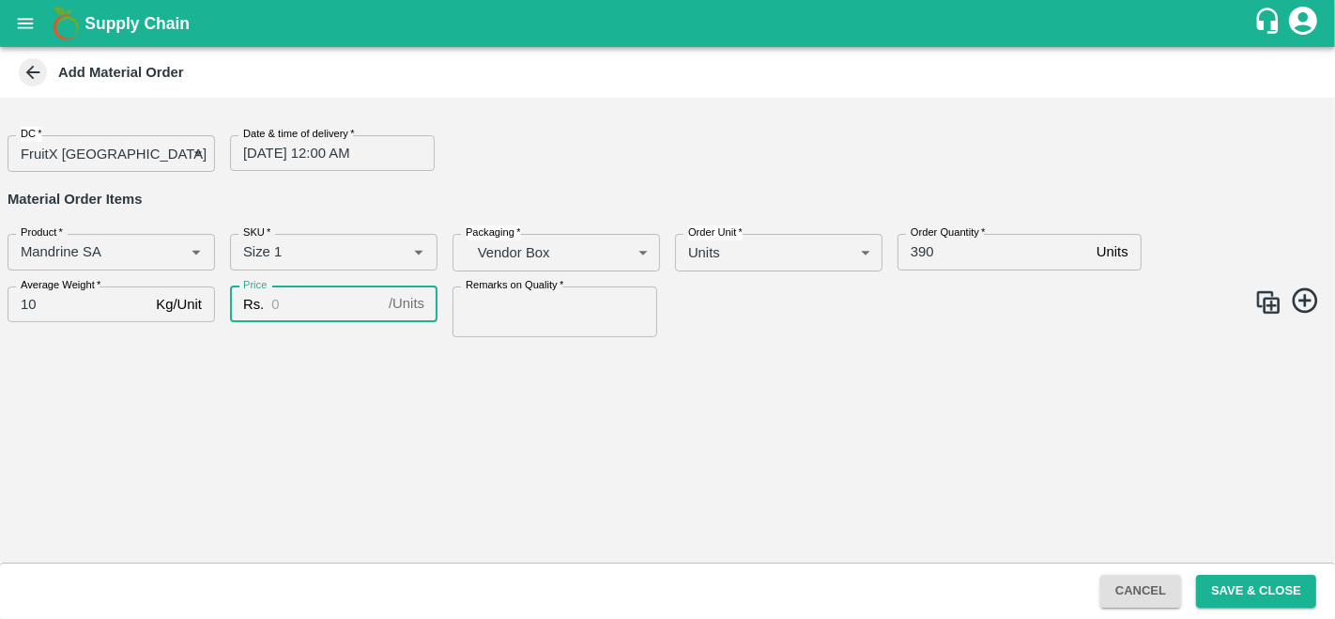
click at [313, 300] on input "Price" at bounding box center [326, 304] width 110 height 36
type input "2000"
click at [533, 296] on input "Remarks on Quality   *" at bounding box center [555, 311] width 205 height 51
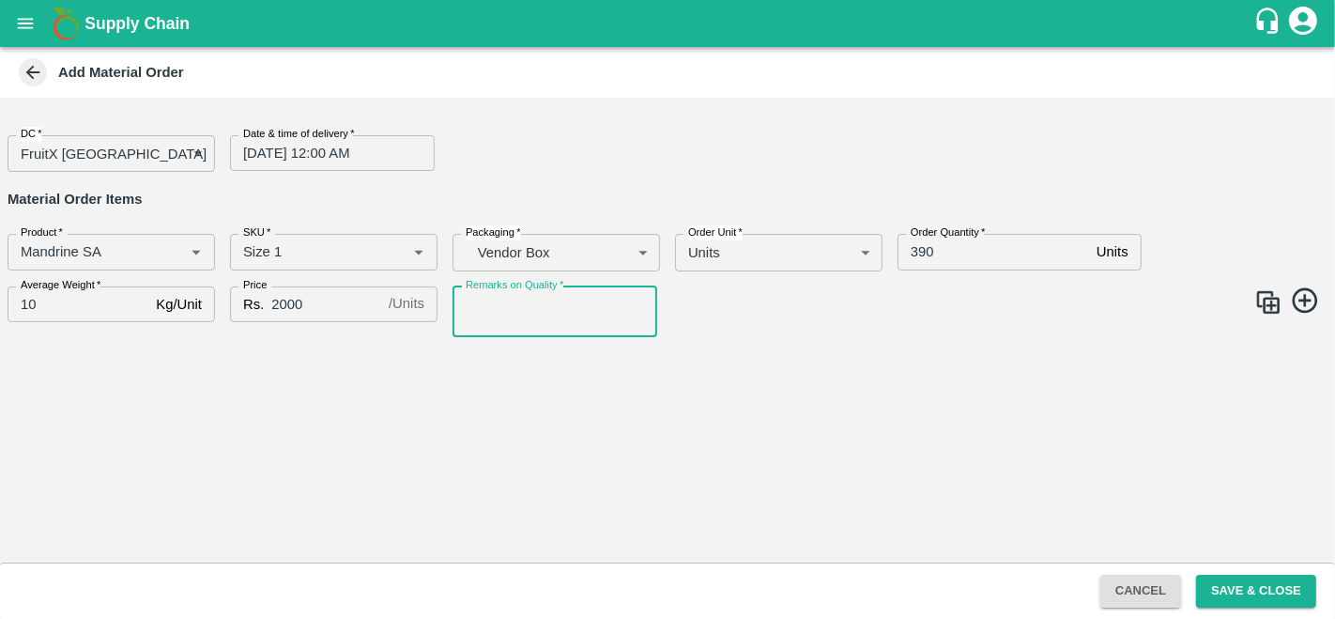
type input "GOOD QUALITY"
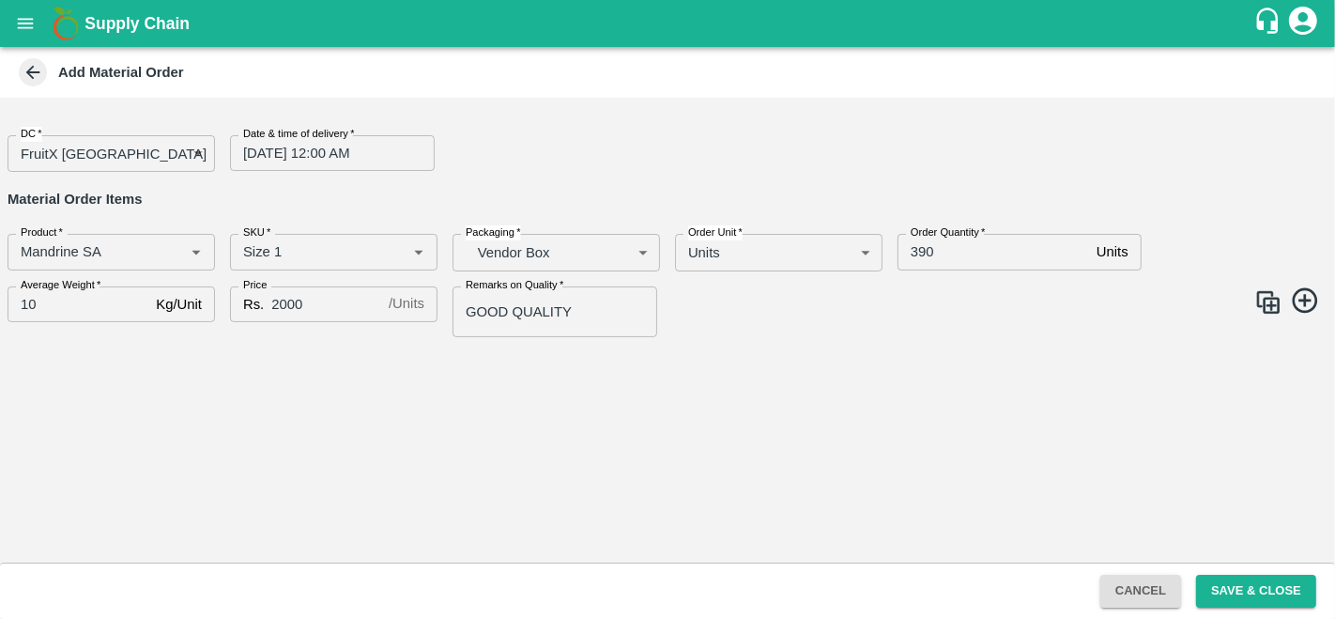
click at [781, 398] on div "DC   * FruitX Bangalore 147 DC Date & time of delivery   * 20/10/2025 12:00 AM …" at bounding box center [667, 330] width 1335 height 465
click at [1263, 588] on button "Save & Close" at bounding box center [1256, 591] width 120 height 33
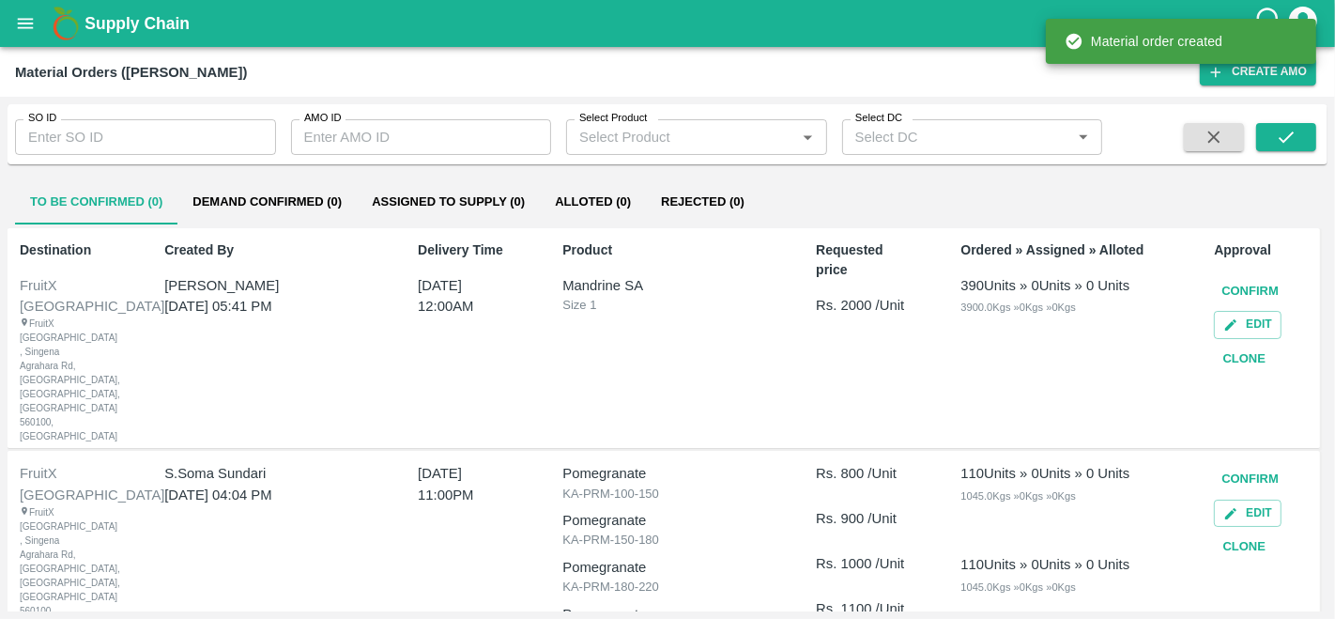
click at [1246, 289] on button "Confirm" at bounding box center [1250, 291] width 72 height 33
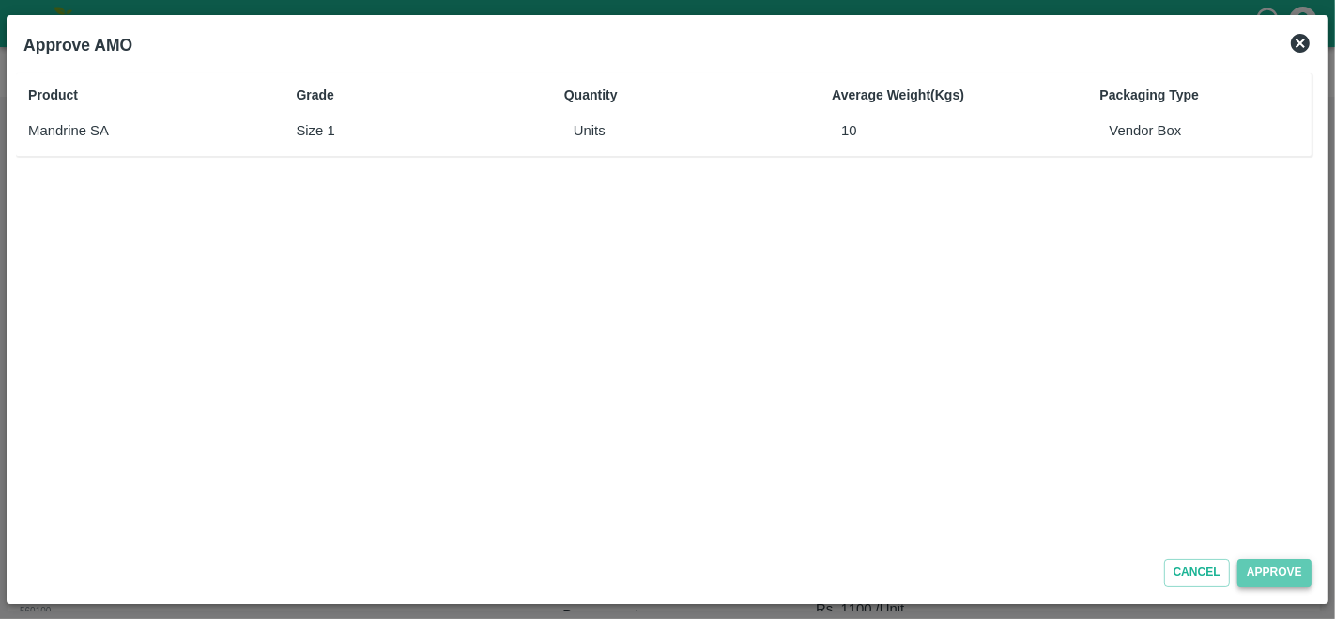
click at [1292, 578] on button "Approve" at bounding box center [1275, 572] width 74 height 27
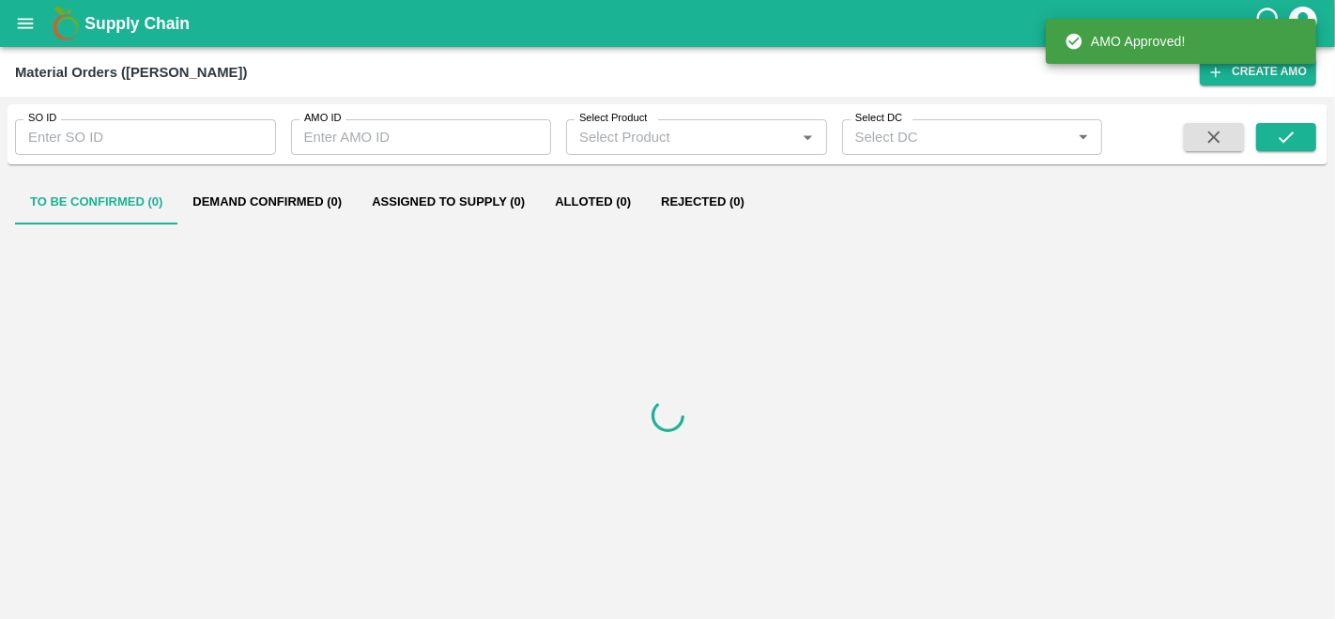
click at [279, 216] on button "Demand Confirmed (0)" at bounding box center [267, 201] width 179 height 45
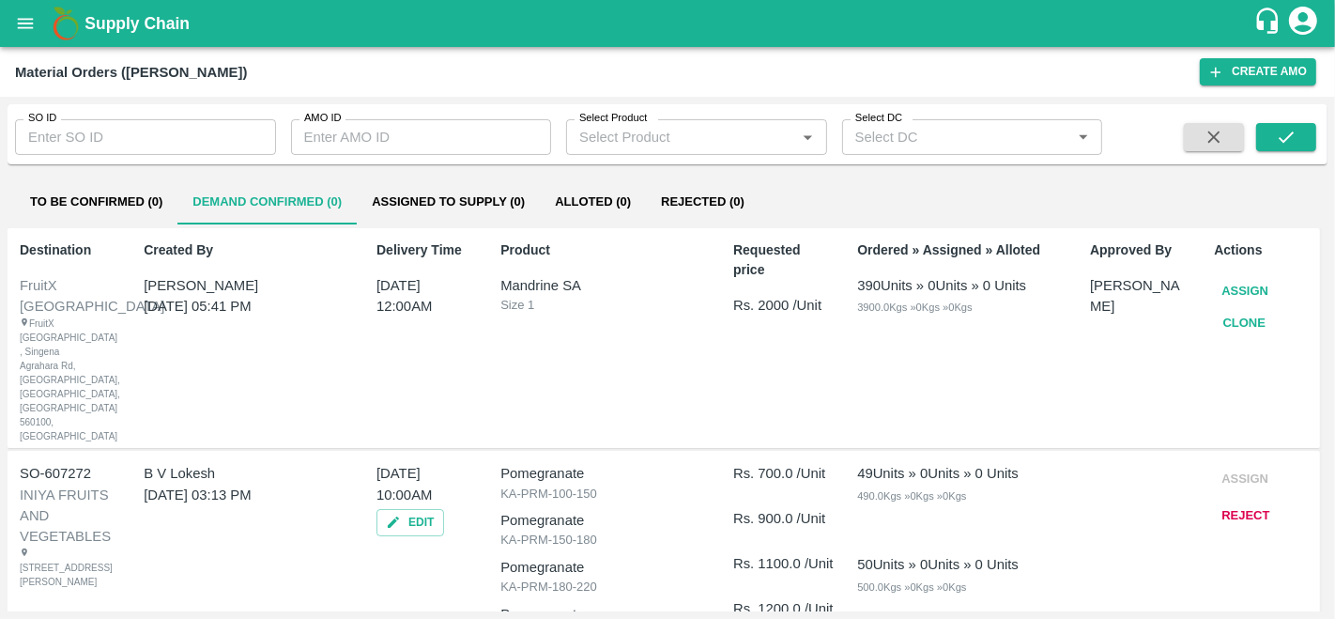
click at [1225, 284] on button "Assign" at bounding box center [1245, 291] width 62 height 33
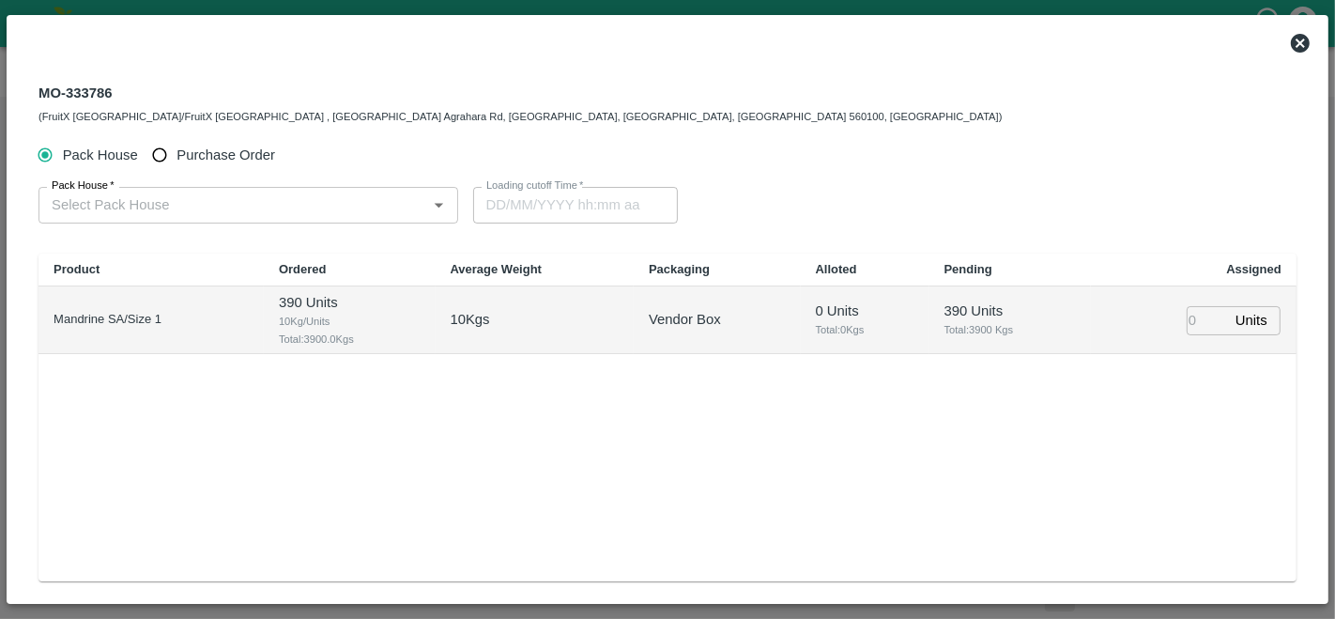
click at [180, 155] on span "Purchase Order" at bounding box center [226, 155] width 99 height 21
click at [178, 155] on input "Purchase Order" at bounding box center [160, 155] width 35 height 35
radio input "true"
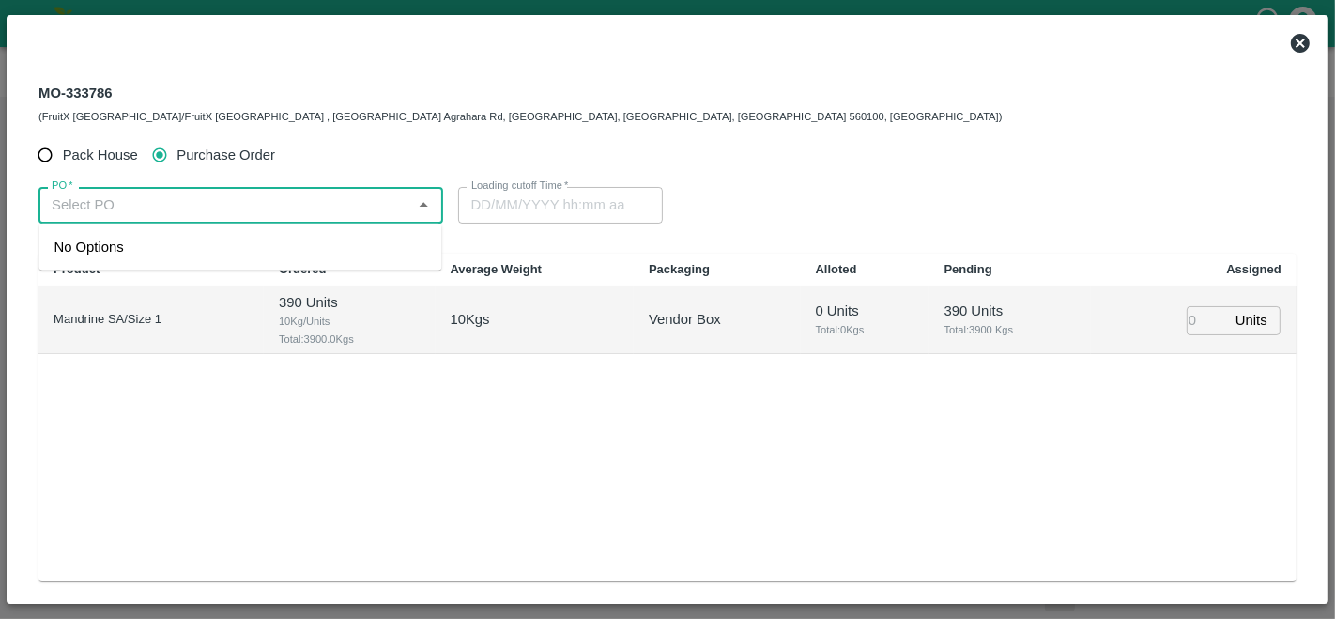
click at [168, 208] on input "PO   *" at bounding box center [225, 205] width 363 height 24
click at [177, 255] on div "PO-180911(Abhilash M-9742341284)" at bounding box center [200, 247] width 293 height 21
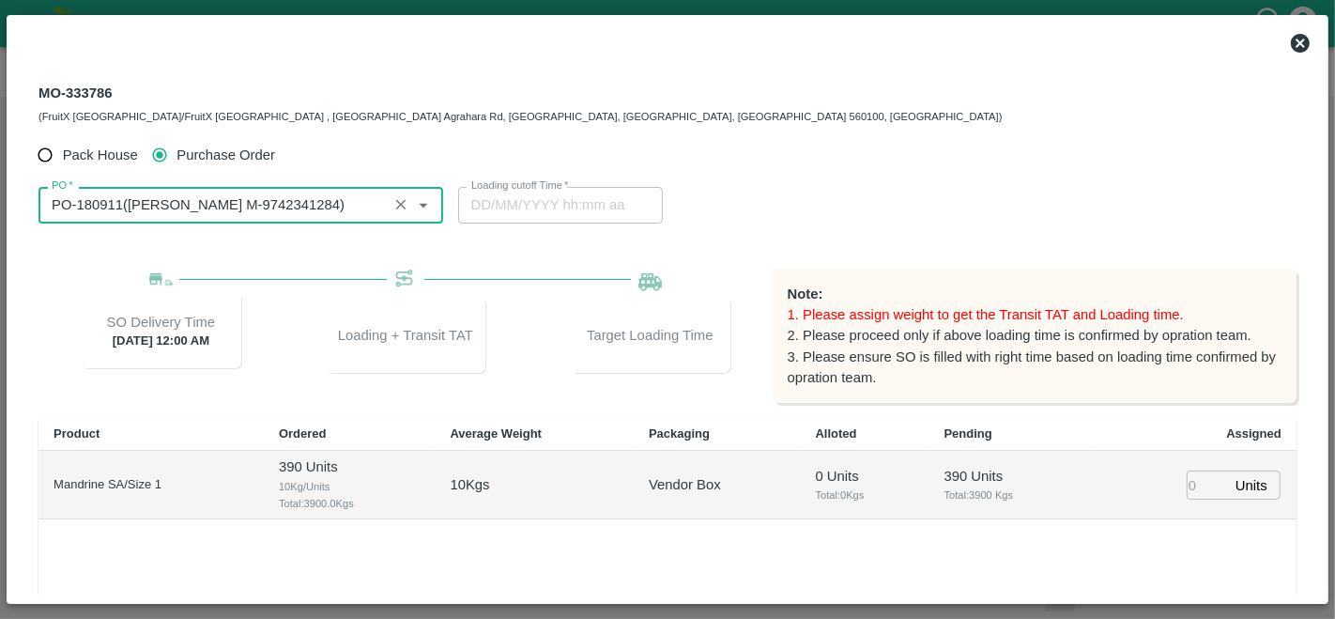
scroll to position [56, 0]
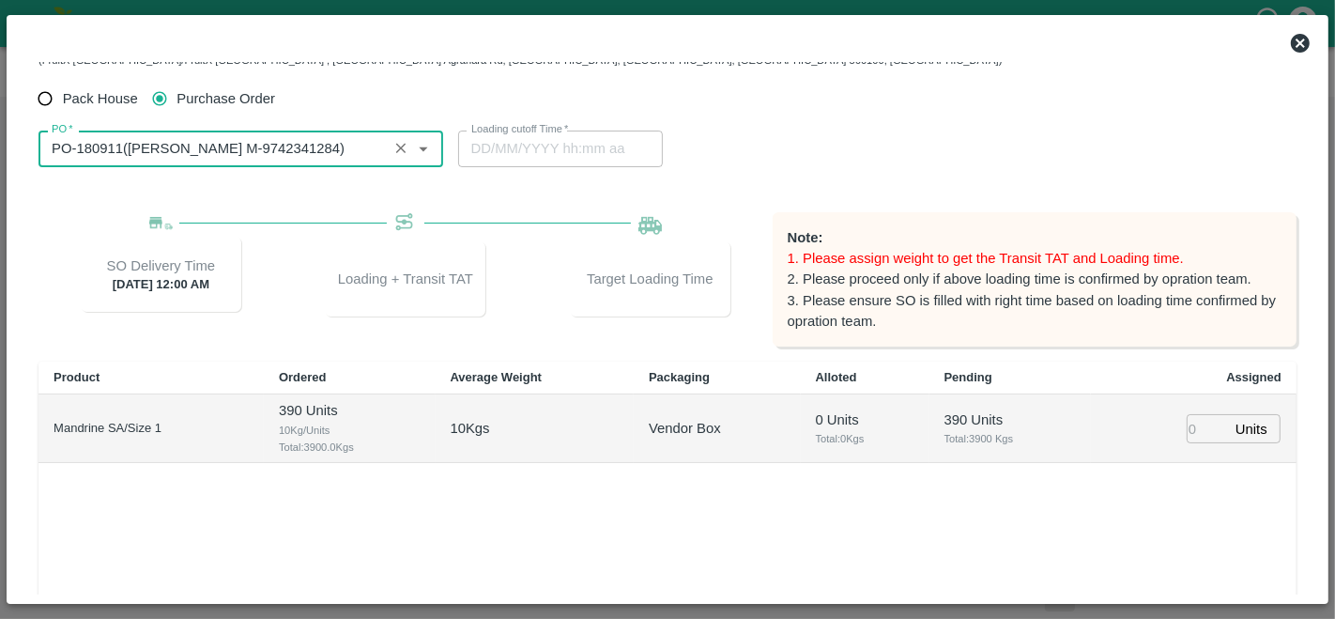
type input "PO-180911(Abhilash M-9742341284)"
click at [1200, 429] on input "number" at bounding box center [1207, 428] width 41 height 29
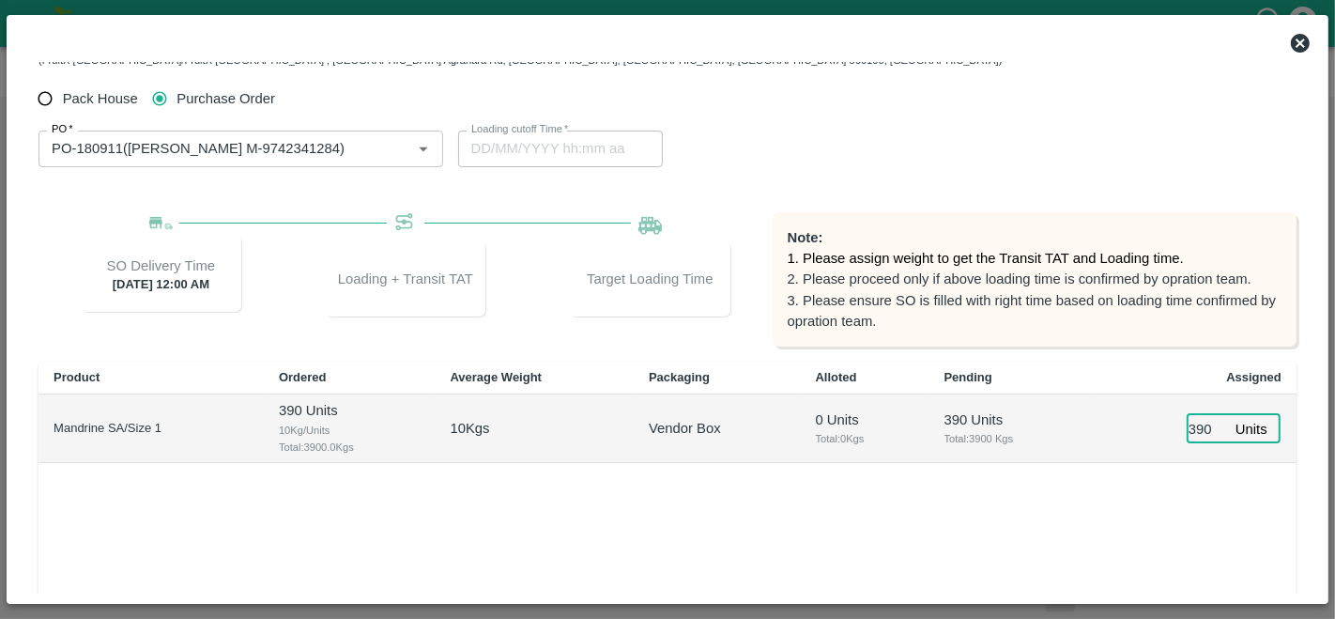
type input "390"
click at [1170, 471] on div "Product Ordered Average Weight Packaging Alloted Pending Assigned Mandrine SA/S…" at bounding box center [668, 526] width 1258 height 328
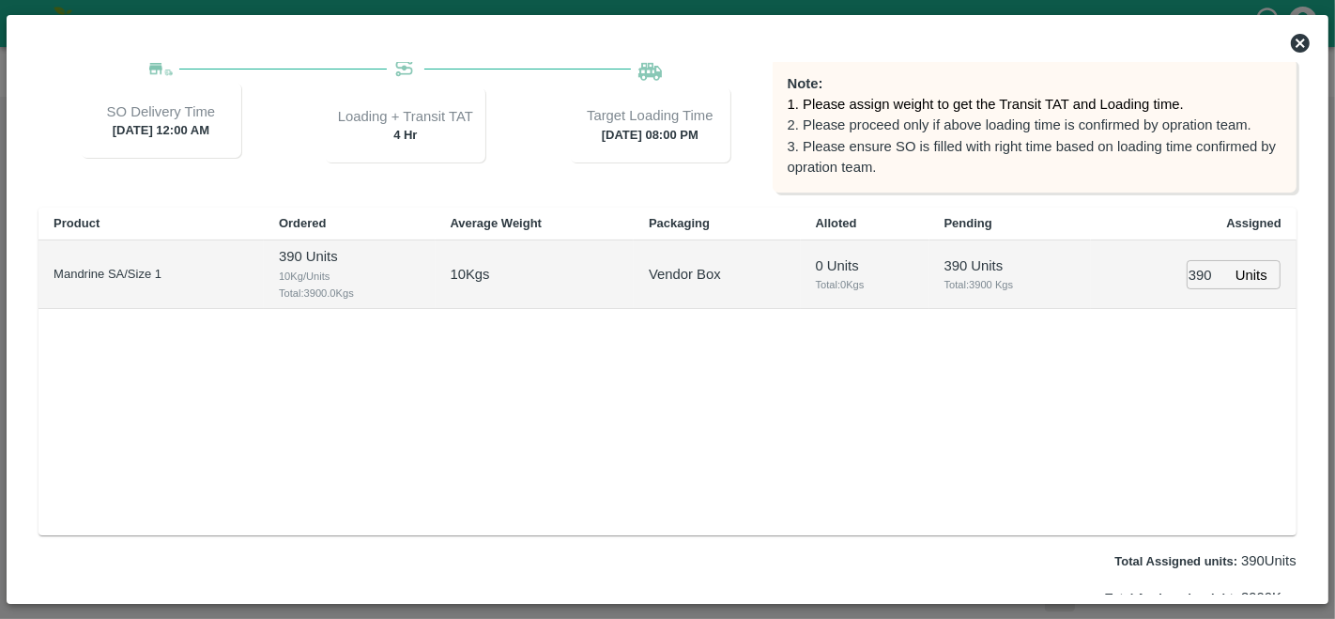
type input "19/10/2025 08:00 PM"
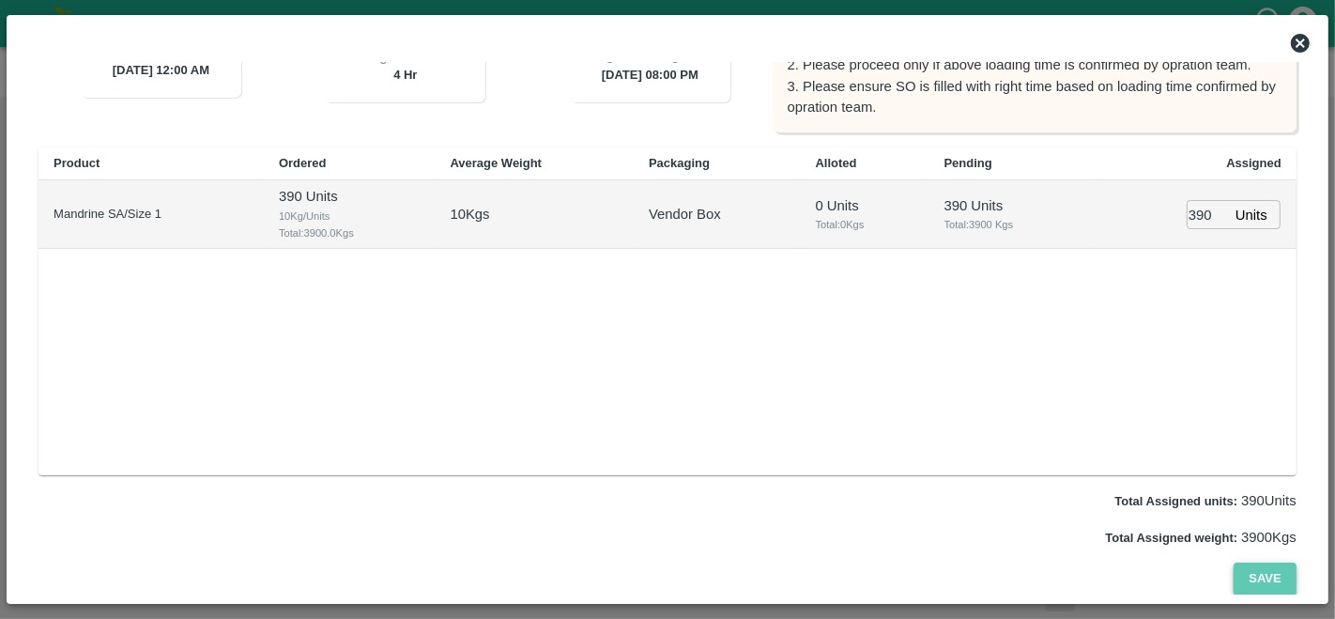
click at [1276, 580] on button "Save" at bounding box center [1265, 579] width 62 height 33
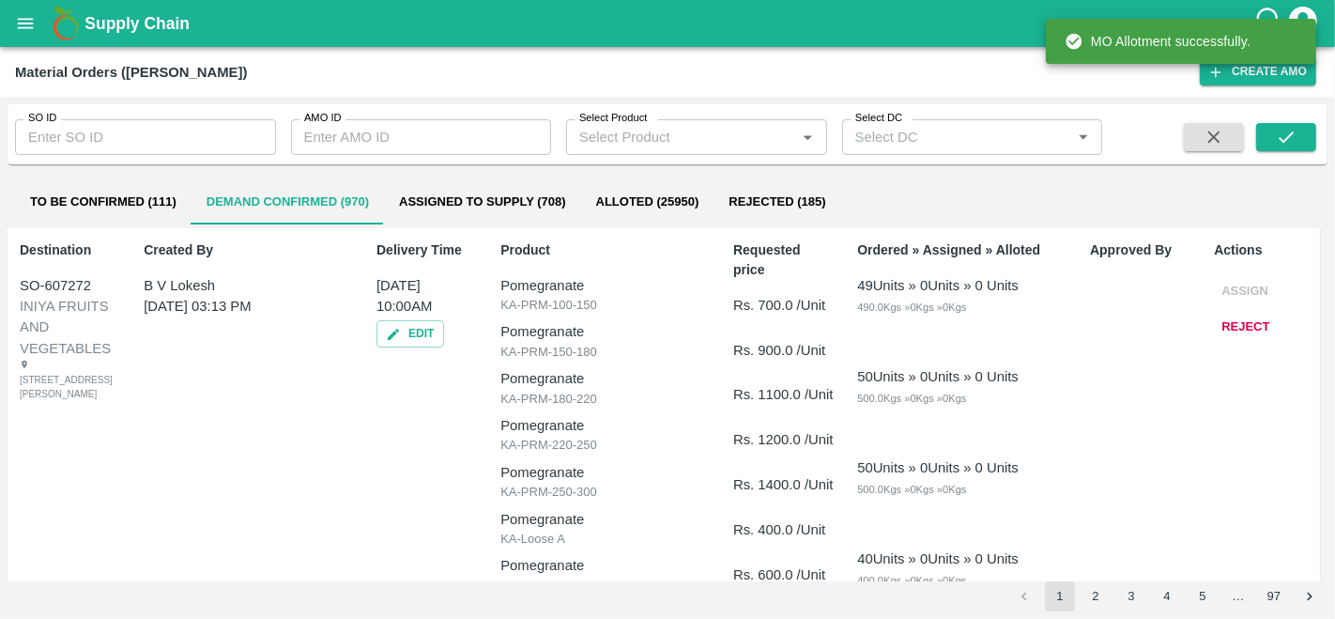
click at [19, 20] on icon "open drawer" at bounding box center [25, 23] width 21 height 21
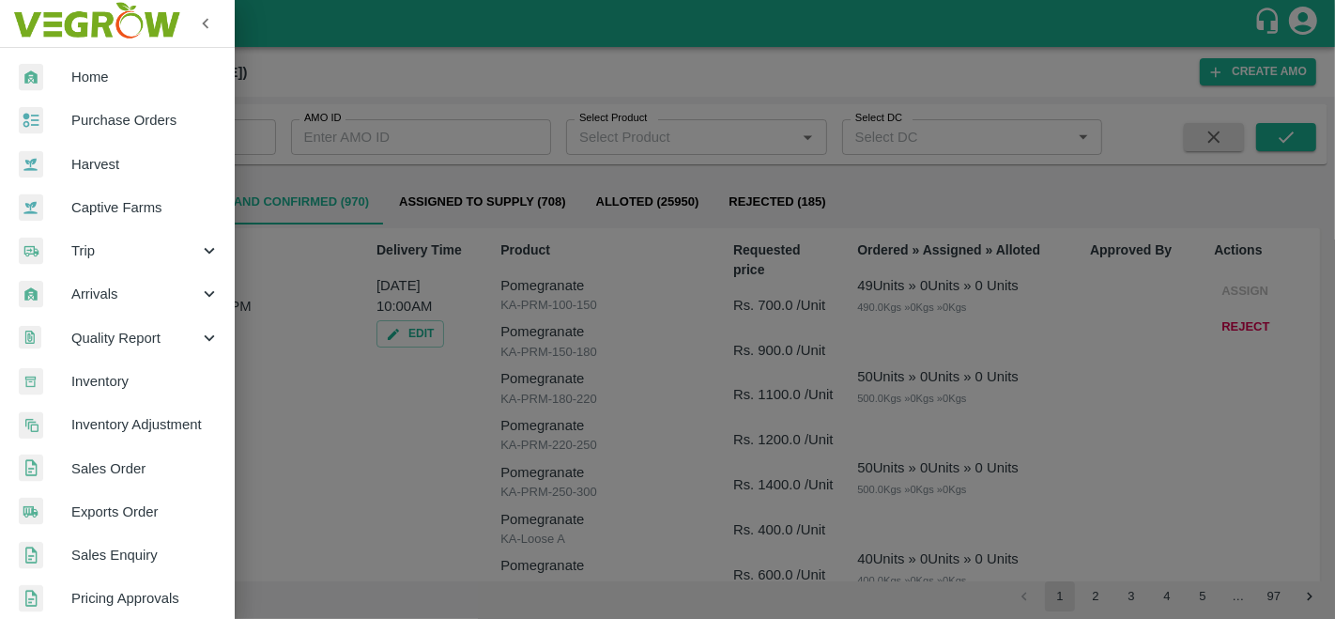
click at [123, 247] on span "Trip" at bounding box center [135, 250] width 128 height 21
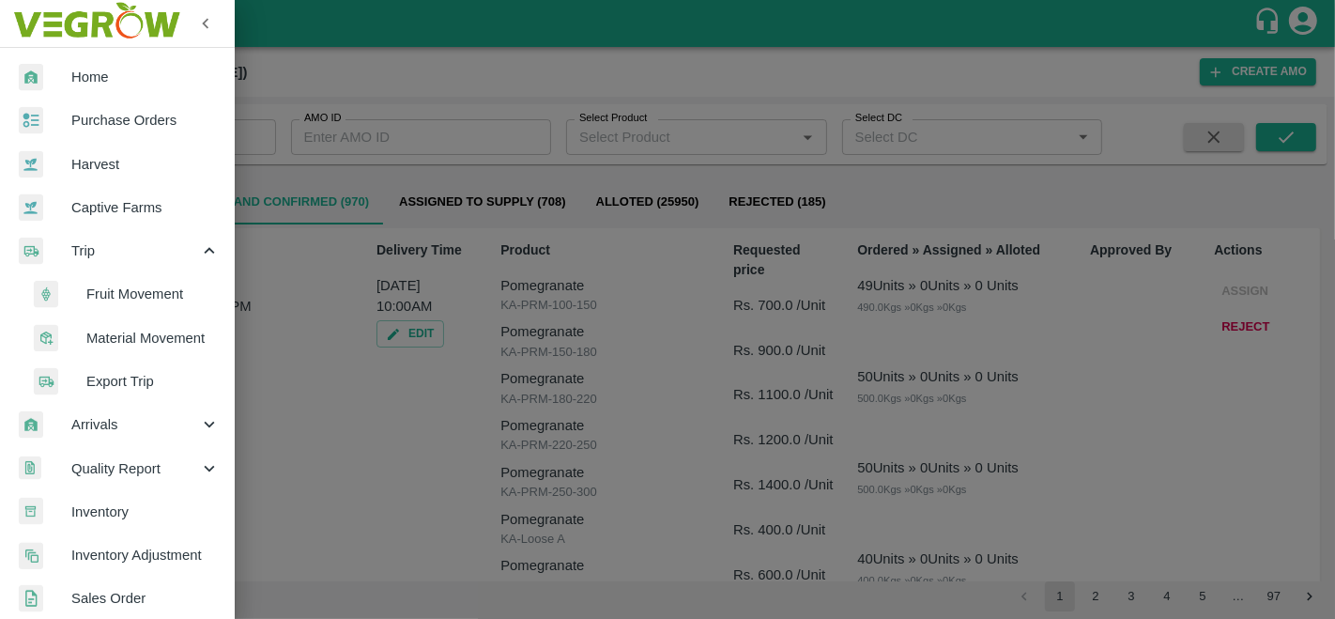
click at [161, 288] on span "Fruit Movement" at bounding box center [152, 294] width 133 height 21
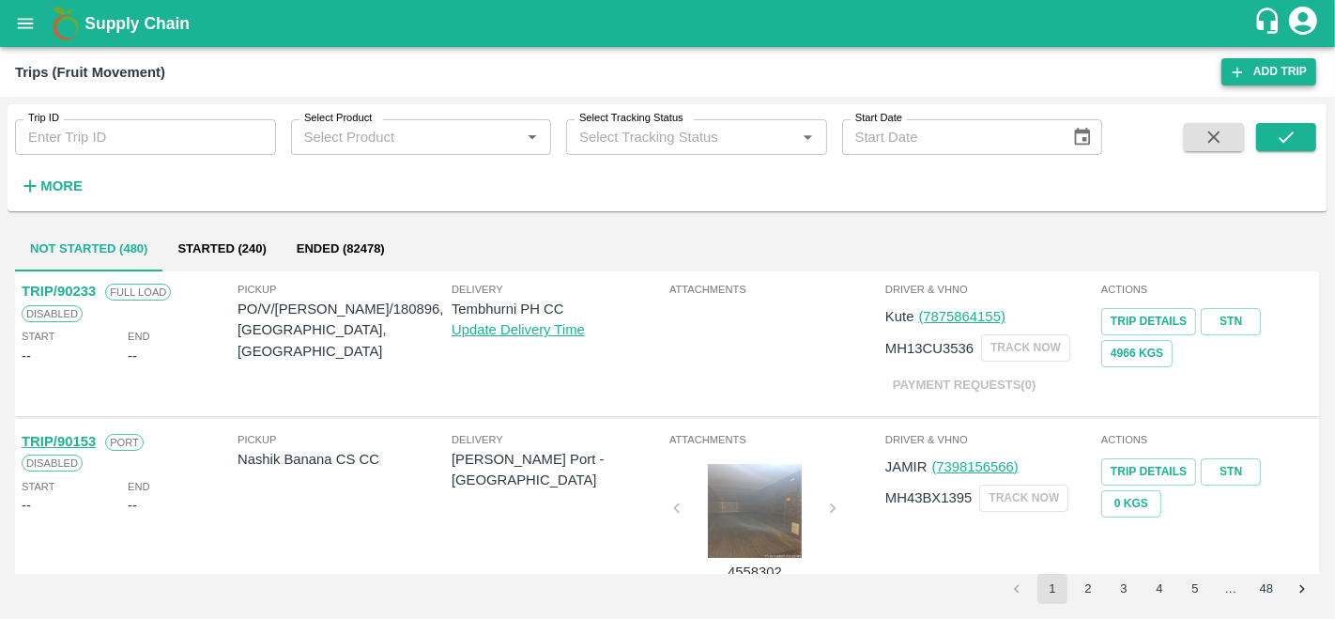
click at [1276, 75] on link "Add Trip" at bounding box center [1269, 71] width 95 height 27
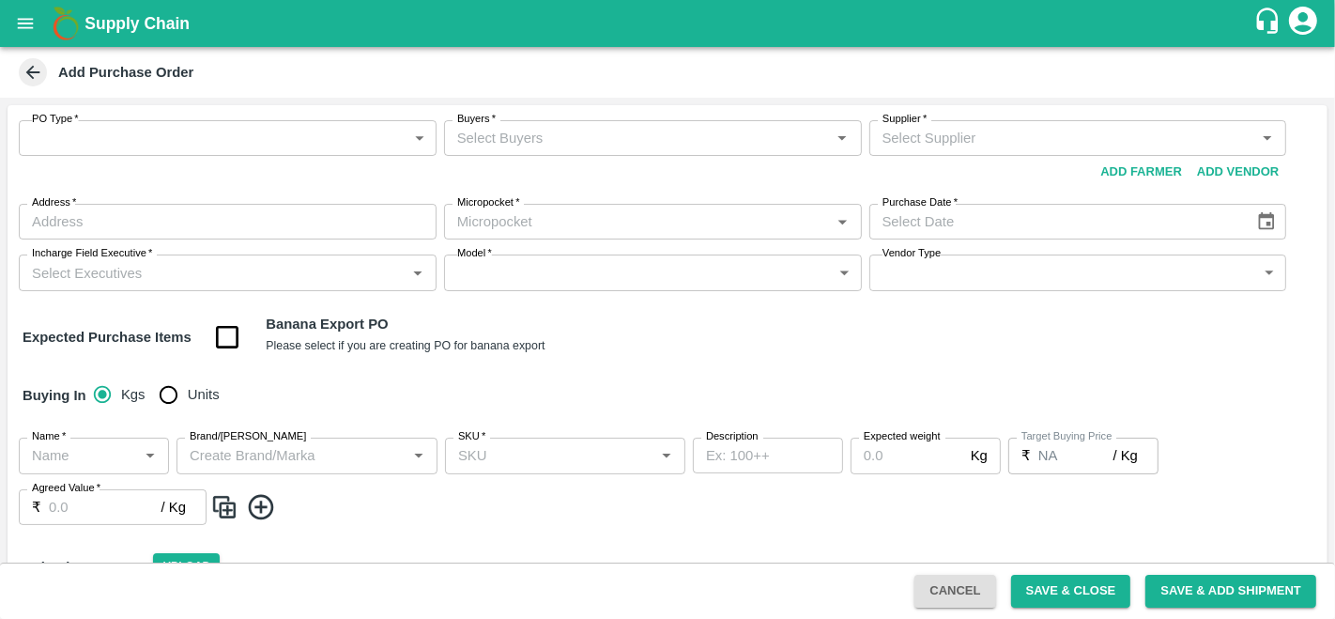
click at [219, 143] on body "Supply Chain Add Purchase Order PO Type   * ​ PO Type Buyers   * Buyers   * Sup…" at bounding box center [667, 309] width 1335 height 619
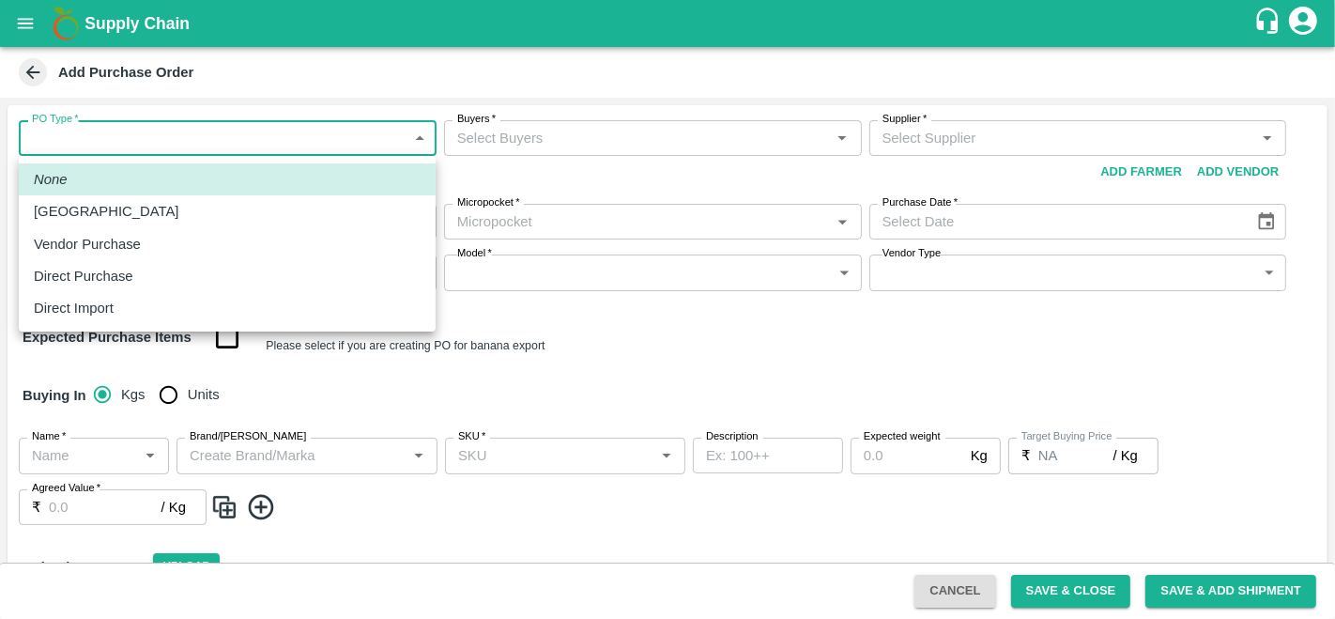
click at [128, 248] on p "Vendor Purchase" at bounding box center [87, 244] width 107 height 21
type input "2"
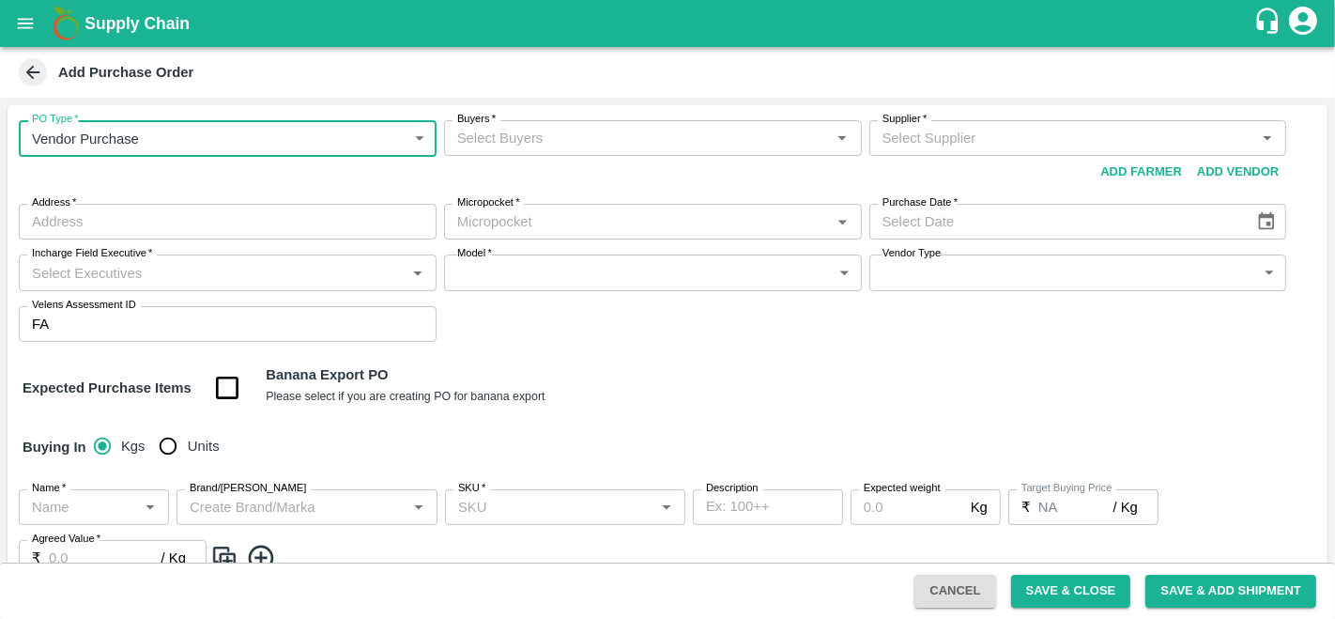
click at [667, 139] on input "Buyers   *" at bounding box center [638, 138] width 376 height 24
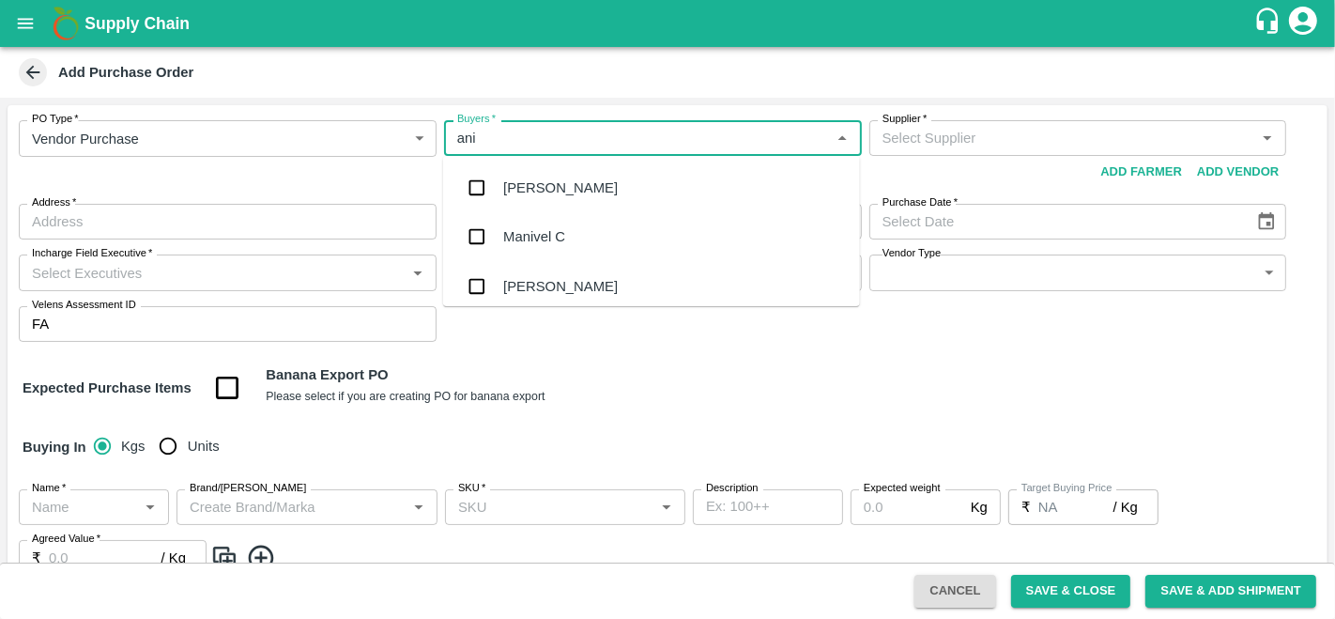
type input "anil"
click at [625, 193] on div "[PERSON_NAME]" at bounding box center [651, 187] width 417 height 49
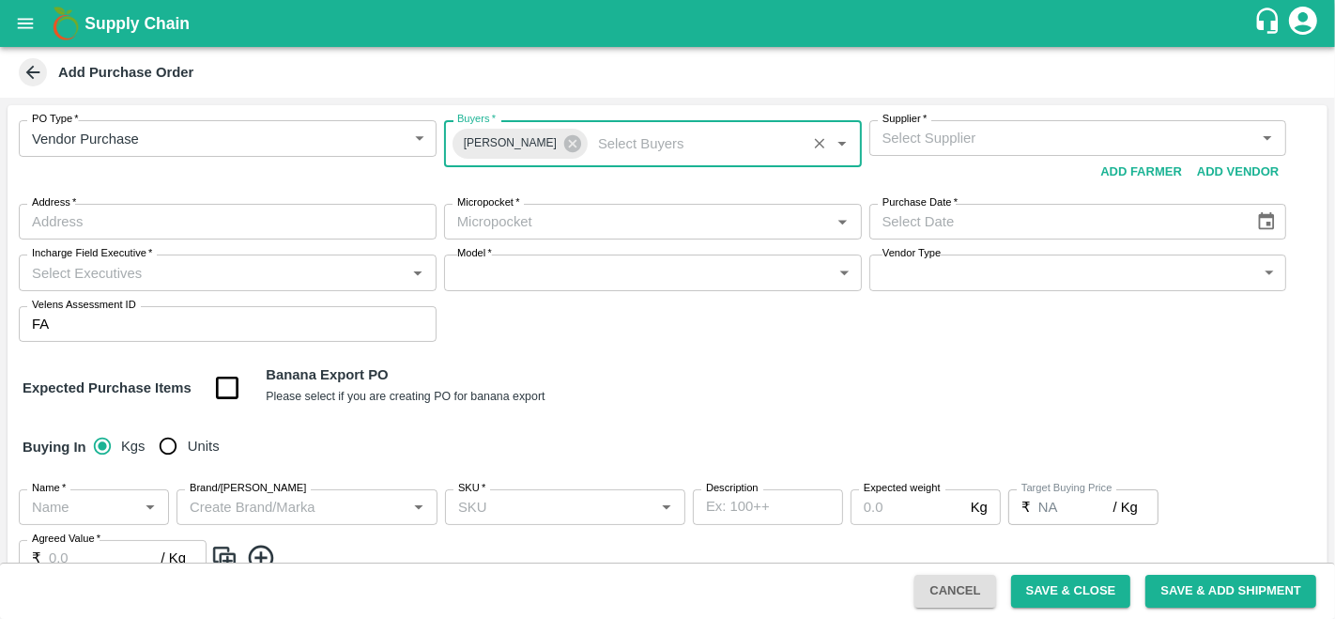
click at [936, 146] on input "Supplier   *" at bounding box center [1063, 138] width 376 height 24
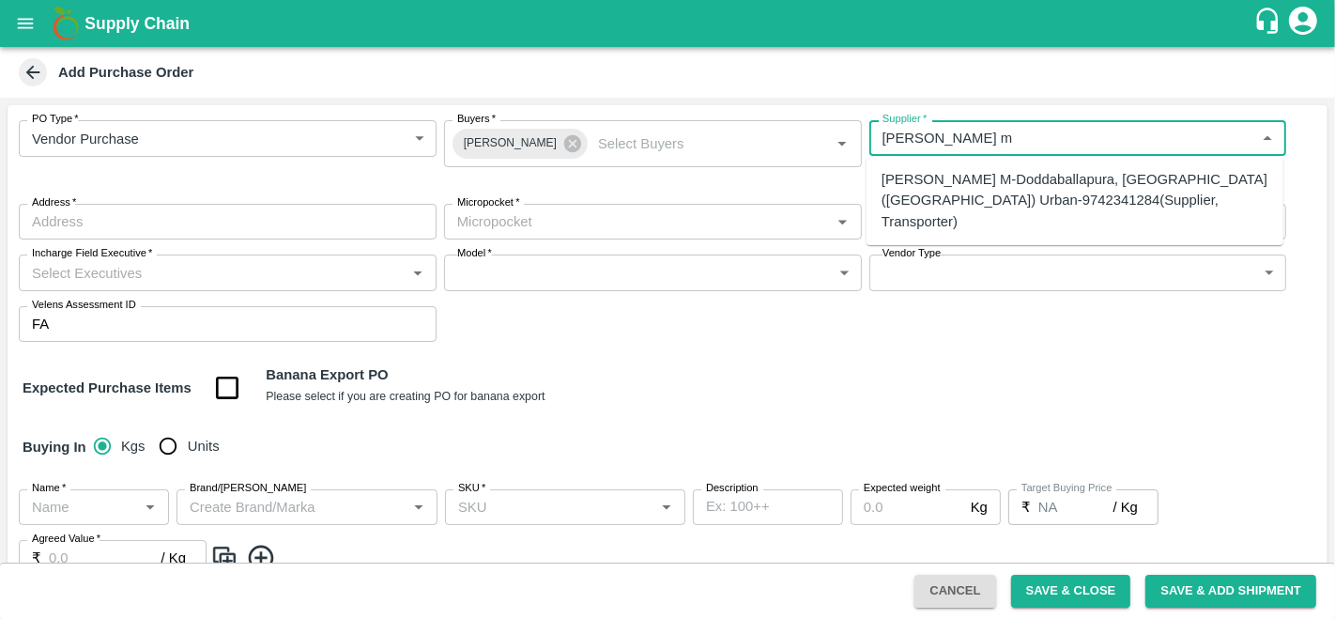
click at [951, 180] on div "Abhilash M-Doddaballapura, Bengaluru (Bangalore) Urban-9742341284(Supplier, Tra…" at bounding box center [1075, 200] width 387 height 63
type input "Abhilash M-Doddaballapura, Bengaluru (Bangalore) Urban-9742341284(Supplier, Tra…"
type input "Doddaballapura, Bengaluru (Bangalore) Urban, machagondahalli, Karnataka"
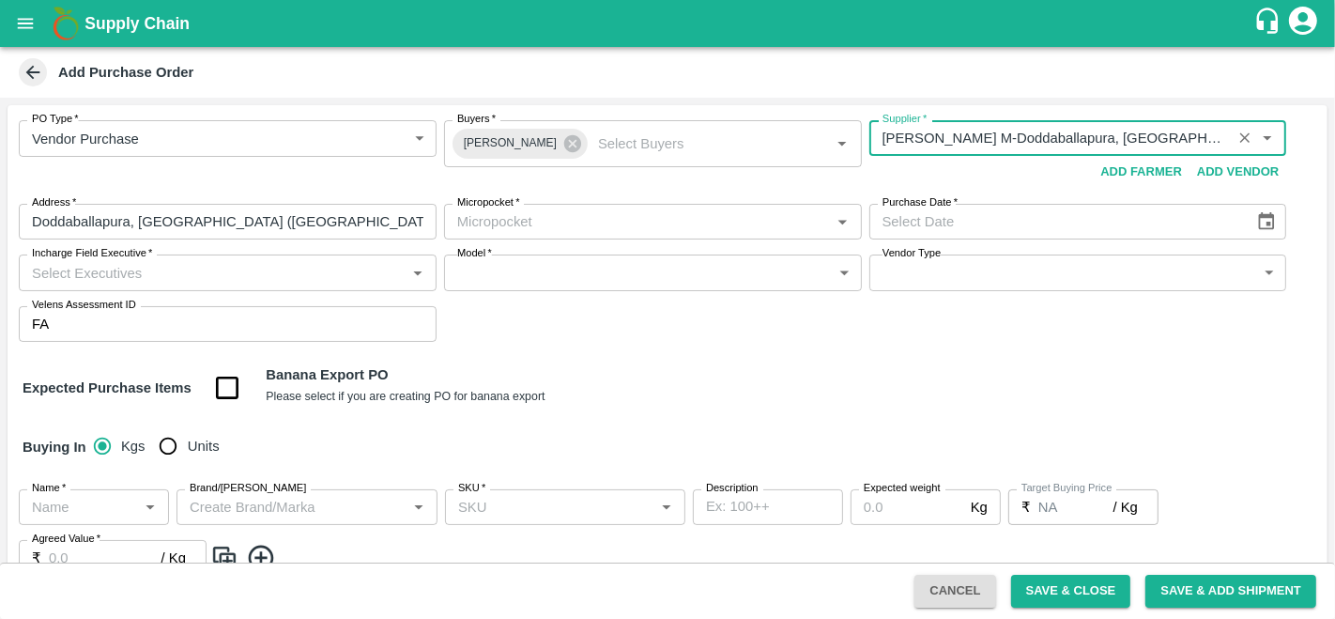
click at [530, 238] on div "Micropocket   *" at bounding box center [653, 222] width 418 height 36
type input "Abhilash M-Doddaballapura, Bengaluru (Bangalore) Urban-9742341284(Supplier, Tra…"
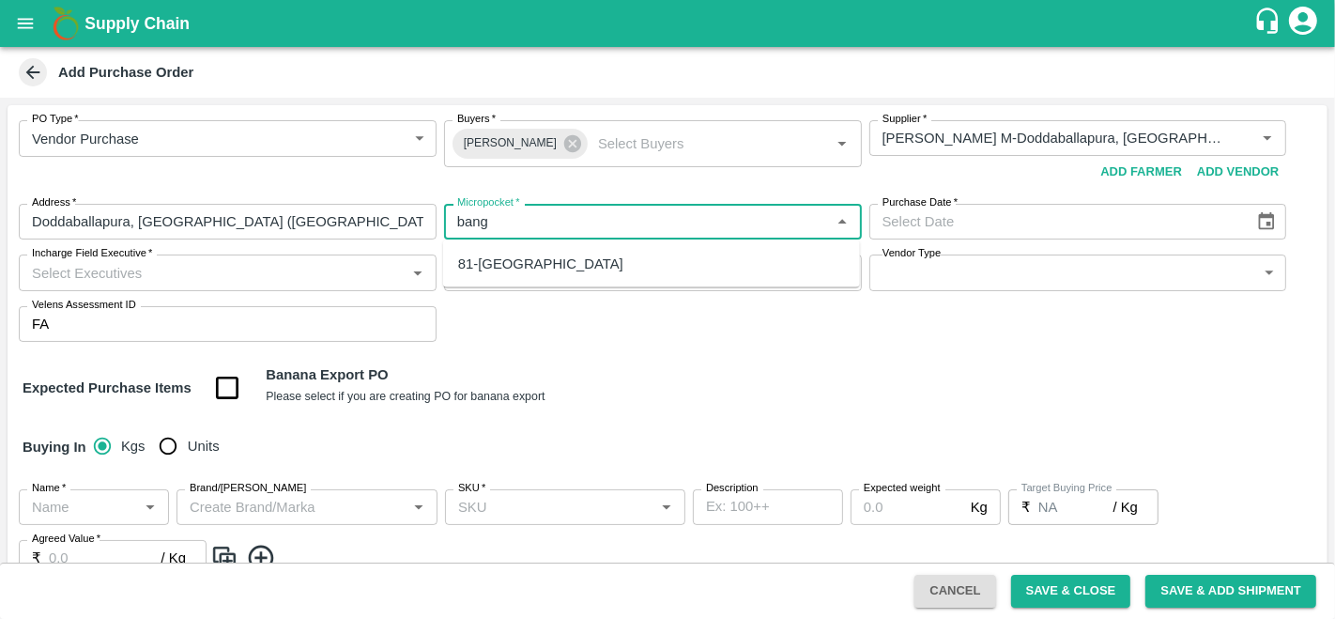
click at [560, 262] on div "81-Bangalore" at bounding box center [651, 264] width 417 height 32
type input "81-Bangalore"
click at [1268, 219] on icon "Choose date" at bounding box center [1267, 221] width 21 height 21
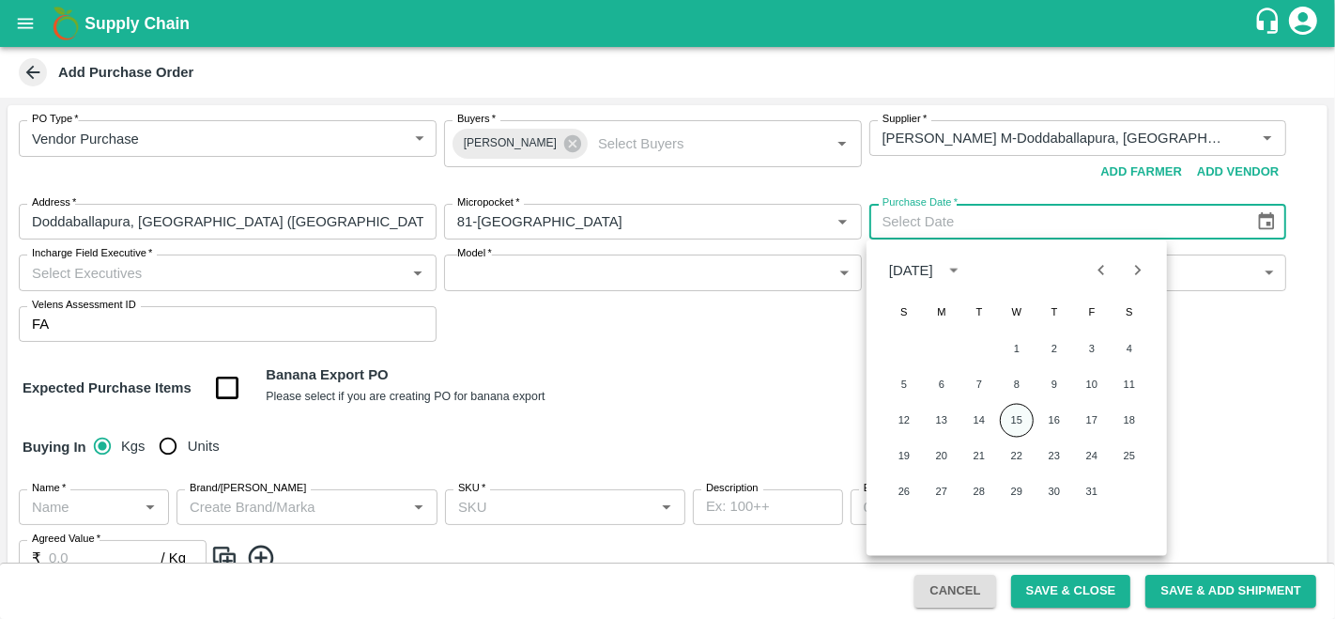
click at [1024, 423] on button "15" at bounding box center [1017, 421] width 34 height 34
type input "[DATE]"
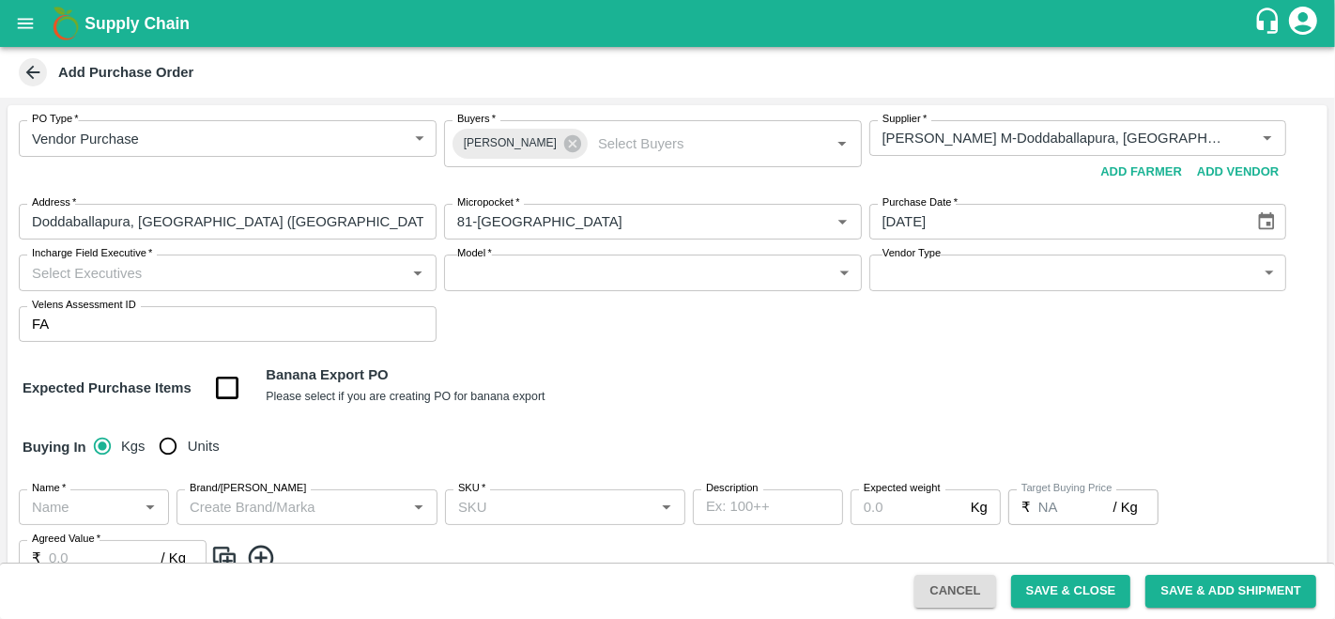
click at [774, 393] on div "Expected Purchase Items Banana Export PO Please select if you are creating PO f…" at bounding box center [668, 388] width 1290 height 48
click at [193, 270] on input "Incharge Field Executive   *" at bounding box center [212, 272] width 376 height 24
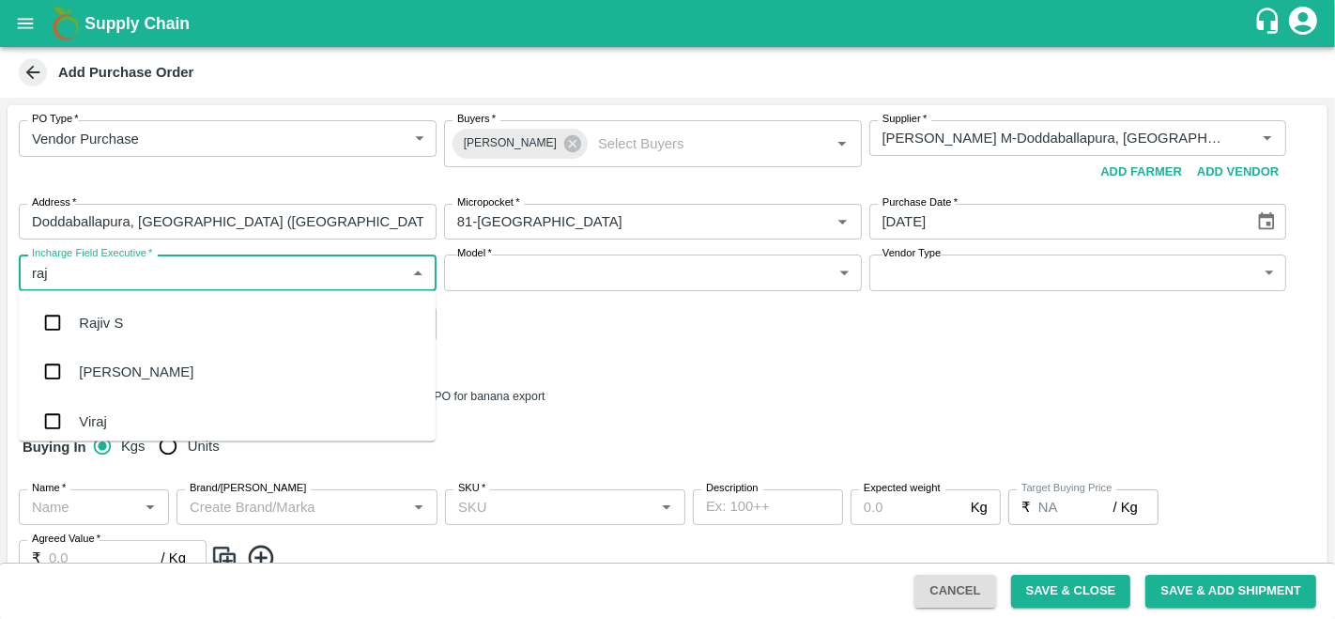
type input "raju"
click at [155, 362] on div "Raju KR" at bounding box center [227, 371] width 417 height 49
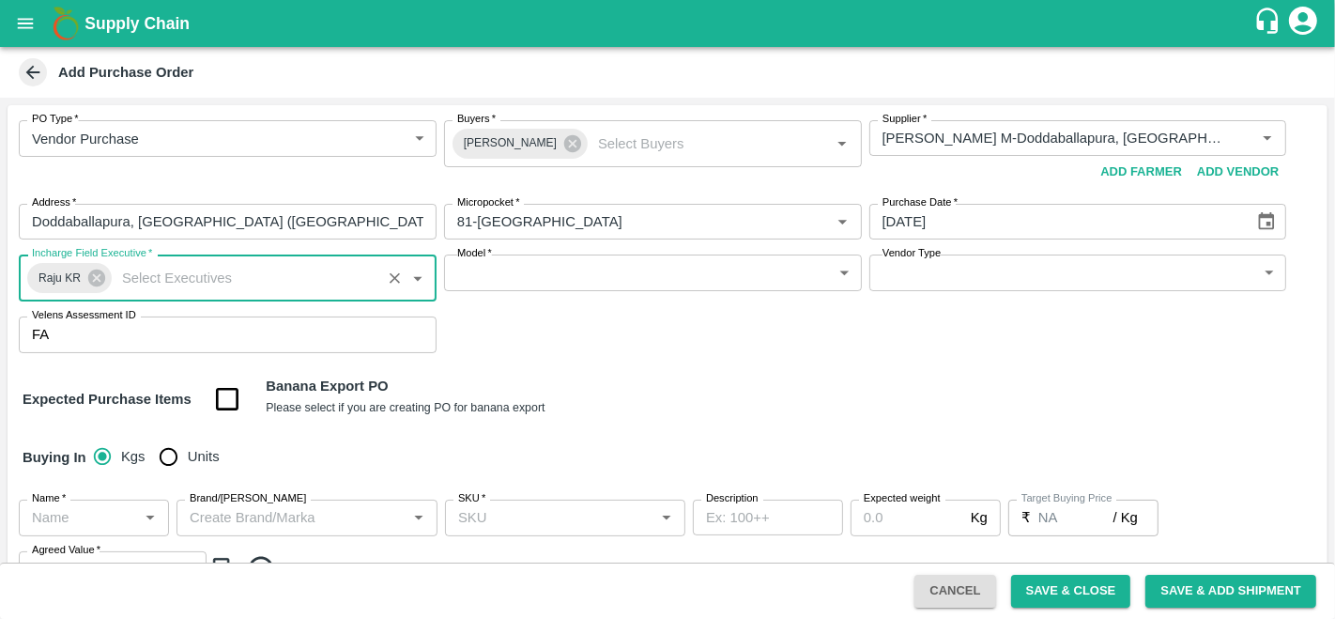
click at [504, 277] on body "Supply Chain Add Purchase Order PO Type   * Vendor Purchase 2 PO Type Buyers   …" at bounding box center [667, 309] width 1335 height 619
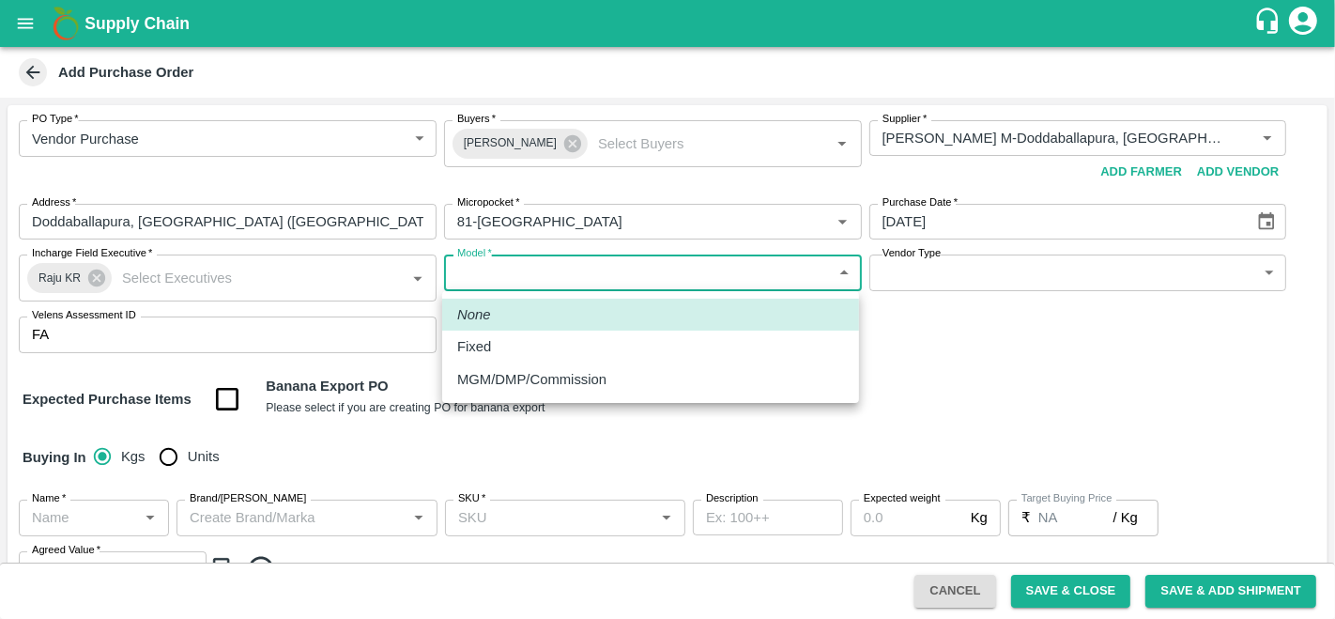
click at [513, 349] on div "Fixed" at bounding box center [650, 346] width 387 height 21
type input "Fixed"
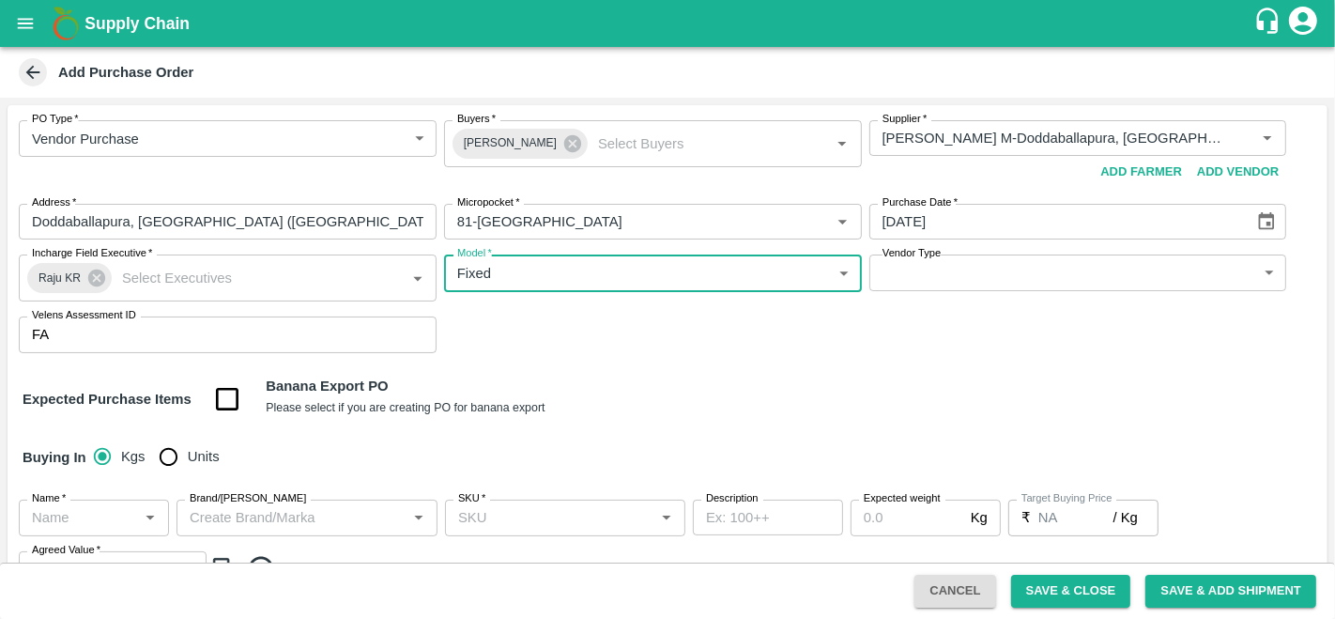
click at [993, 279] on body "Supply Chain Add Purchase Order PO Type   * Vendor Purchase 2 PO Type Buyers   …" at bounding box center [667, 309] width 1335 height 619
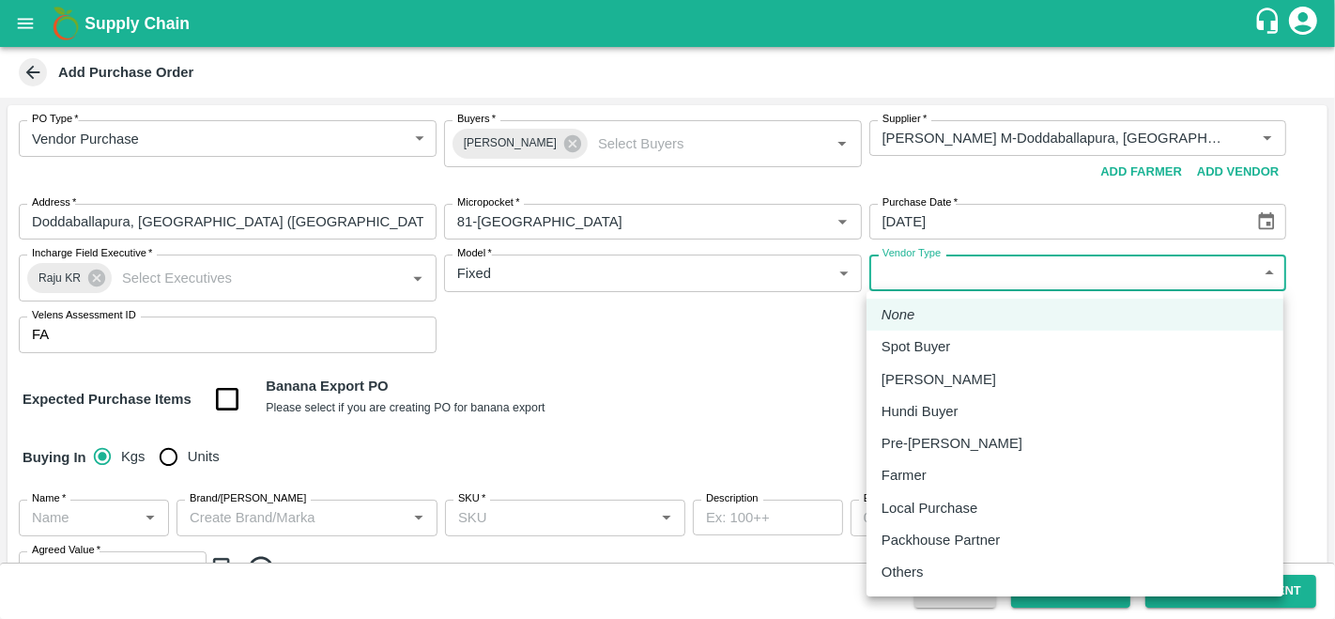
click at [933, 510] on p "Local Purchase" at bounding box center [930, 508] width 96 height 21
type input "LOCAL_PURCHASE"
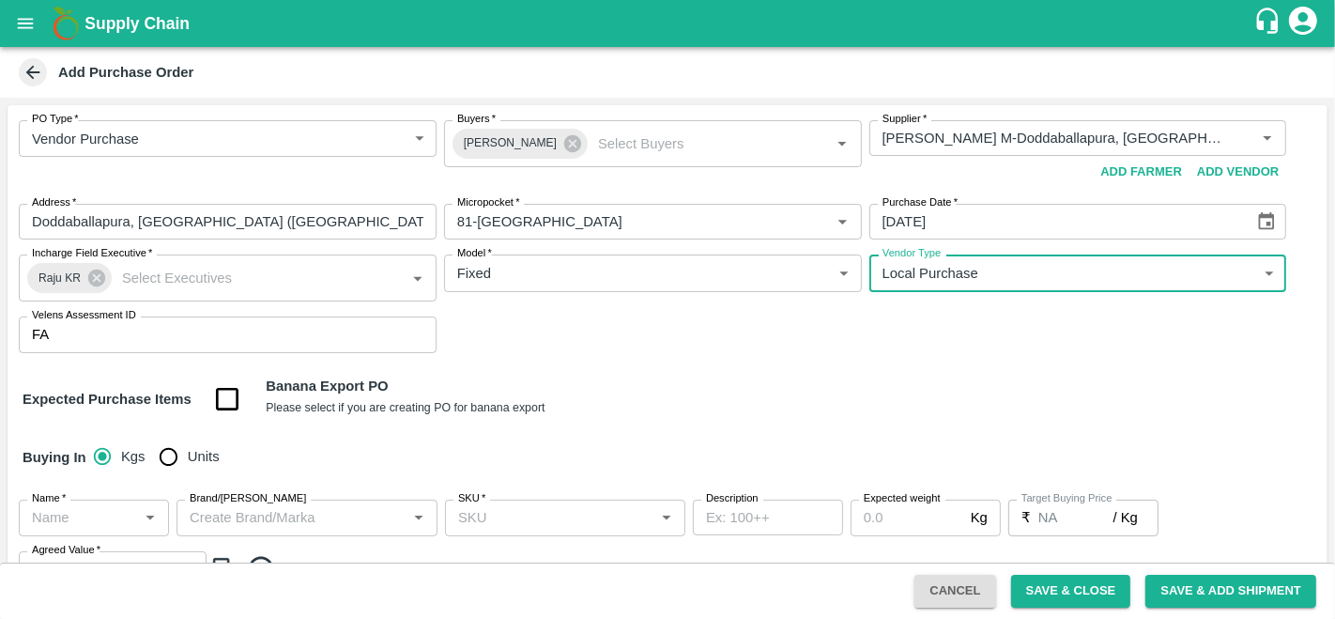
click at [153, 457] on input "Units" at bounding box center [168, 457] width 38 height 38
radio input "true"
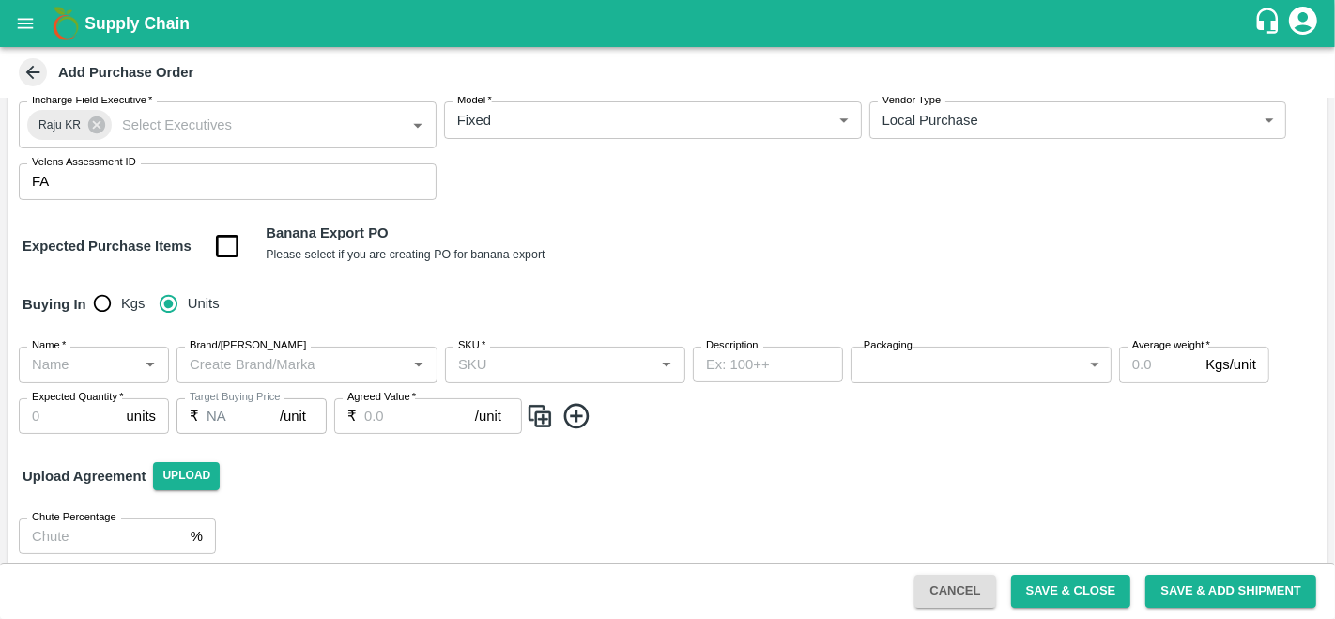
scroll to position [166, 0]
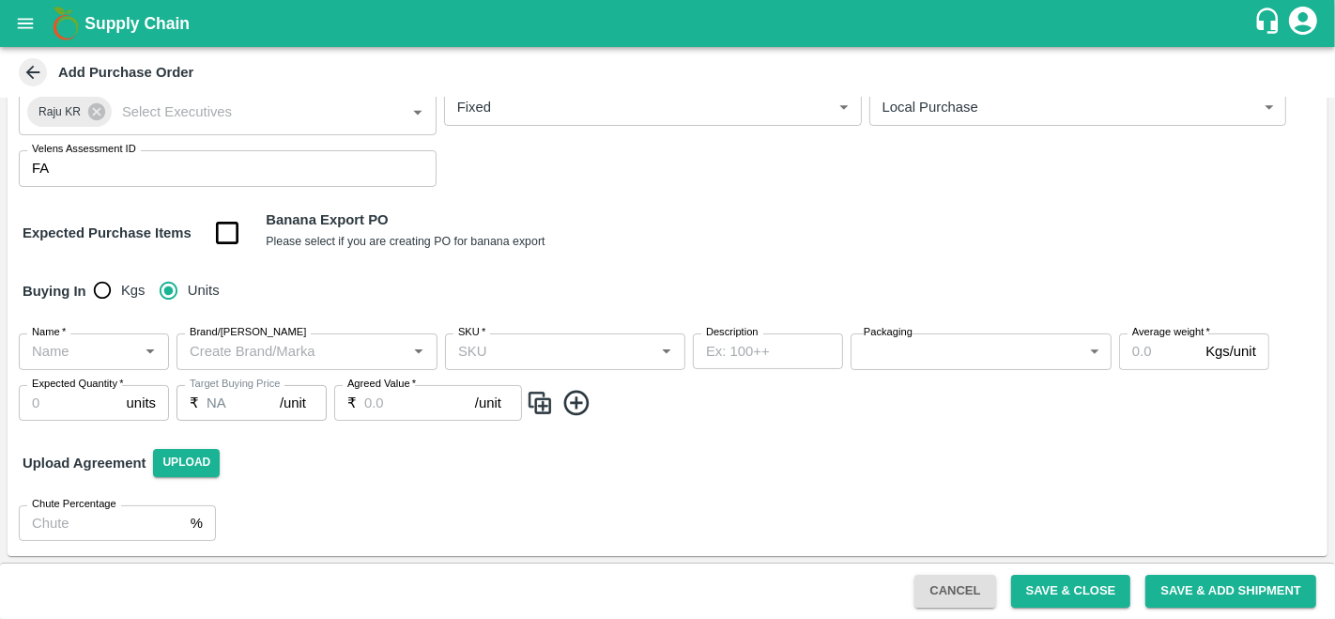
click at [74, 347] on input "Name   *" at bounding box center [78, 351] width 108 height 24
click at [96, 383] on div "Mandrine SA" at bounding box center [74, 392] width 81 height 21
type input "Mandrine SA"
click at [302, 350] on input "Brand/Marka" at bounding box center [291, 351] width 219 height 24
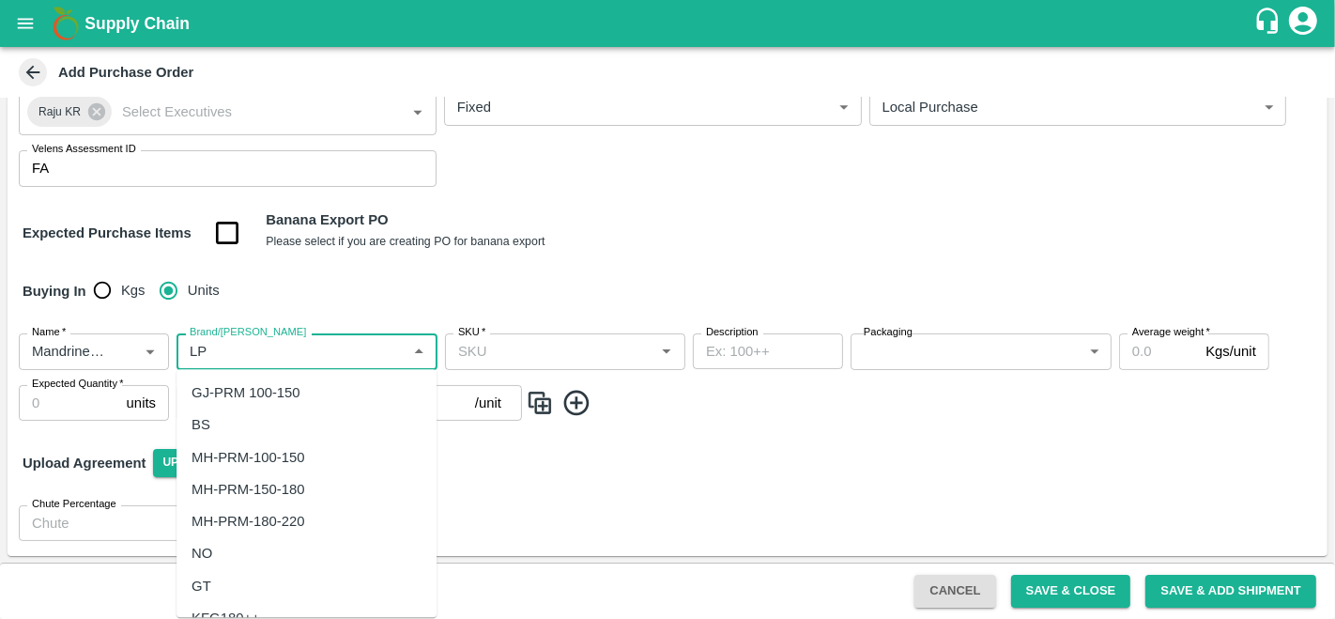
scroll to position [0, 0]
click at [211, 406] on div "LP" at bounding box center [307, 393] width 260 height 32
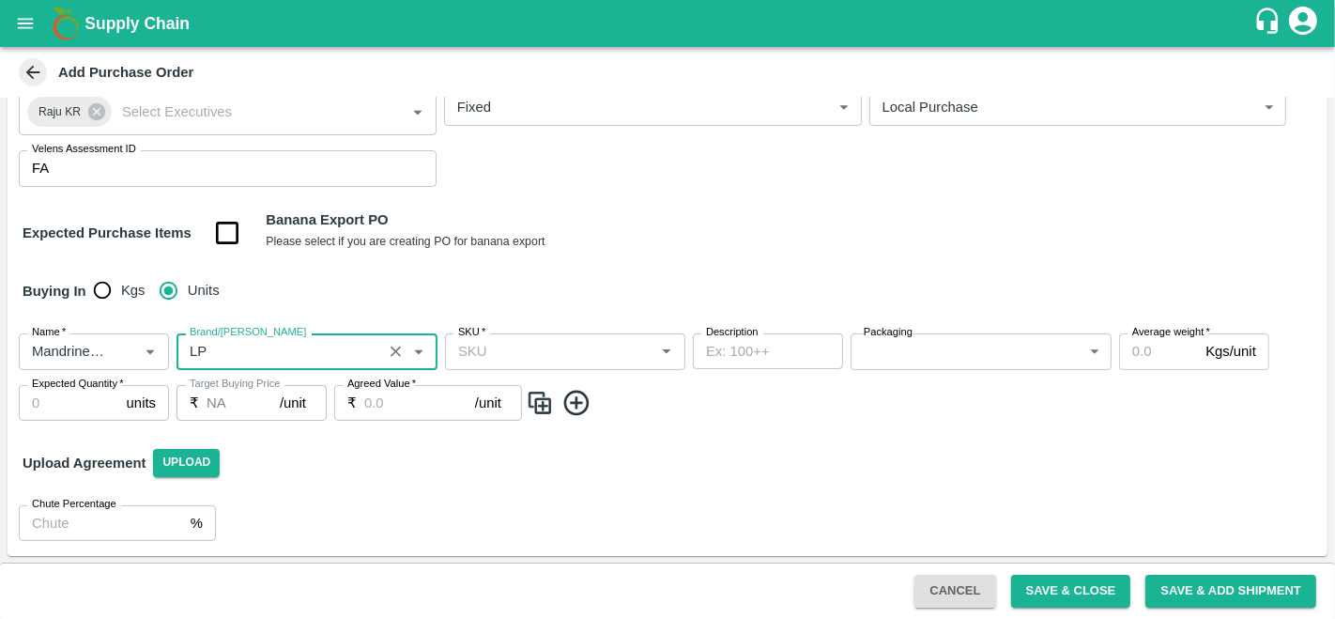
click at [512, 336] on div "SKU   *" at bounding box center [565, 351] width 240 height 36
type input "LP"
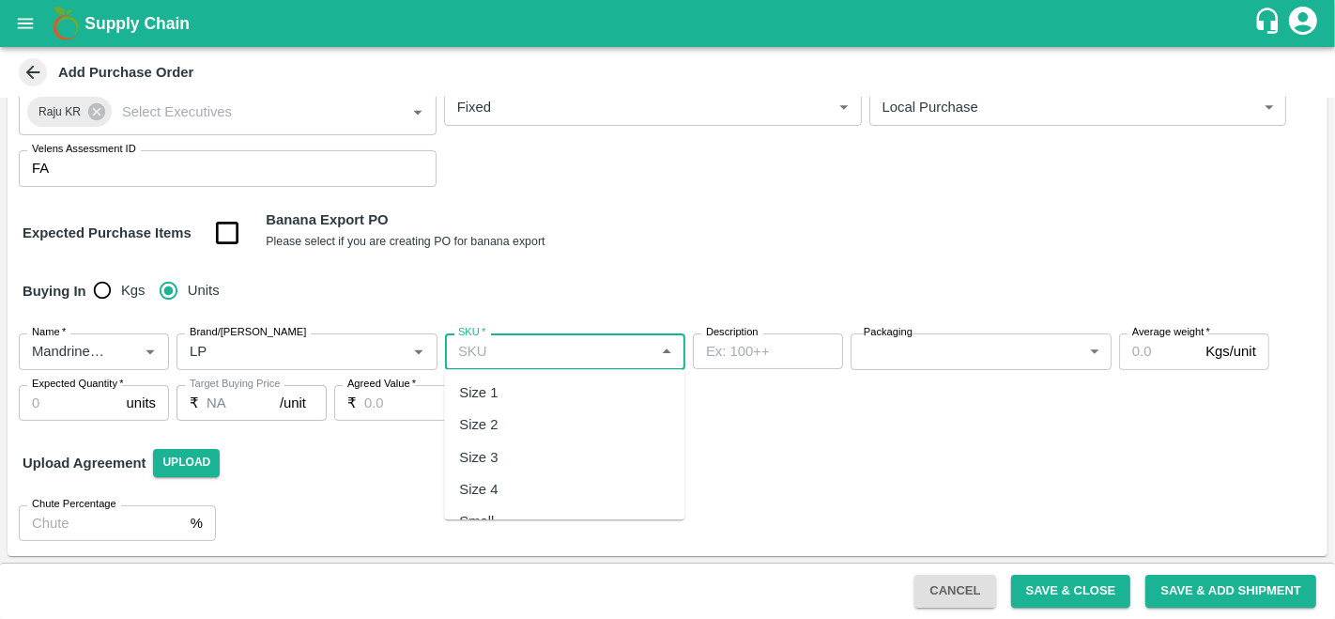
click at [486, 390] on div "Size 1" at bounding box center [478, 392] width 39 height 21
type input "Size 1"
click at [918, 355] on body "Supply Chain Add Purchase Order PO Type   * Vendor Purchase 2 PO Type Buyers   …" at bounding box center [667, 309] width 1335 height 619
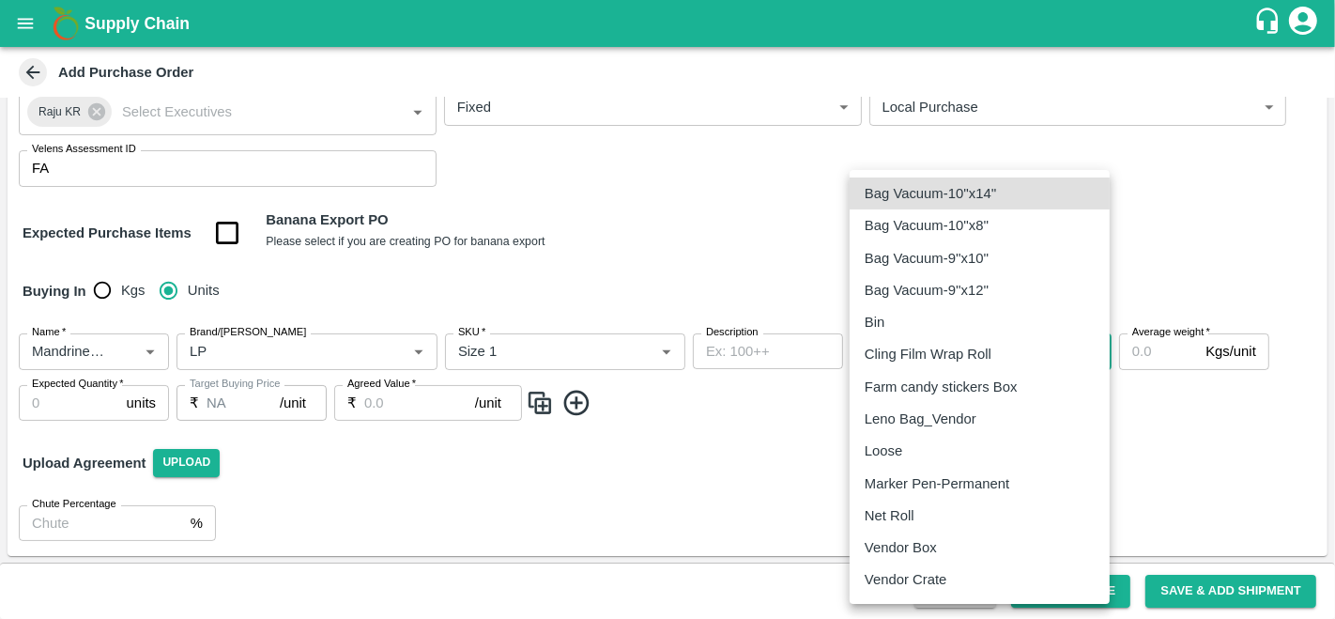
click at [911, 555] on p "Vendor Box" at bounding box center [901, 547] width 72 height 21
type input "276"
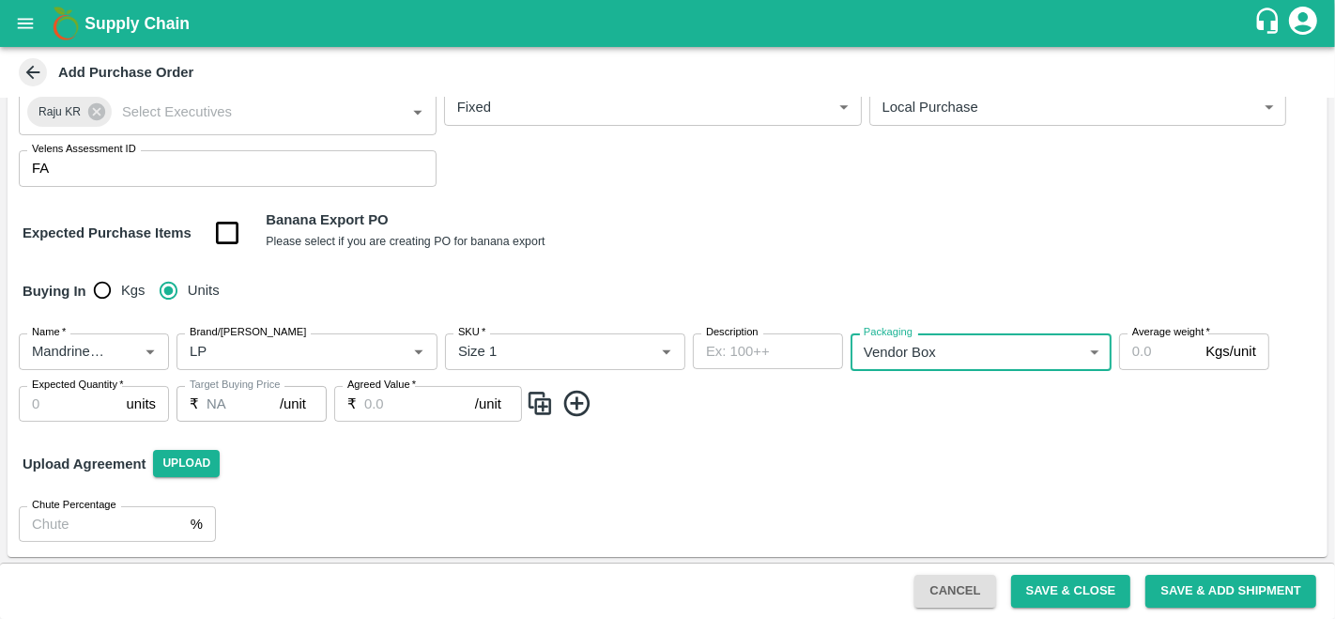
click at [1170, 351] on input "Average weight   *" at bounding box center [1158, 351] width 79 height 36
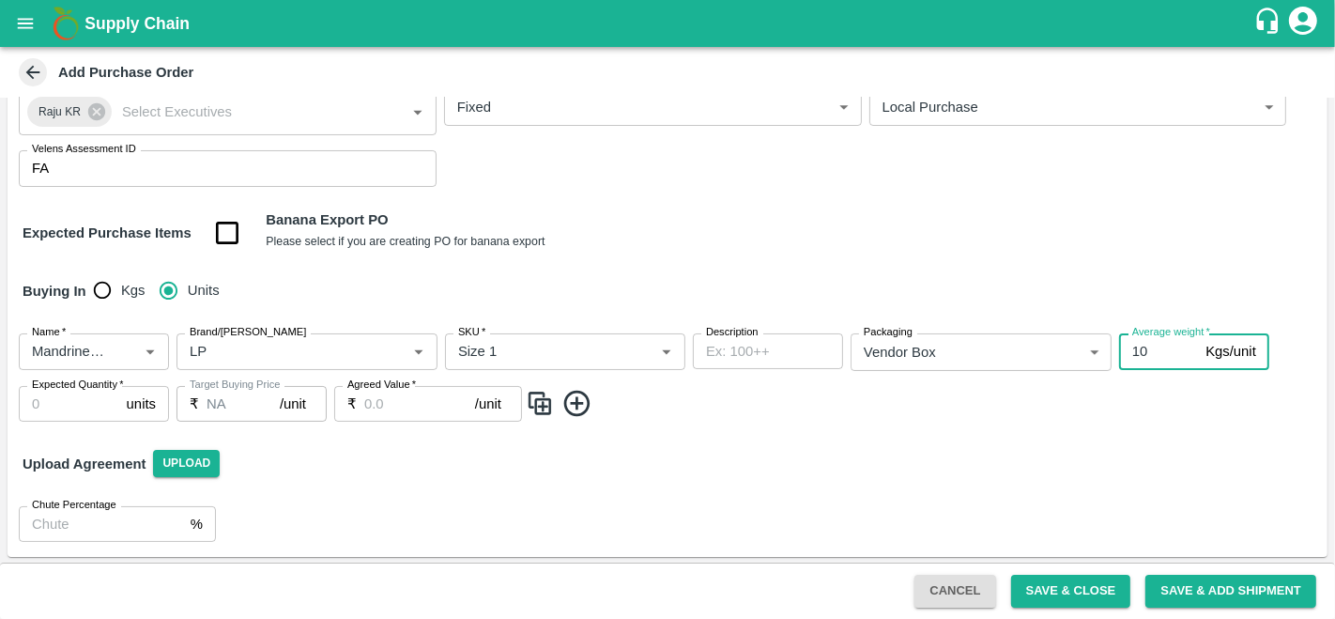
type input "10"
click at [72, 407] on input "Expected Quantity   *" at bounding box center [69, 404] width 100 height 36
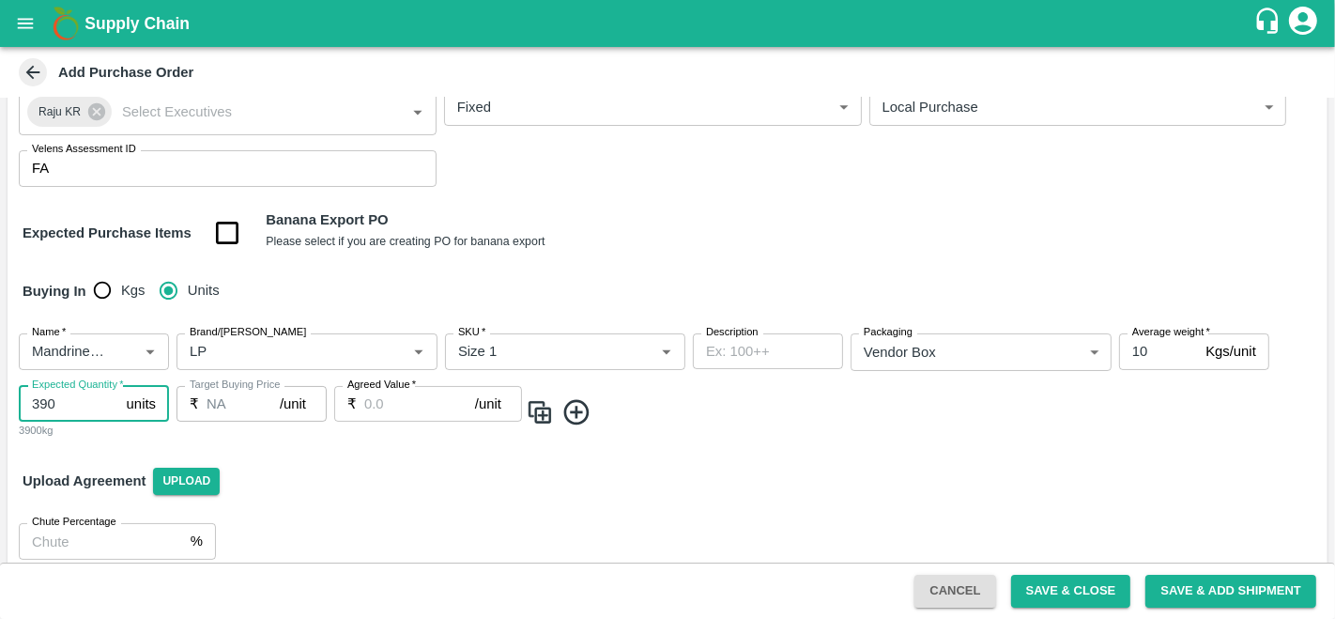
type input "390"
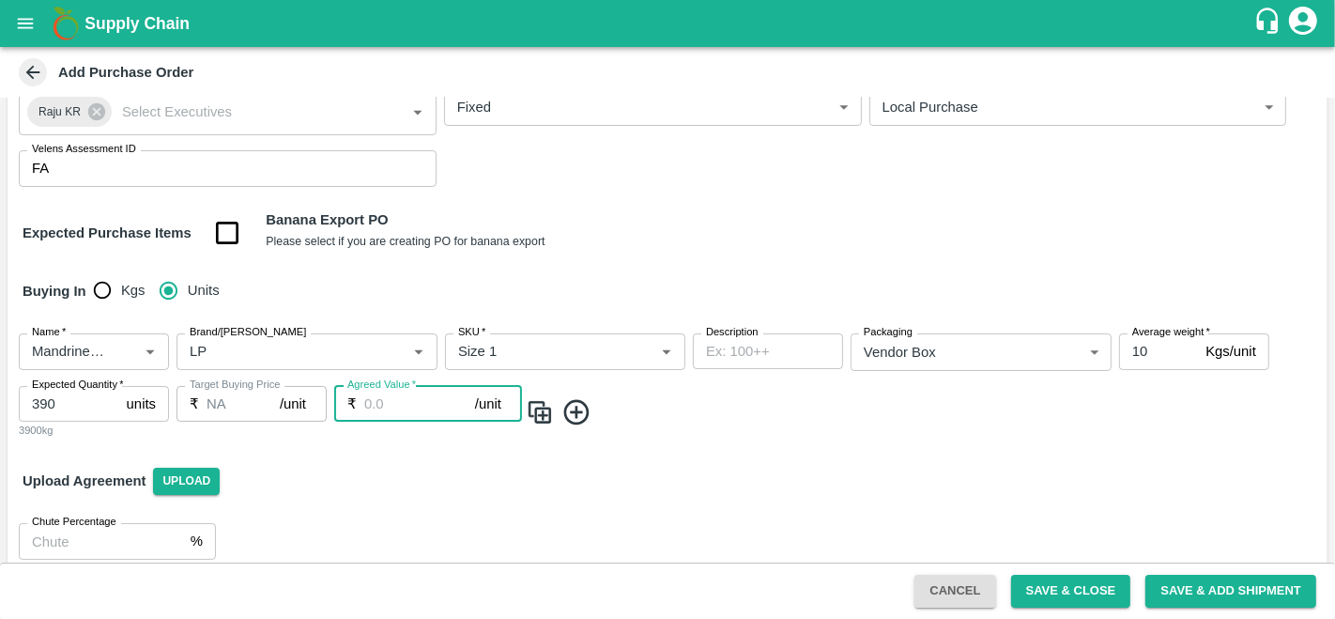
click at [421, 404] on input "Agreed Value   *" at bounding box center [419, 404] width 111 height 36
type input "2000"
click at [822, 465] on div "Upload Agreement Upload" at bounding box center [668, 481] width 1320 height 54
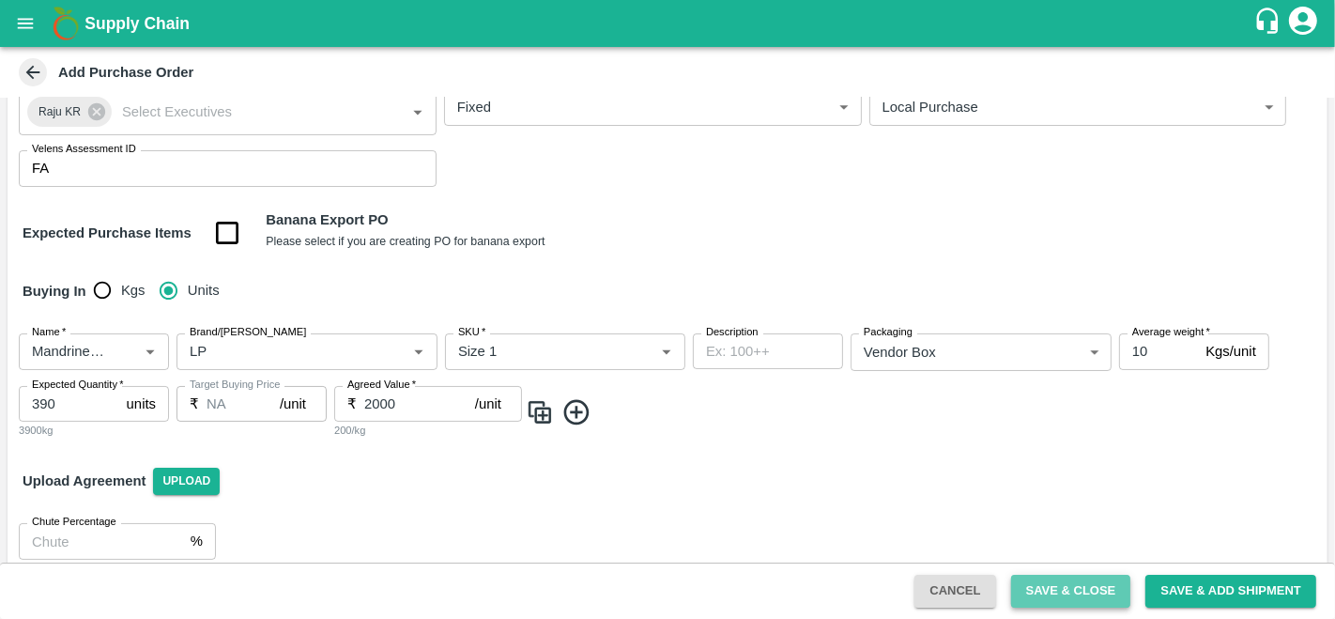
click at [1071, 586] on button "Save & Close" at bounding box center [1071, 591] width 120 height 33
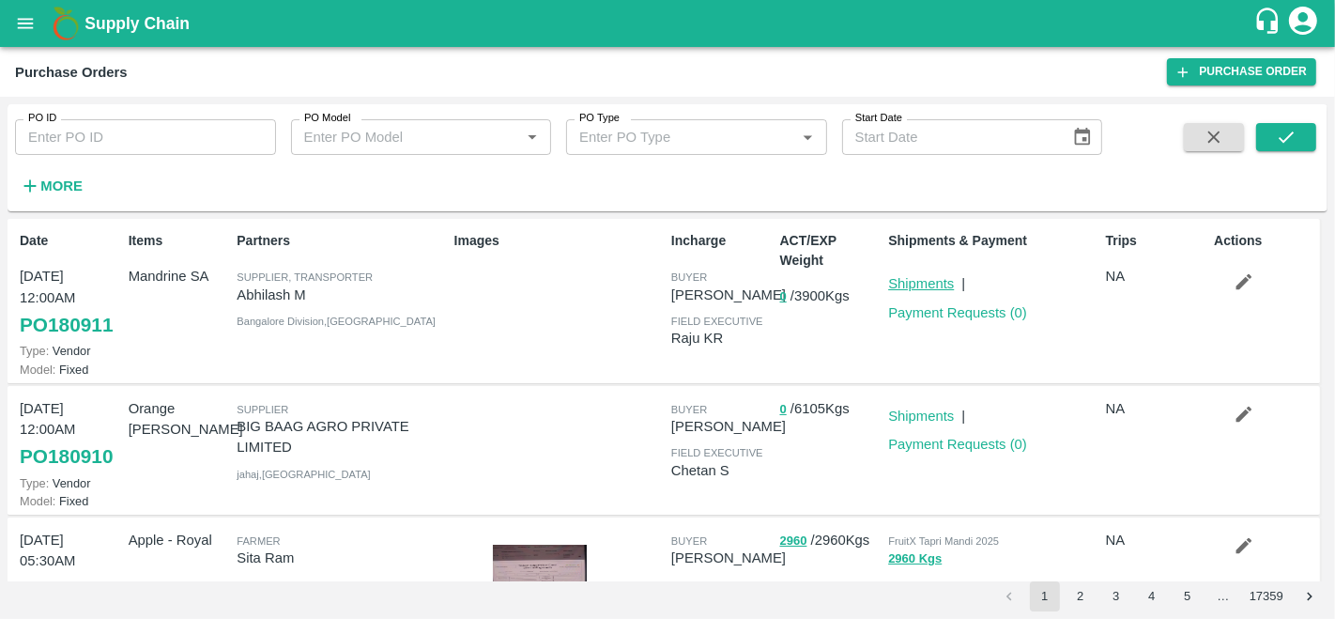
click at [924, 288] on link "Shipments" at bounding box center [921, 283] width 66 height 15
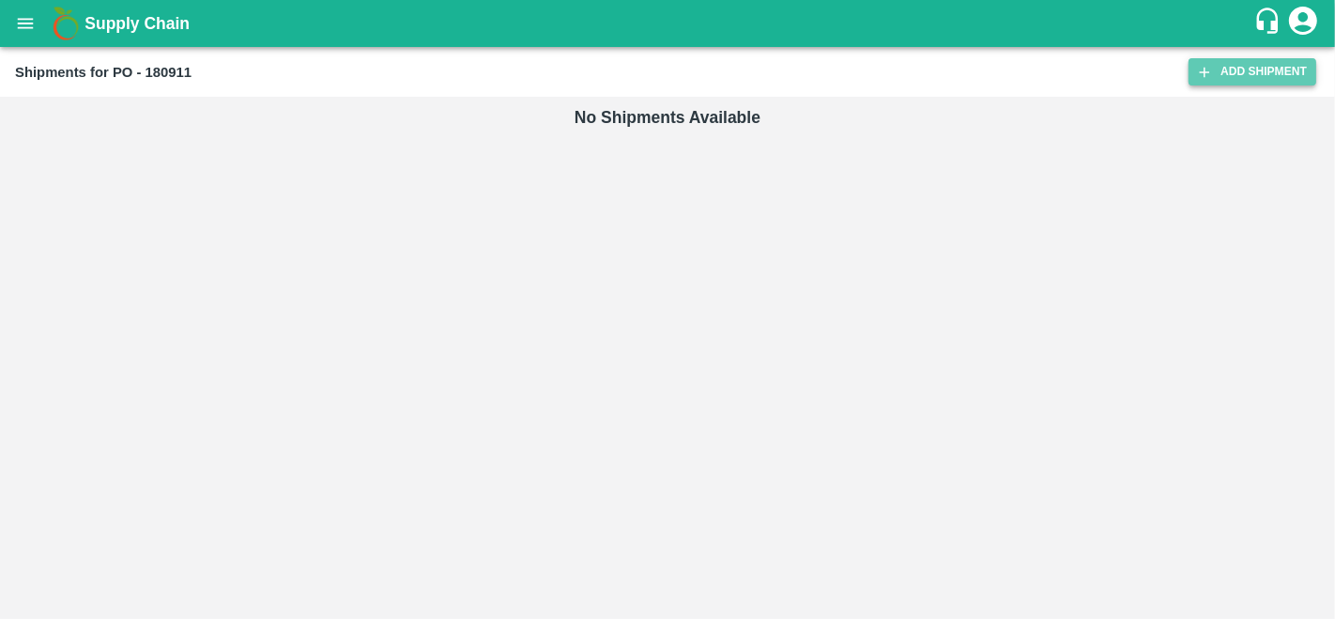
click at [1285, 71] on link "Add Shipment" at bounding box center [1253, 71] width 128 height 27
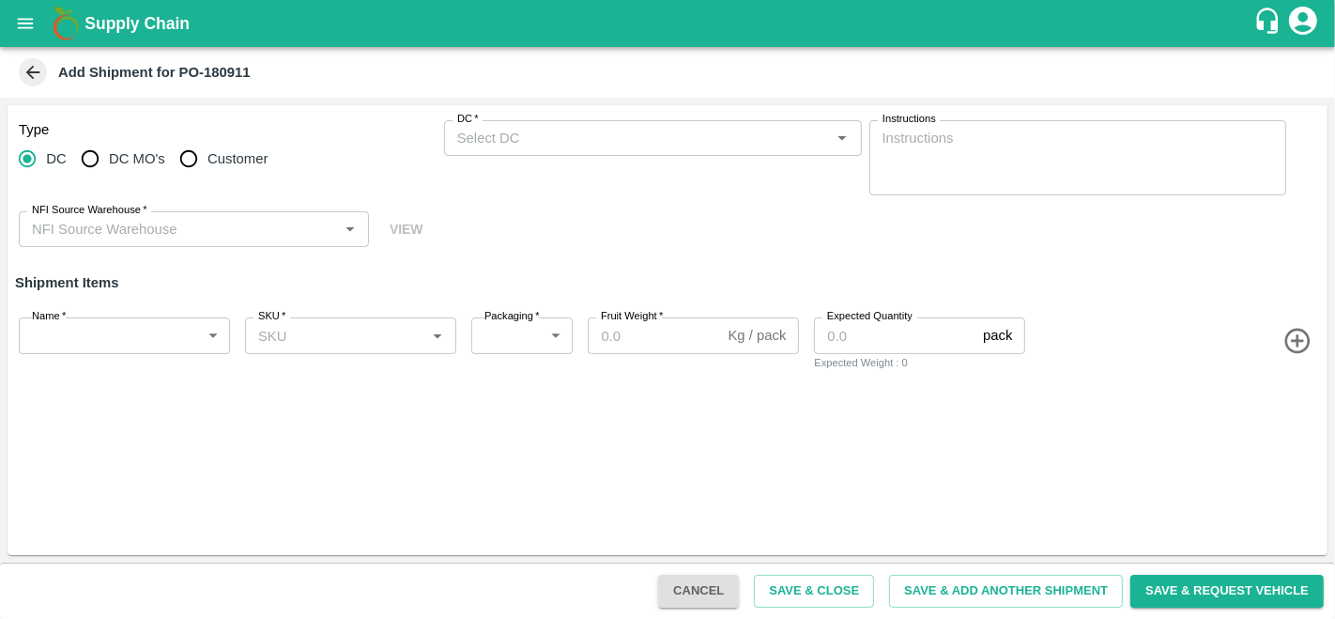
click at [122, 147] on label "DC MO's" at bounding box center [118, 159] width 94 height 38
click at [109, 147] on input "DC MO's" at bounding box center [90, 159] width 38 height 38
radio input "true"
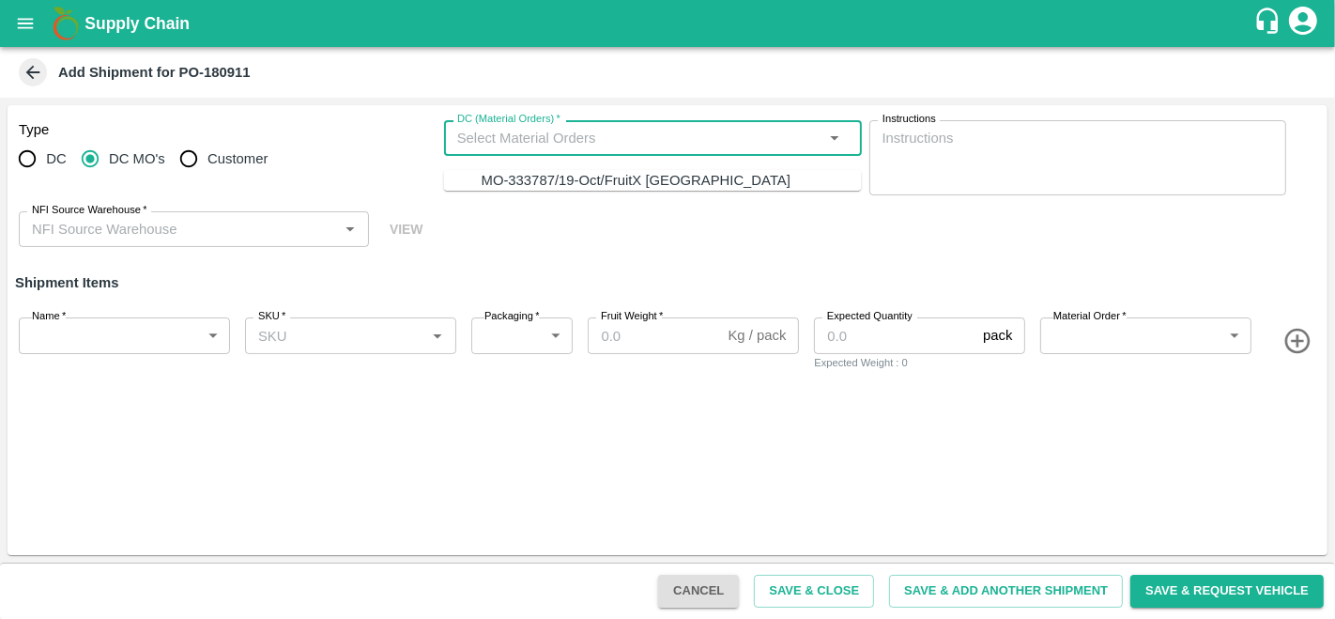
click at [561, 131] on input "DC (Material Orders)   *" at bounding box center [638, 138] width 376 height 24
click at [581, 174] on div "MO-333787/19-Oct/FruitX [GEOGRAPHIC_DATA]" at bounding box center [636, 180] width 309 height 21
type input "MO-333787/19-Oct/FruitX [GEOGRAPHIC_DATA]"
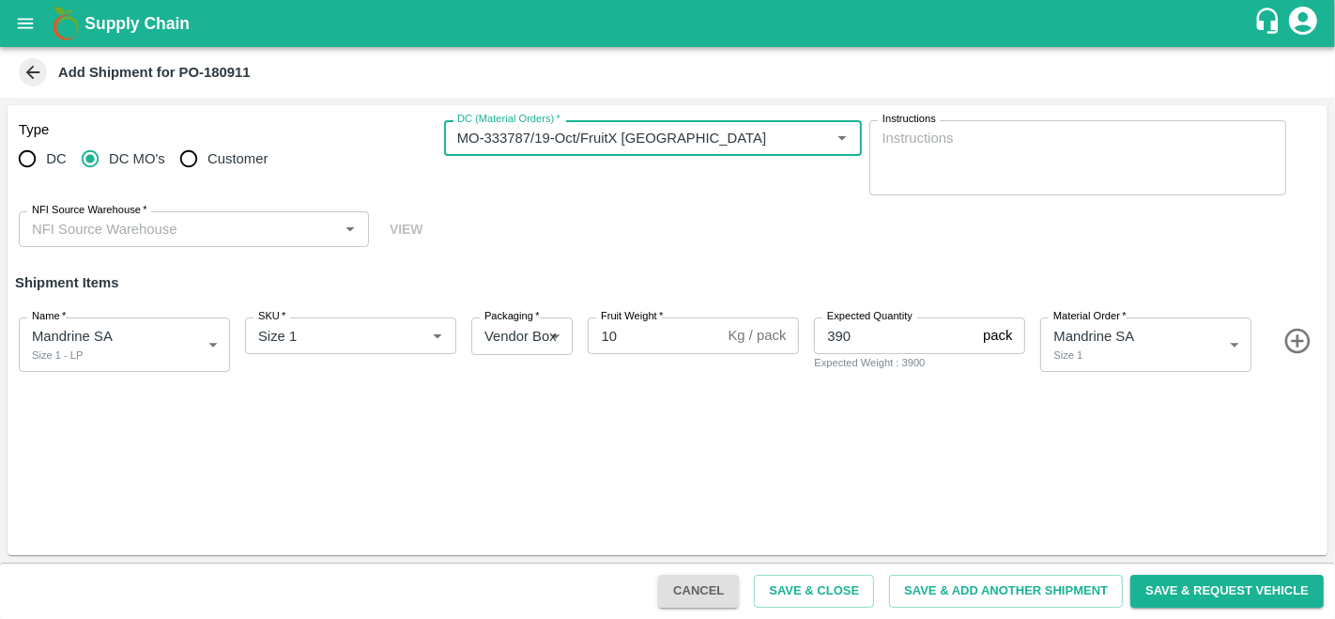
click at [130, 224] on input "NFI Source Warehouse   *" at bounding box center [178, 229] width 308 height 24
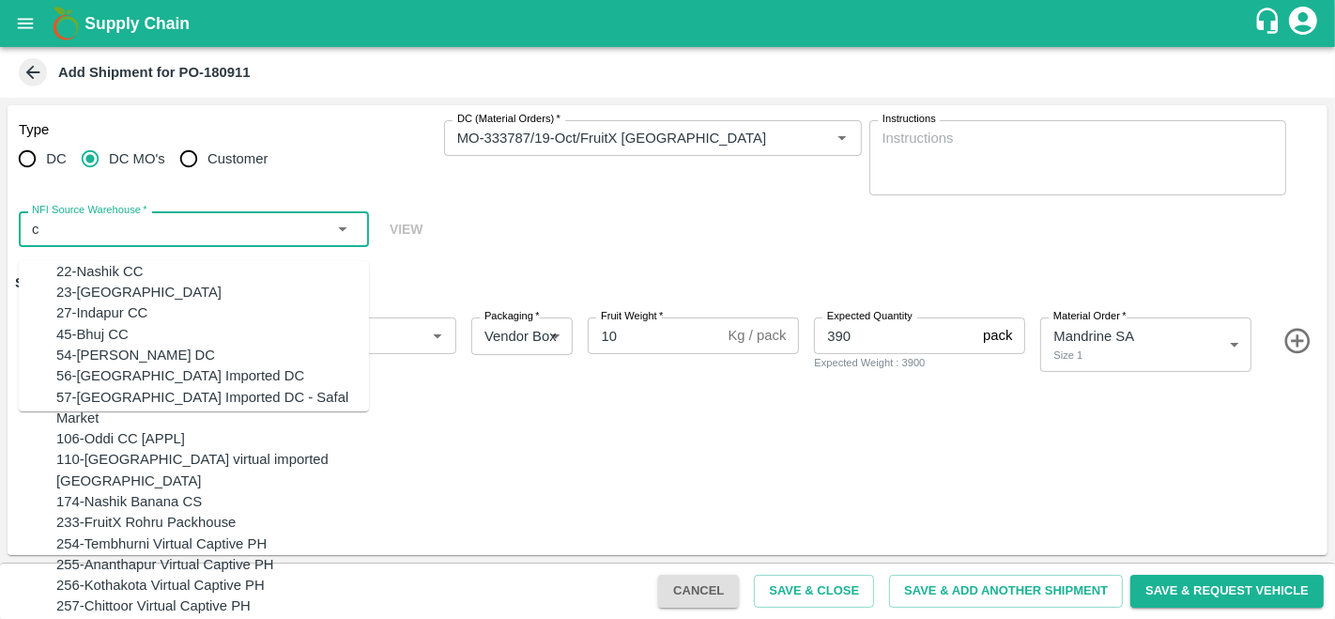
click at [84, 296] on div "23-[GEOGRAPHIC_DATA]" at bounding box center [138, 292] width 165 height 21
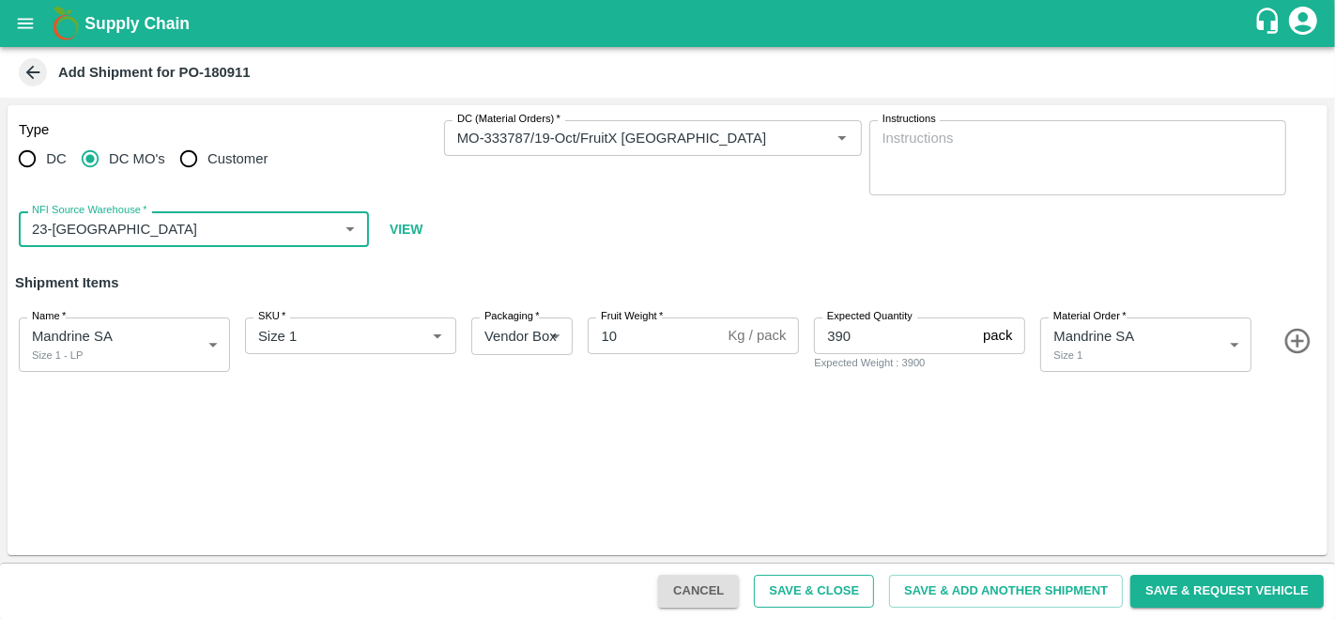
type input "23-[GEOGRAPHIC_DATA]"
click at [832, 586] on button "Save & Close" at bounding box center [814, 591] width 120 height 33
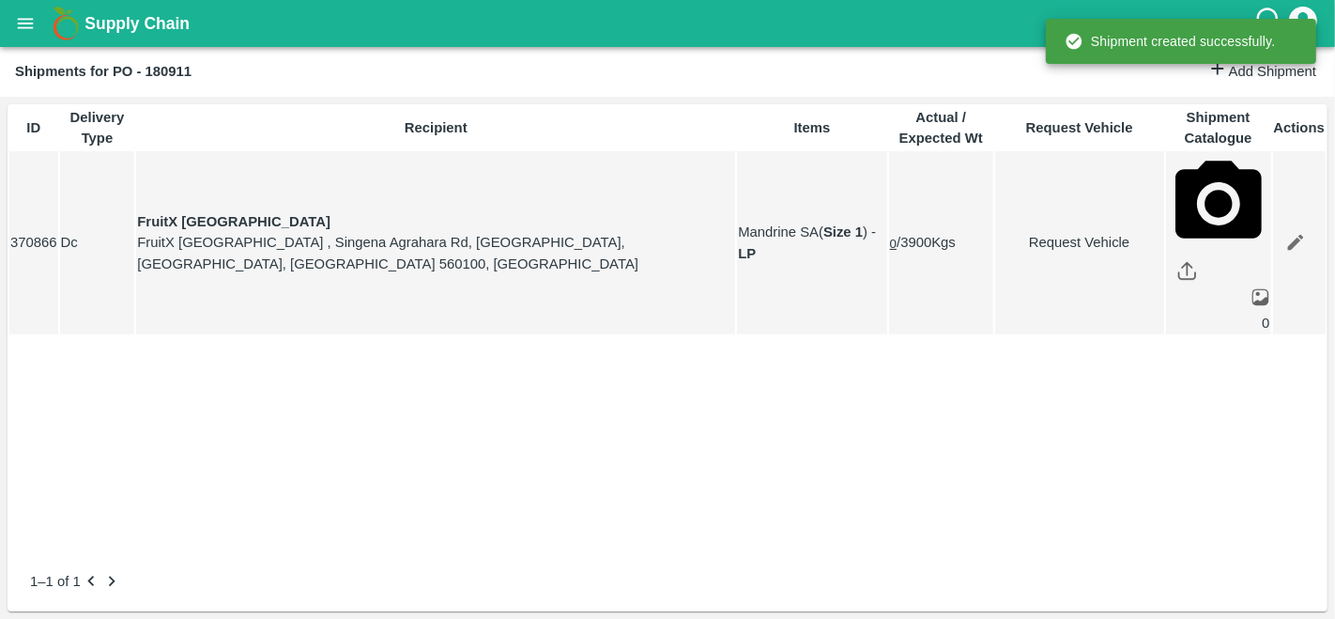
click at [23, 16] on icon "open drawer" at bounding box center [25, 23] width 21 height 21
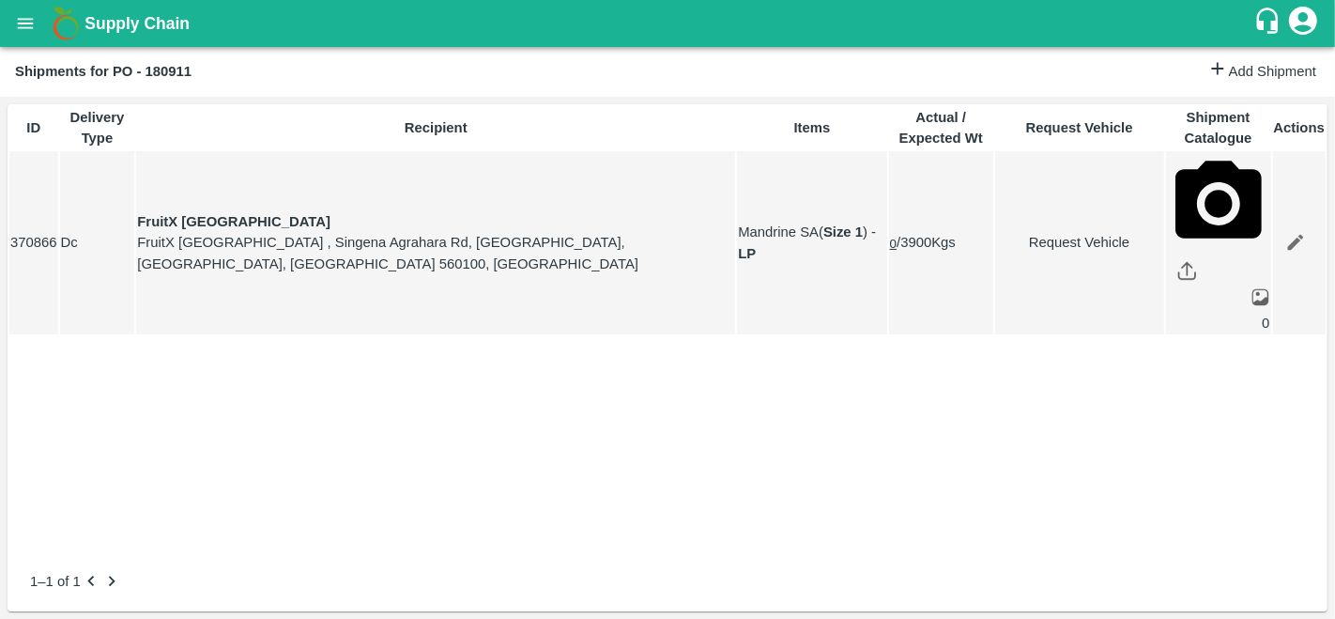
click at [580, 618] on div at bounding box center [667, 619] width 1335 height 0
click at [28, 21] on icon "open drawer" at bounding box center [25, 23] width 21 height 21
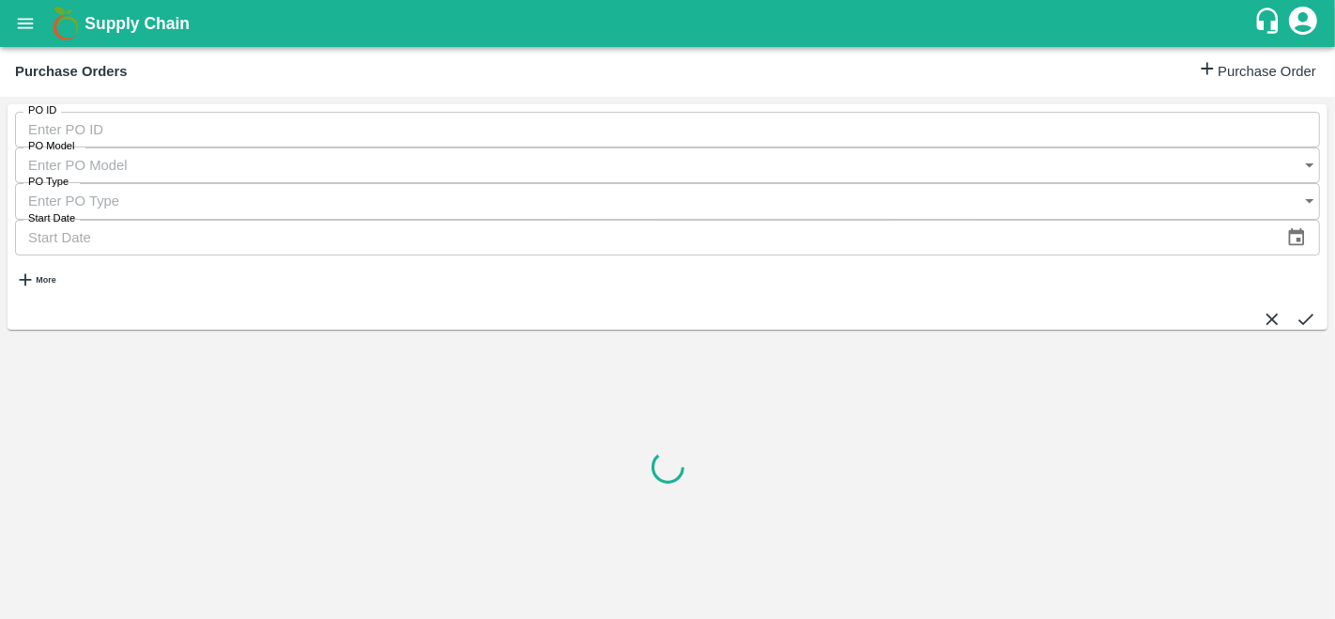
click at [85, 130] on input "PO ID" at bounding box center [667, 130] width 1305 height 36
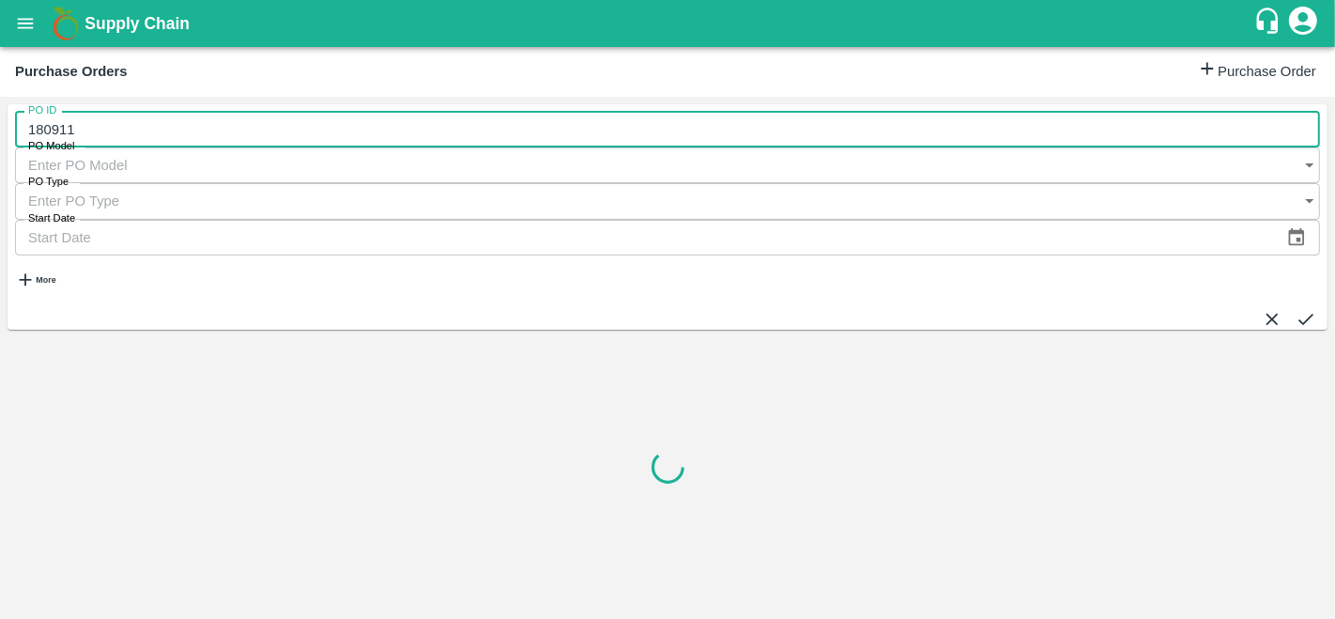
type input "180911"
click at [1296, 309] on icon "submit" at bounding box center [1306, 319] width 21 height 21
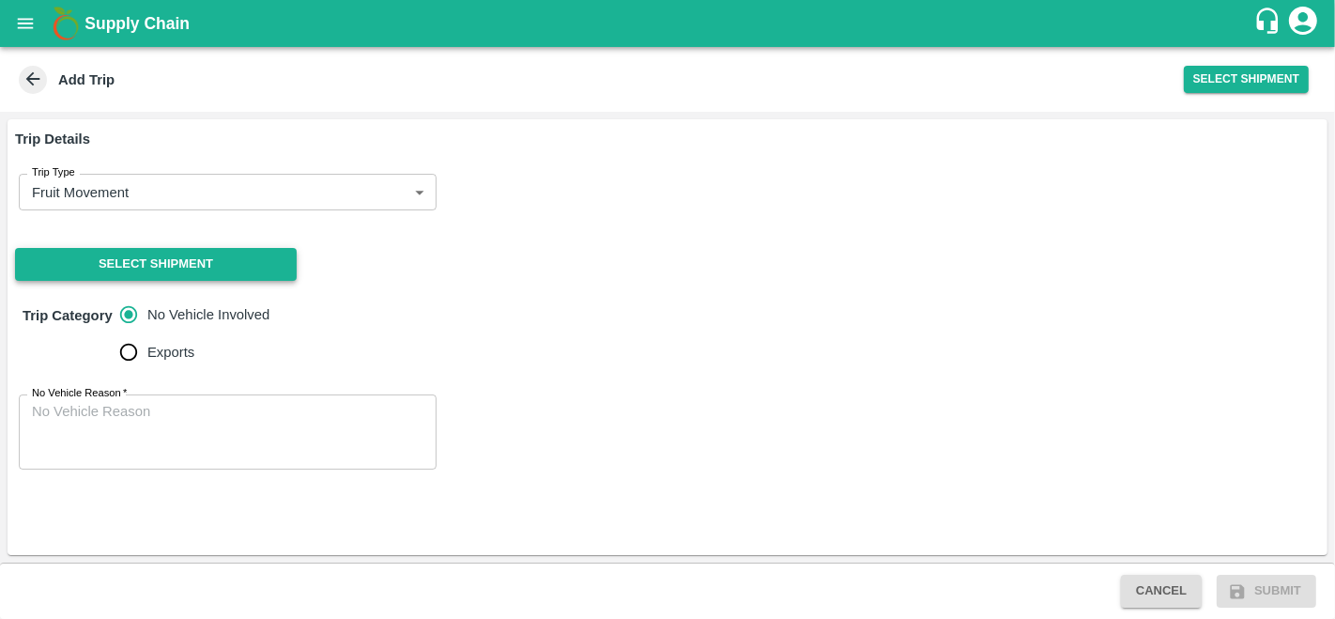
click at [164, 261] on button "Select Shipment" at bounding box center [156, 264] width 282 height 33
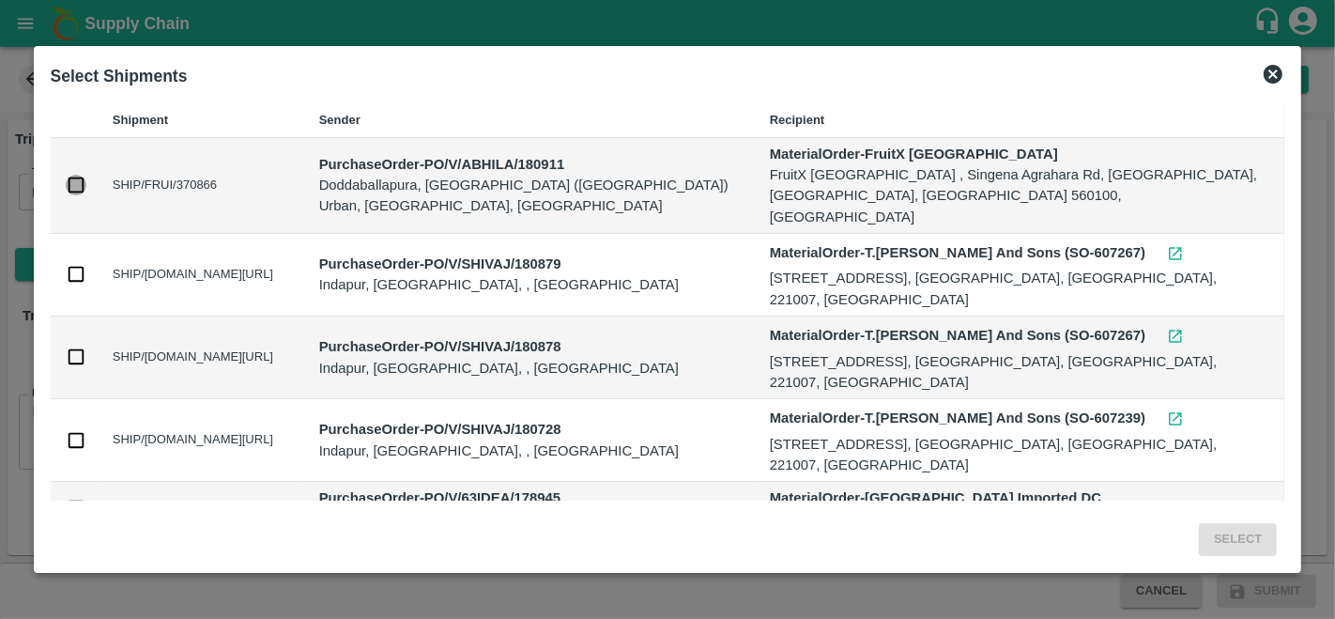
click at [73, 178] on input "checkbox" at bounding box center [76, 185] width 21 height 21
checkbox input "true"
click at [1240, 537] on button "Select" at bounding box center [1238, 539] width 78 height 33
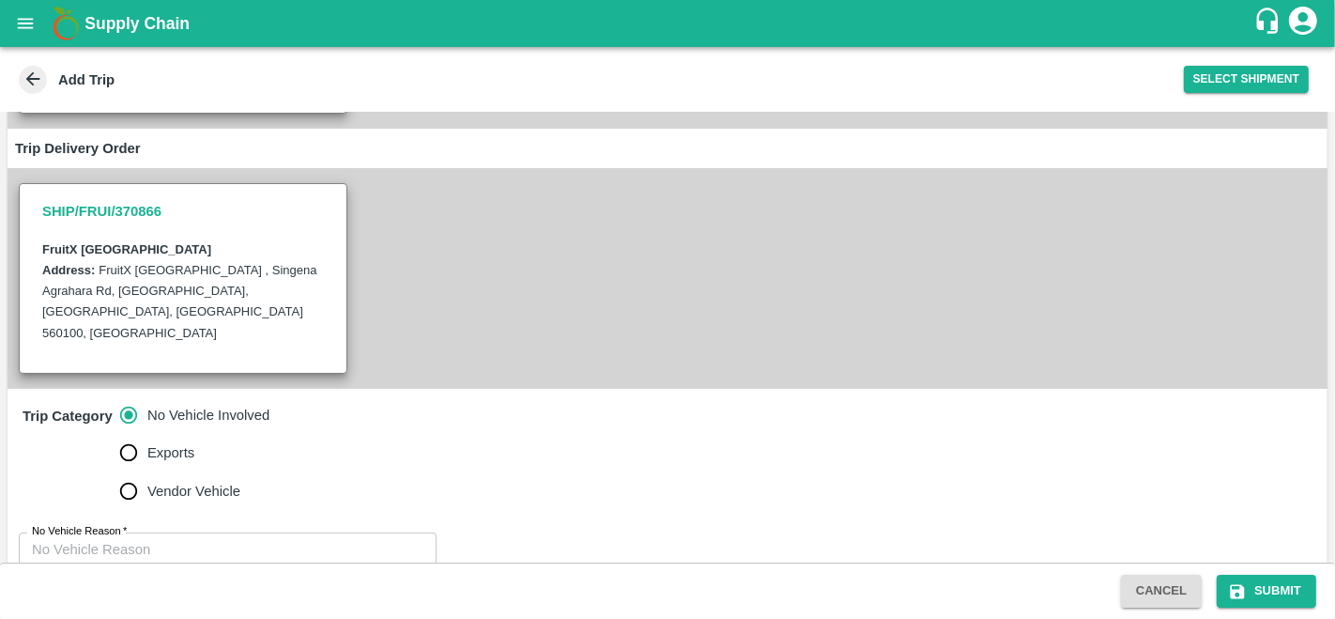
scroll to position [354, 0]
click at [151, 538] on textarea "No Vehicle Reason   *" at bounding box center [228, 567] width 392 height 59
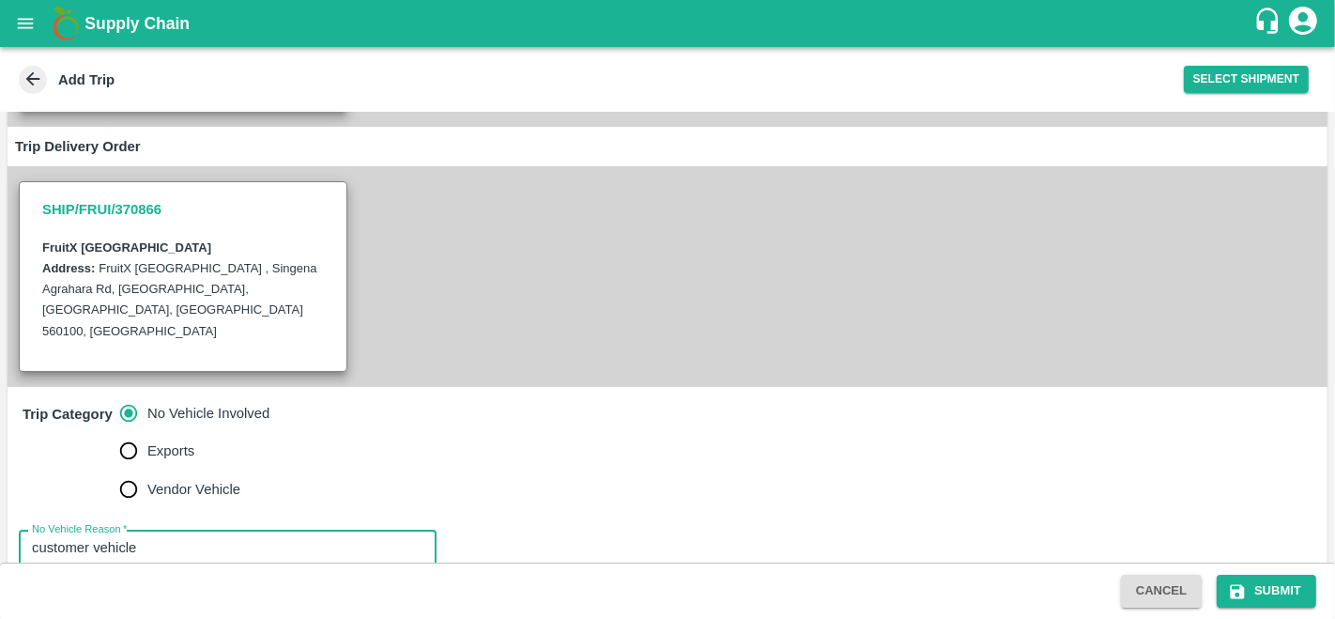
type textarea "customer vehicle"
click at [523, 516] on div "No Vehicle Reason   * customer vehicle x No Vehicle Reason" at bounding box center [668, 568] width 1320 height 105
click at [1246, 586] on icon "submit" at bounding box center [1237, 591] width 19 height 19
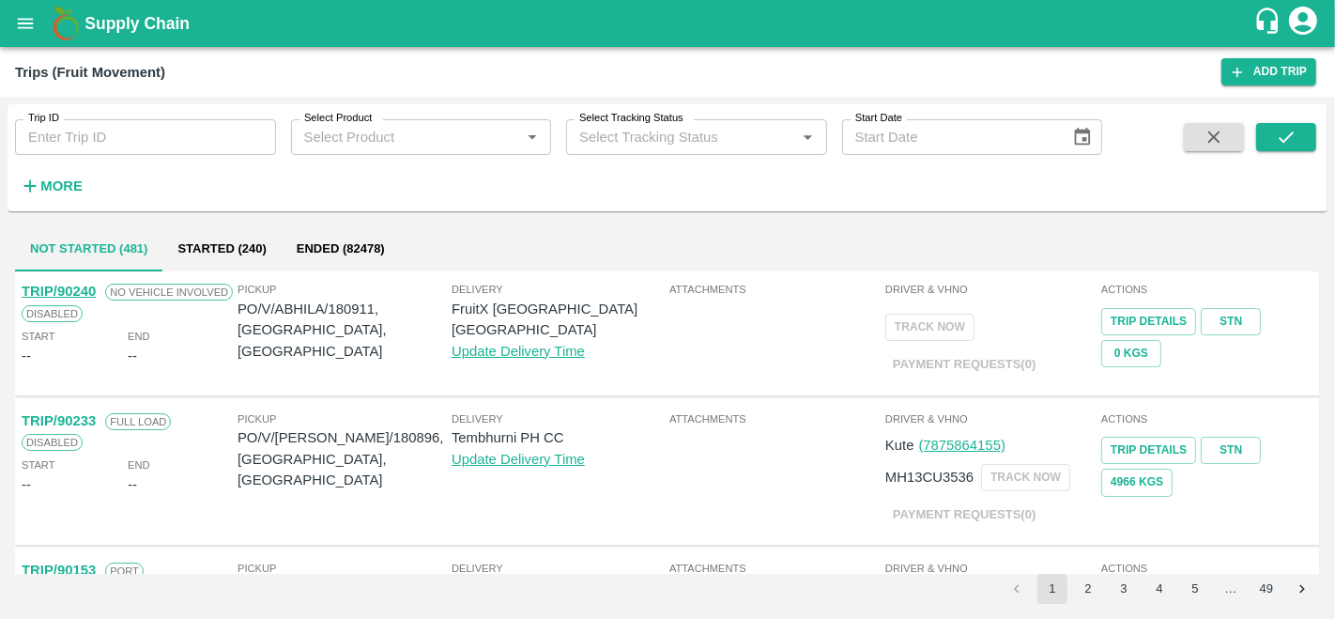
click at [25, 2] on button "open drawer" at bounding box center [25, 23] width 43 height 43
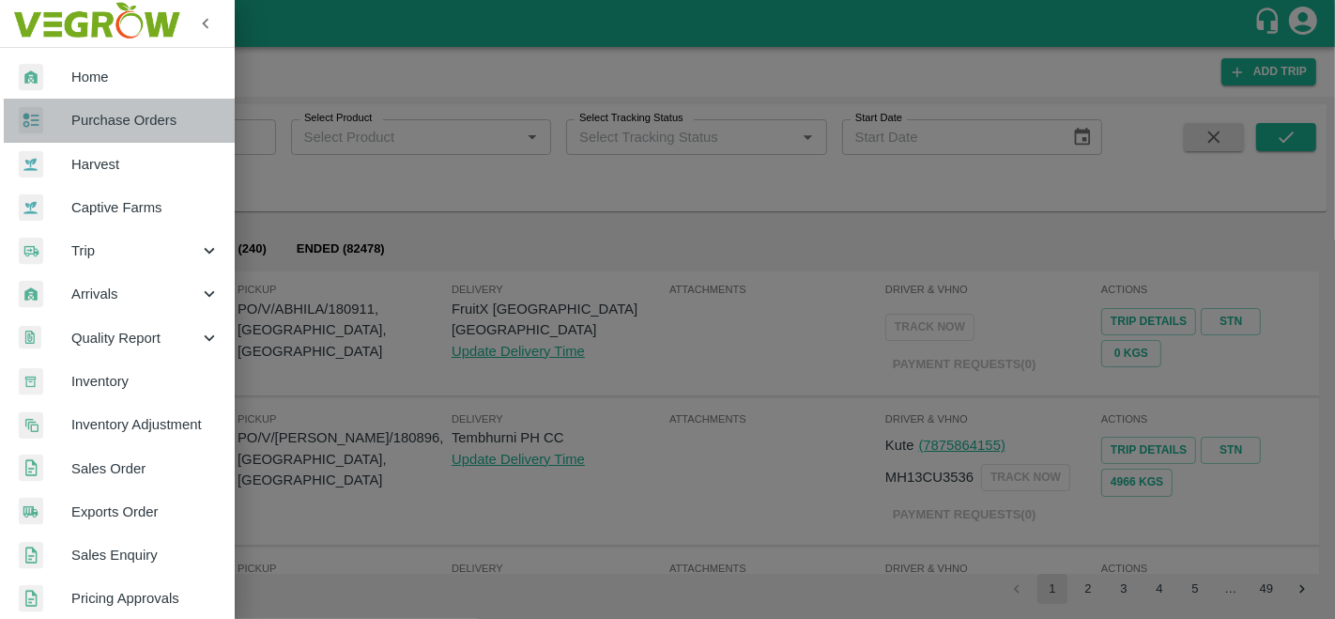
click at [139, 124] on span "Purchase Orders" at bounding box center [145, 120] width 148 height 21
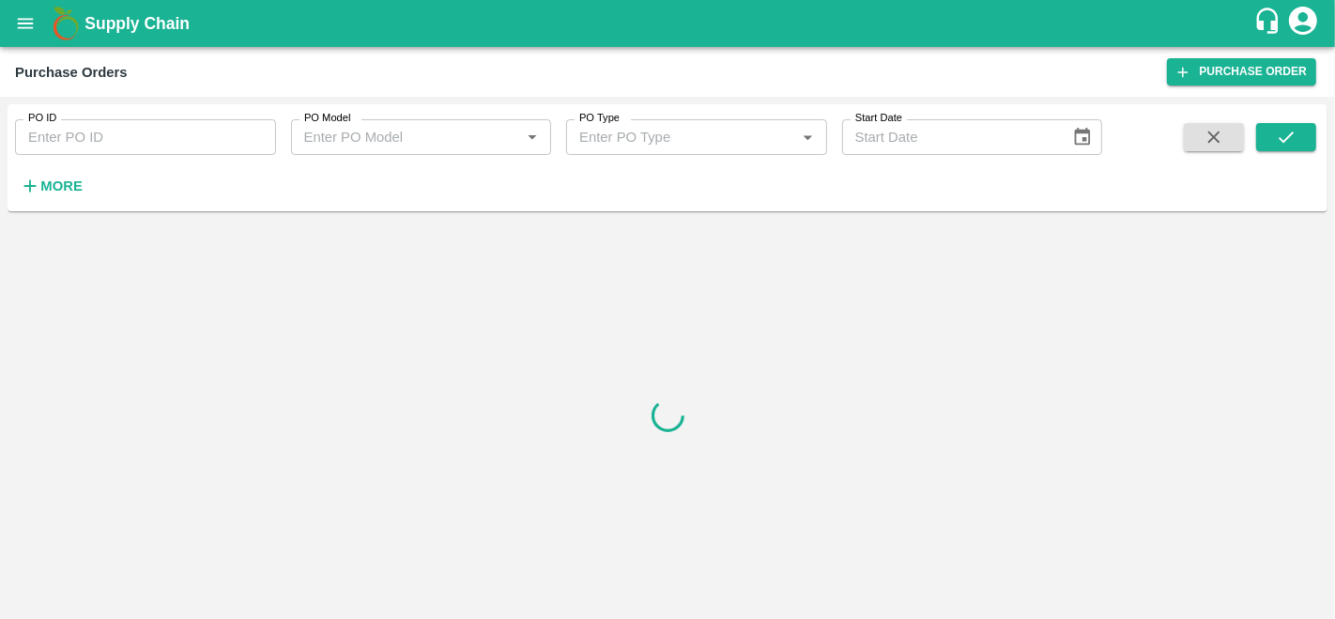
click at [72, 136] on input "PO ID" at bounding box center [145, 137] width 261 height 36
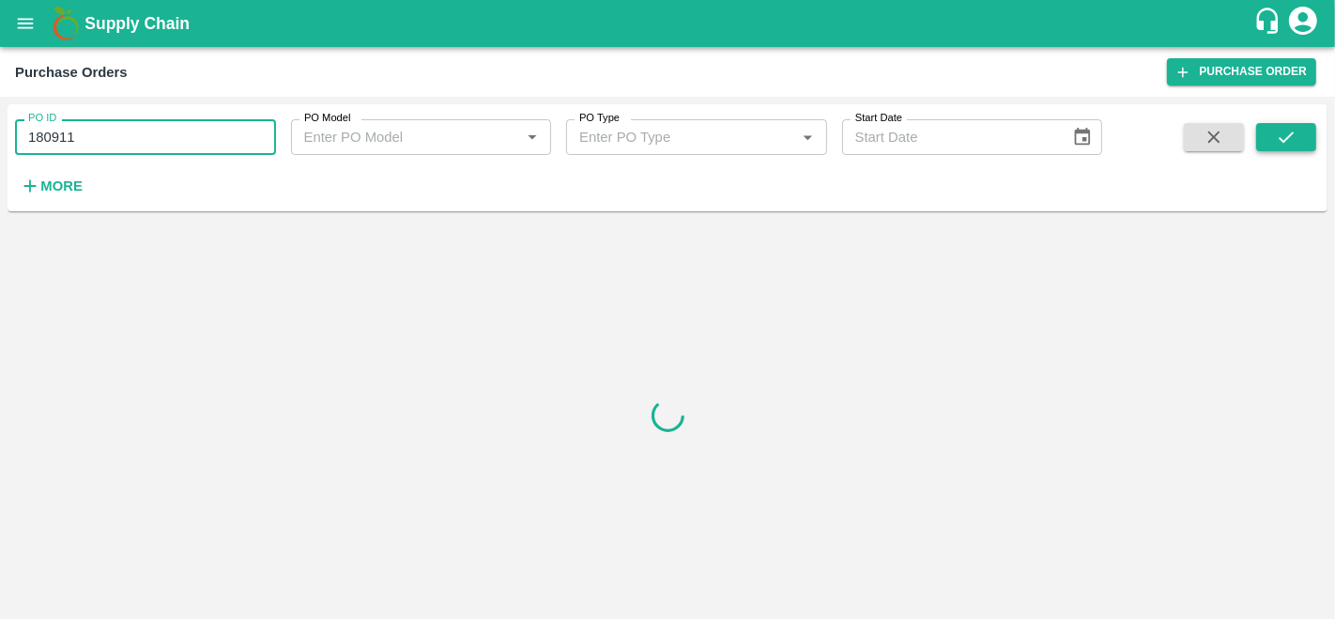
type input "180911"
click at [1289, 138] on icon "submit" at bounding box center [1286, 136] width 15 height 11
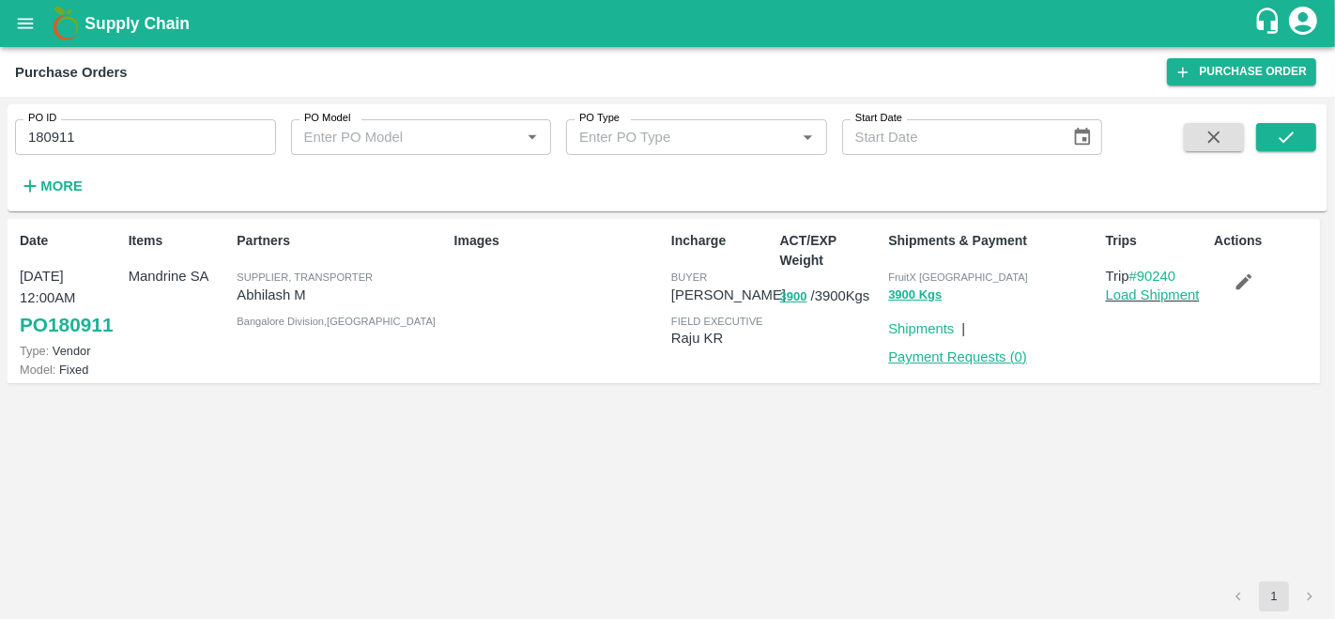
click at [955, 363] on link "Payment Requests ( 0 )" at bounding box center [957, 356] width 139 height 15
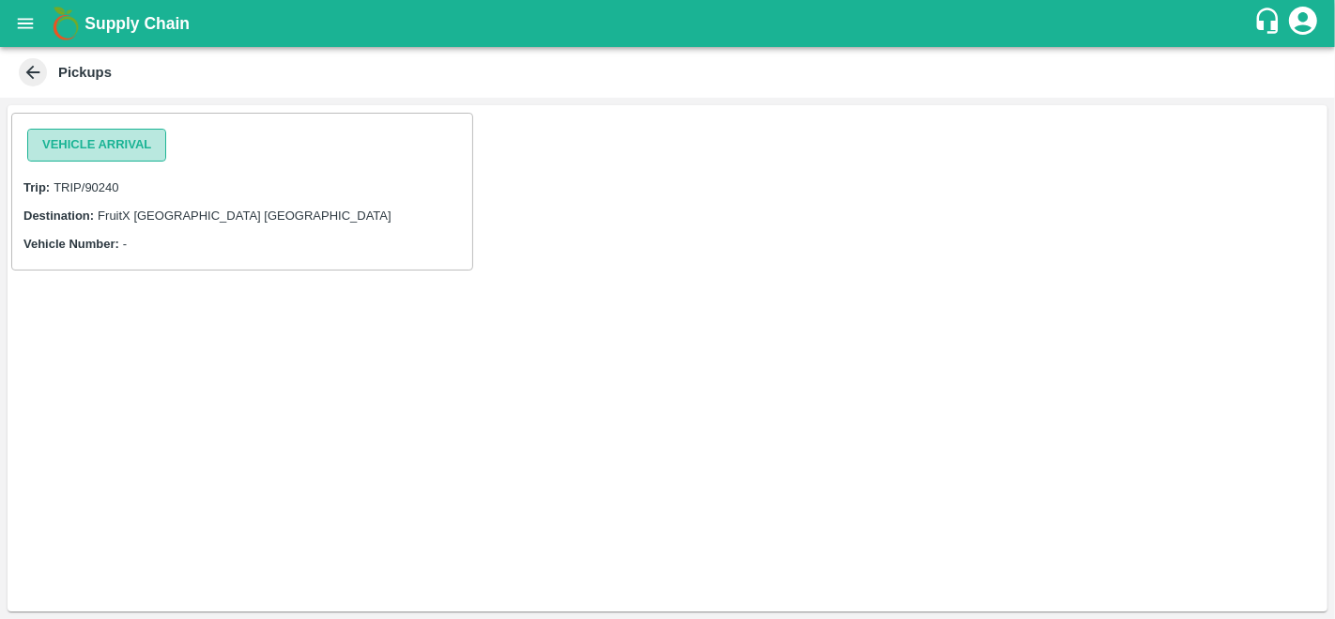
click at [64, 154] on button "Vehicle Arrival" at bounding box center [96, 145] width 139 height 33
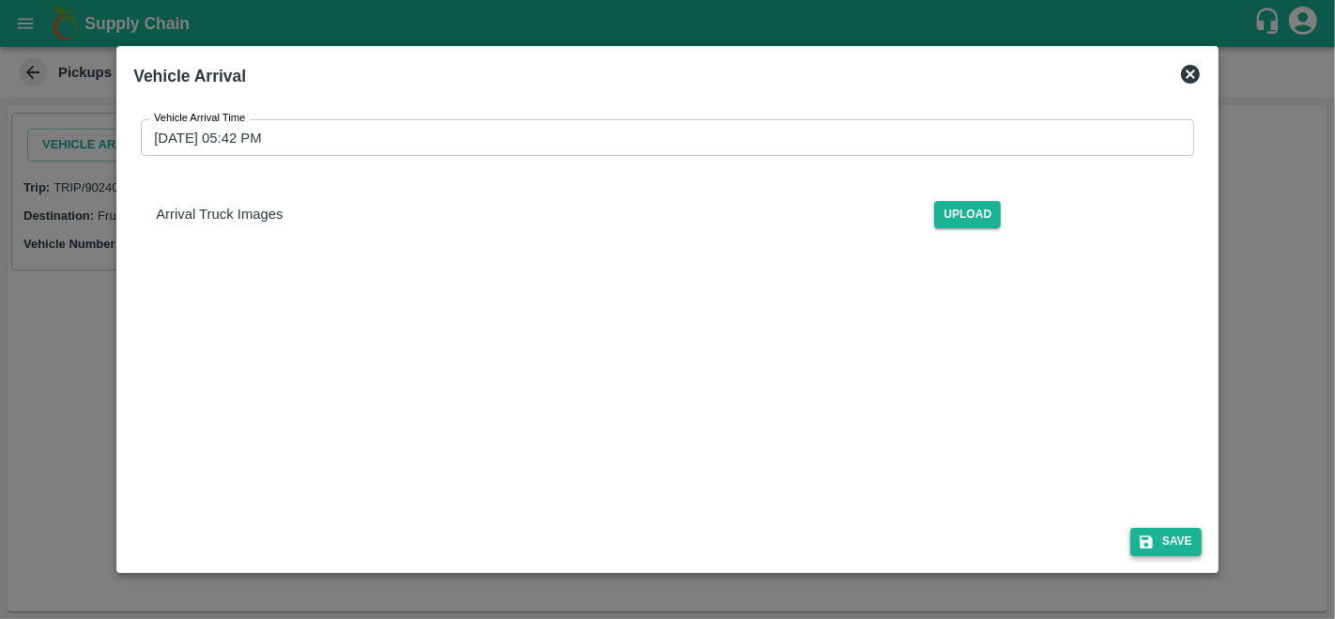
click at [1164, 546] on button "Save" at bounding box center [1166, 541] width 71 height 27
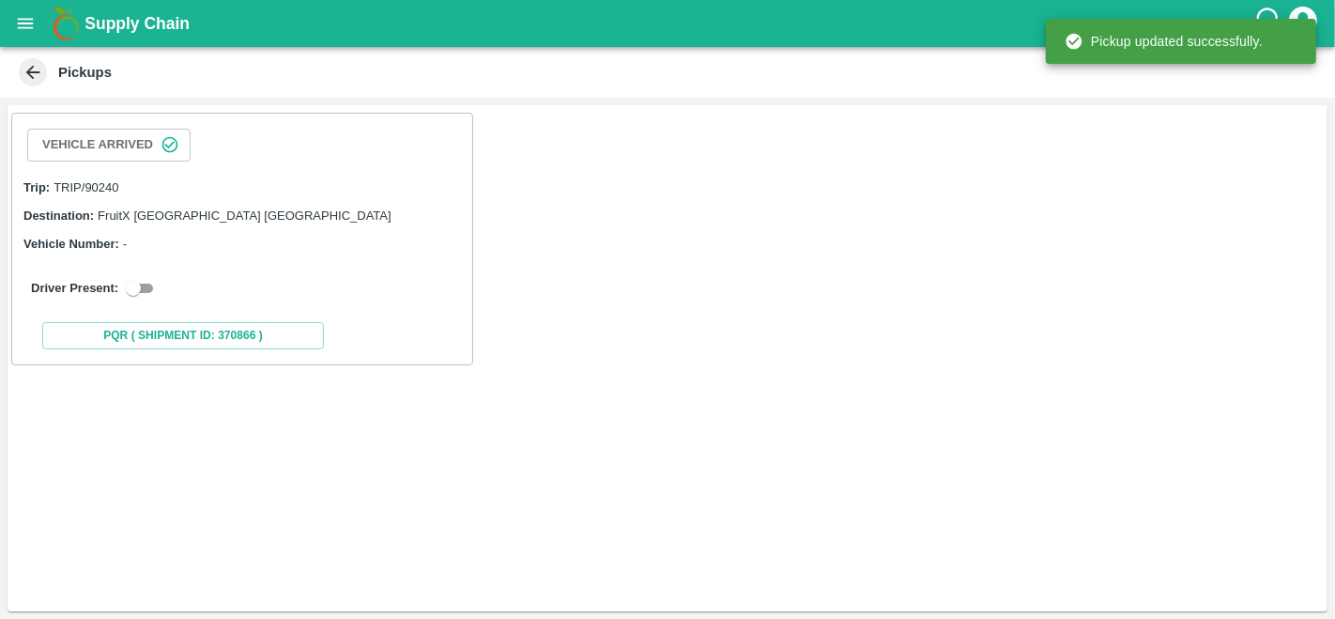
click at [140, 277] on input "checkbox" at bounding box center [134, 288] width 68 height 23
checkbox input "true"
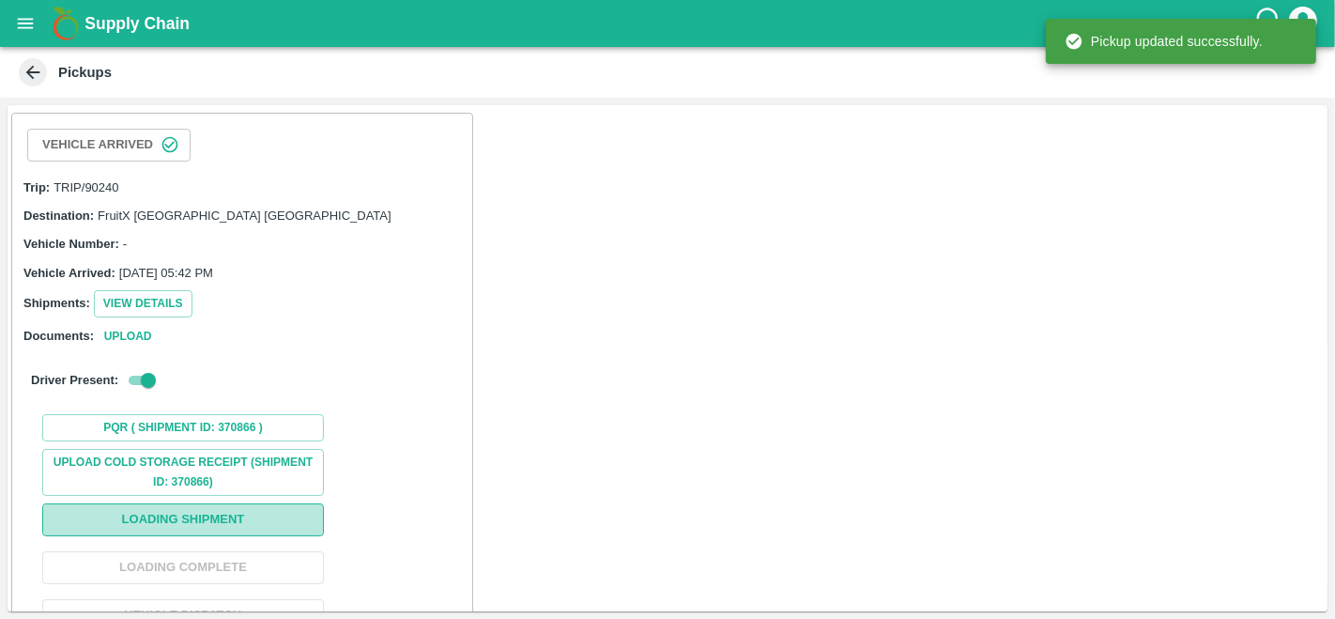
click at [207, 527] on button "Loading Shipment" at bounding box center [183, 519] width 282 height 33
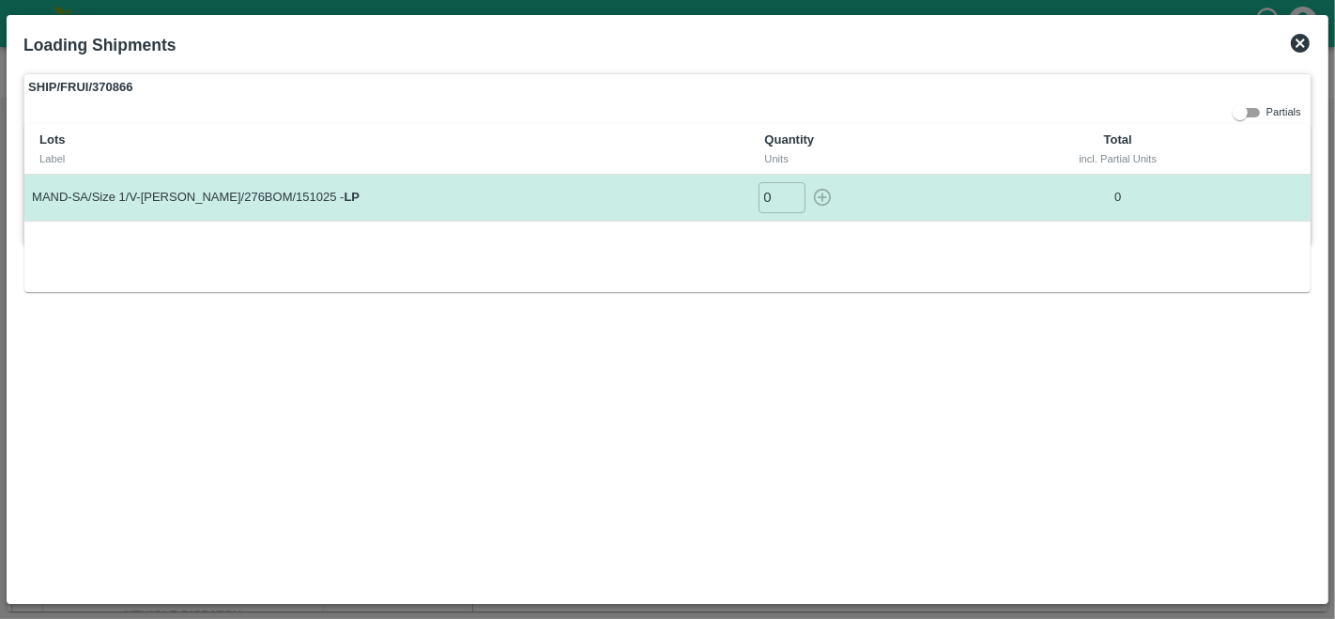
click at [780, 196] on input "0" at bounding box center [782, 197] width 47 height 31
type input "390"
click at [825, 195] on icon "button" at bounding box center [822, 197] width 21 height 21
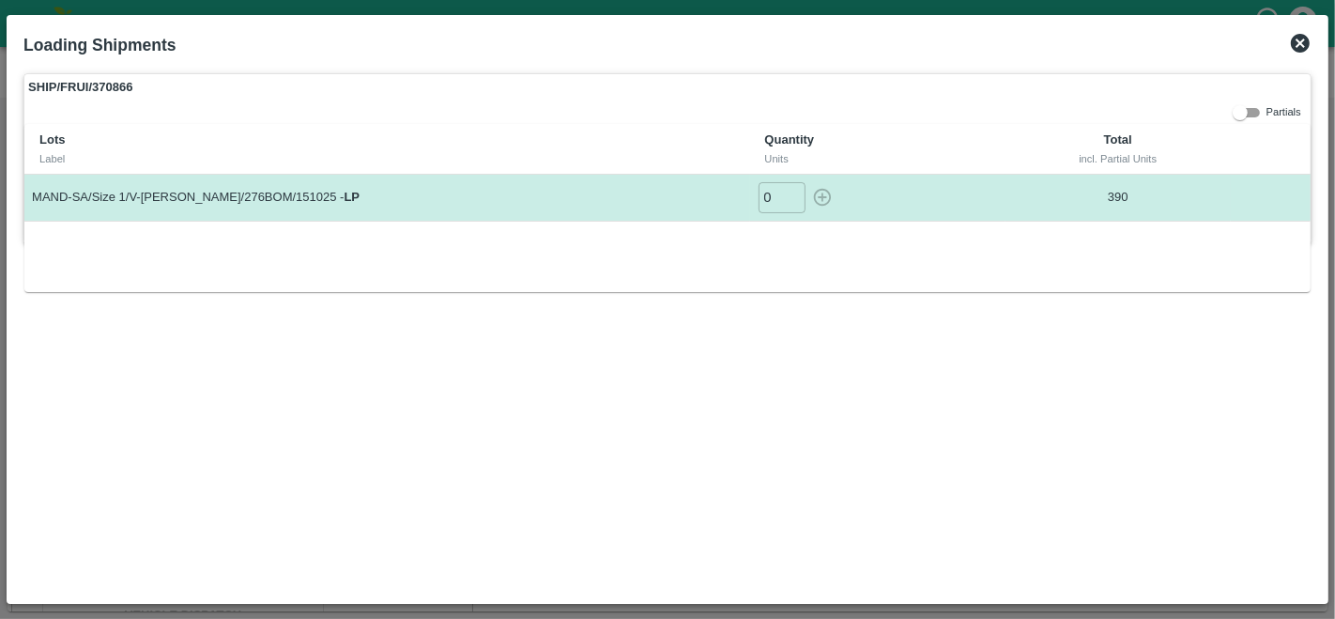
click at [1305, 47] on icon at bounding box center [1300, 43] width 23 height 23
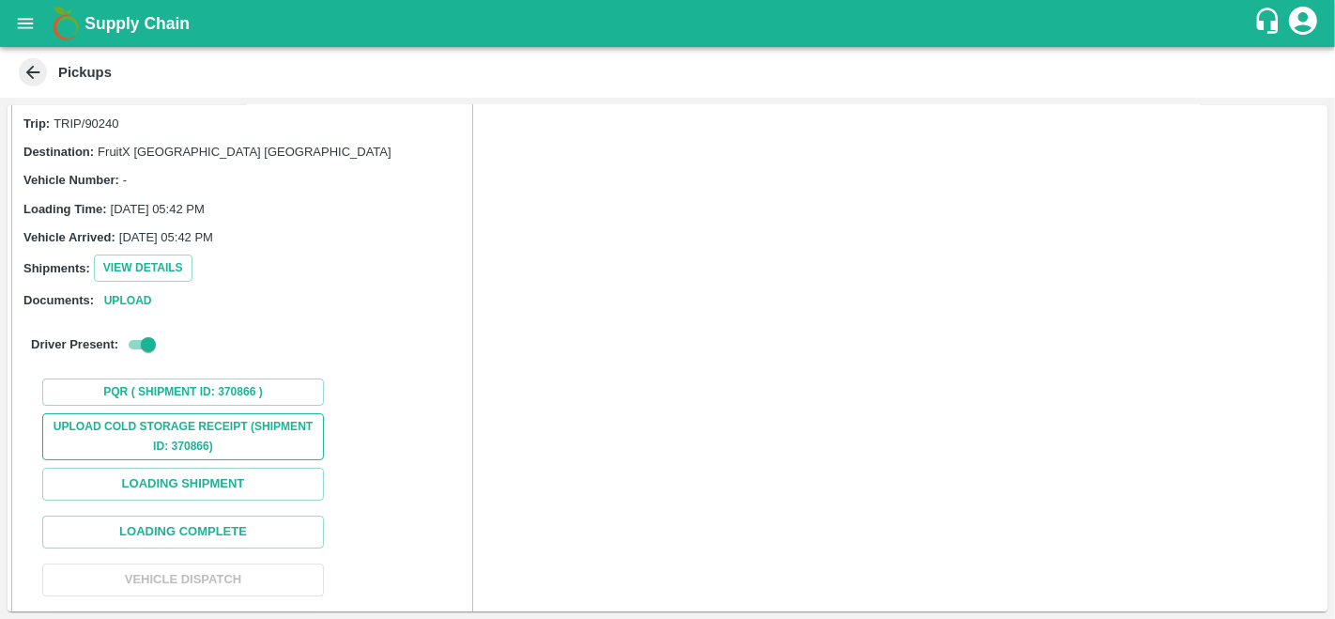
scroll to position [64, 0]
click at [157, 517] on button "Loading Complete" at bounding box center [183, 532] width 282 height 33
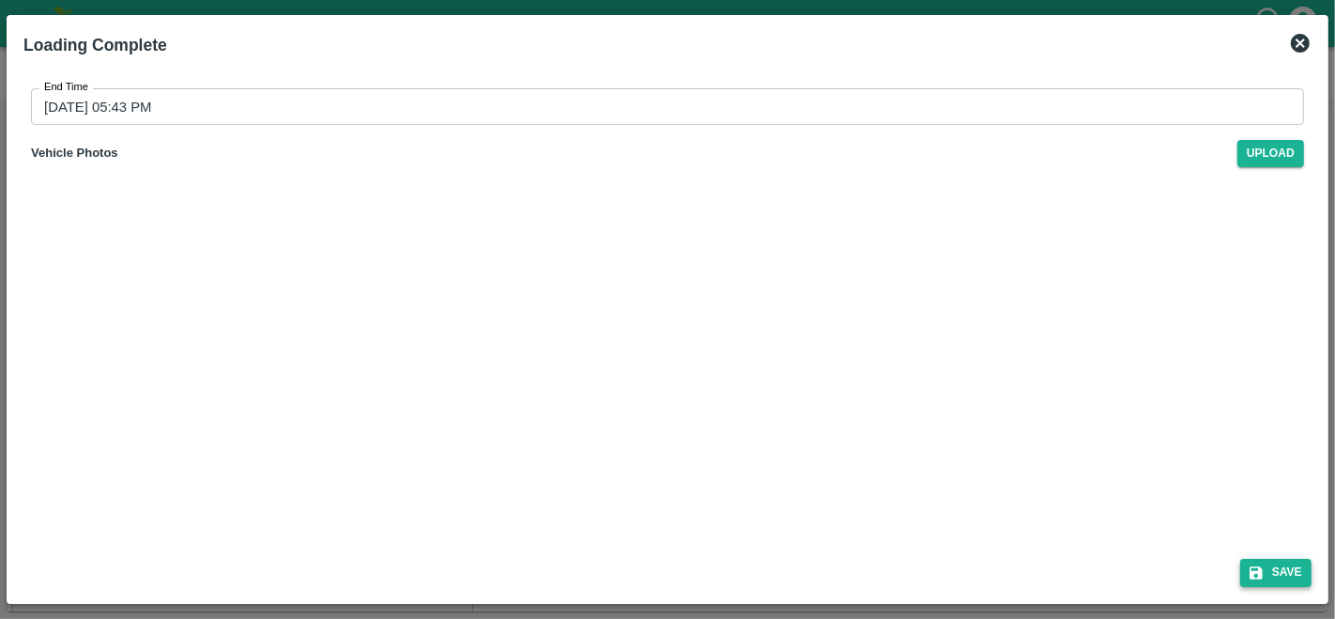
click at [1246, 568] on button "Save" at bounding box center [1276, 572] width 71 height 27
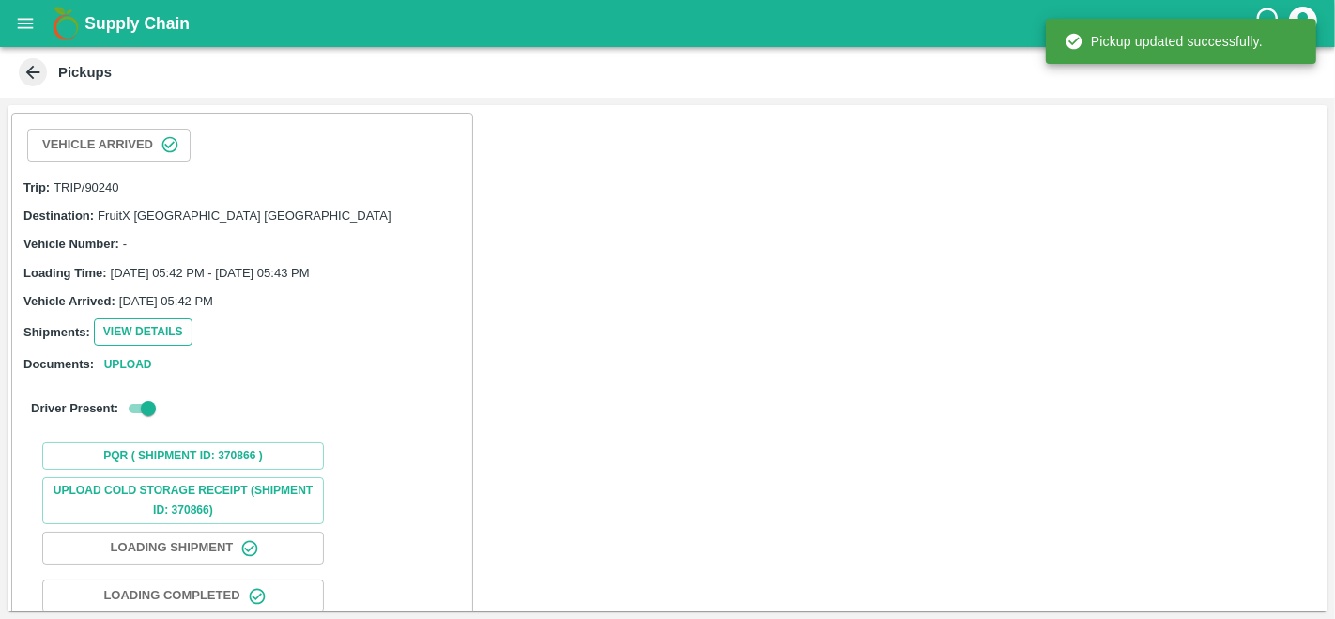
click at [145, 329] on button "View Details" at bounding box center [143, 331] width 99 height 27
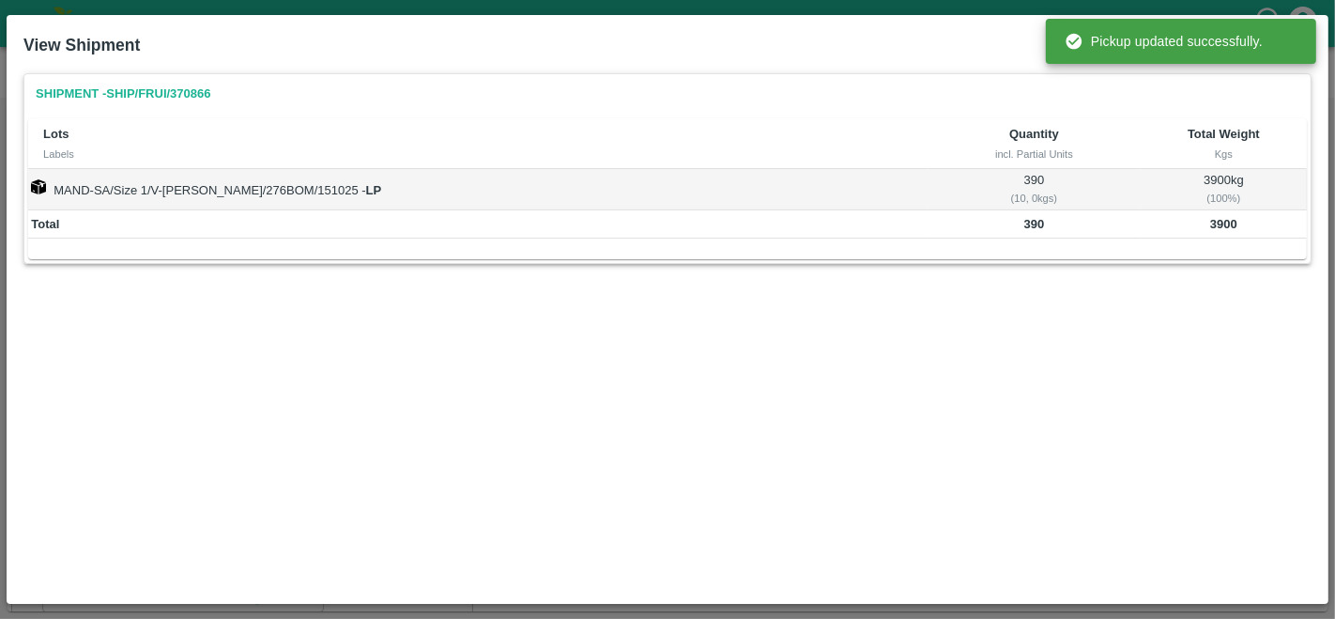
click at [678, 406] on div "Shipment - SHIP/FRUI/370866 Lots Labels Quantity incl. Partial Units Total Weig…" at bounding box center [668, 330] width 1304 height 528
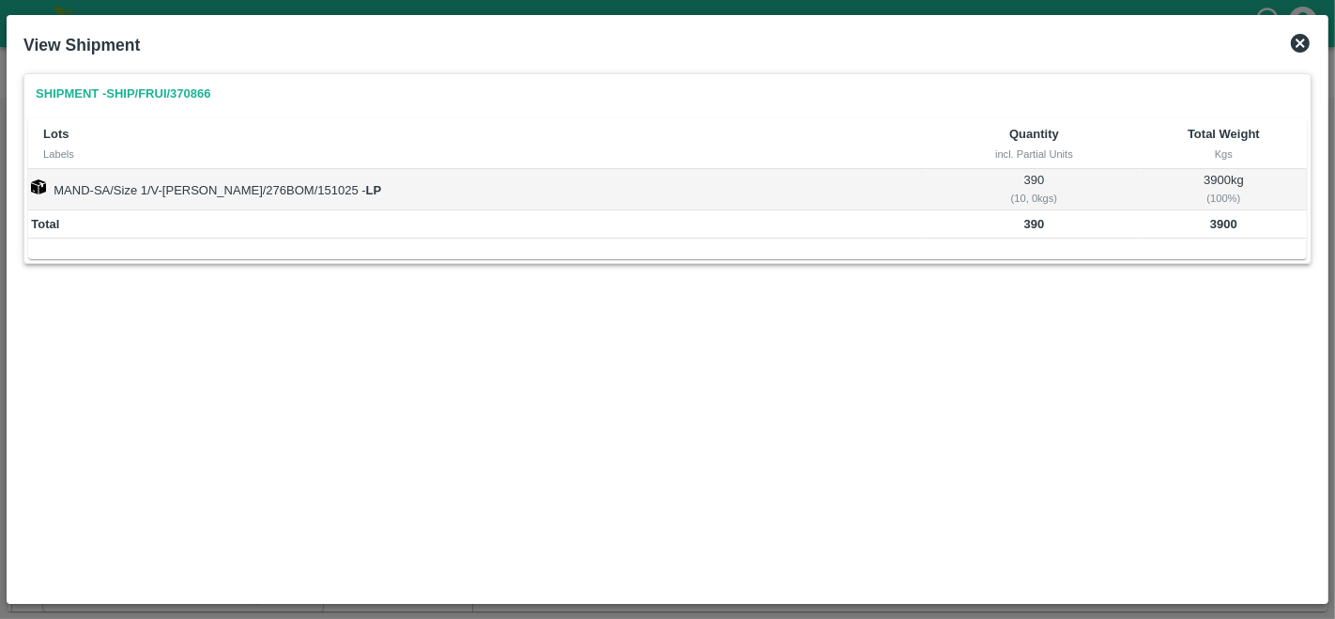
click at [1298, 41] on icon at bounding box center [1300, 43] width 23 height 23
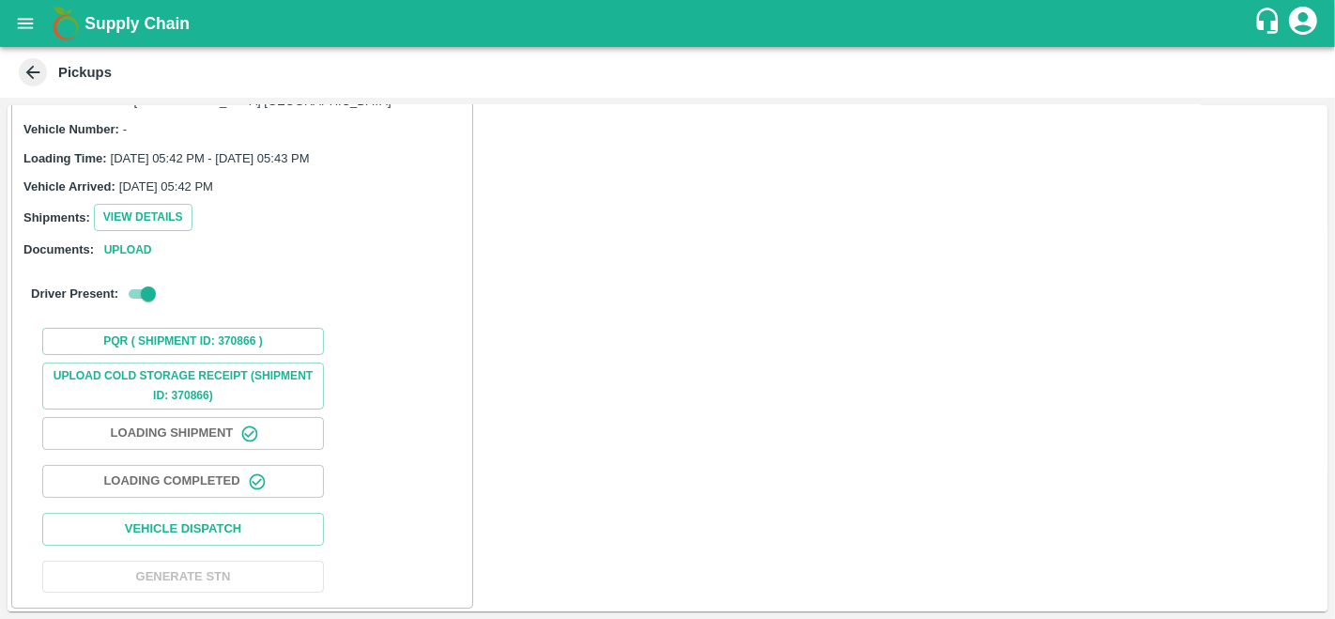
scroll to position [115, 0]
click at [185, 524] on button "Vehicle Dispatch" at bounding box center [183, 529] width 282 height 33
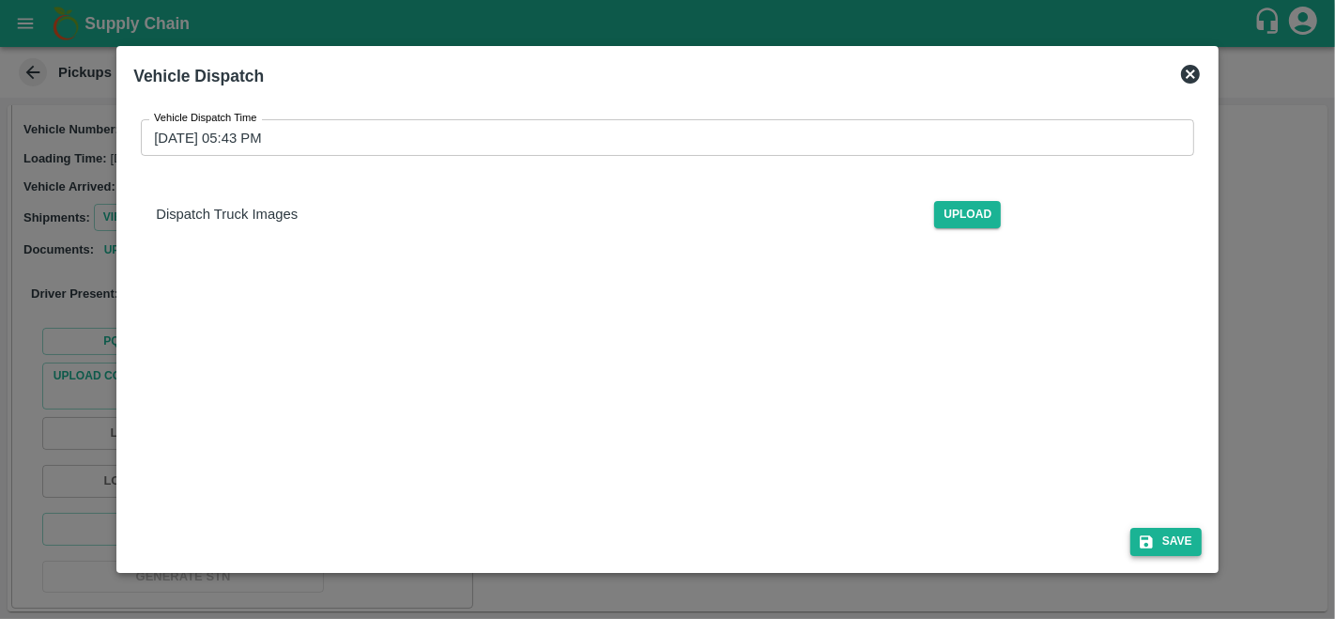
click at [1159, 543] on button "Save" at bounding box center [1166, 541] width 71 height 27
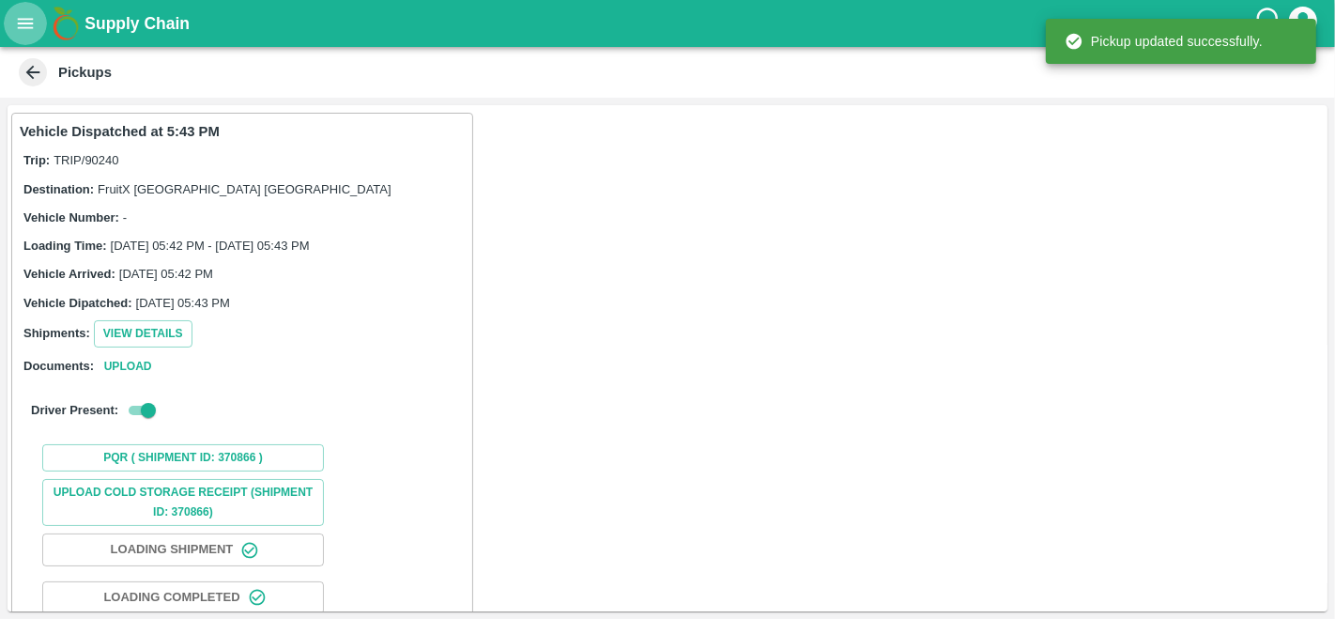
click at [21, 32] on icon "open drawer" at bounding box center [25, 23] width 21 height 21
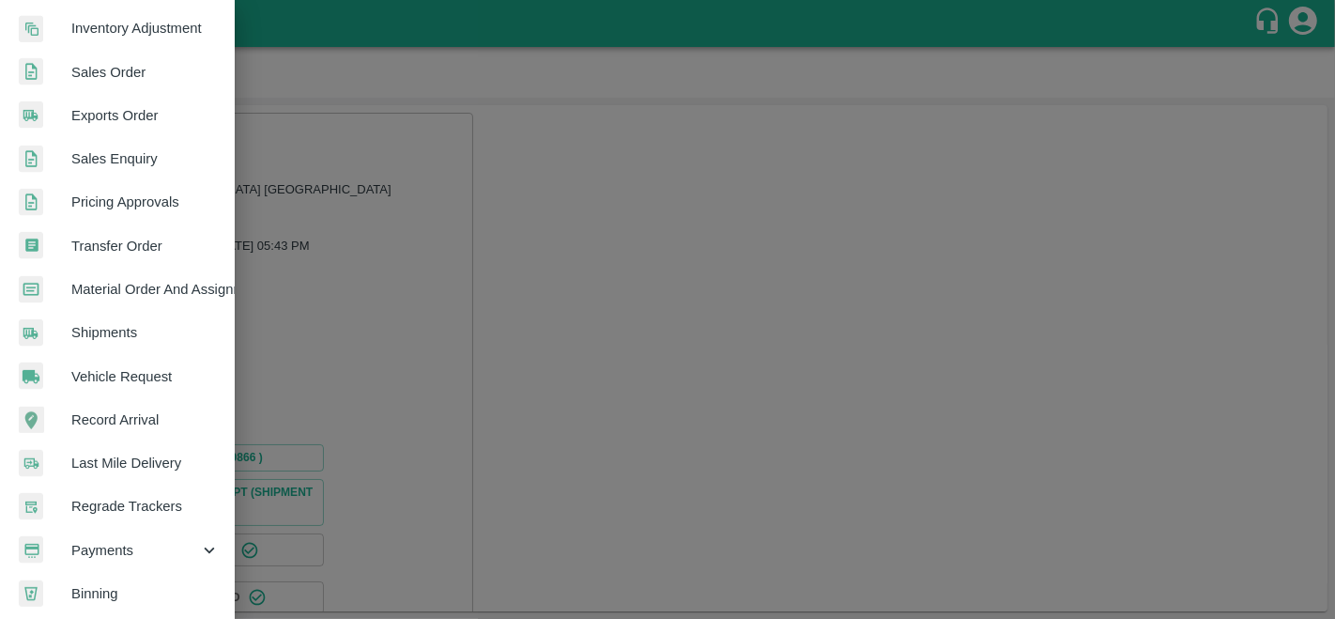
scroll to position [450, 0]
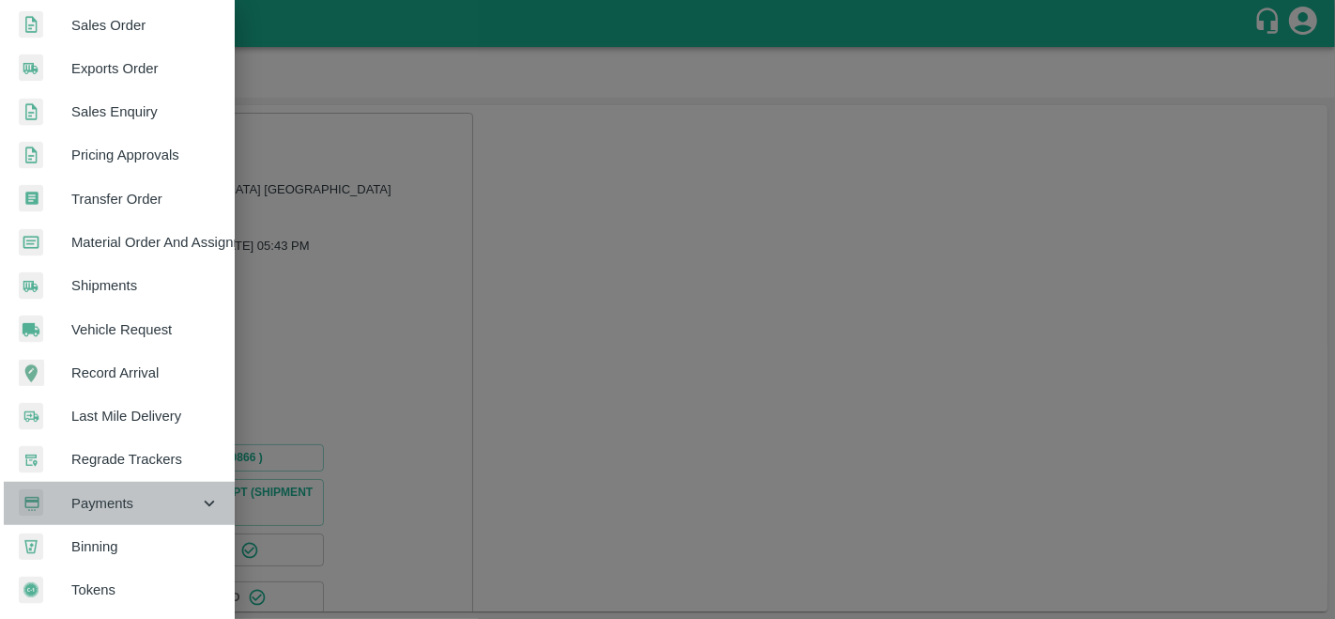
click at [169, 506] on div "Payments" at bounding box center [117, 503] width 235 height 43
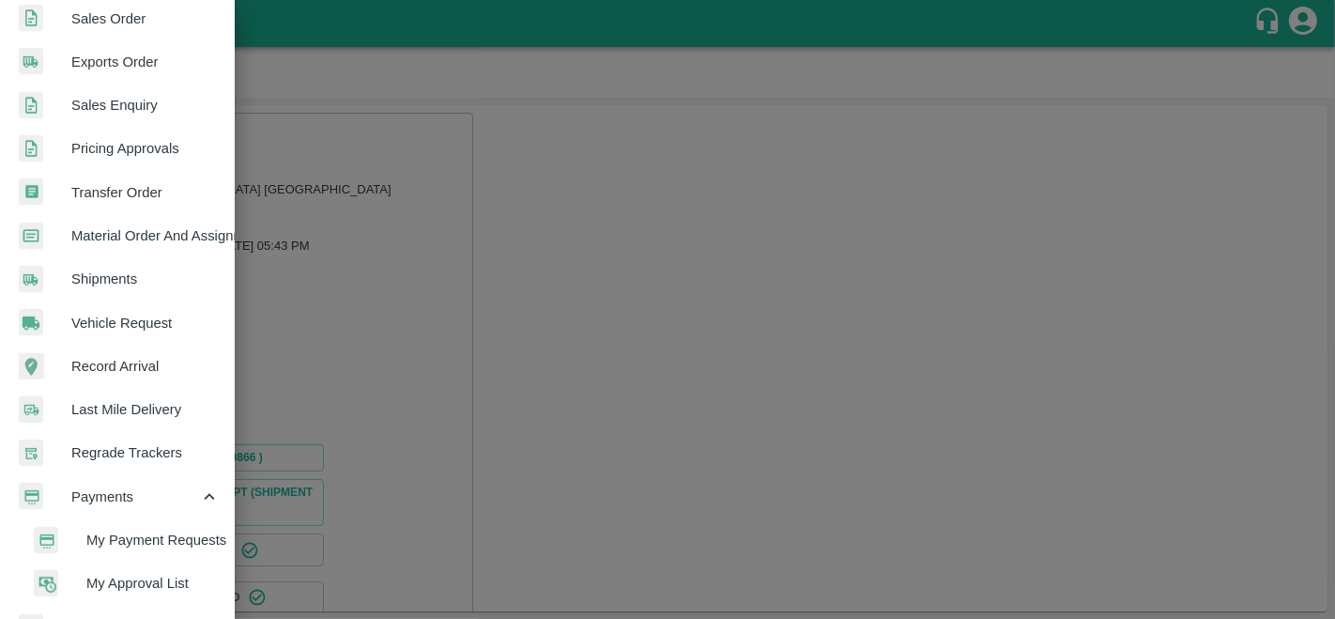
click at [178, 542] on span "My Payment Requests" at bounding box center [152, 540] width 133 height 21
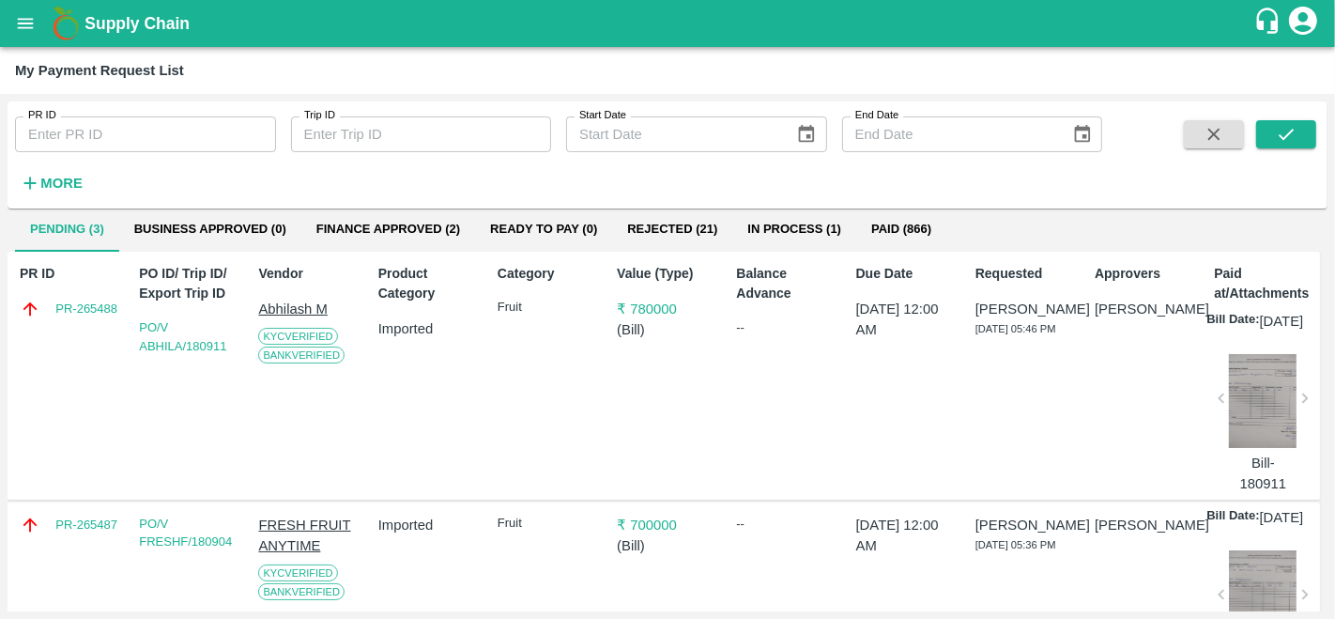
scroll to position [51, 0]
click at [117, 363] on div "PR ID PR-265488" at bounding box center [66, 374] width 109 height 239
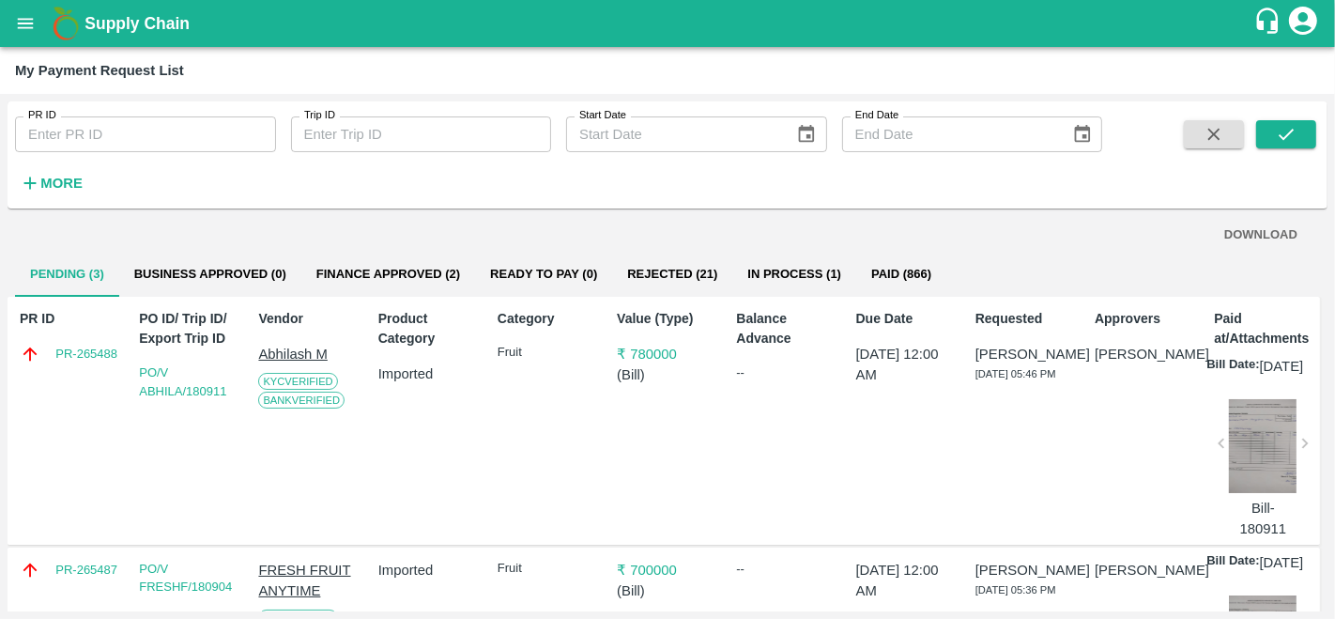
scroll to position [0, 0]
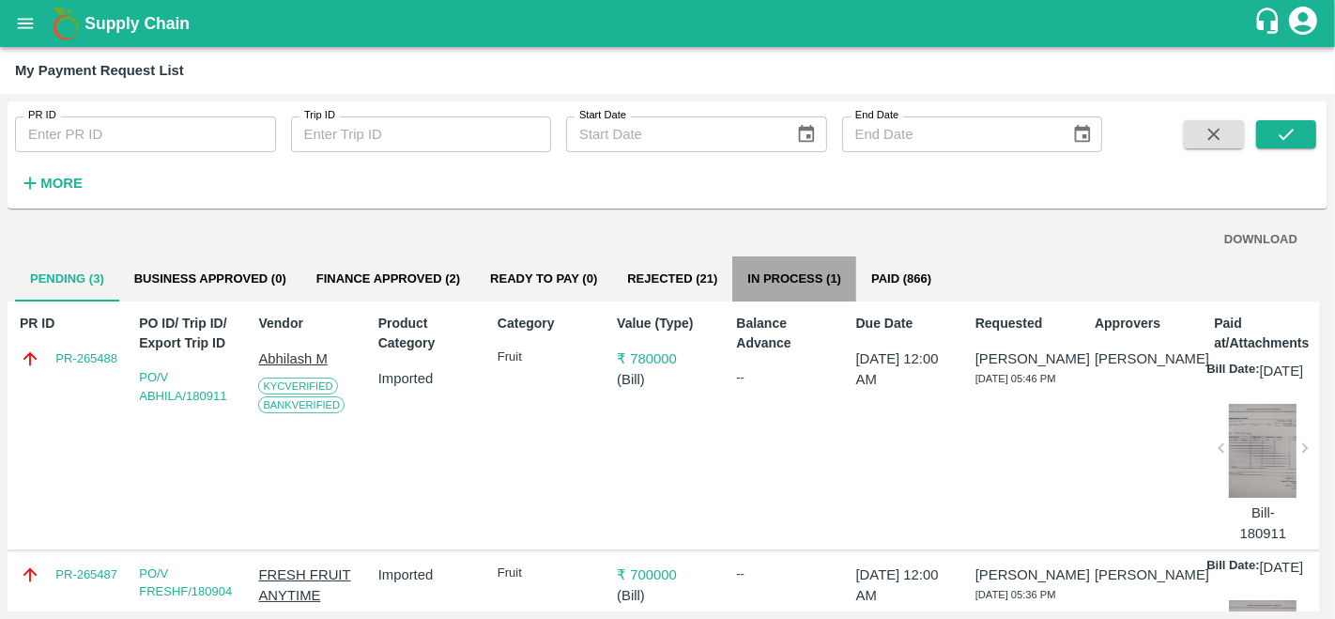
click at [818, 281] on button "In Process (1)" at bounding box center [795, 278] width 124 height 45
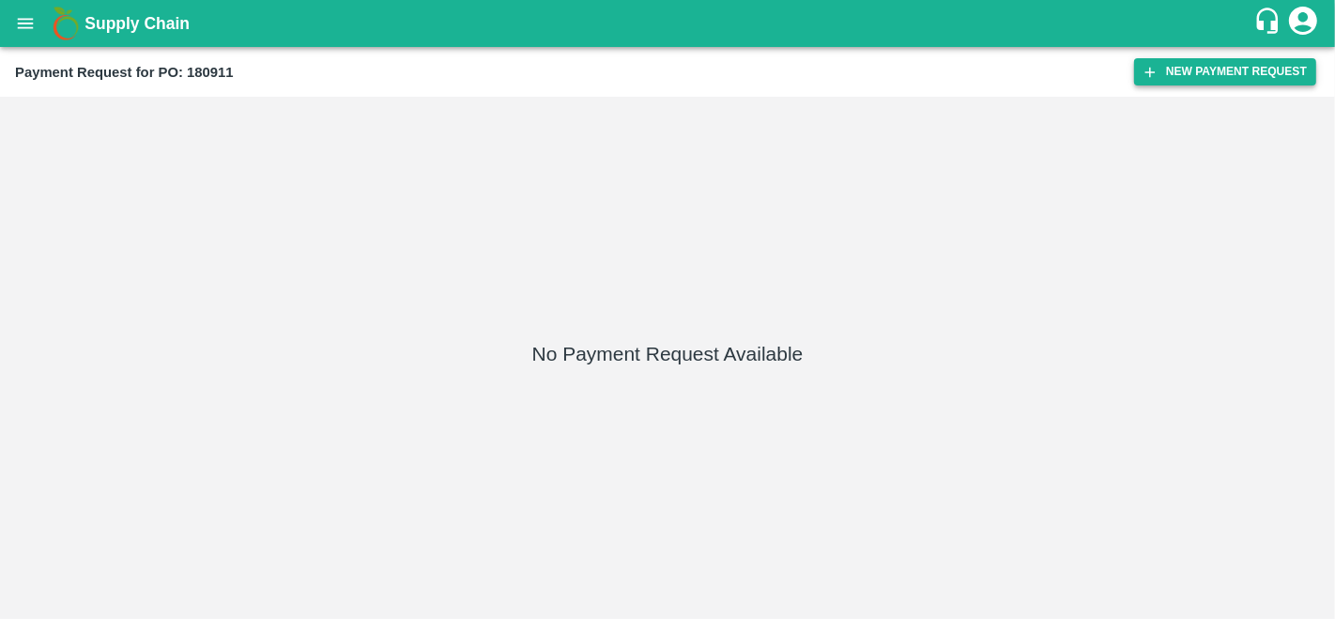
click at [1231, 63] on button "New Payment Request" at bounding box center [1226, 71] width 182 height 27
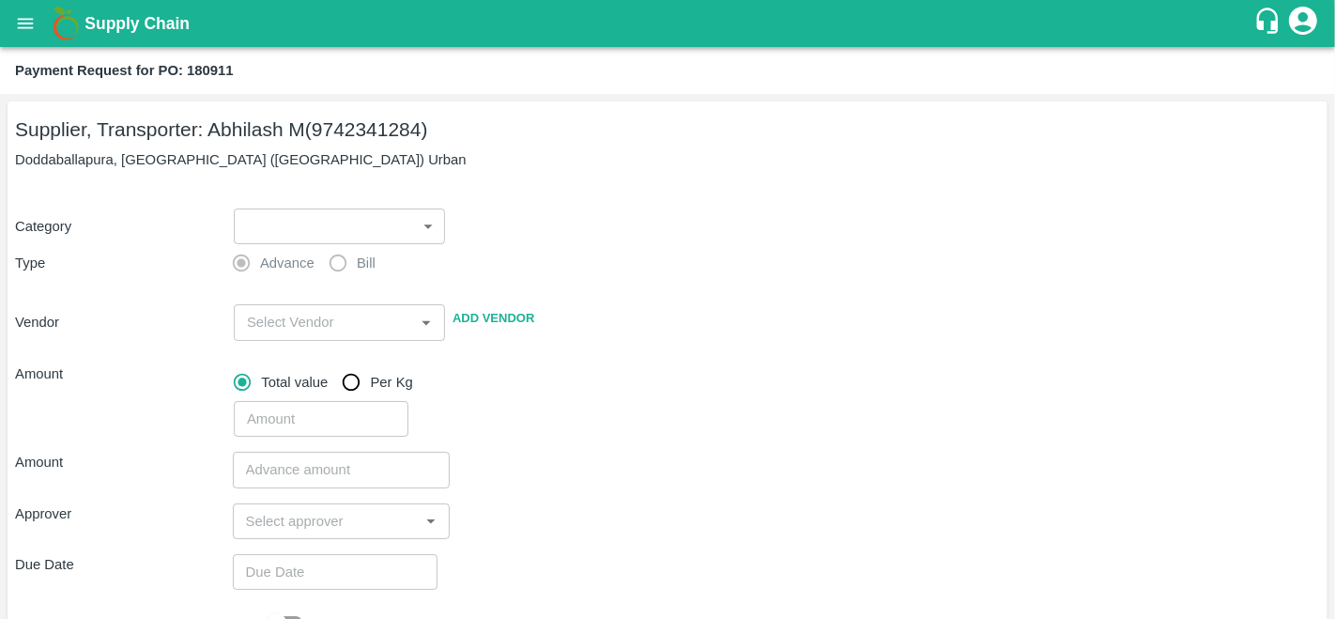
click at [330, 202] on div "​ ​" at bounding box center [335, 222] width 219 height 43
click at [326, 220] on body "Supply Chain Payment Request for PO: 180911 Supplier, Transporter: [PERSON_NAME…" at bounding box center [667, 309] width 1335 height 619
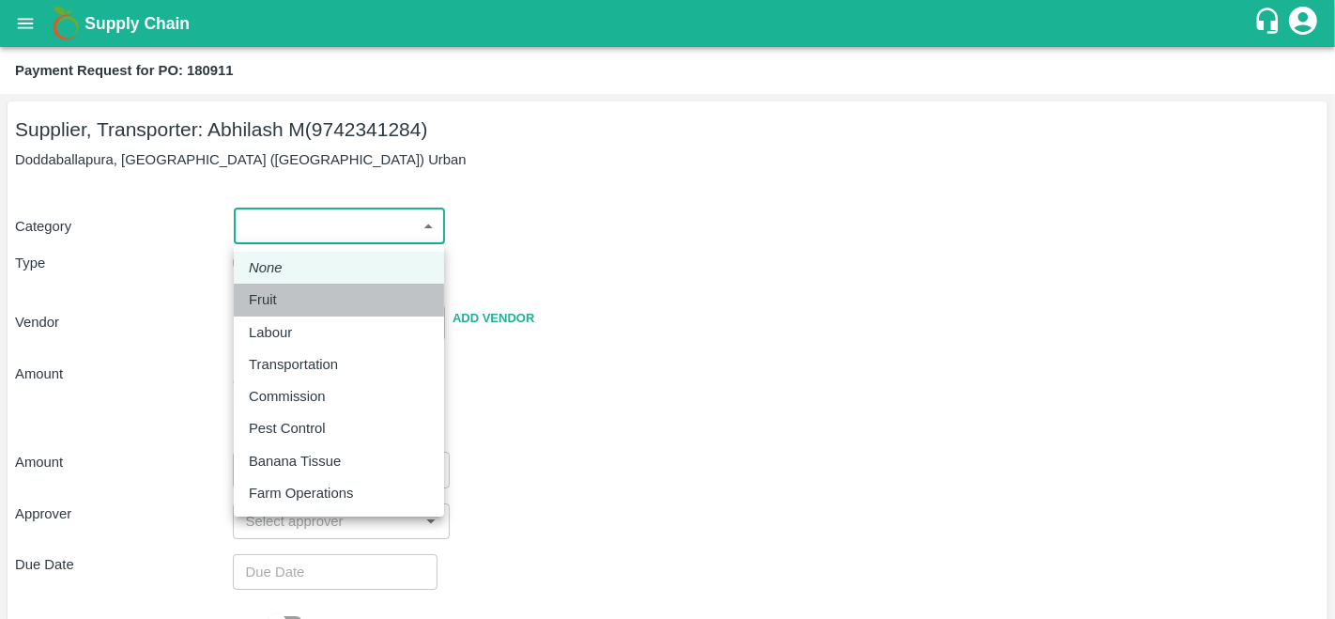
click at [305, 301] on div "Fruit" at bounding box center [339, 299] width 180 height 21
type input "1"
type input "[PERSON_NAME] M - 9742341284(Supplier, Transporter)"
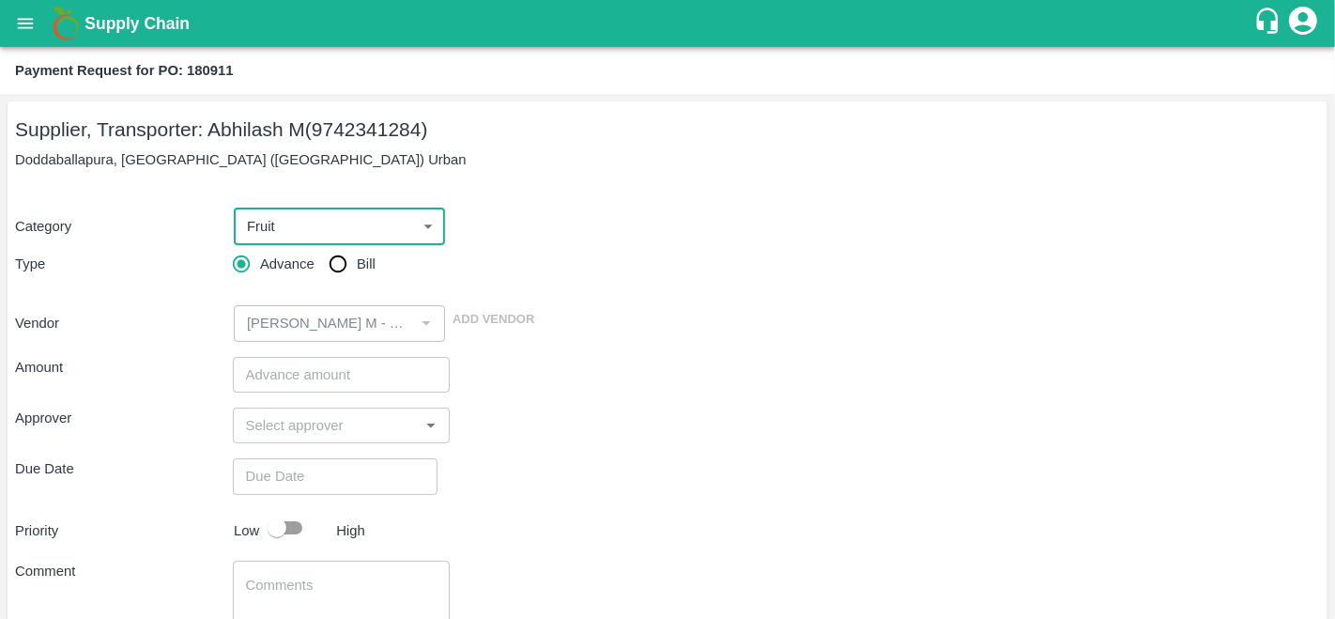
click at [349, 269] on input "Bill" at bounding box center [338, 264] width 38 height 38
radio input "true"
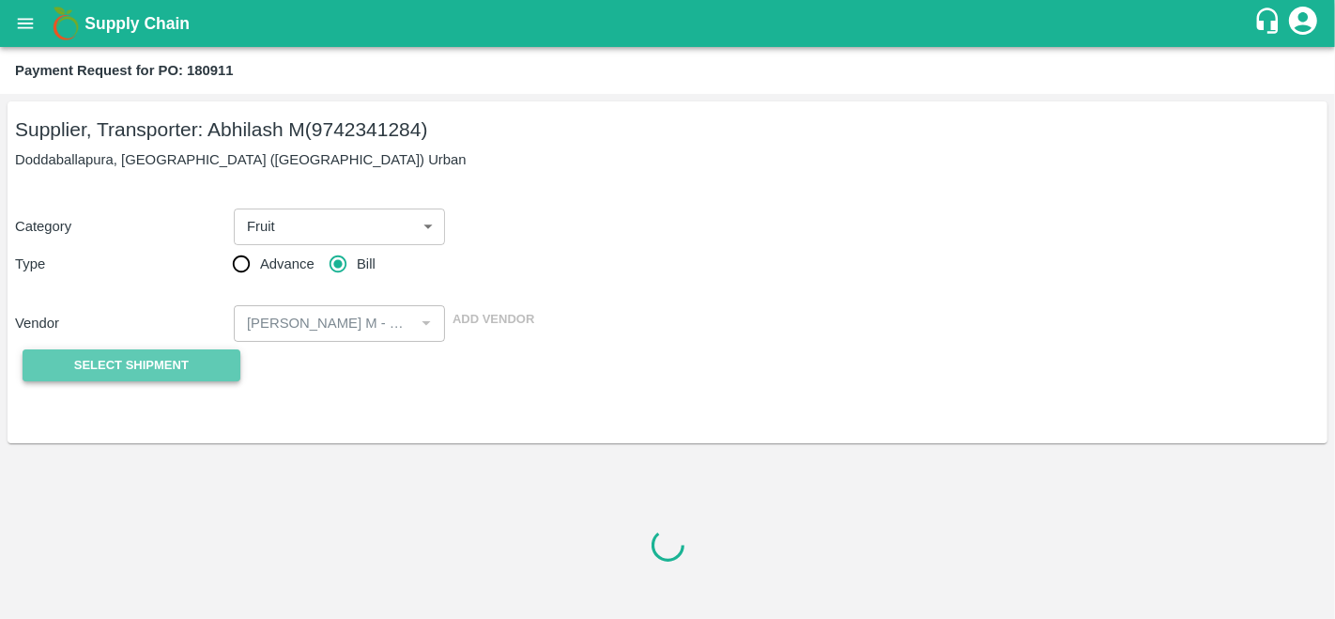
click at [158, 355] on span "Select Shipment" at bounding box center [131, 366] width 115 height 22
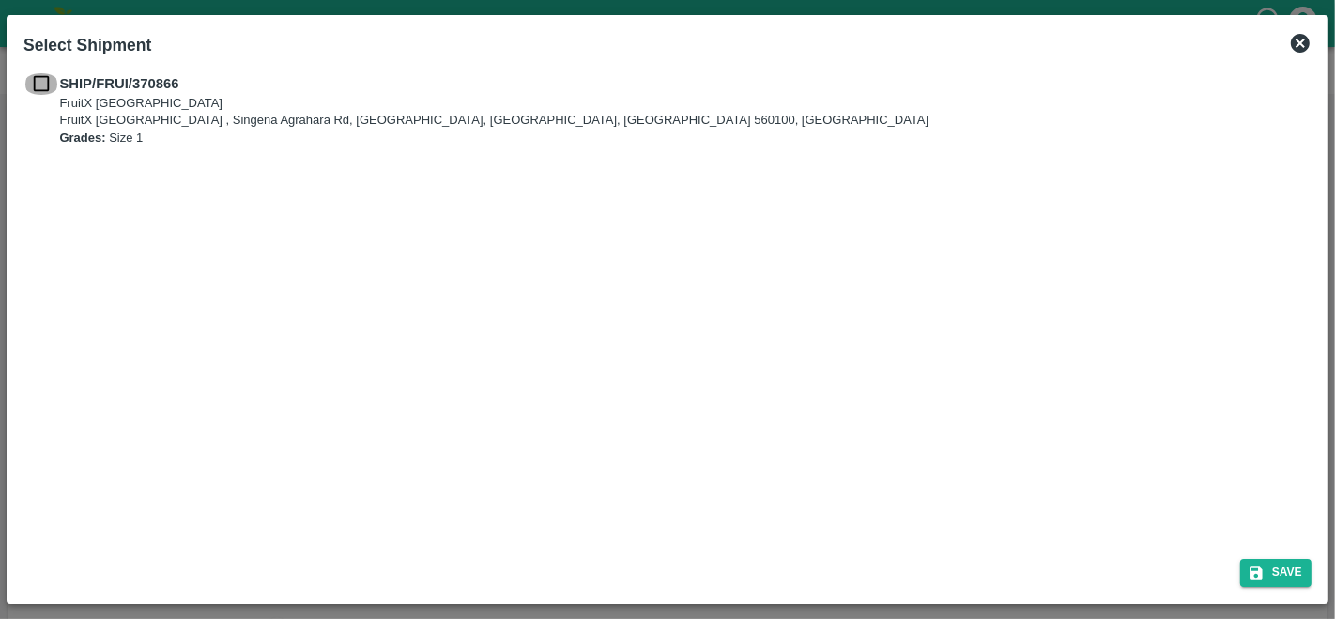
click at [35, 85] on input "checkbox" at bounding box center [41, 83] width 36 height 21
checkbox input "true"
click at [1263, 569] on icon "submit" at bounding box center [1256, 572] width 17 height 17
type input "[DATE]"
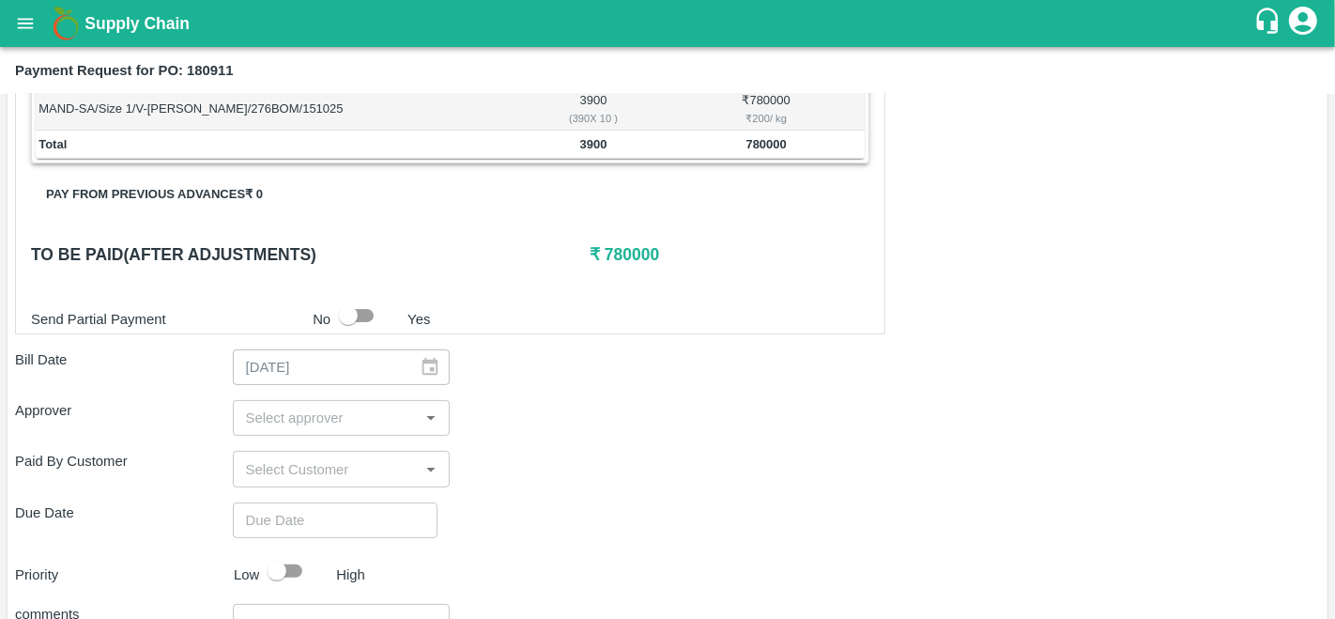
scroll to position [373, 0]
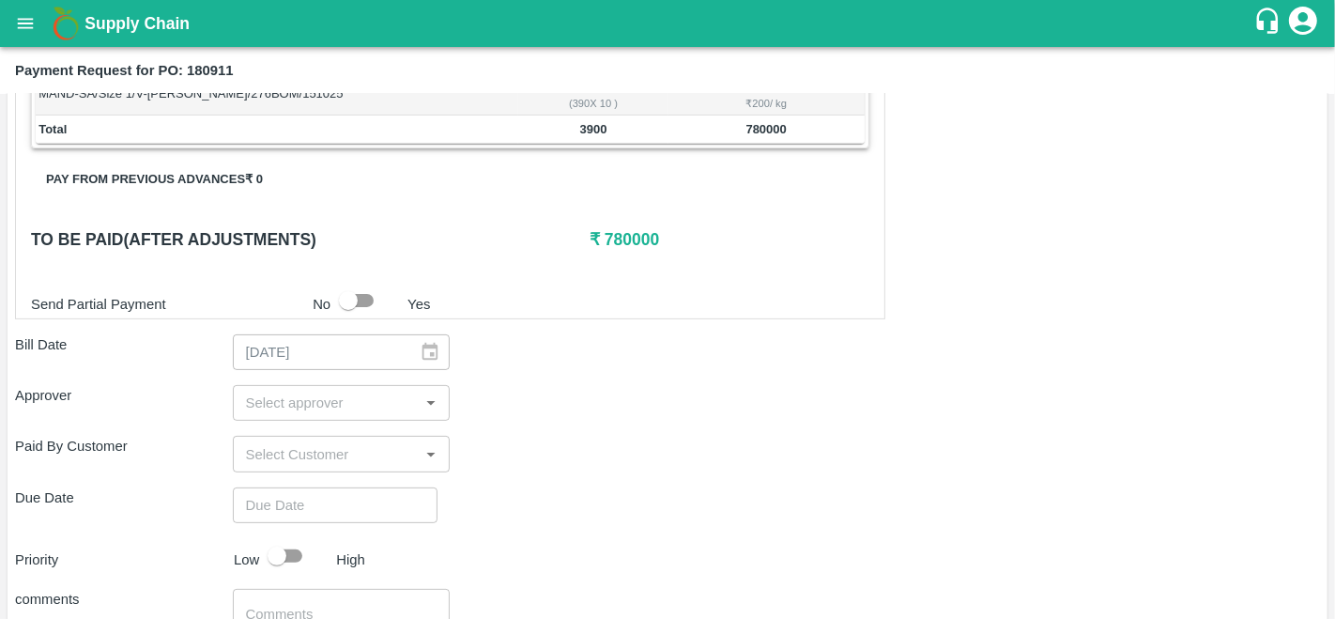
click at [294, 409] on input "input" at bounding box center [327, 403] width 176 height 24
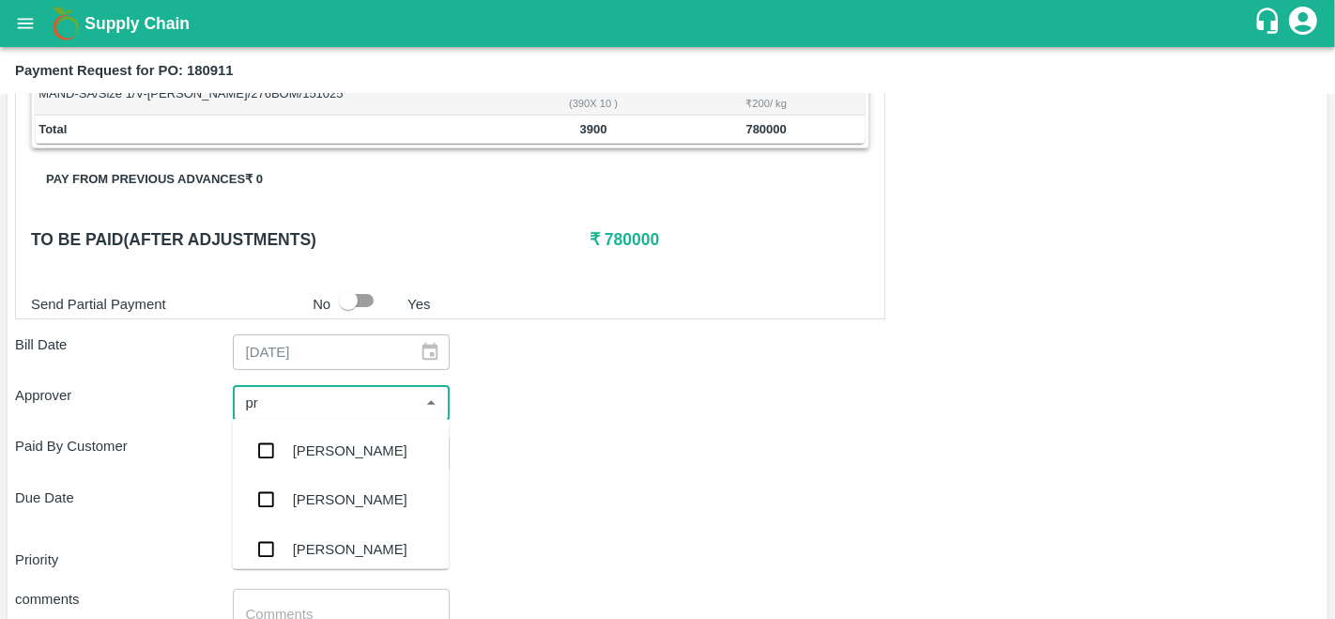
type input "p"
type input "ara"
click at [318, 452] on div "[PERSON_NAME]" at bounding box center [350, 450] width 115 height 21
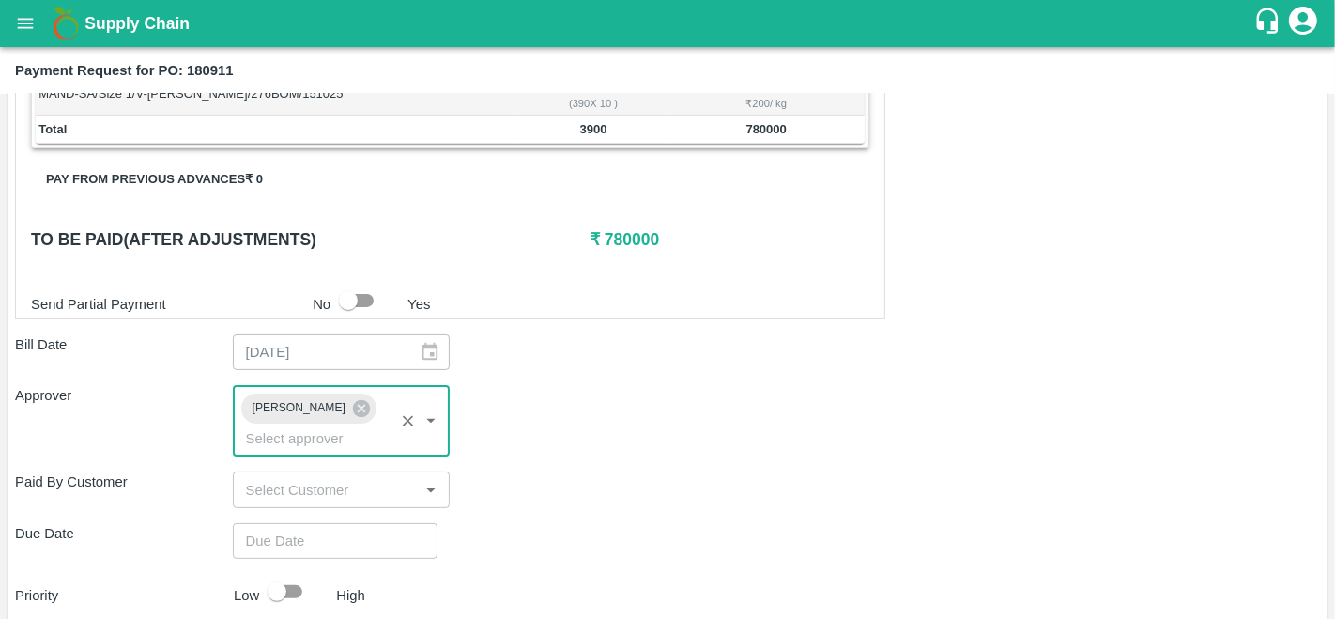
type input "DD/MM/YYYY hh:mm aa"
click at [276, 528] on input "DD/MM/YYYY hh:mm aa" at bounding box center [329, 541] width 192 height 36
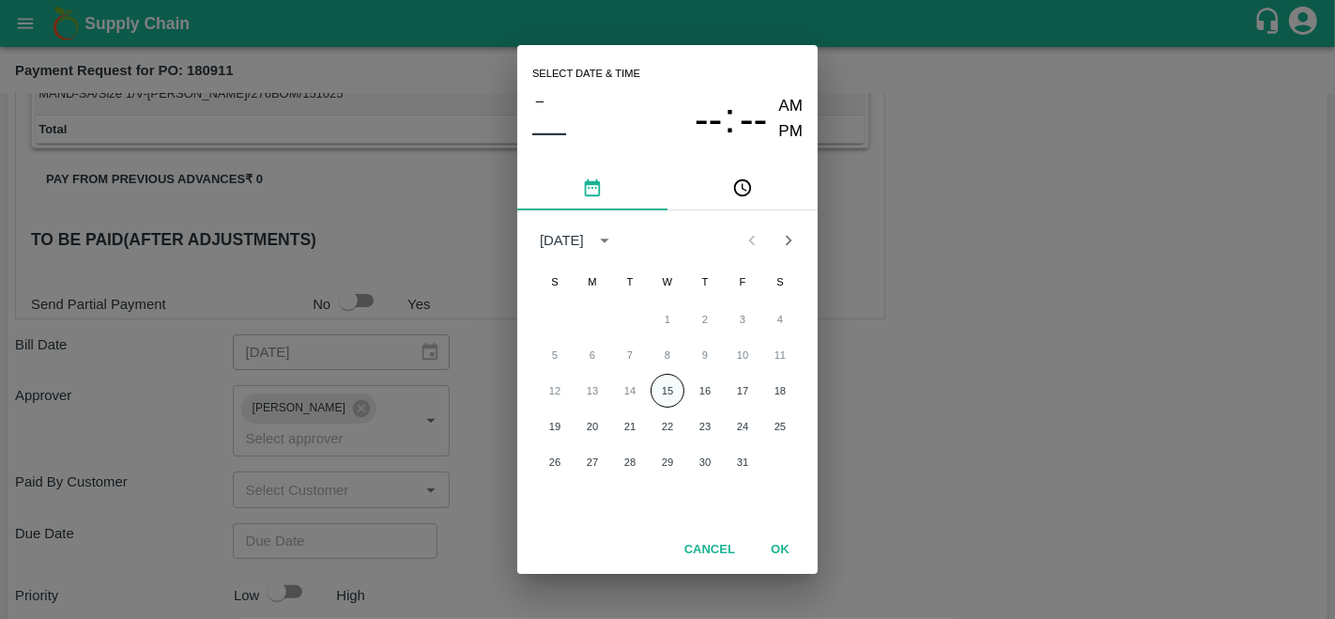
click at [671, 400] on button "15" at bounding box center [668, 391] width 34 height 34
type input "[DATE] 12:00 AM"
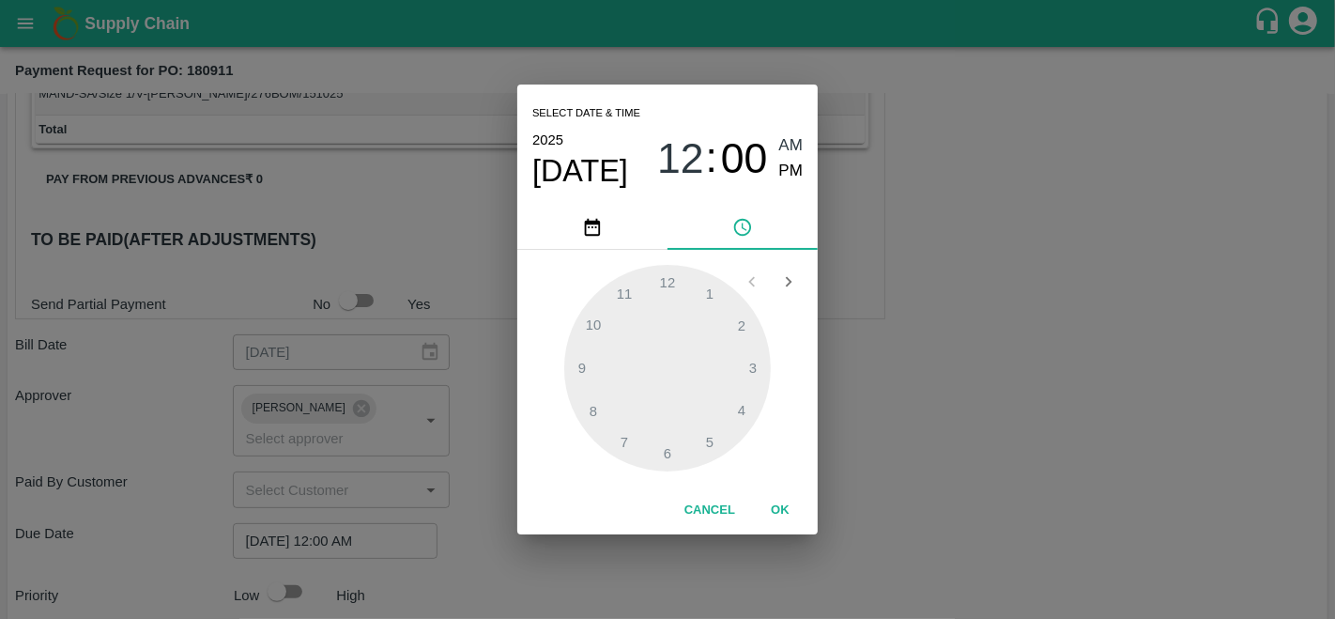
click at [941, 408] on div "Select date & time [DATE] 12 : 00 AM PM 1 2 3 4 5 6 7 8 9 10 11 12 Cancel OK" at bounding box center [667, 309] width 1335 height 619
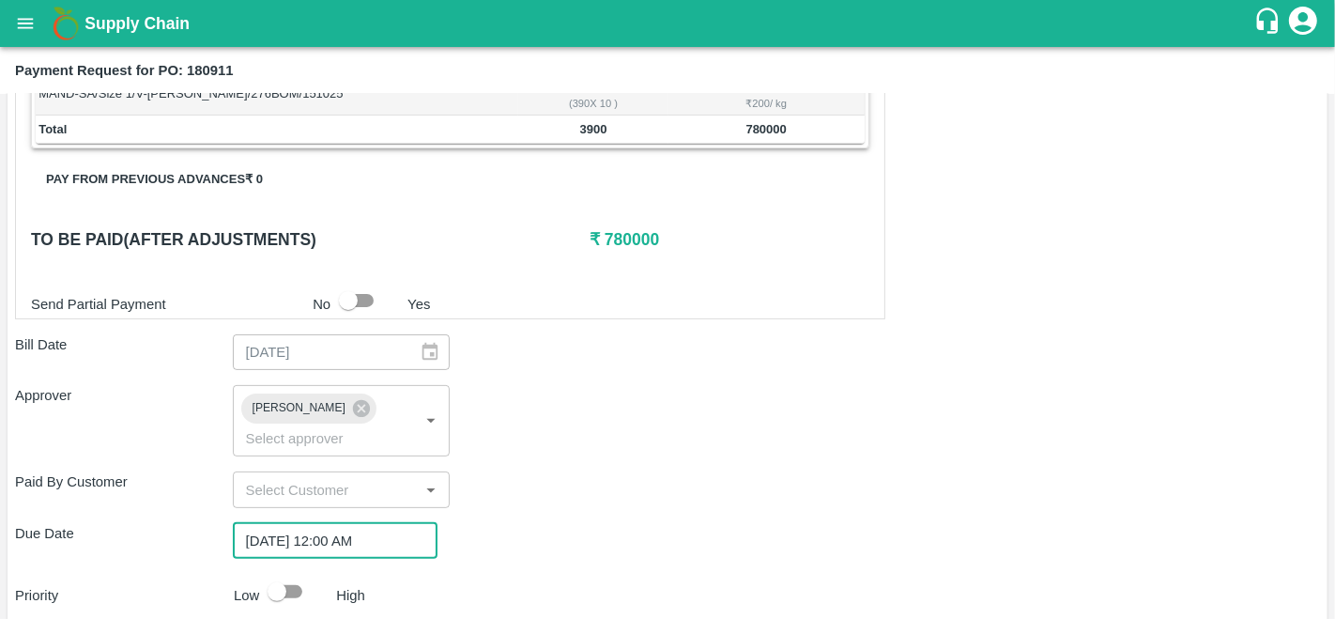
scroll to position [564, 0]
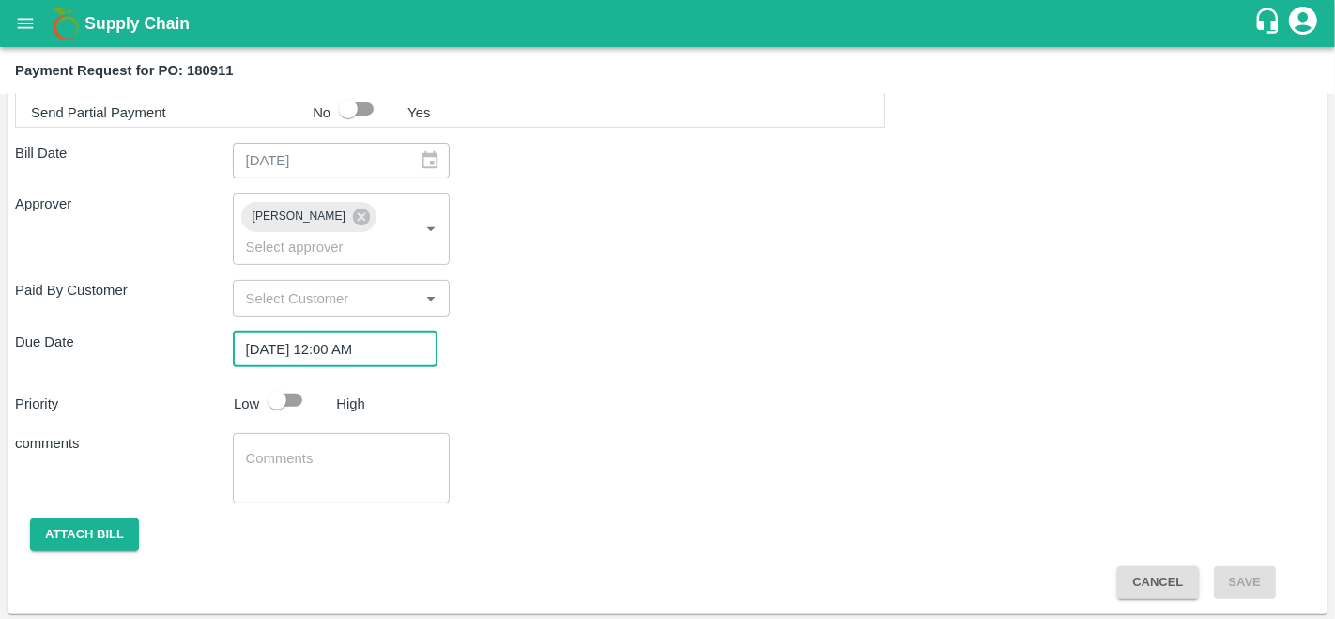
click at [282, 403] on input "checkbox" at bounding box center [277, 400] width 107 height 36
checkbox input "true"
click at [89, 534] on button "Attach bill" at bounding box center [84, 534] width 109 height 33
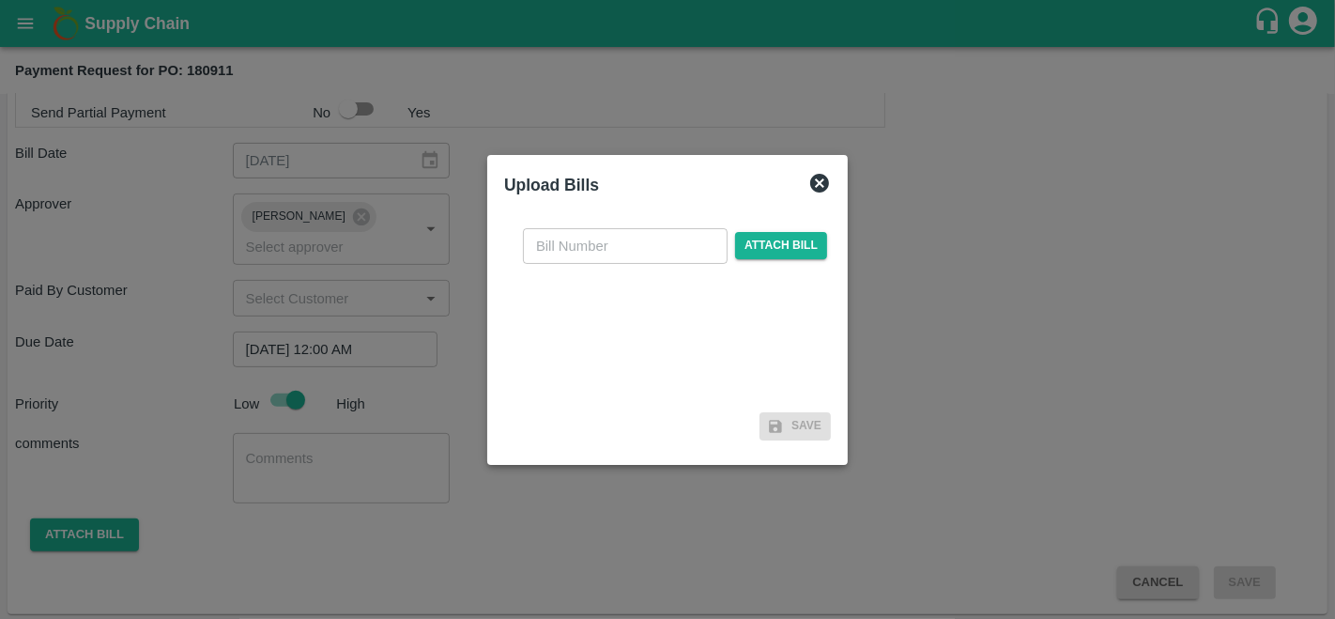
click at [558, 245] on input "text" at bounding box center [625, 246] width 205 height 36
type input "180911"
click at [795, 248] on span "Attach bill" at bounding box center [781, 245] width 92 height 27
click at [0, 0] on input "Attach bill" at bounding box center [0, 0] width 0 height 0
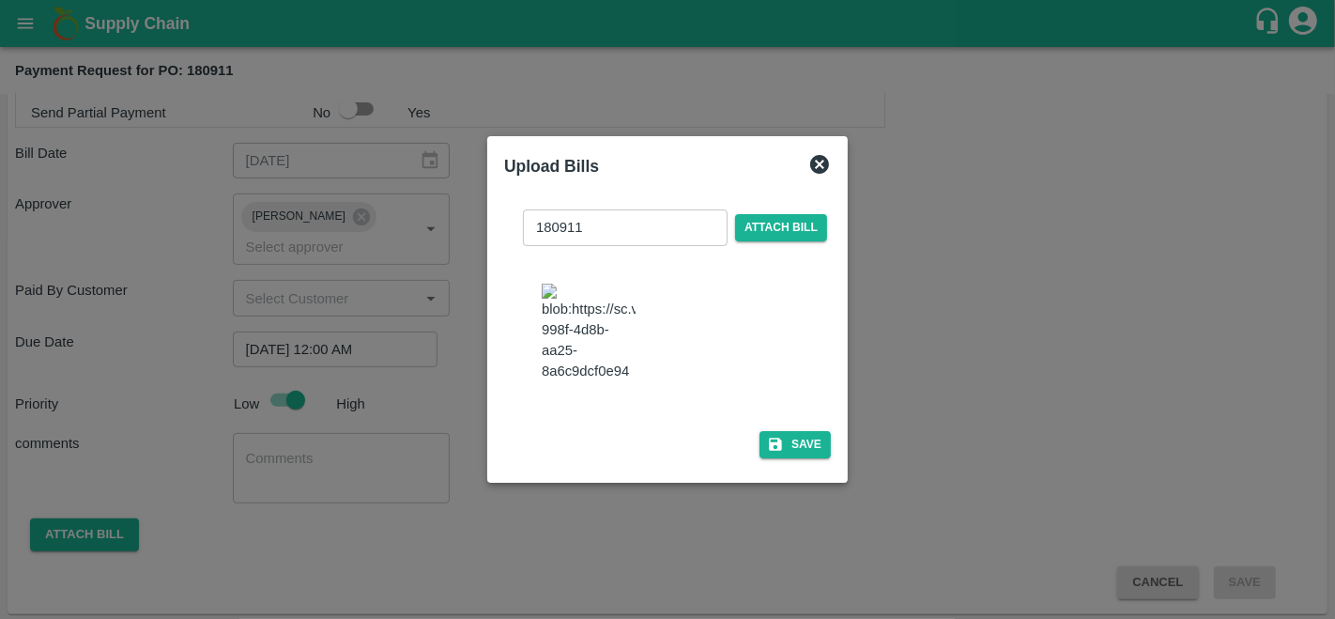
click at [614, 348] on img at bounding box center [589, 333] width 94 height 99
click at [801, 458] on button "Save" at bounding box center [795, 444] width 71 height 27
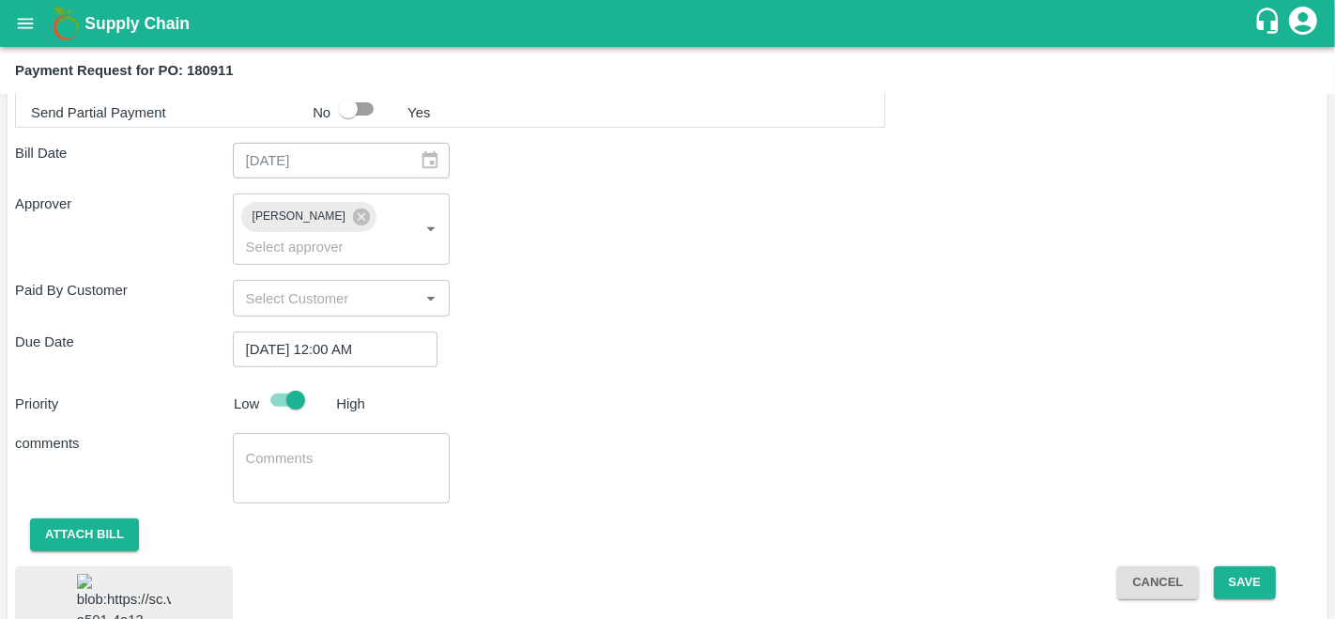
scroll to position [689, 0]
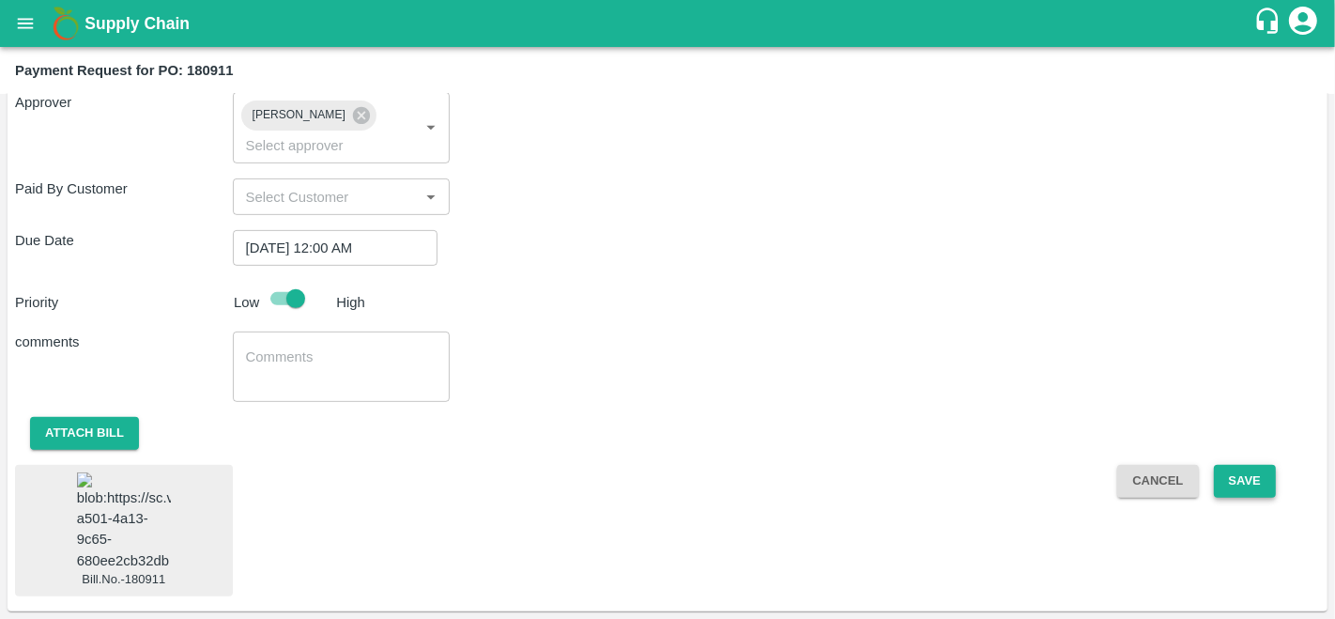
click at [1227, 465] on button "Save" at bounding box center [1245, 481] width 62 height 33
